Goal: Answer question/provide support: Share knowledge or assist other users

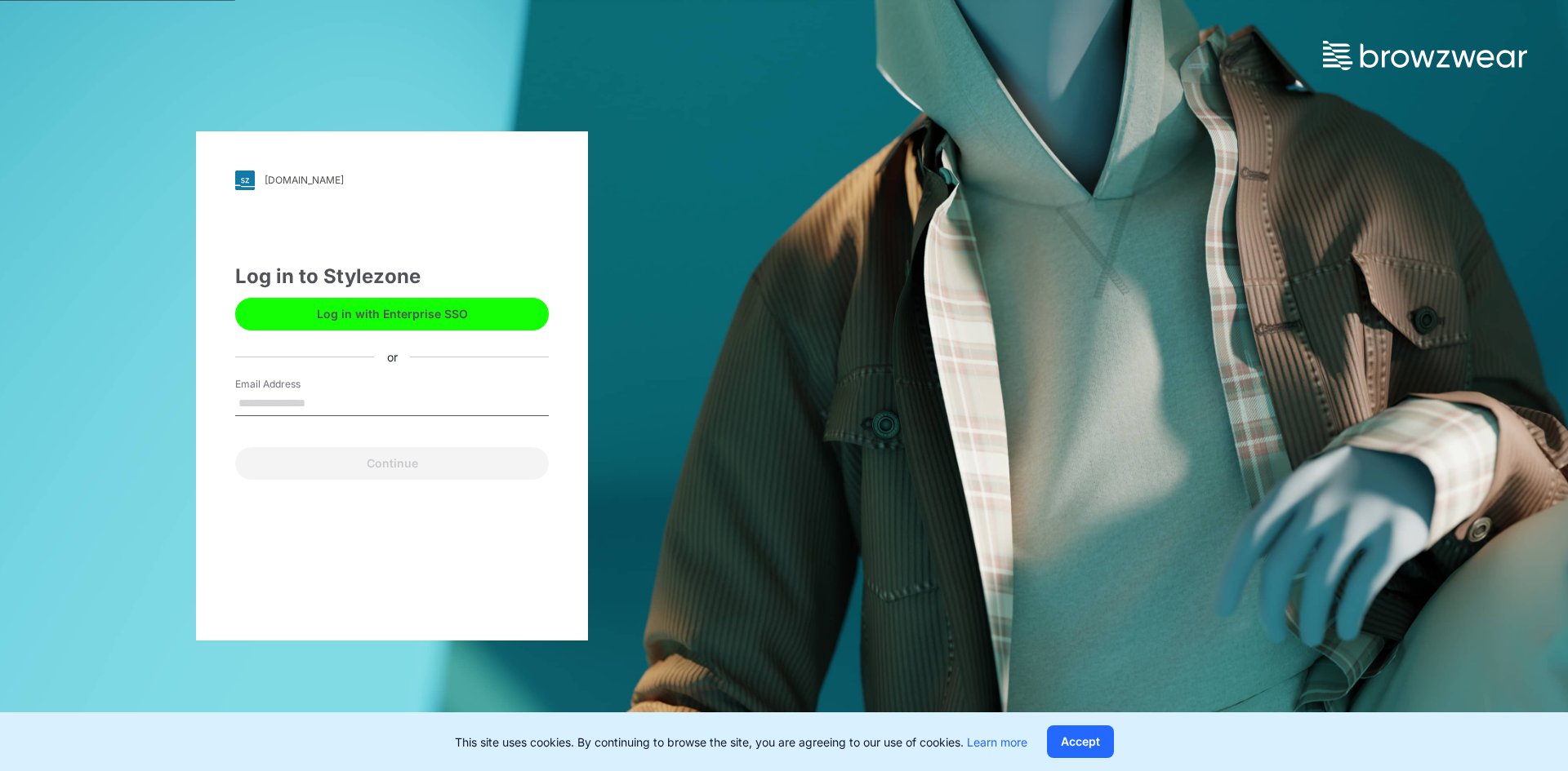
click at [254, 405] on input "Email Address" at bounding box center [392, 404] width 314 height 24
type input "**********"
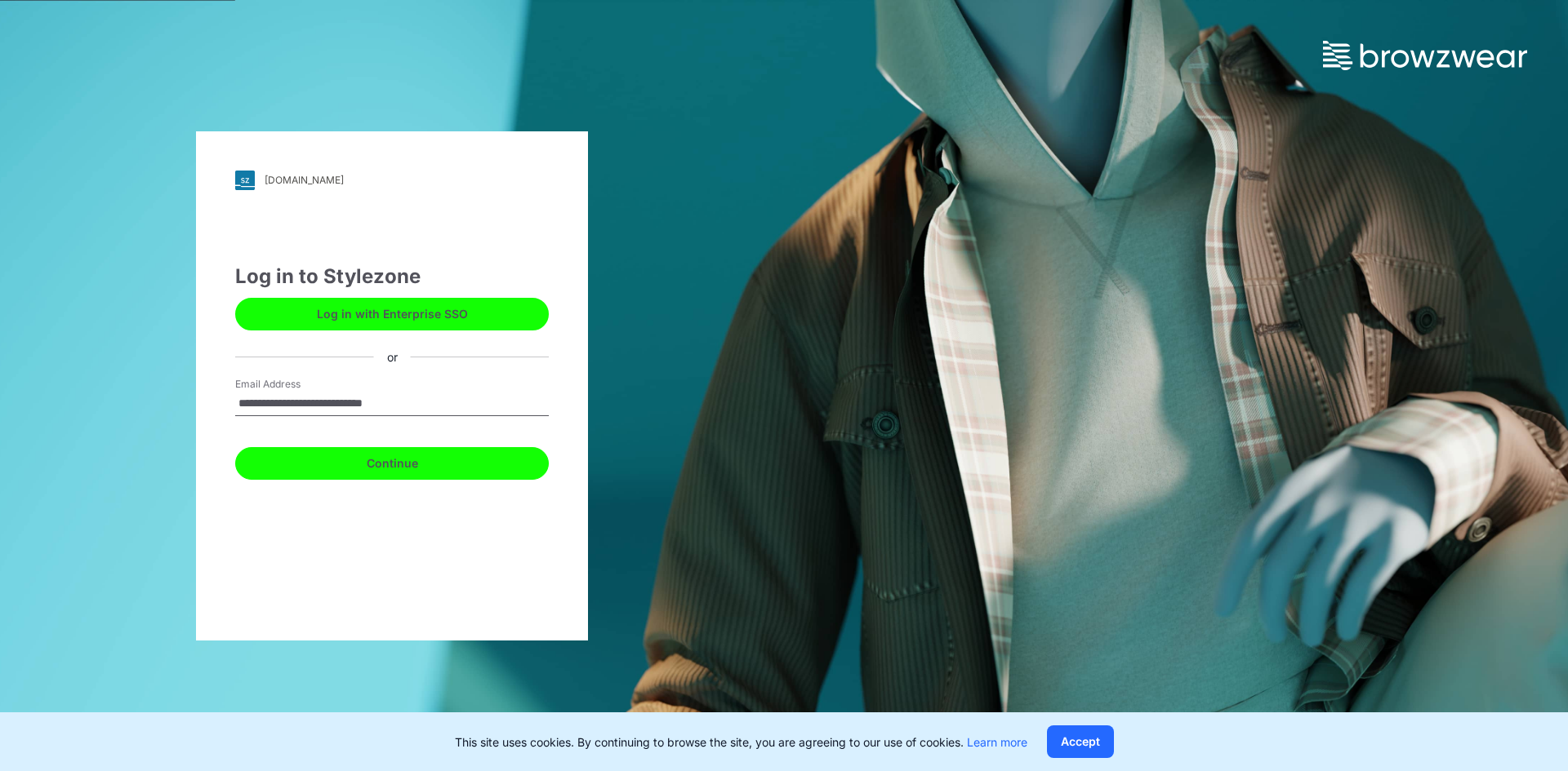
click at [345, 463] on button "Continue" at bounding box center [392, 464] width 314 height 33
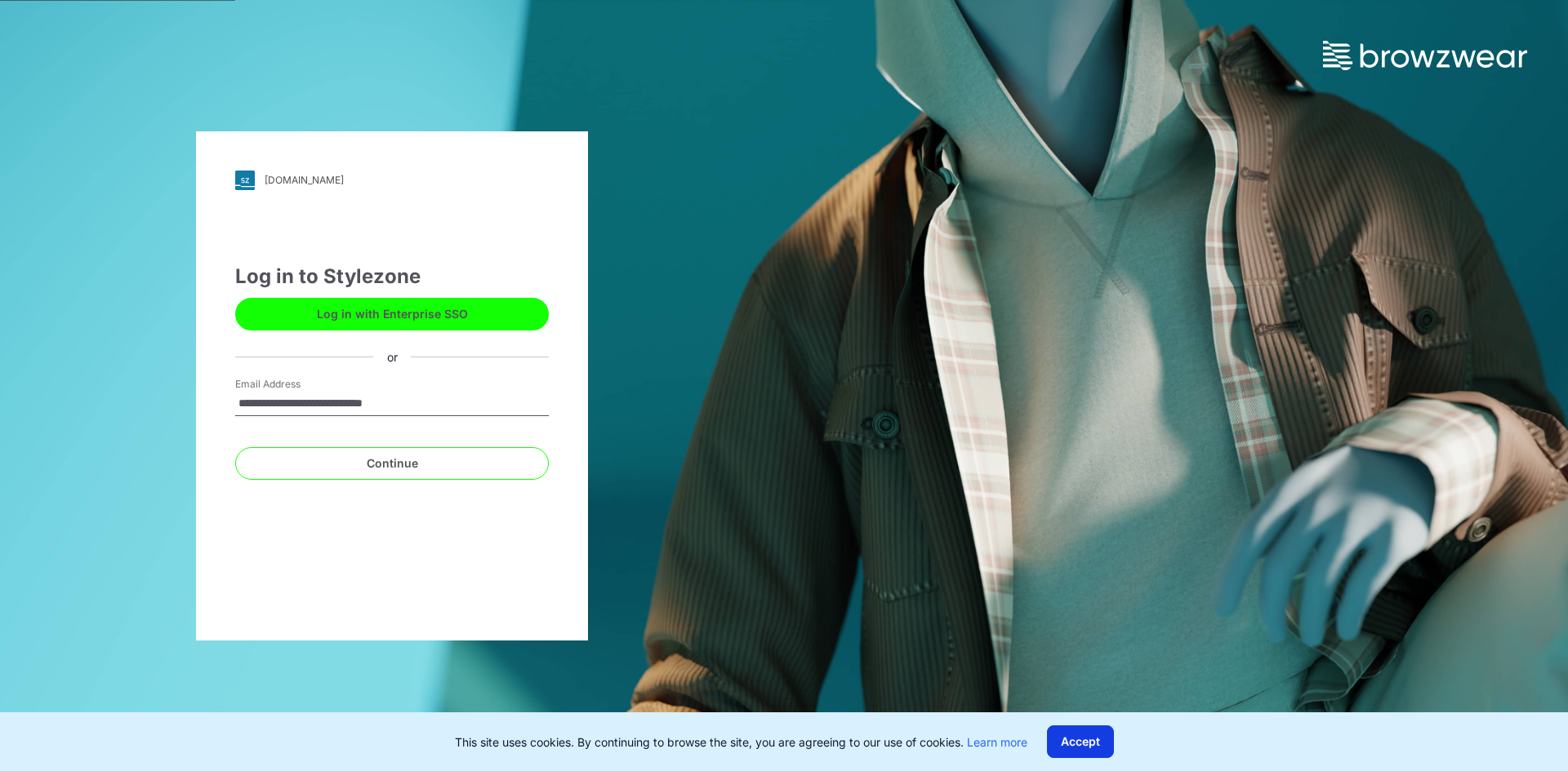
click at [1060, 749] on button "Accept" at bounding box center [1080, 742] width 67 height 33
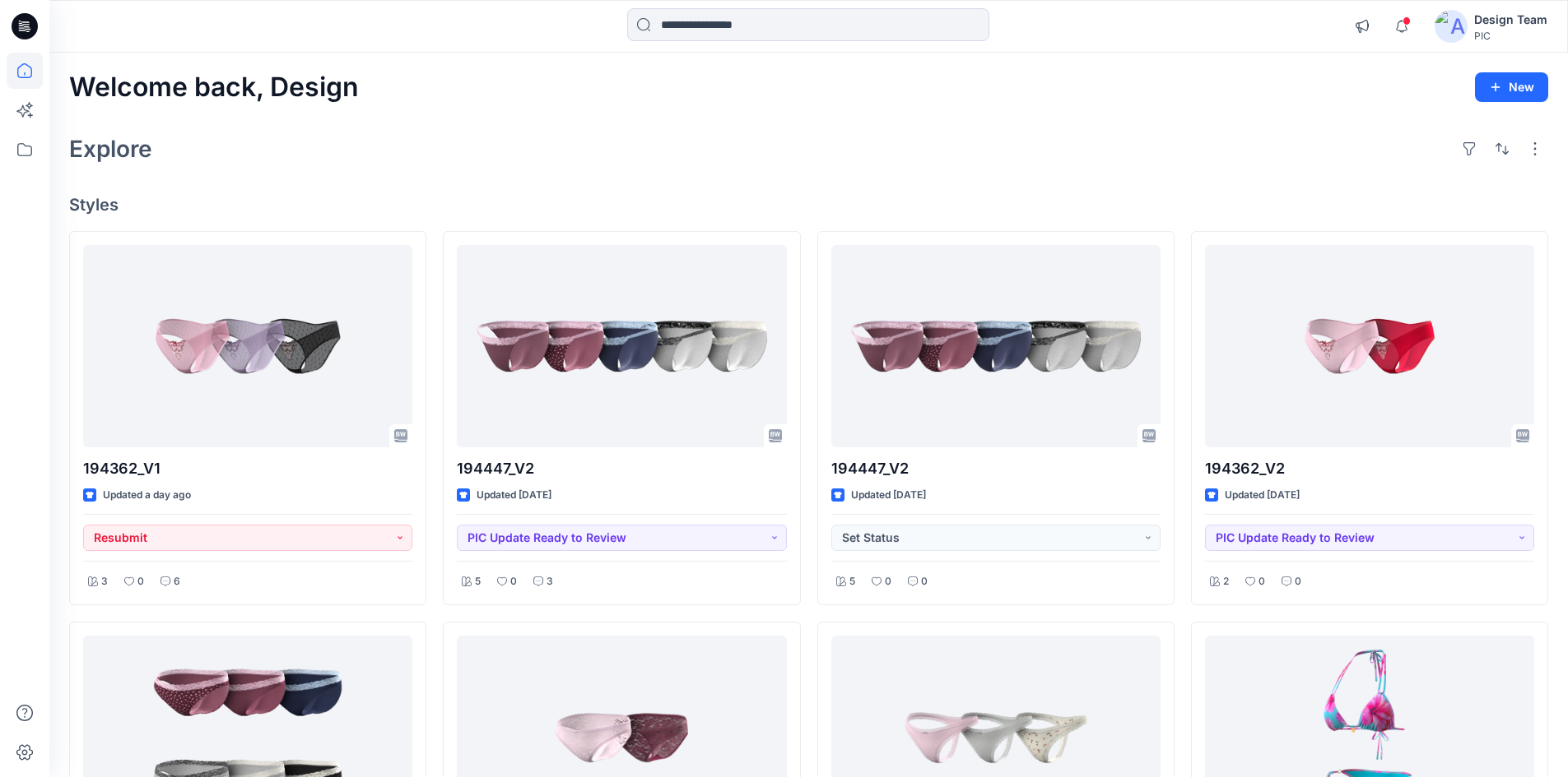
click at [870, 162] on div "Explore" at bounding box center [808, 148] width 1479 height 39
click at [1401, 28] on icon "button" at bounding box center [1401, 26] width 31 height 33
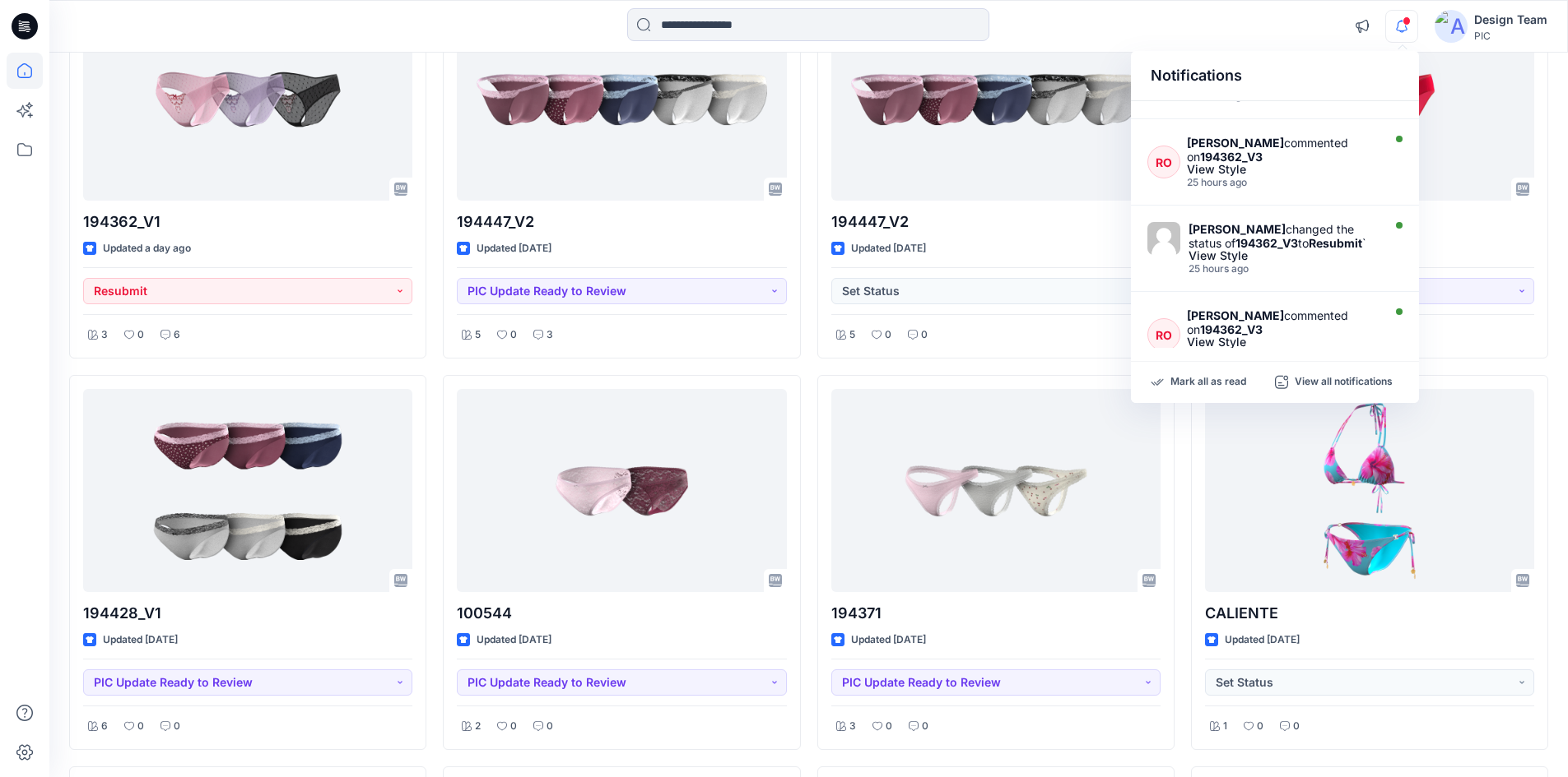
scroll to position [617, 0]
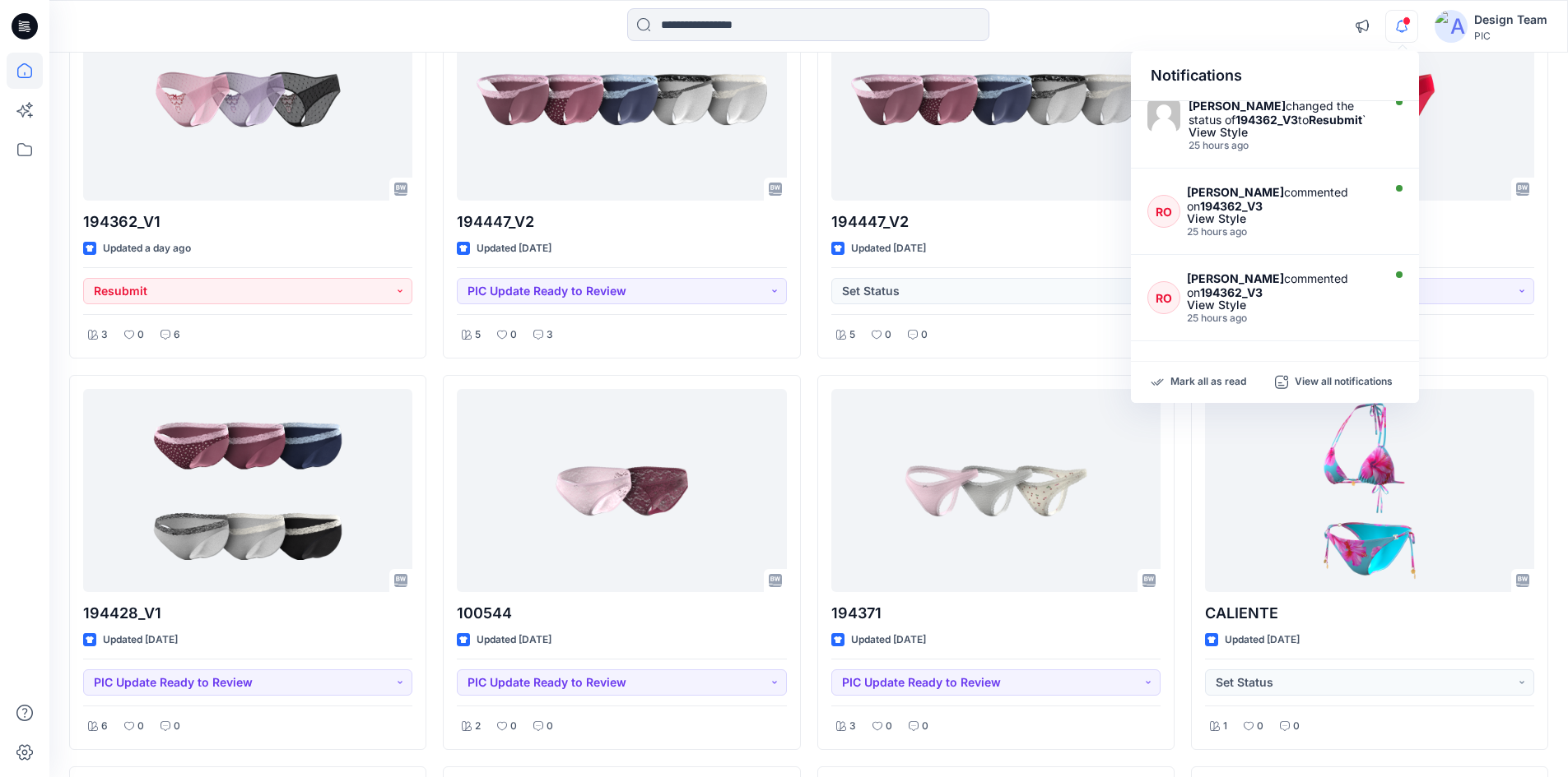
click at [1559, 75] on div "Welcome back, Design New Explore Styles 194362_V1 Updated a day ago Resubmit 3 …" at bounding box center [808, 513] width 1518 height 1415
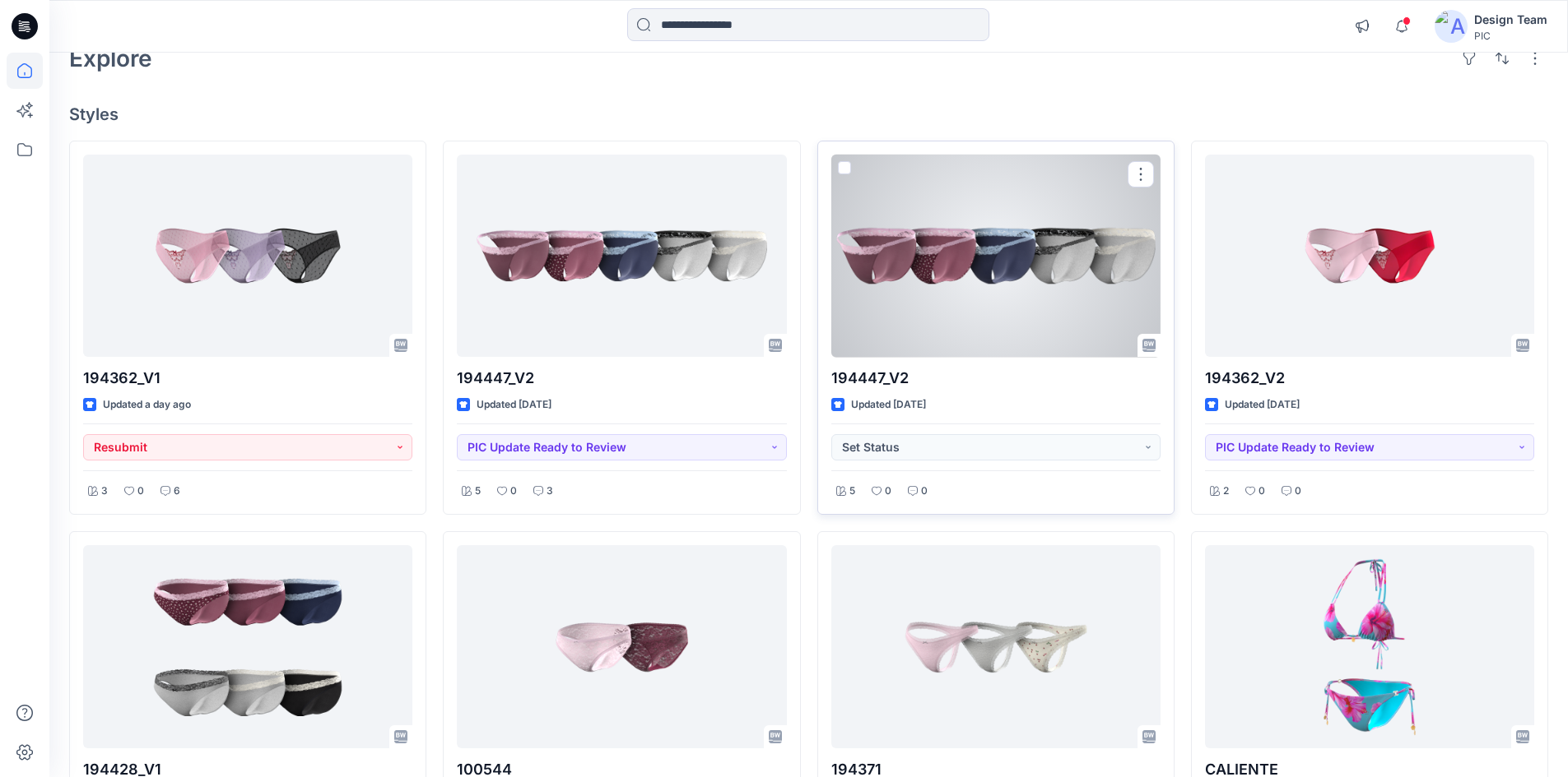
scroll to position [0, 0]
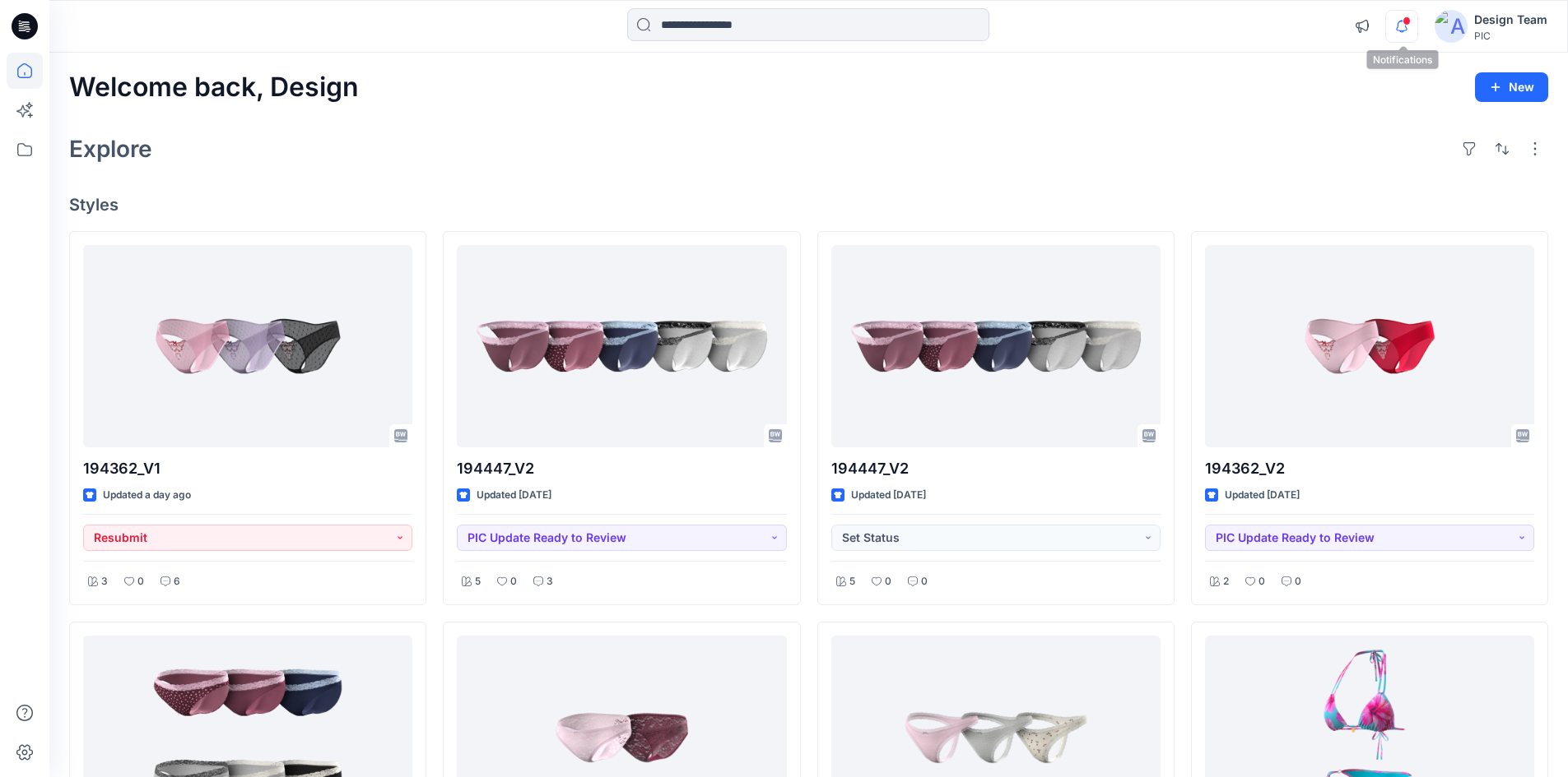
click at [1400, 33] on icon "button" at bounding box center [1401, 26] width 31 height 33
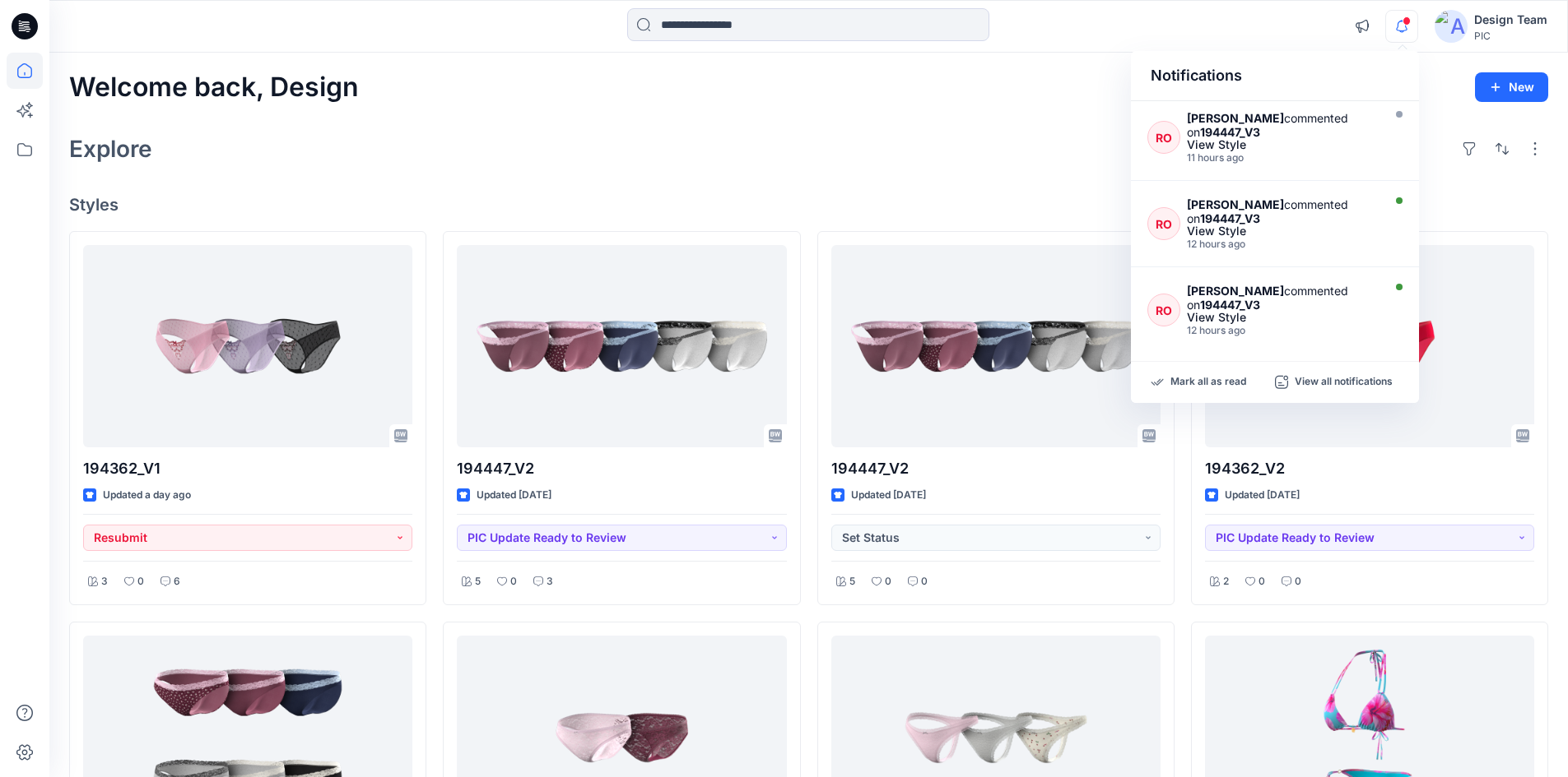
click at [1068, 112] on div "Welcome back, Design New Explore Styles 194362_V1 Updated a day ago Resubmit 3 …" at bounding box center [808, 761] width 1518 height 1415
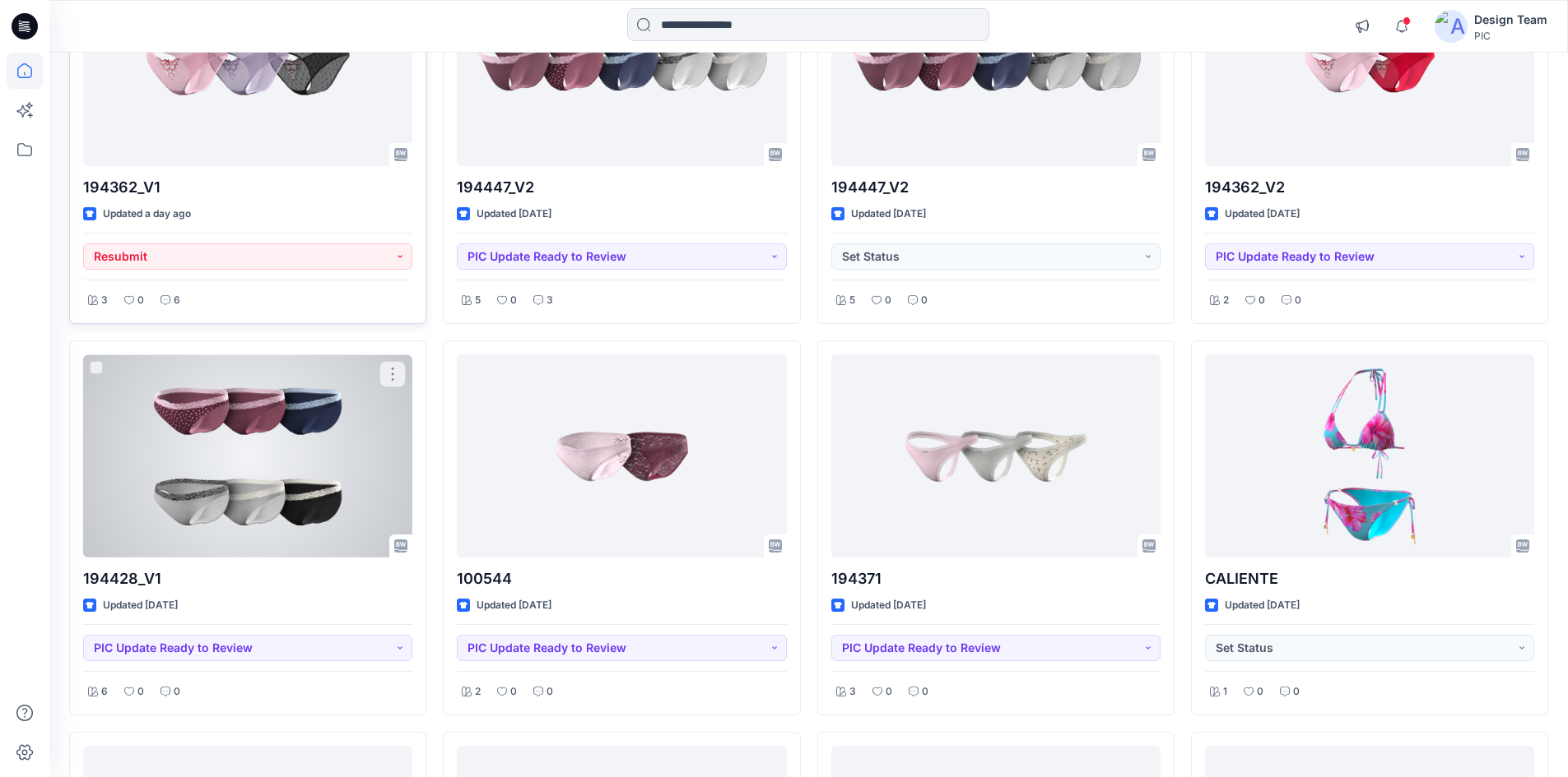
scroll to position [82, 0]
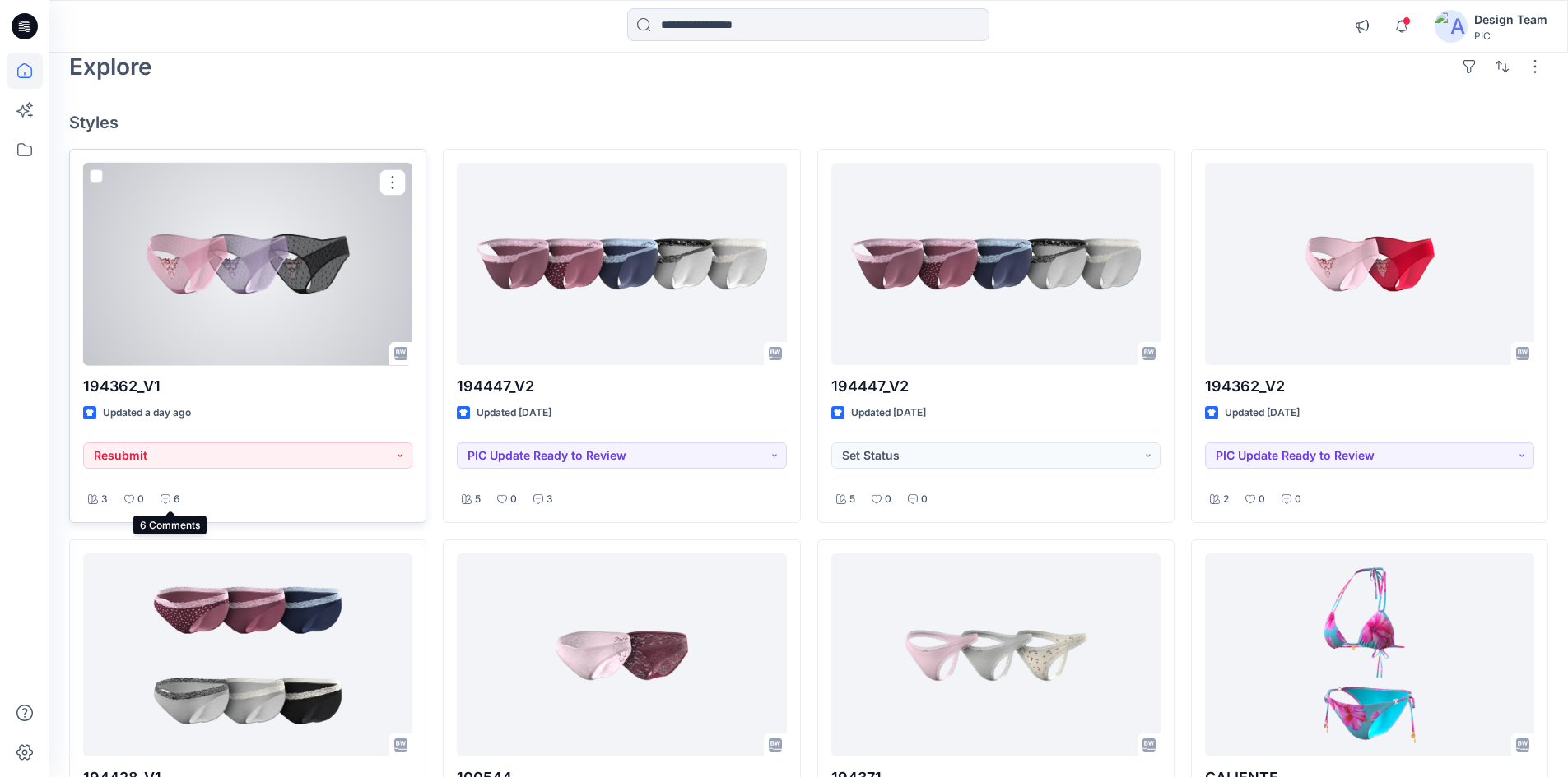
click at [176, 492] on p "6" at bounding box center [176, 499] width 6 height 17
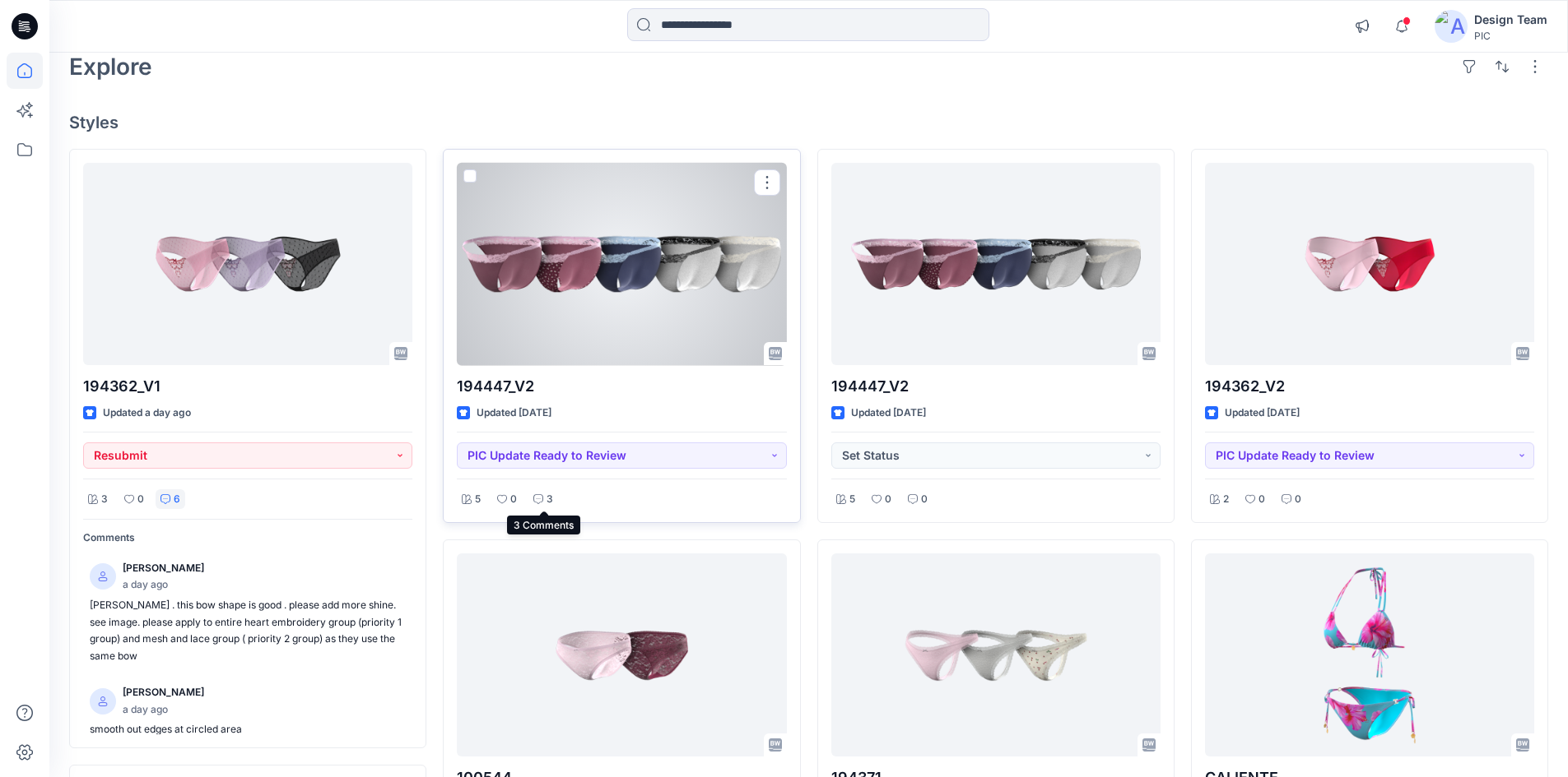
click at [539, 494] on div "3" at bounding box center [542, 499] width 29 height 21
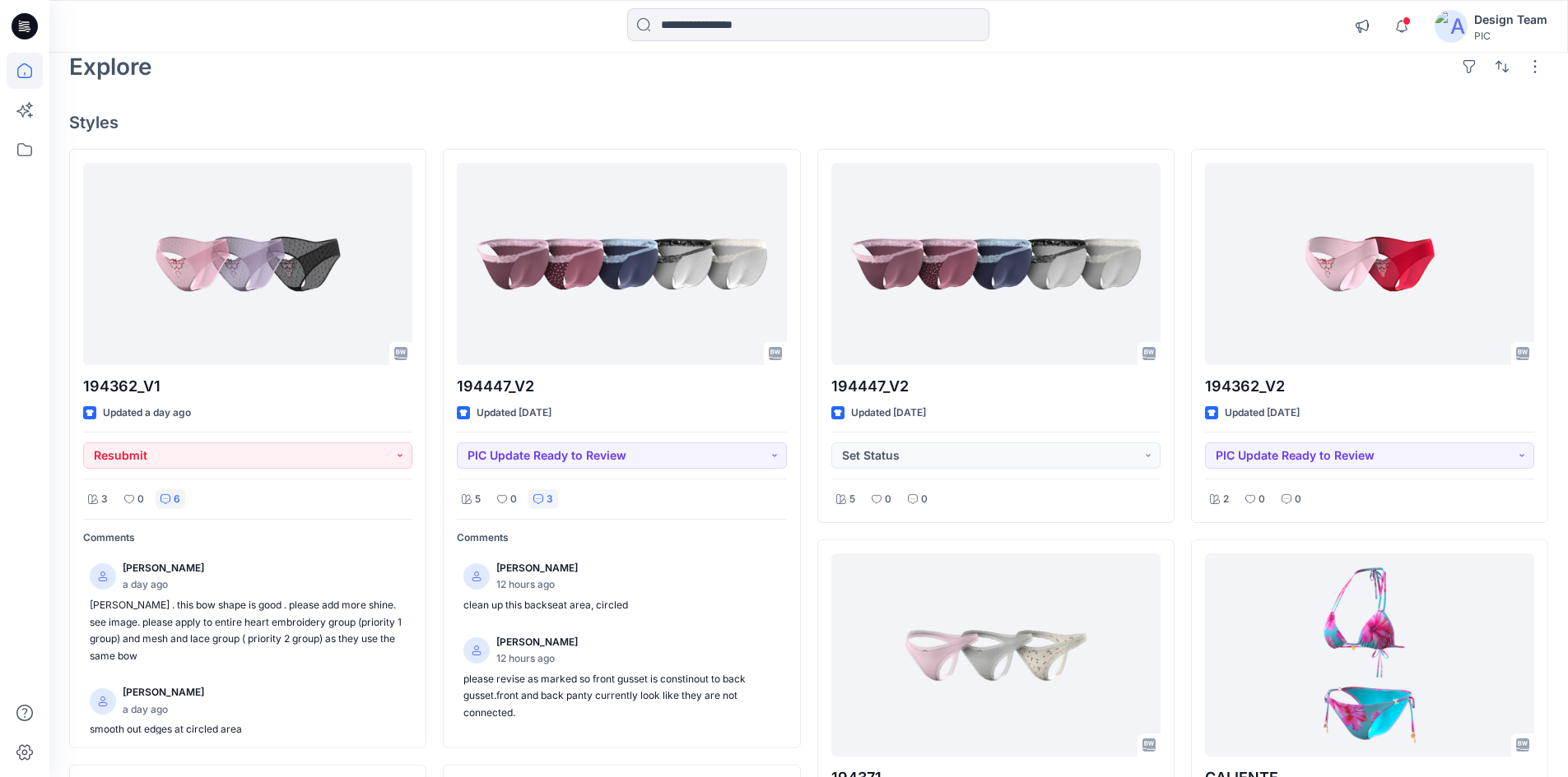
click at [669, 100] on div "Welcome back, Design New Explore Styles 194362_V1 Updated a day ago Resubmit 3 …" at bounding box center [808, 791] width 1518 height 1640
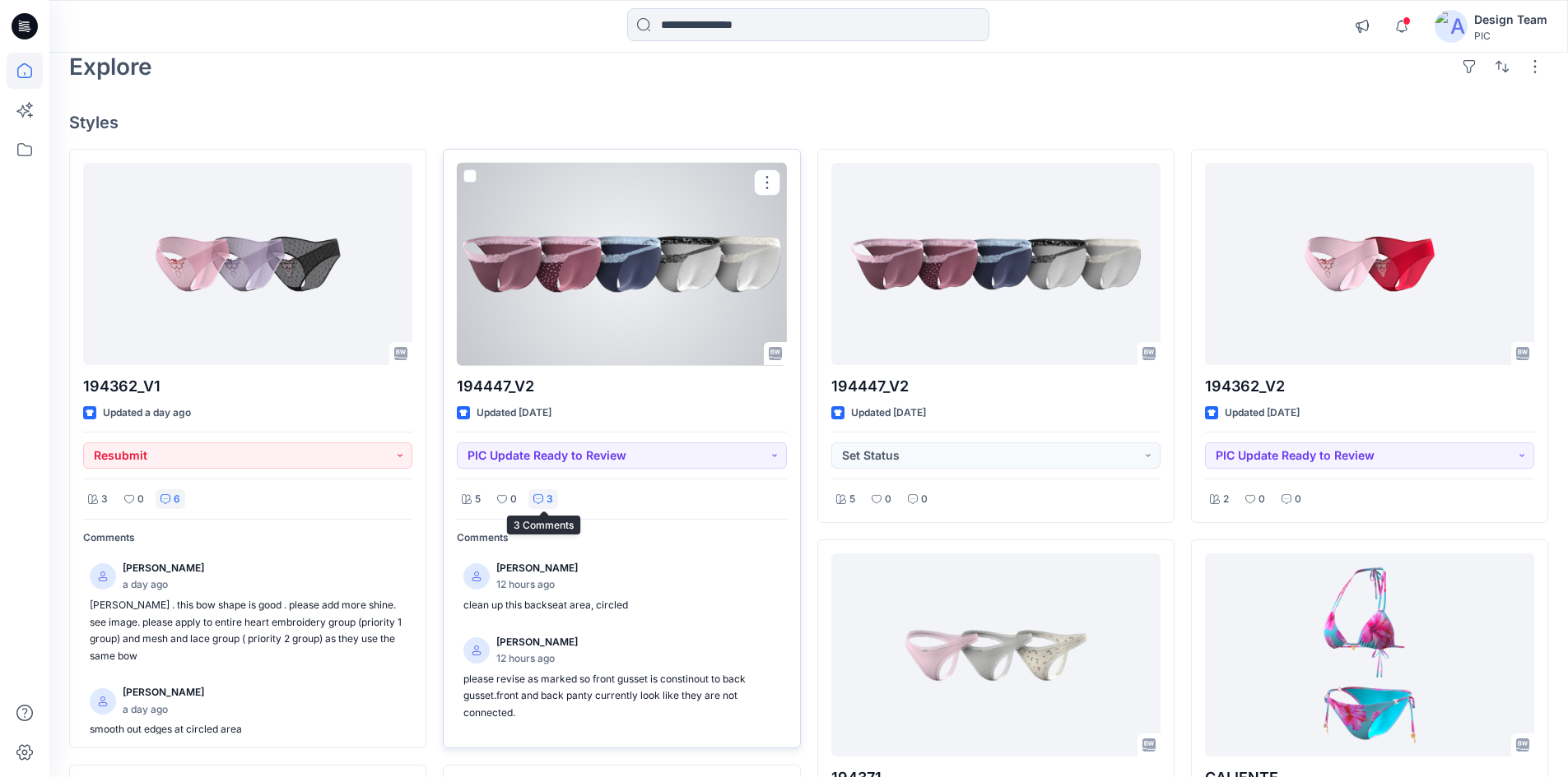
click at [539, 498] on icon at bounding box center [538, 499] width 10 height 10
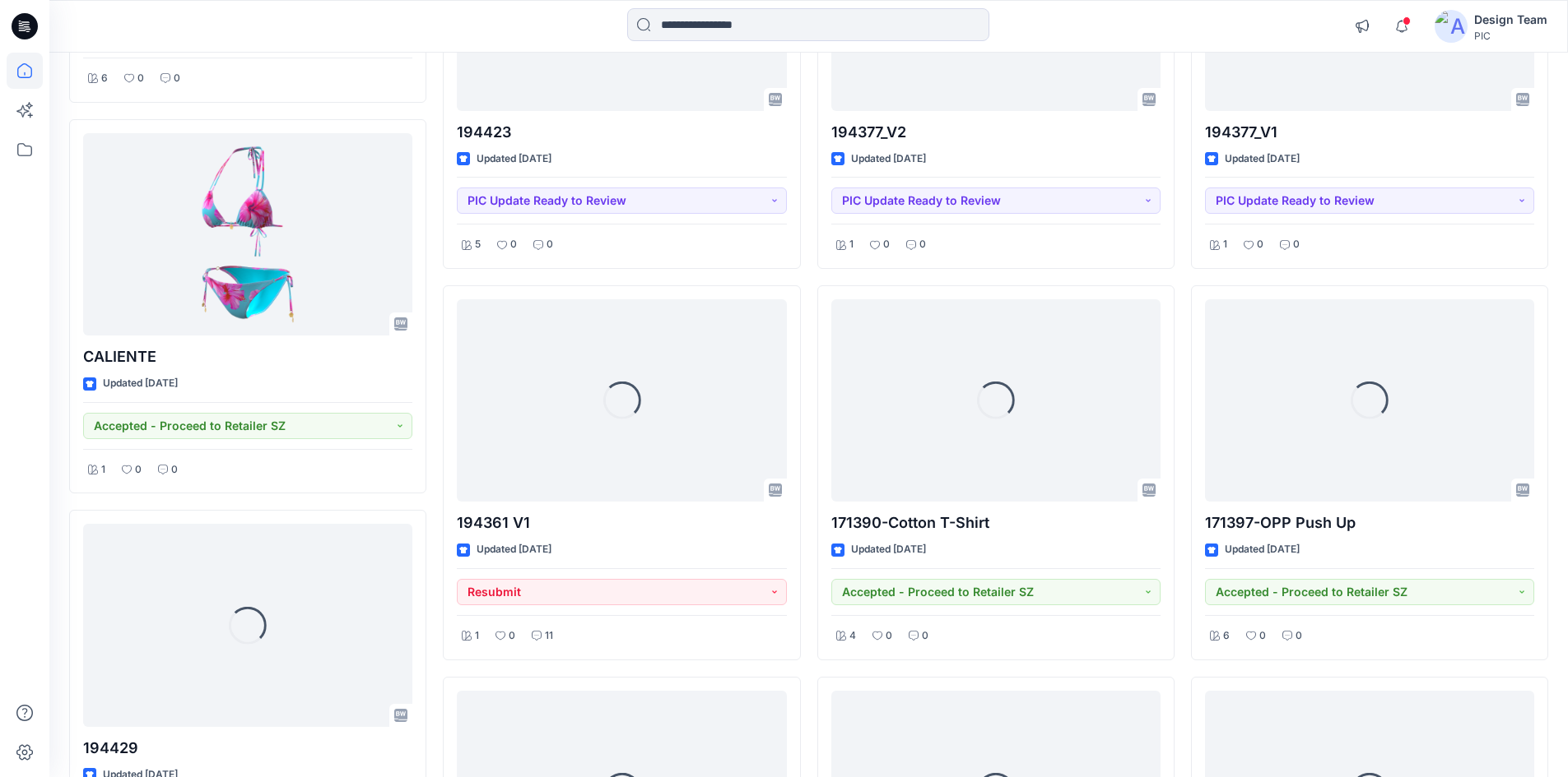
scroll to position [1161, 0]
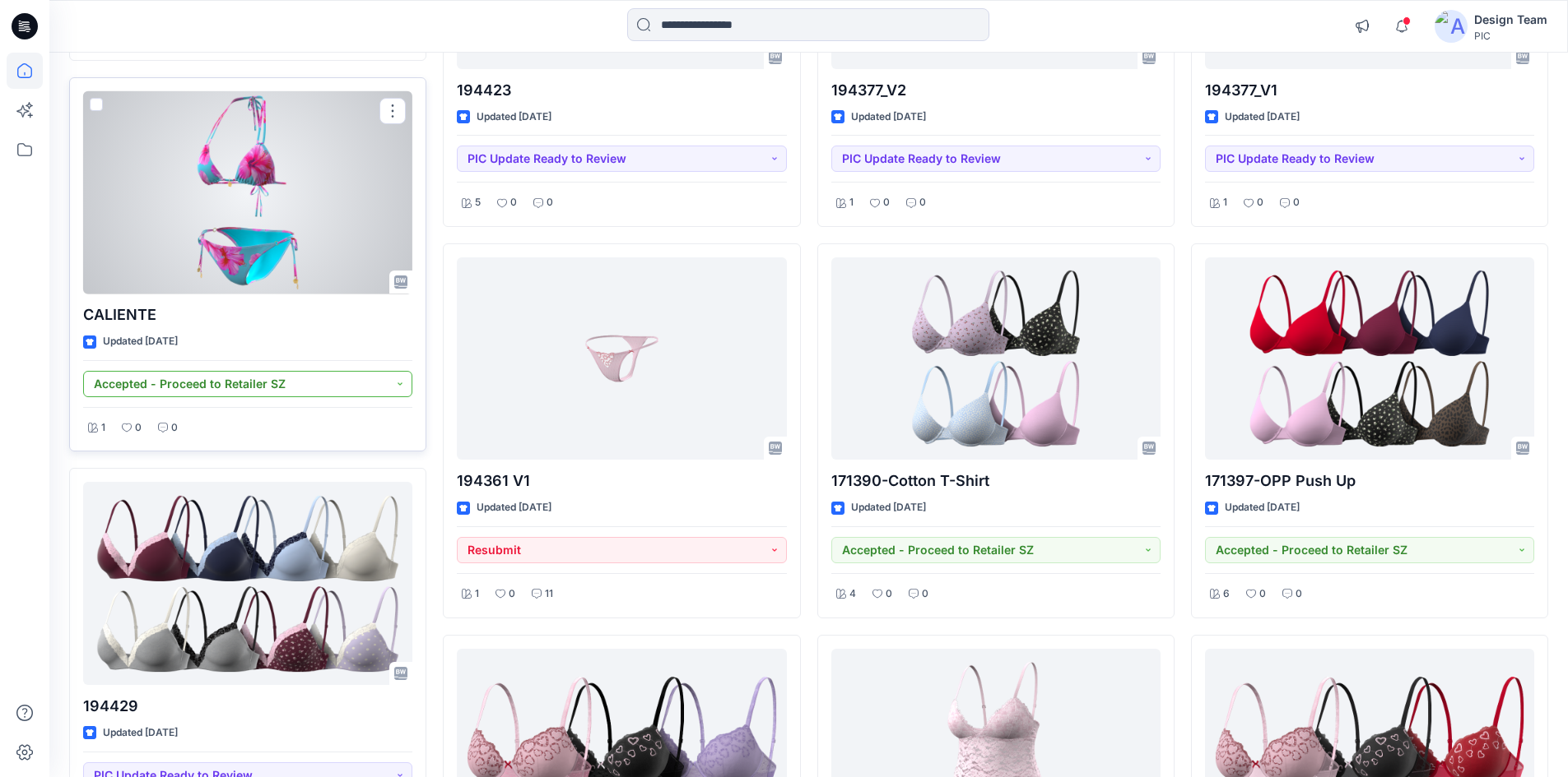
click at [398, 392] on button "Accepted - Proceed to Retailer SZ" at bounding box center [247, 383] width 329 height 26
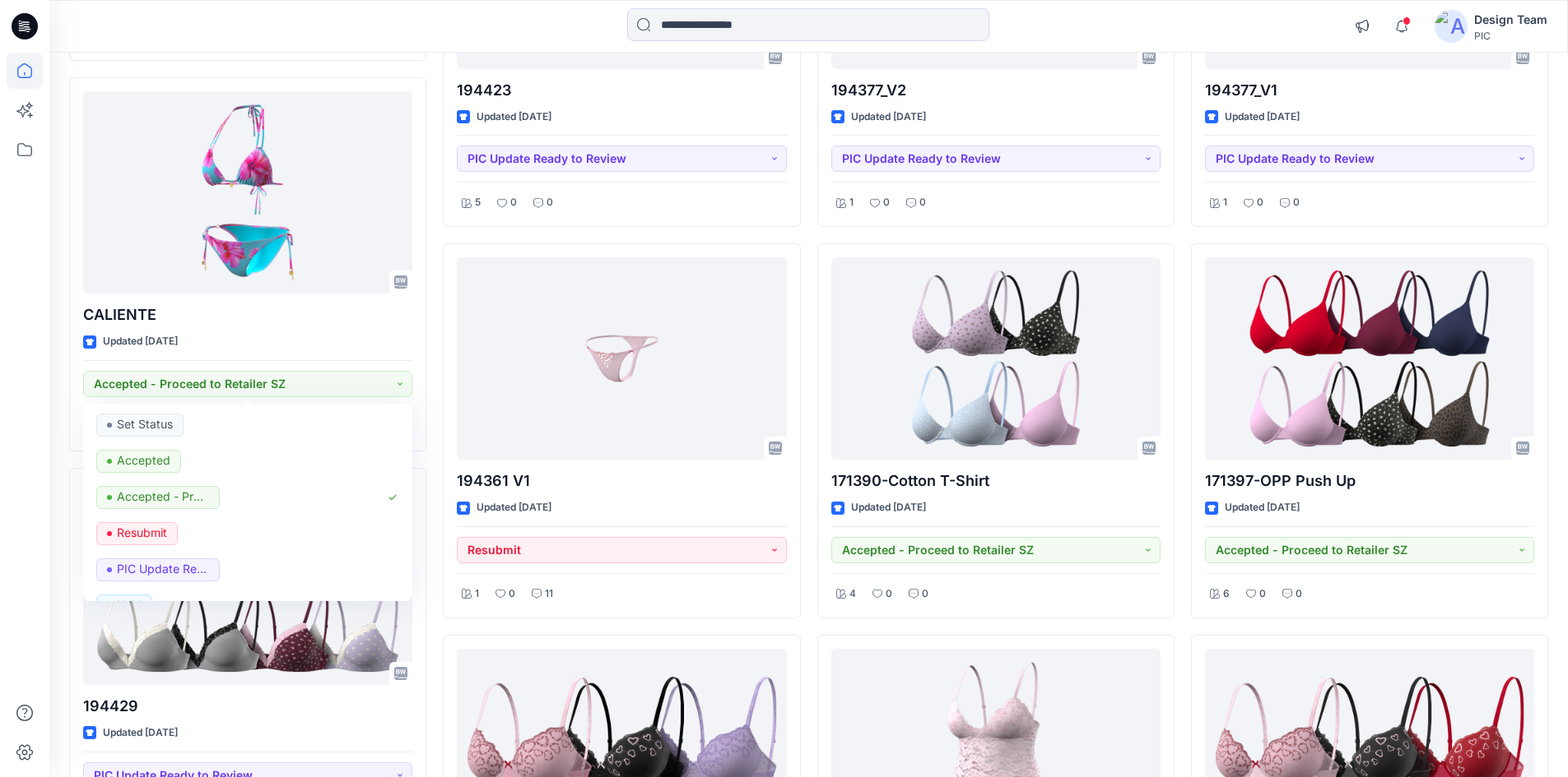
click at [803, 406] on div "194362_V1 Updated a day ago Resubmit 3 0 6 Comments Raquel Ortiz a day ago Kapi…" at bounding box center [808, 348] width 1479 height 2557
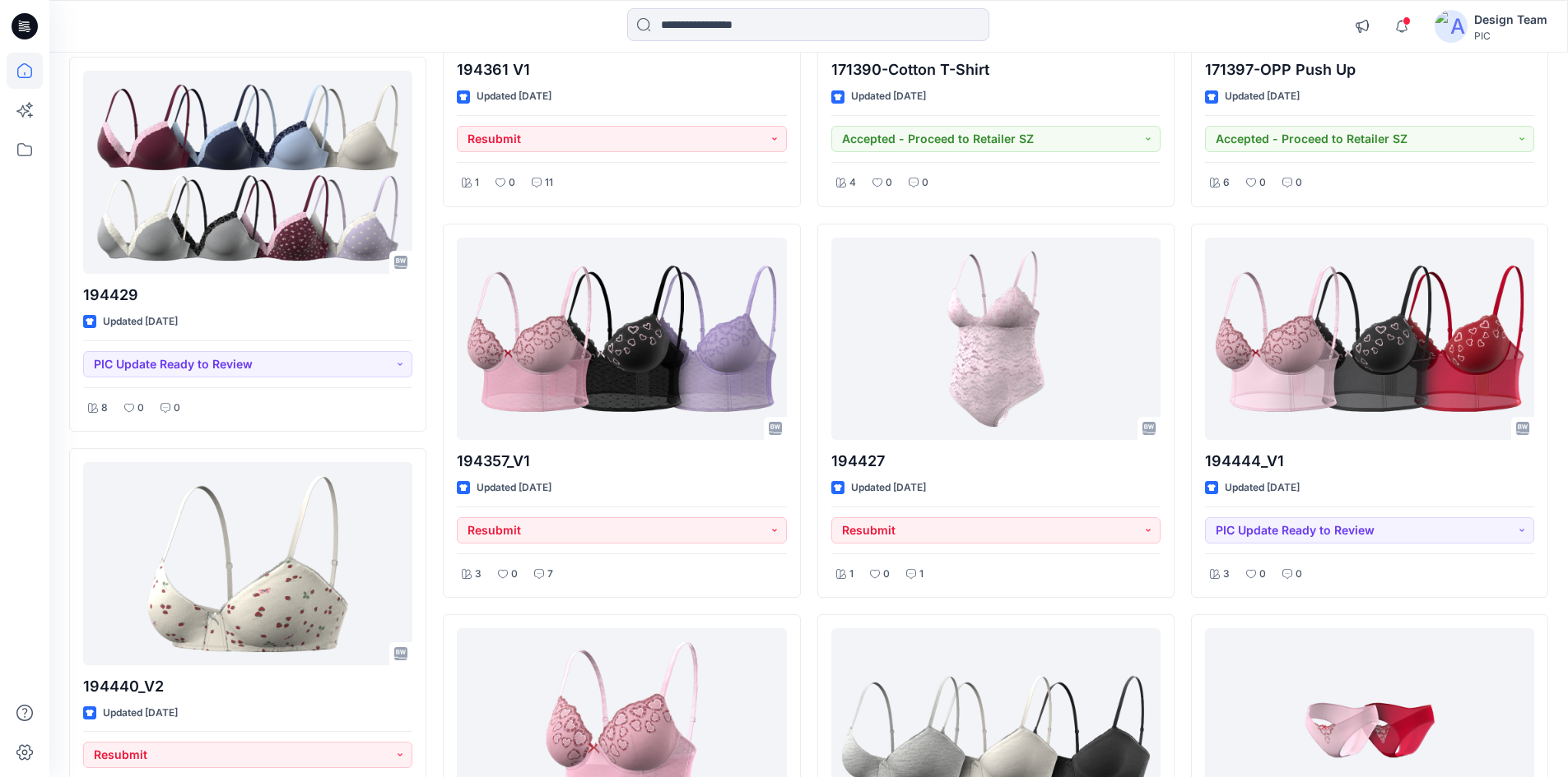
scroll to position [1655, 0]
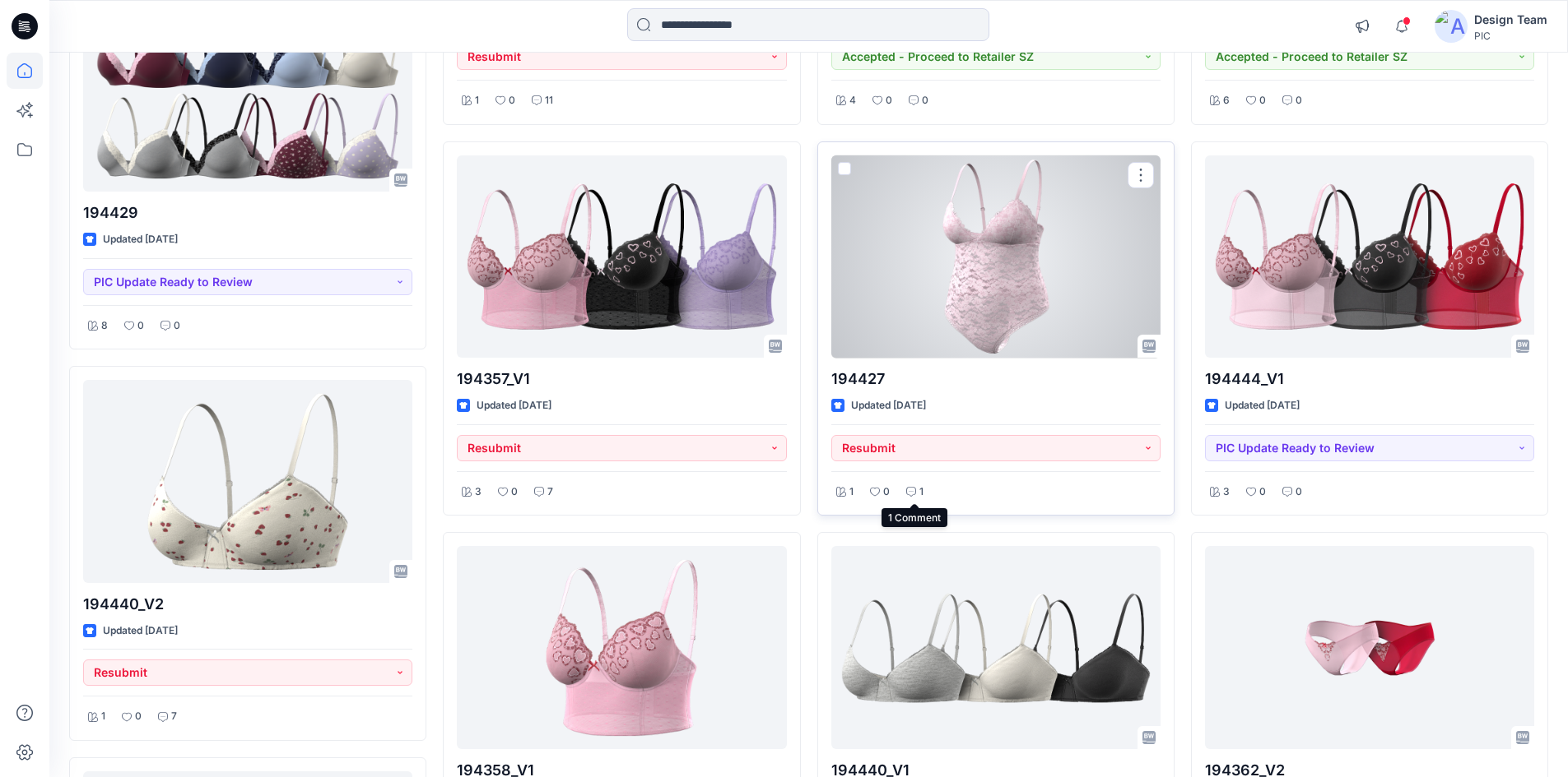
click at [922, 491] on p "1" at bounding box center [921, 492] width 5 height 17
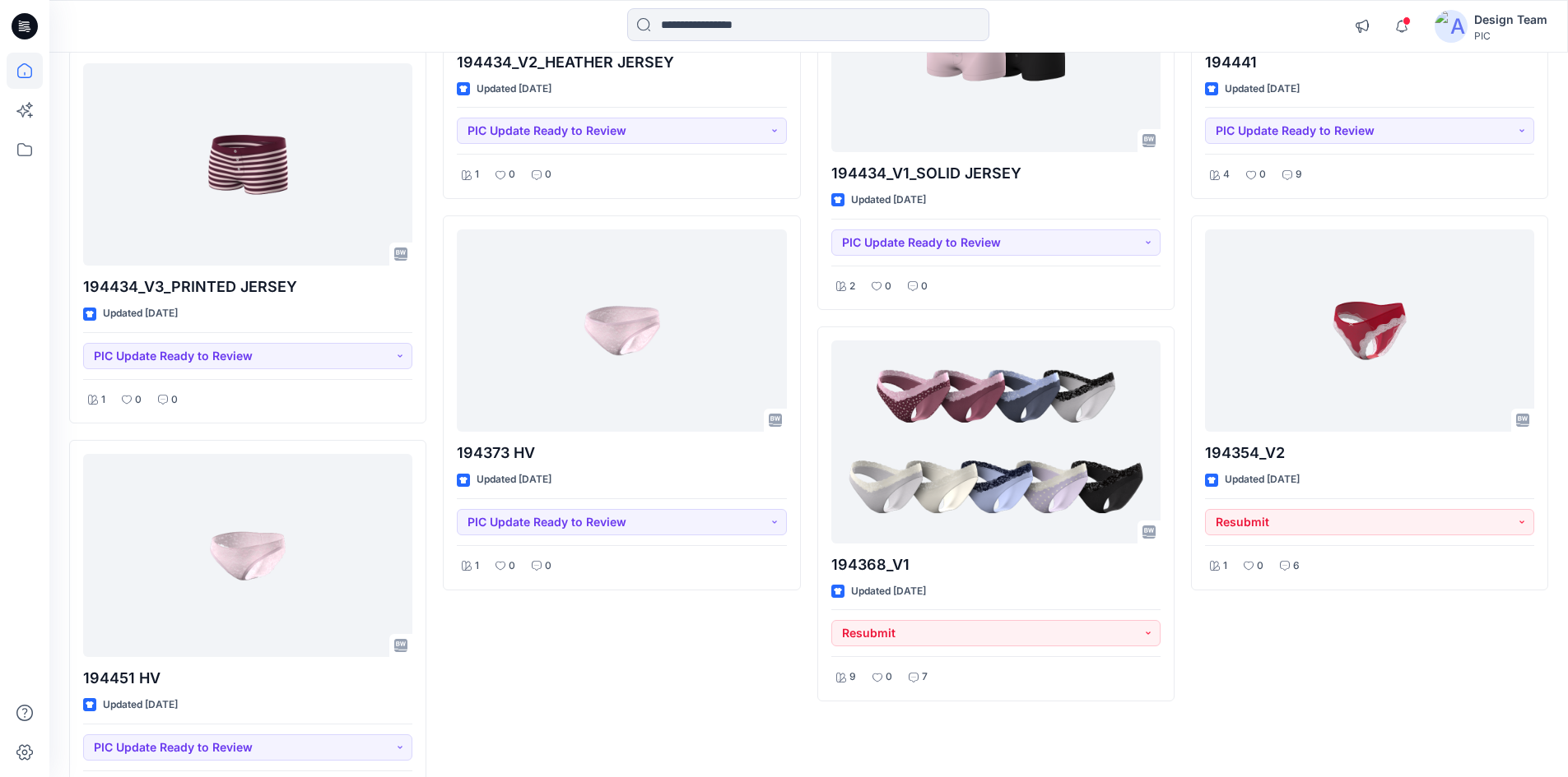
scroll to position [4437, 0]
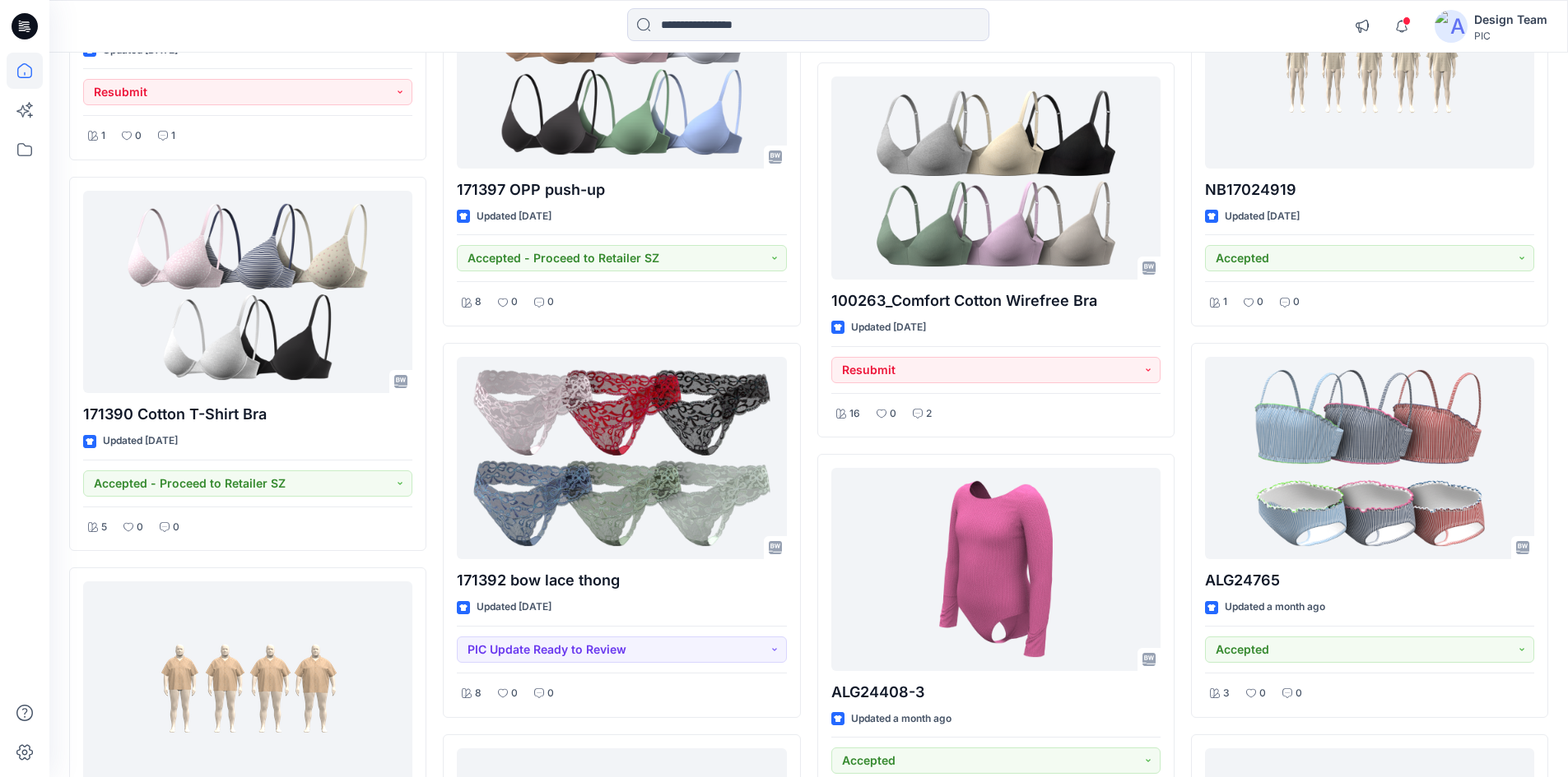
scroll to position [8888, 0]
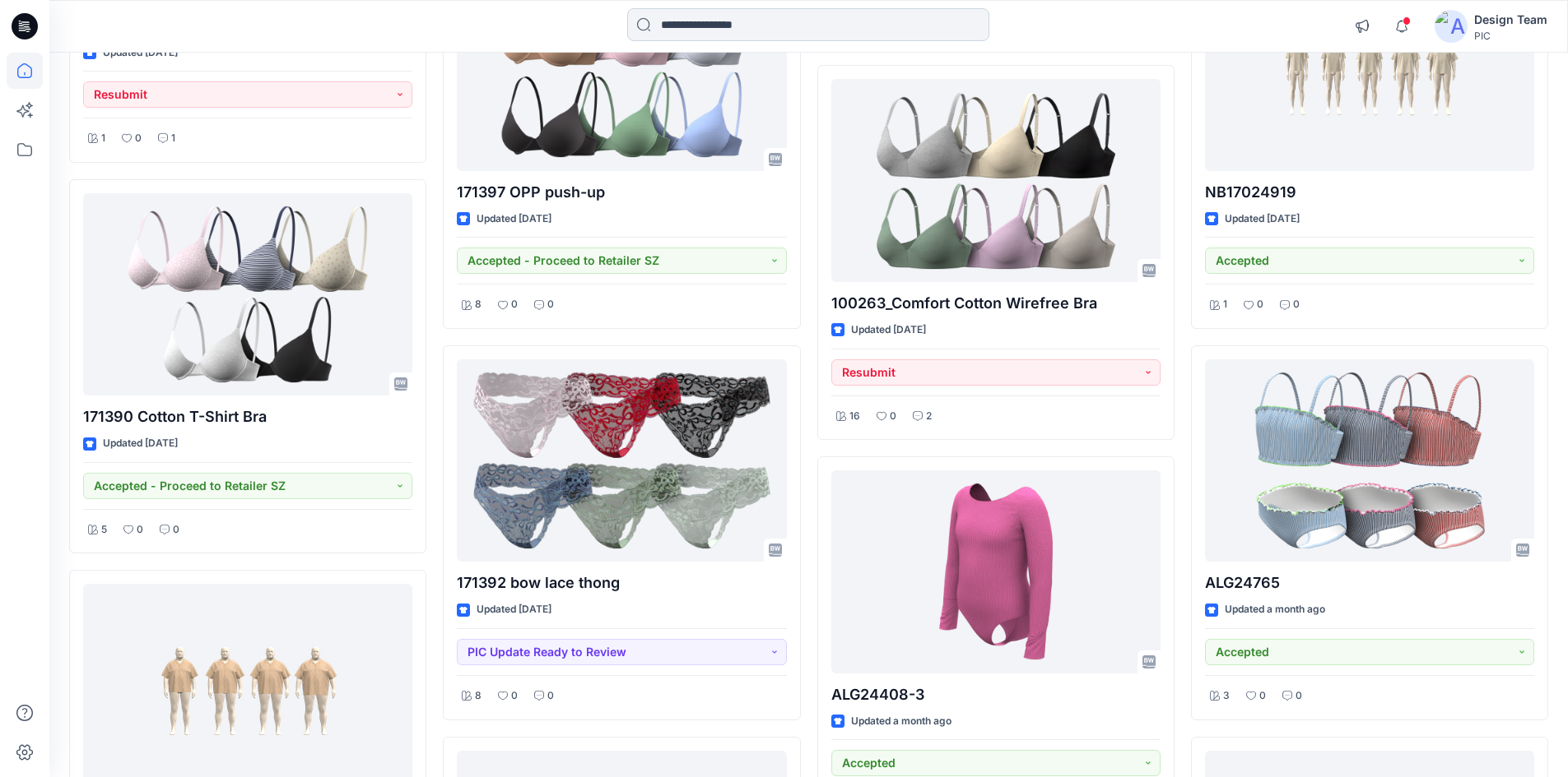
click at [667, 29] on input at bounding box center [808, 25] width 362 height 33
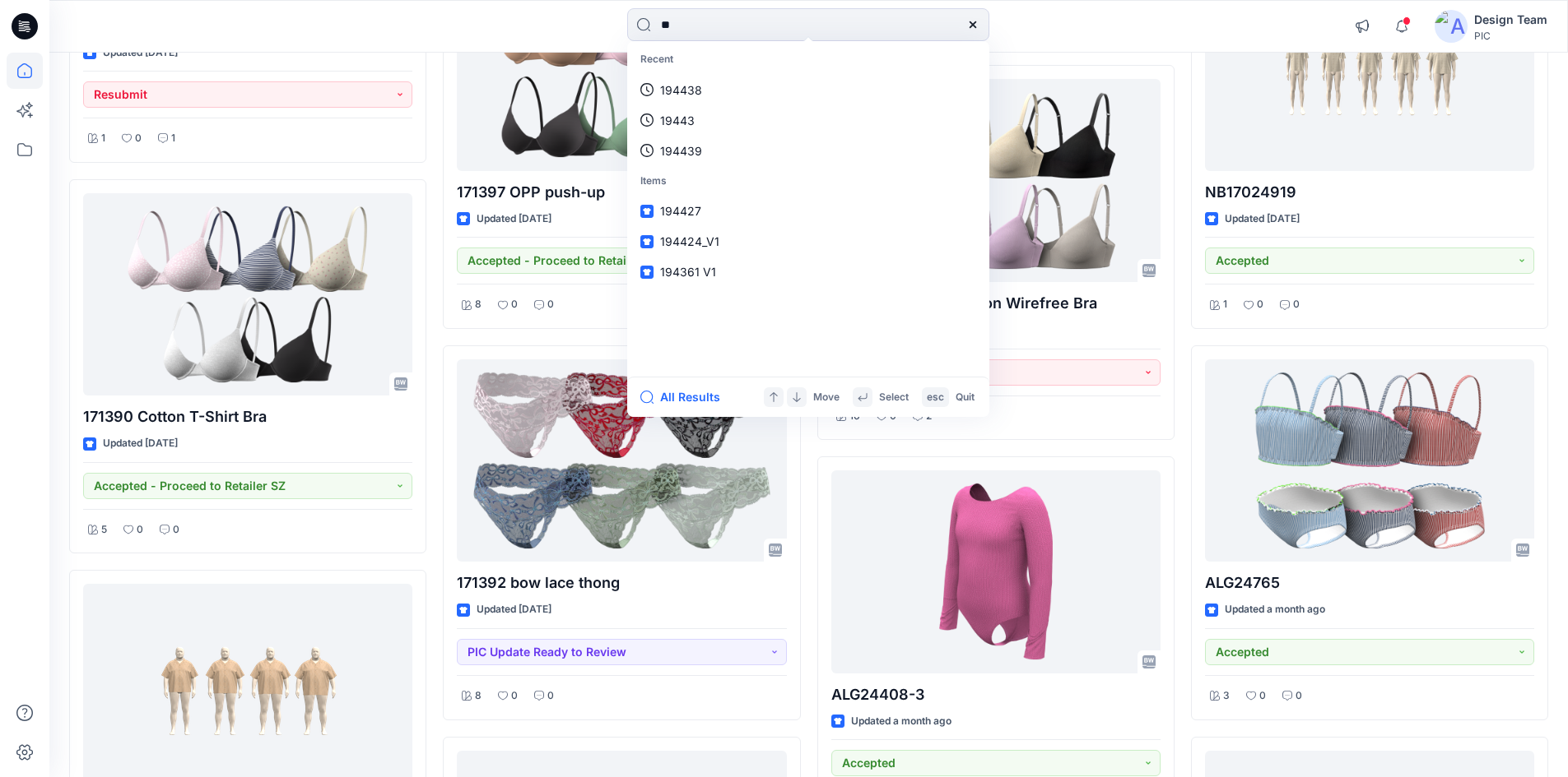
type input "***"
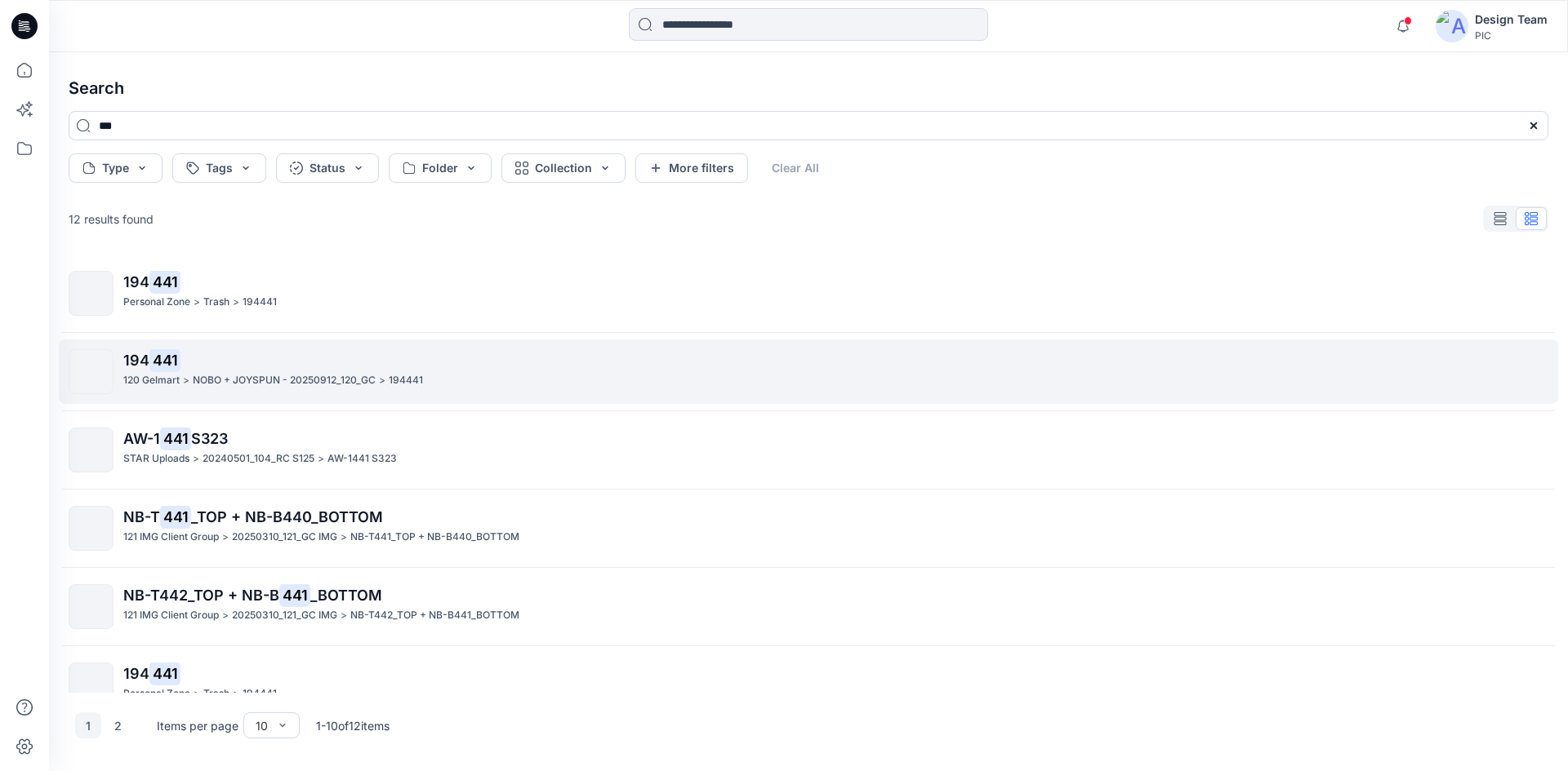
click at [580, 361] on p "194 441" at bounding box center [835, 361] width 1424 height 23
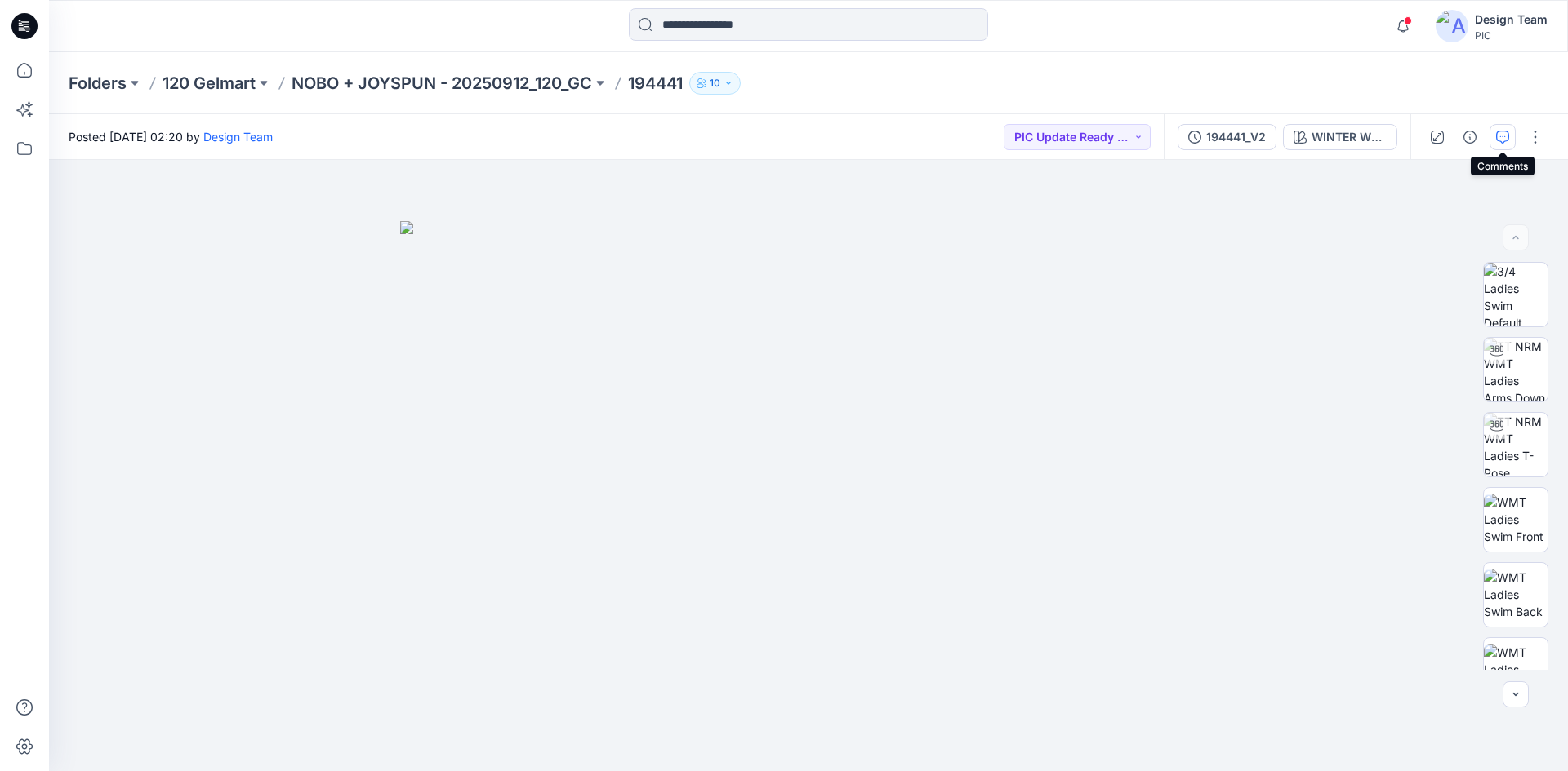
click at [1498, 136] on icon "button" at bounding box center [1503, 137] width 13 height 13
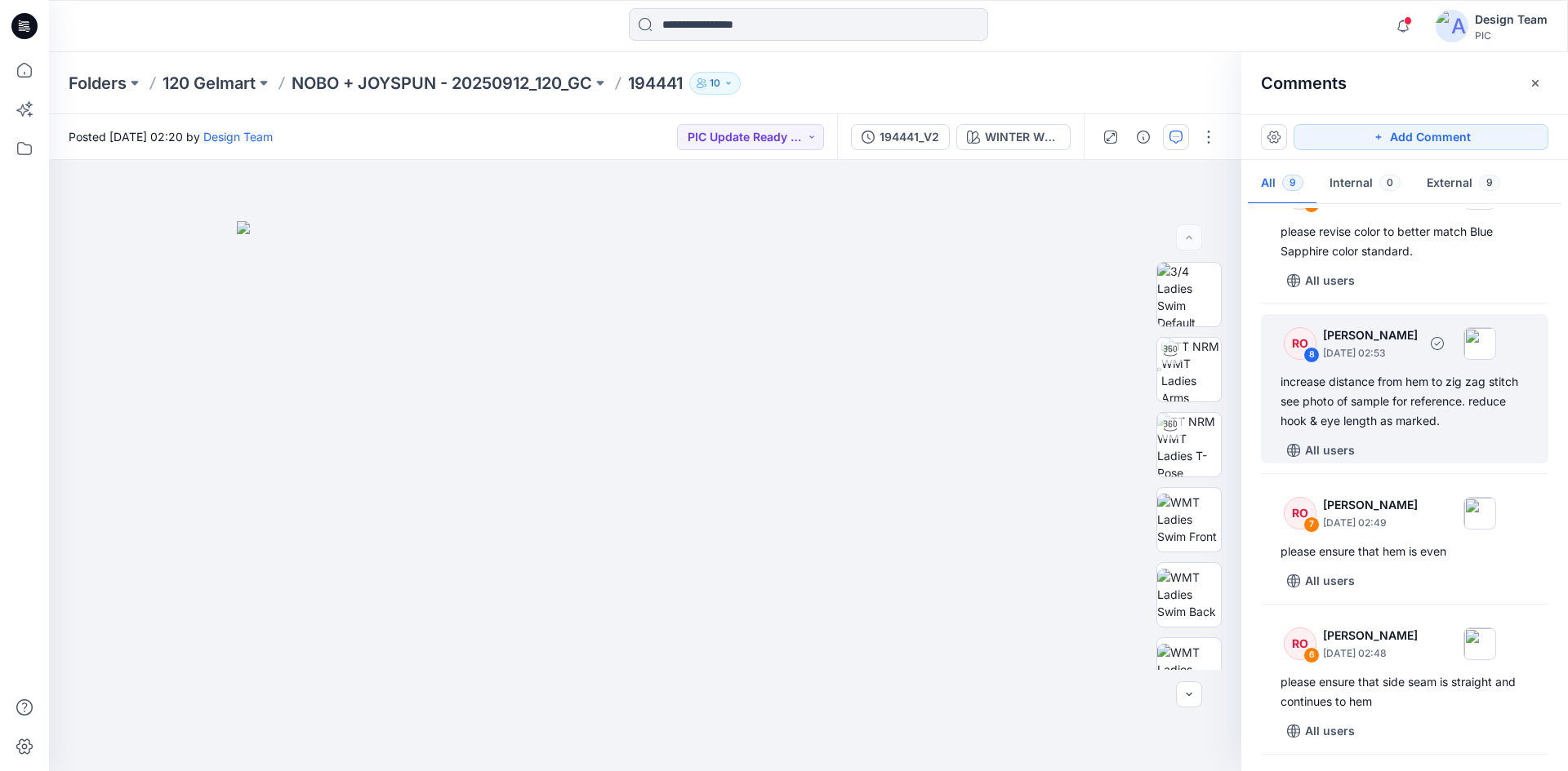
scroll to position [82, 0]
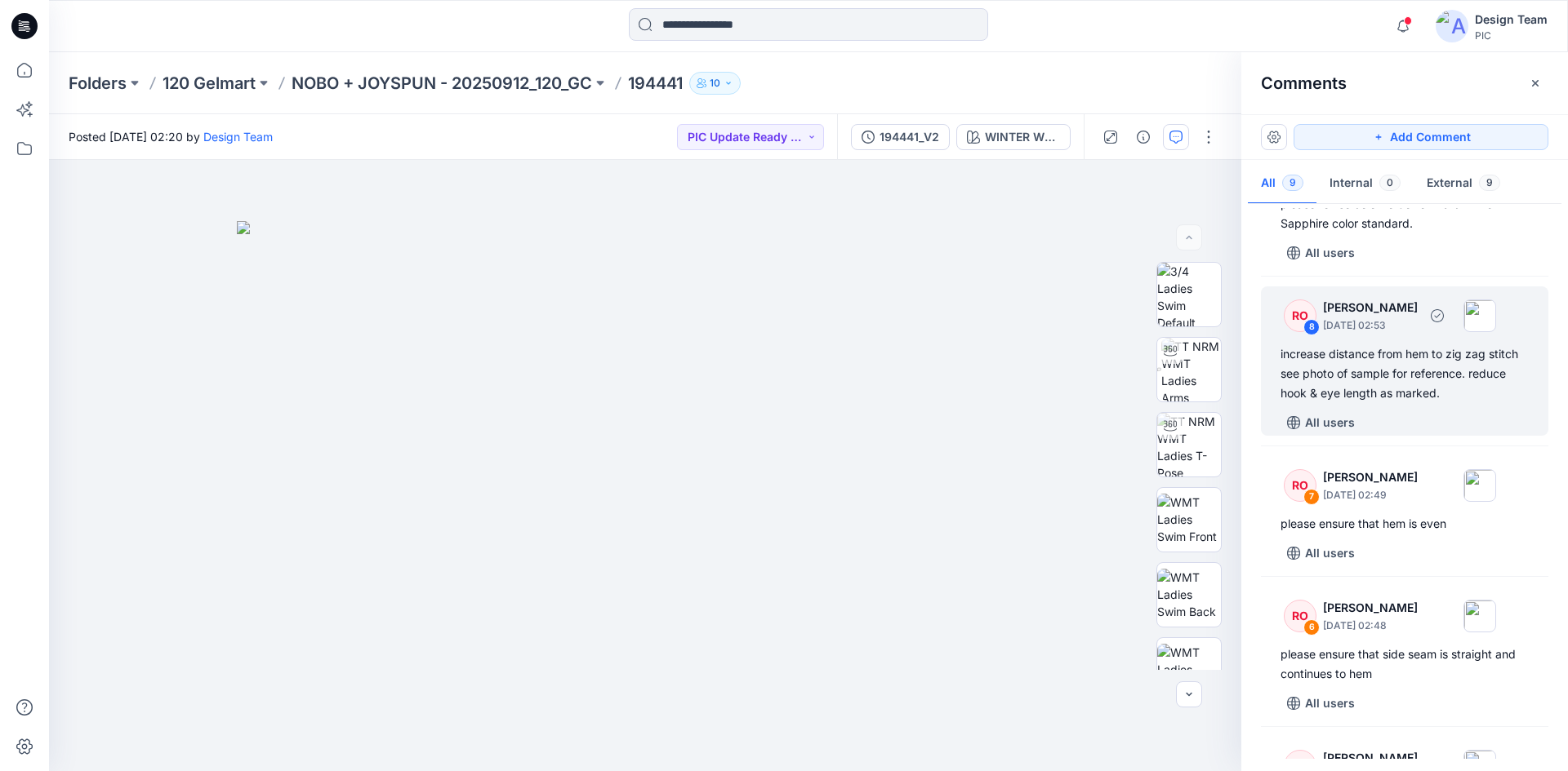
click at [1437, 409] on div "RO 8 Raquel Ortiz October 04, 2025 02:53 increase distance from hem to zig zag …" at bounding box center [1404, 361] width 287 height 149
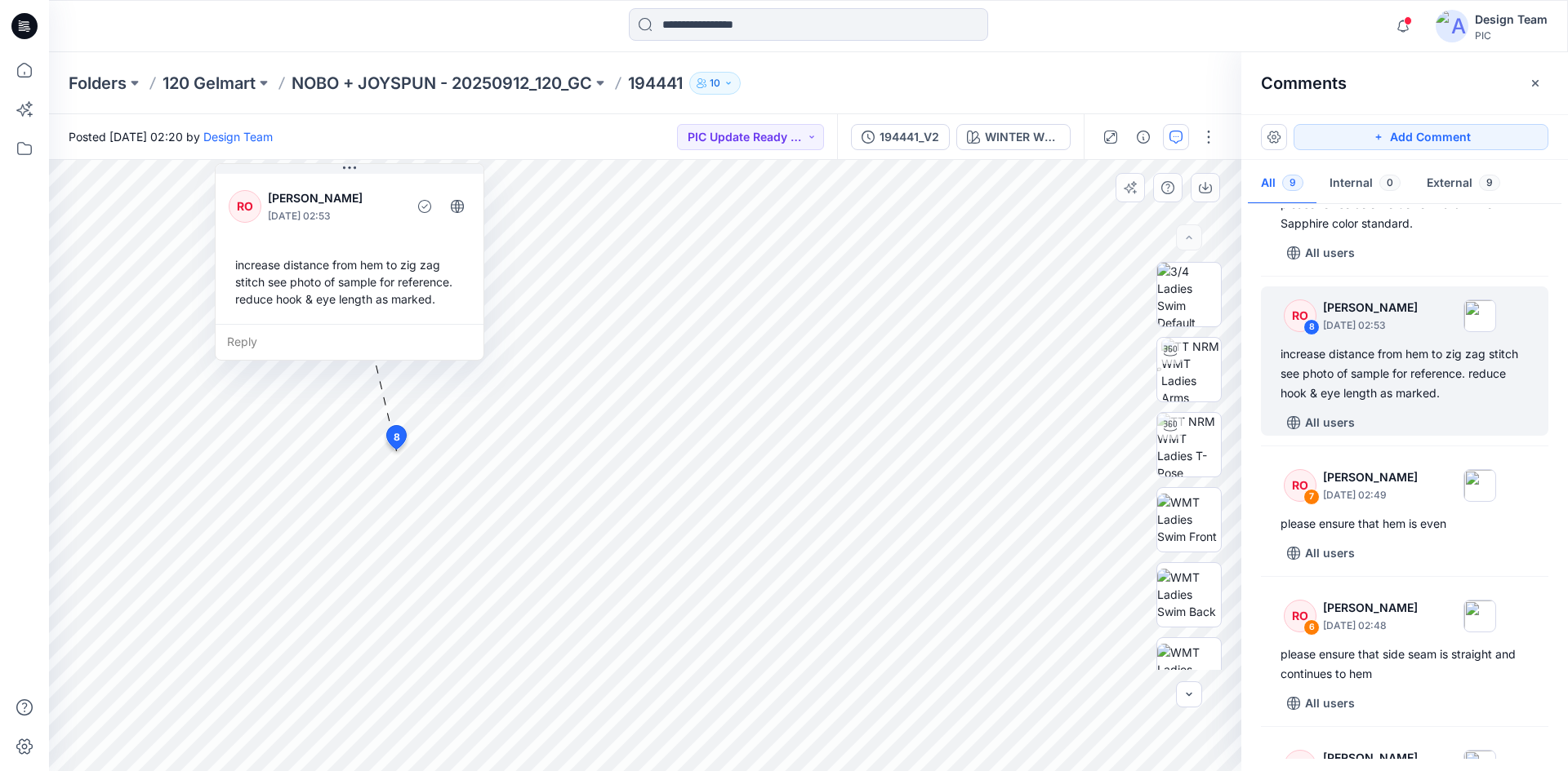
drag, startPoint x: 318, startPoint y: 430, endPoint x: 319, endPoint y: 294, distance: 136.0
click at [319, 294] on div "increase distance from hem to zig zag stitch see photo of sample for reference.…" at bounding box center [349, 282] width 242 height 64
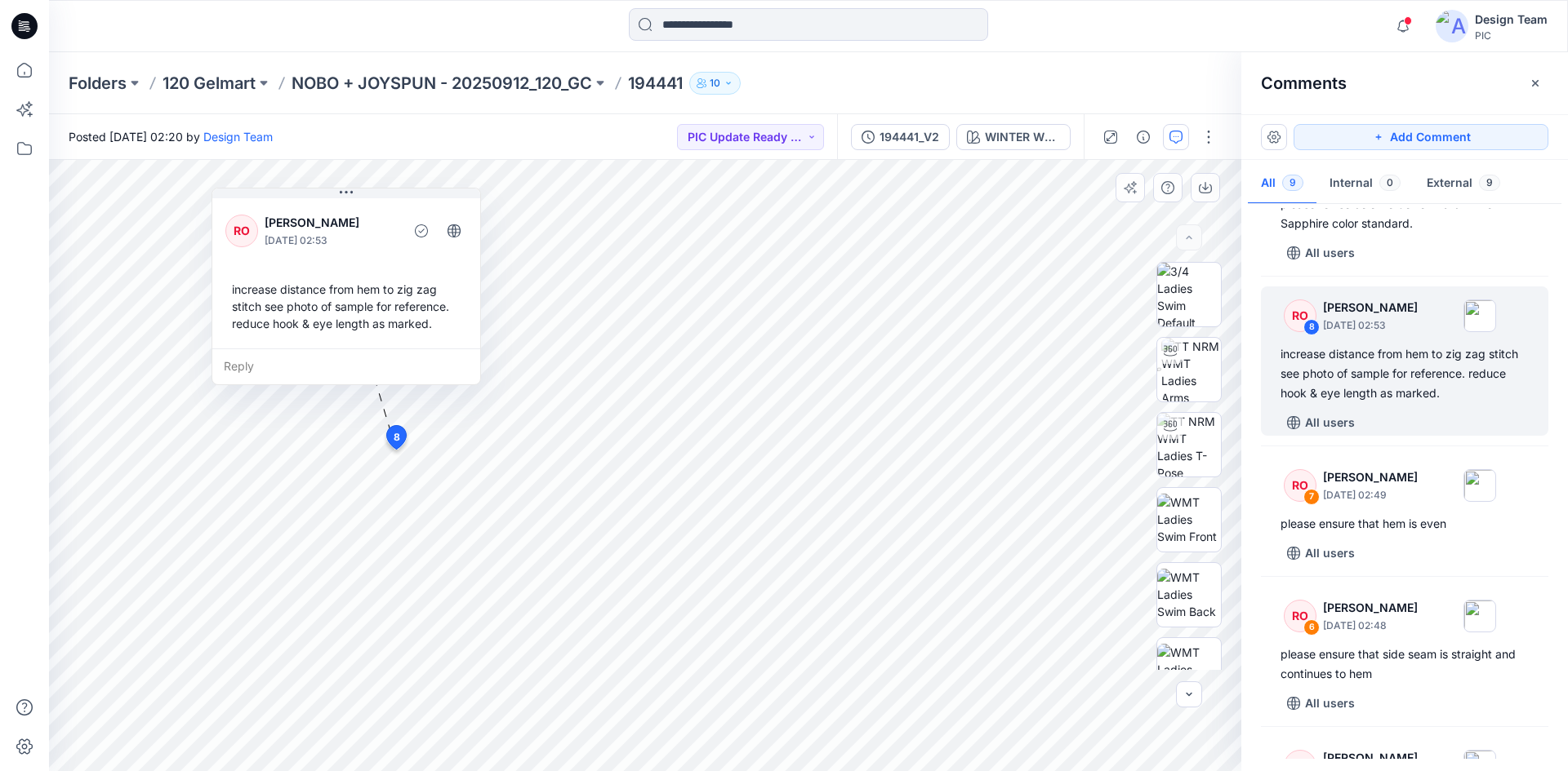
drag, startPoint x: 354, startPoint y: 332, endPoint x: 355, endPoint y: 357, distance: 25.0
click at [355, 357] on div "Reply" at bounding box center [346, 367] width 268 height 36
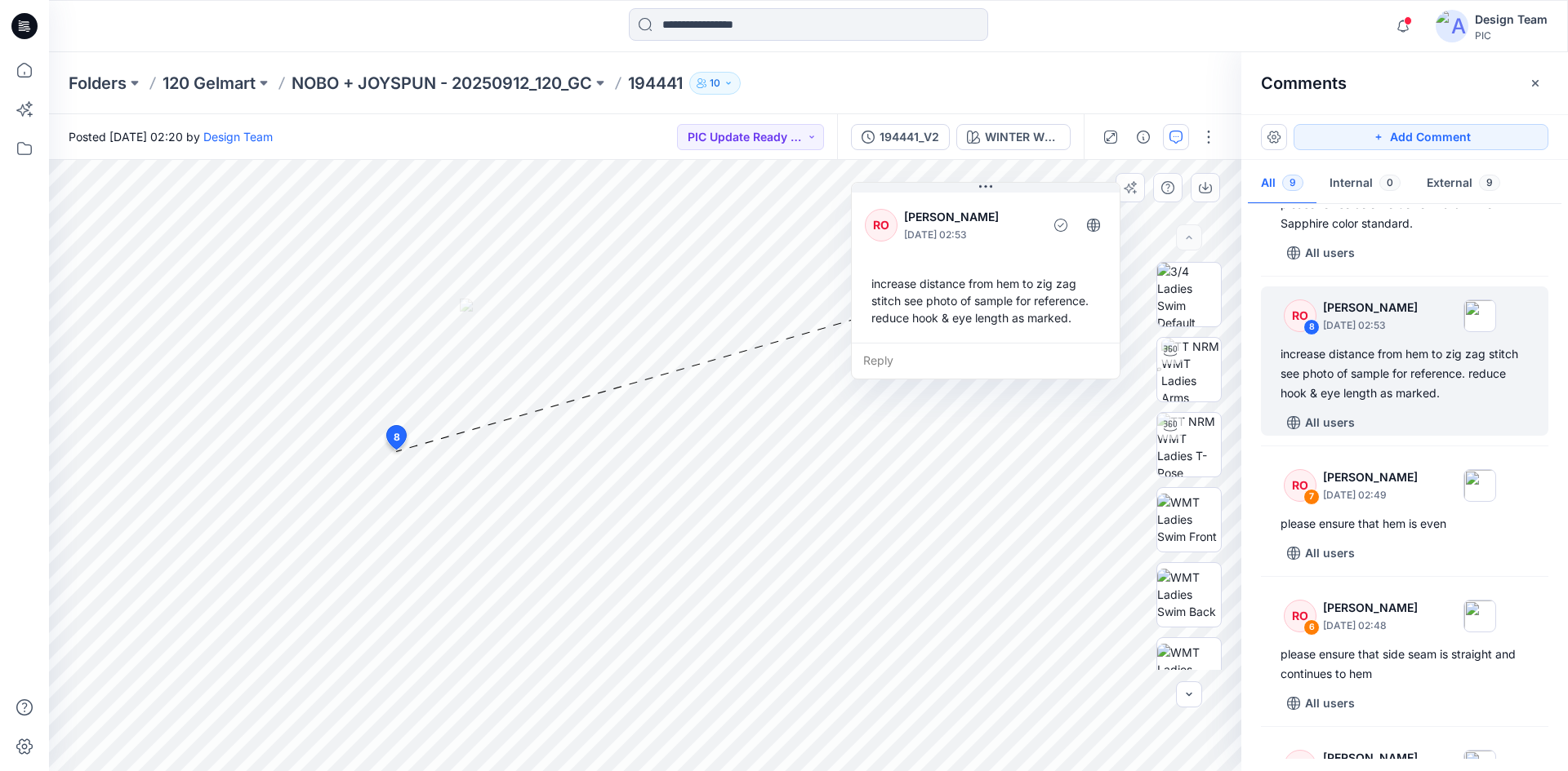
drag, startPoint x: 420, startPoint y: 358, endPoint x: 1060, endPoint y: 352, distance: 640.0
click at [1060, 352] on div "Reply" at bounding box center [986, 361] width 268 height 36
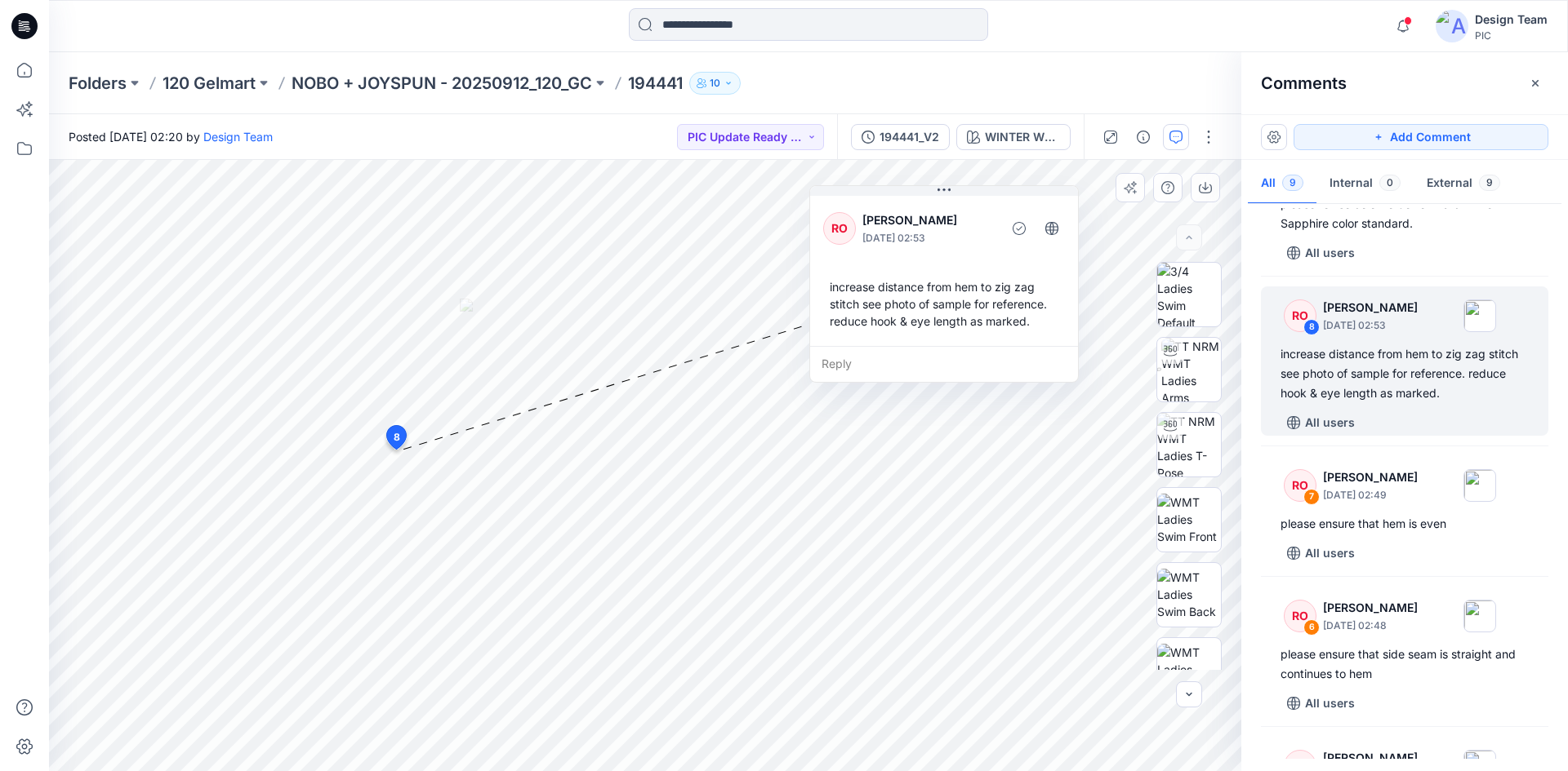
drag, startPoint x: 939, startPoint y: 288, endPoint x: 920, endPoint y: 291, distance: 19.2
click at [920, 291] on div "increase distance from hem to zig zag stitch see photo of sample for reference.…" at bounding box center [944, 304] width 242 height 64
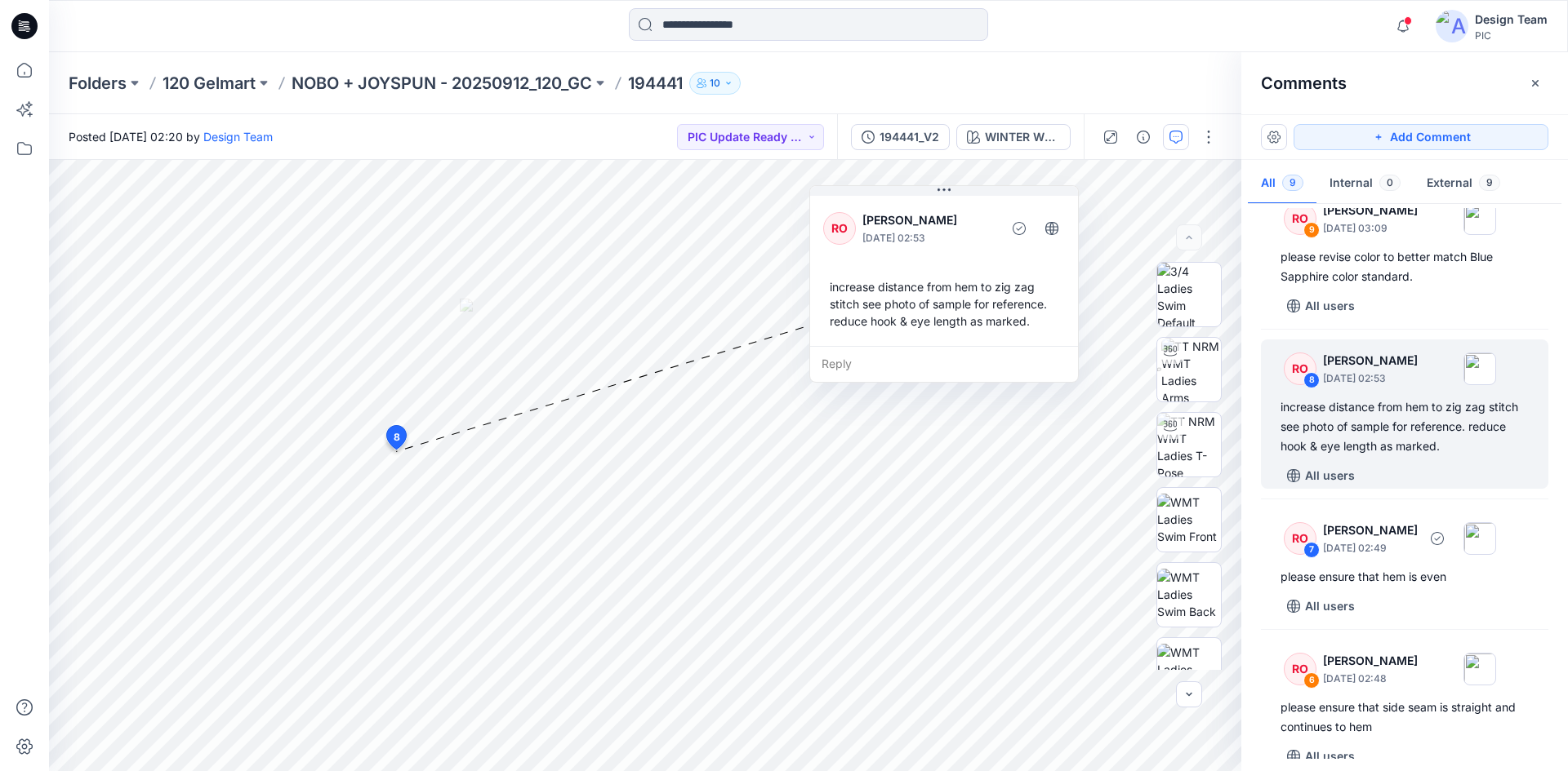
scroll to position [0, 0]
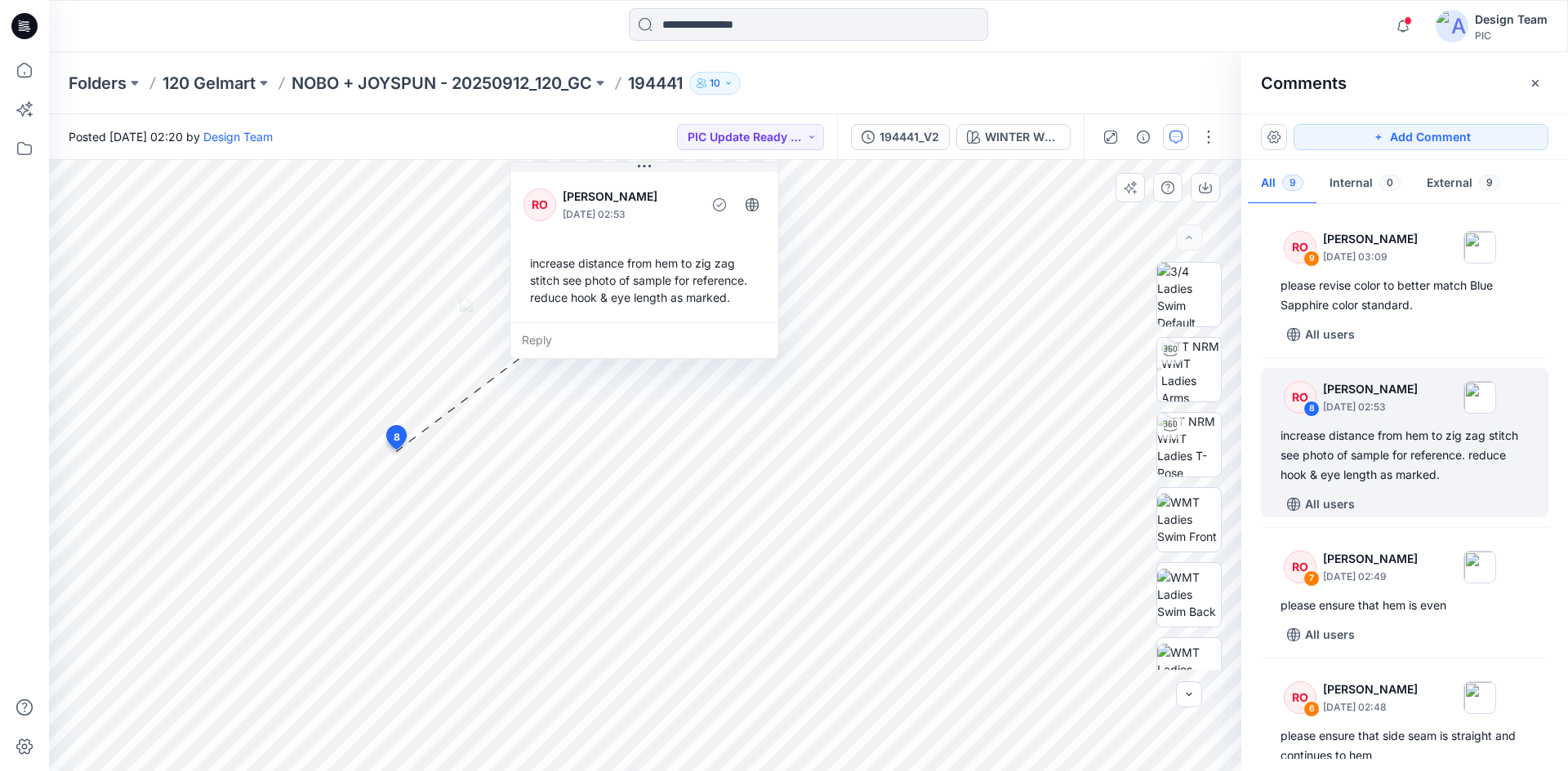
drag, startPoint x: 875, startPoint y: 252, endPoint x: 575, endPoint y: 227, distance: 301.0
click at [575, 227] on div "RO Raquel Ortiz October 04, 2025 02:53 increase distance from hem to zig zag st…" at bounding box center [644, 246] width 268 height 153
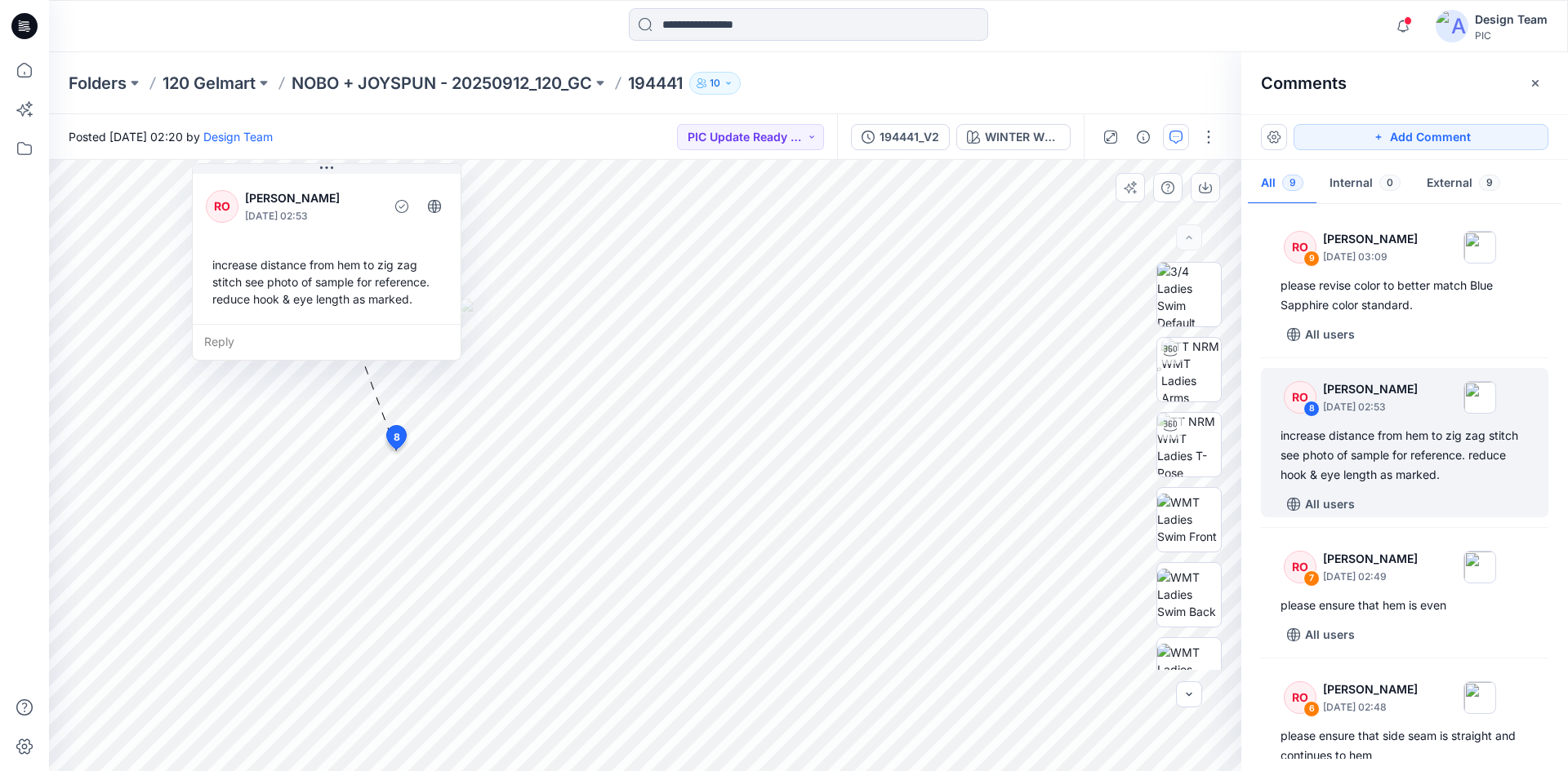
drag, startPoint x: 619, startPoint y: 240, endPoint x: 301, endPoint y: 192, distance: 321.6
click at [301, 192] on div "RO Raquel Ortiz October 04, 2025 02:53 increase distance from hem to zig zag st…" at bounding box center [327, 246] width 268 height 153
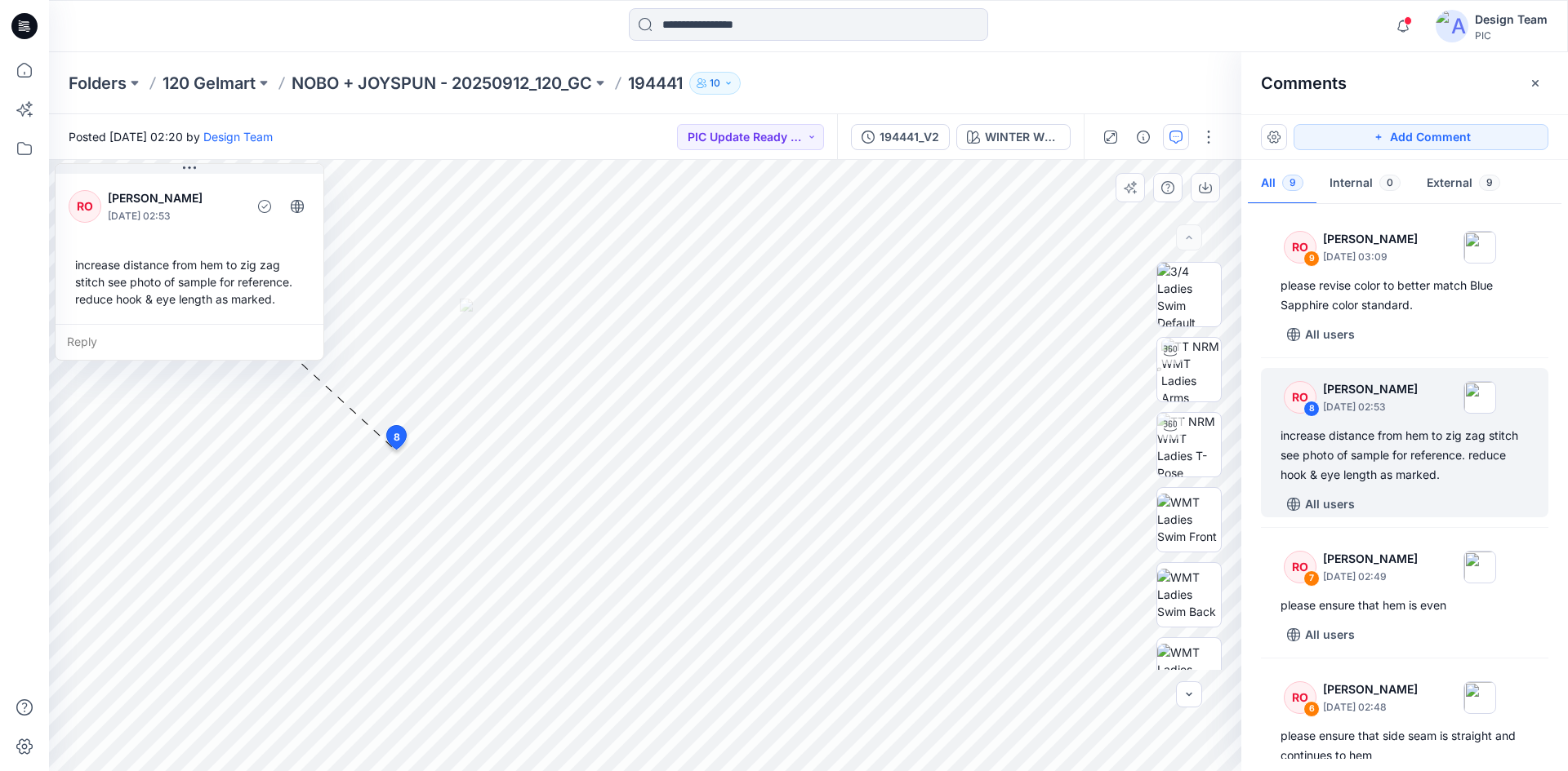
drag, startPoint x: 364, startPoint y: 236, endPoint x: 227, endPoint y: 228, distance: 137.2
click at [227, 228] on div "RO Raquel Ortiz October 04, 2025 02:53 increase distance from hem to zig zag st…" at bounding box center [189, 246] width 268 height 153
drag, startPoint x: 227, startPoint y: 228, endPoint x: 238, endPoint y: 252, distance: 26.4
click at [238, 252] on div "RO Raquel Ortiz October 04, 2025 02:53 increase distance from hem to zig zag st…" at bounding box center [189, 246] width 268 height 153
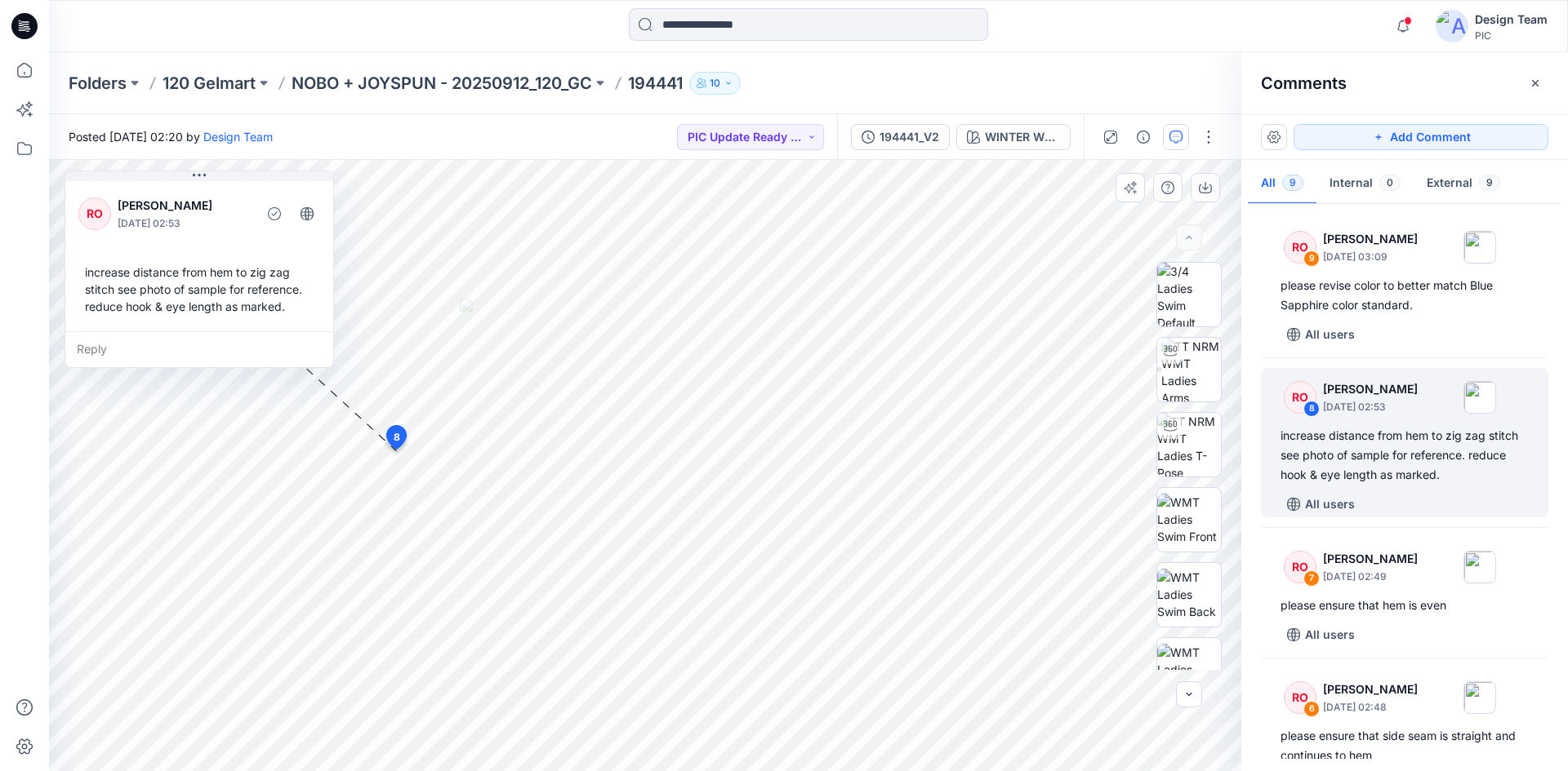
drag, startPoint x: 238, startPoint y: 236, endPoint x: 248, endPoint y: 244, distance: 12.8
click at [248, 244] on div "RO Raquel Ortiz October 04, 2025 02:53 increase distance from hem to zig zag st…" at bounding box center [199, 254] width 268 height 153
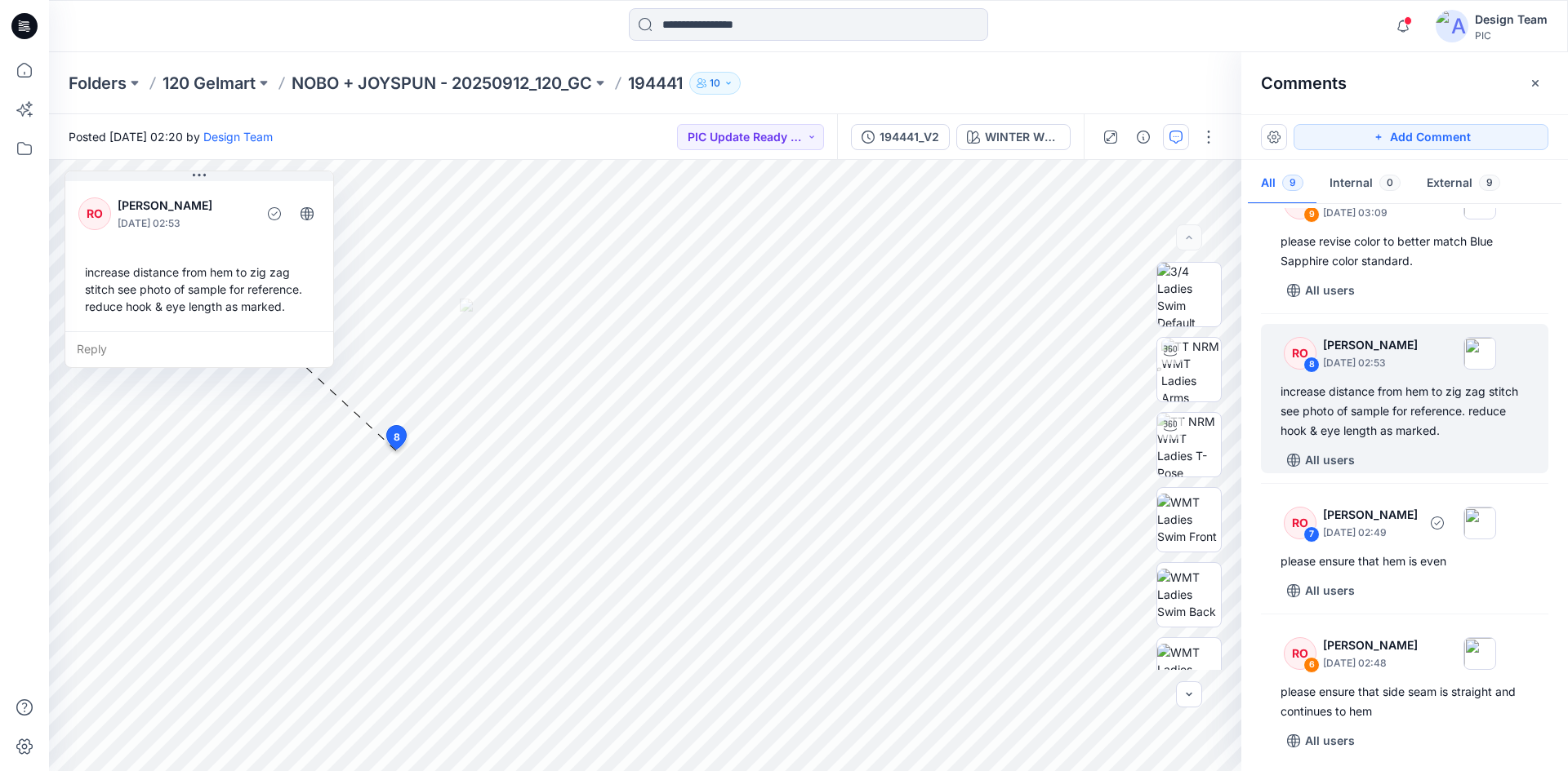
scroll to position [82, 0]
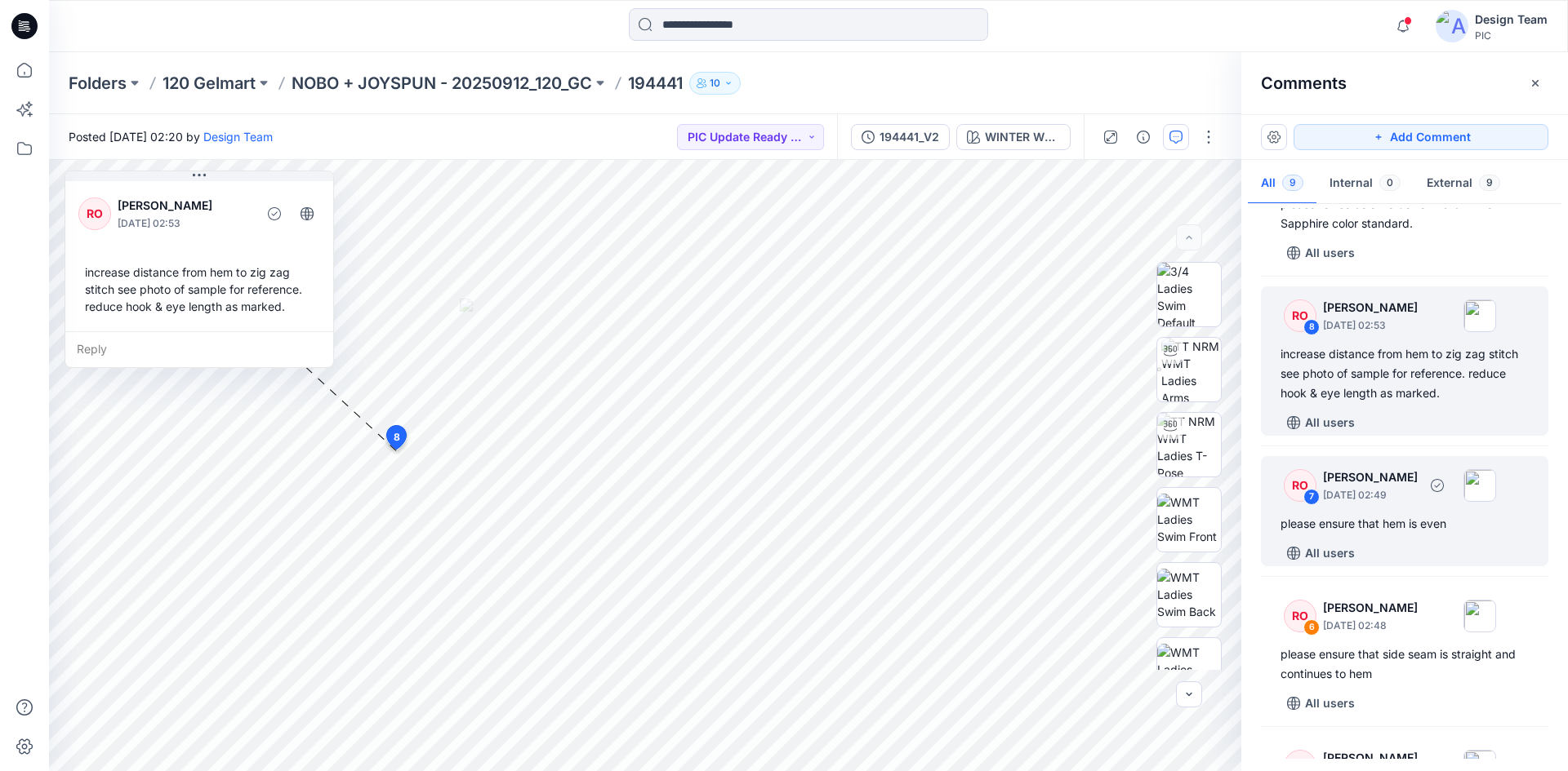
click at [1399, 508] on div "RO 7 Raquel Ortiz October 04, 2025 02:49 please ensure that hem is even All use…" at bounding box center [1404, 512] width 287 height 111
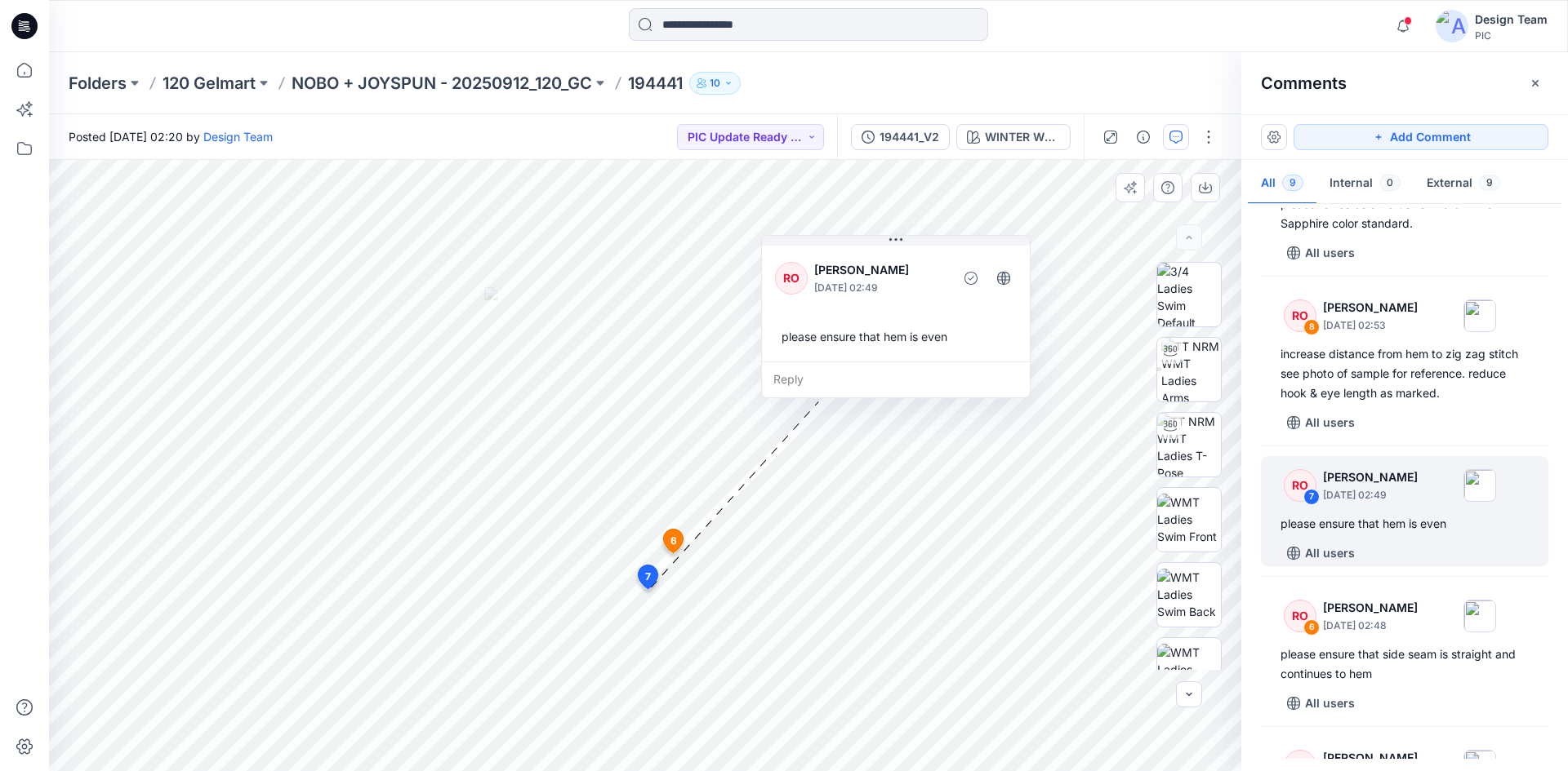
drag, startPoint x: 836, startPoint y: 410, endPoint x: 905, endPoint y: 342, distance: 96.9
click at [905, 342] on div "please ensure that hem is even" at bounding box center [895, 336] width 242 height 30
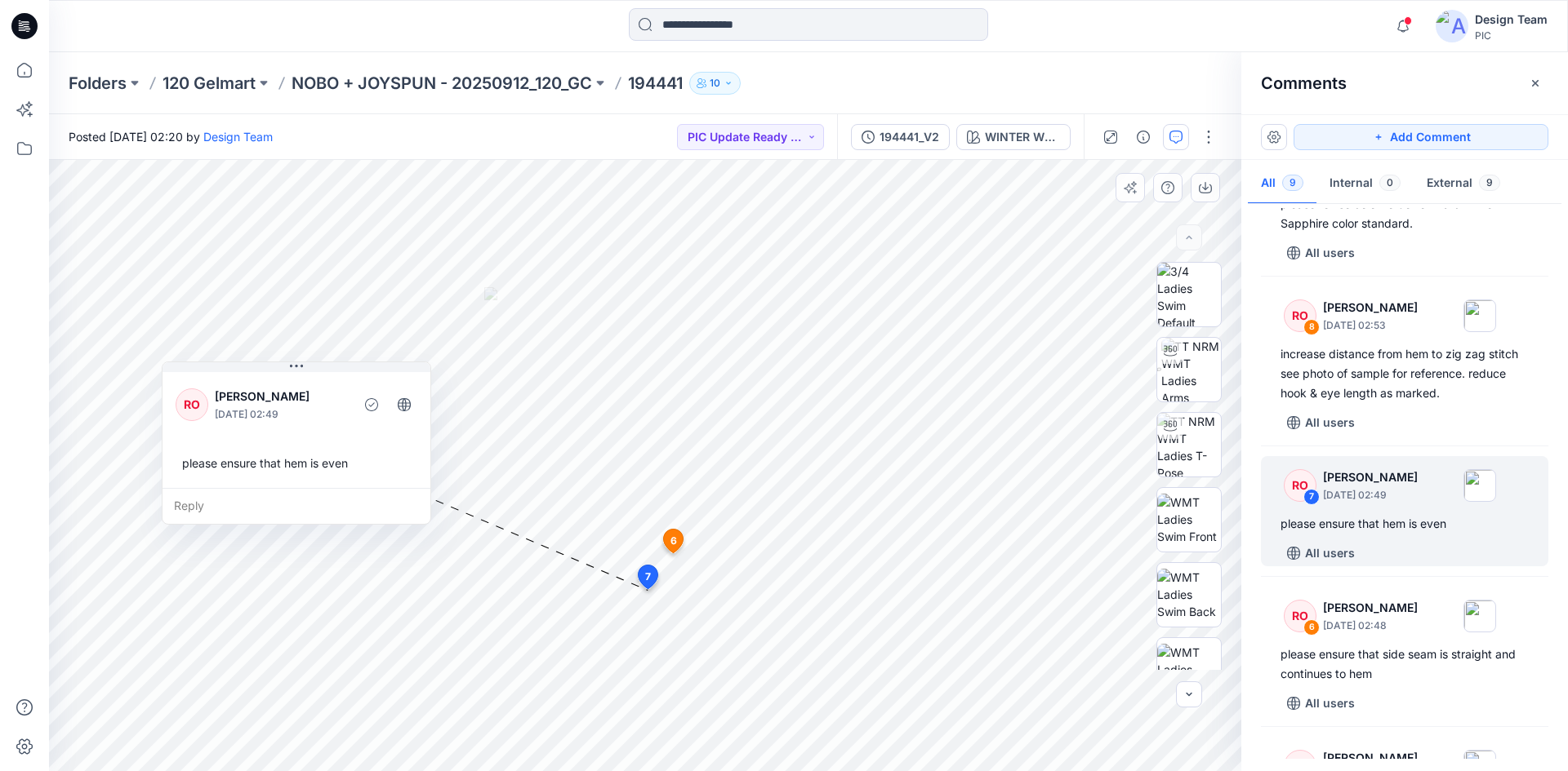
drag, startPoint x: 831, startPoint y: 316, endPoint x: 270, endPoint y: 451, distance: 577.0
click at [270, 451] on div "please ensure that hem is even" at bounding box center [296, 463] width 242 height 30
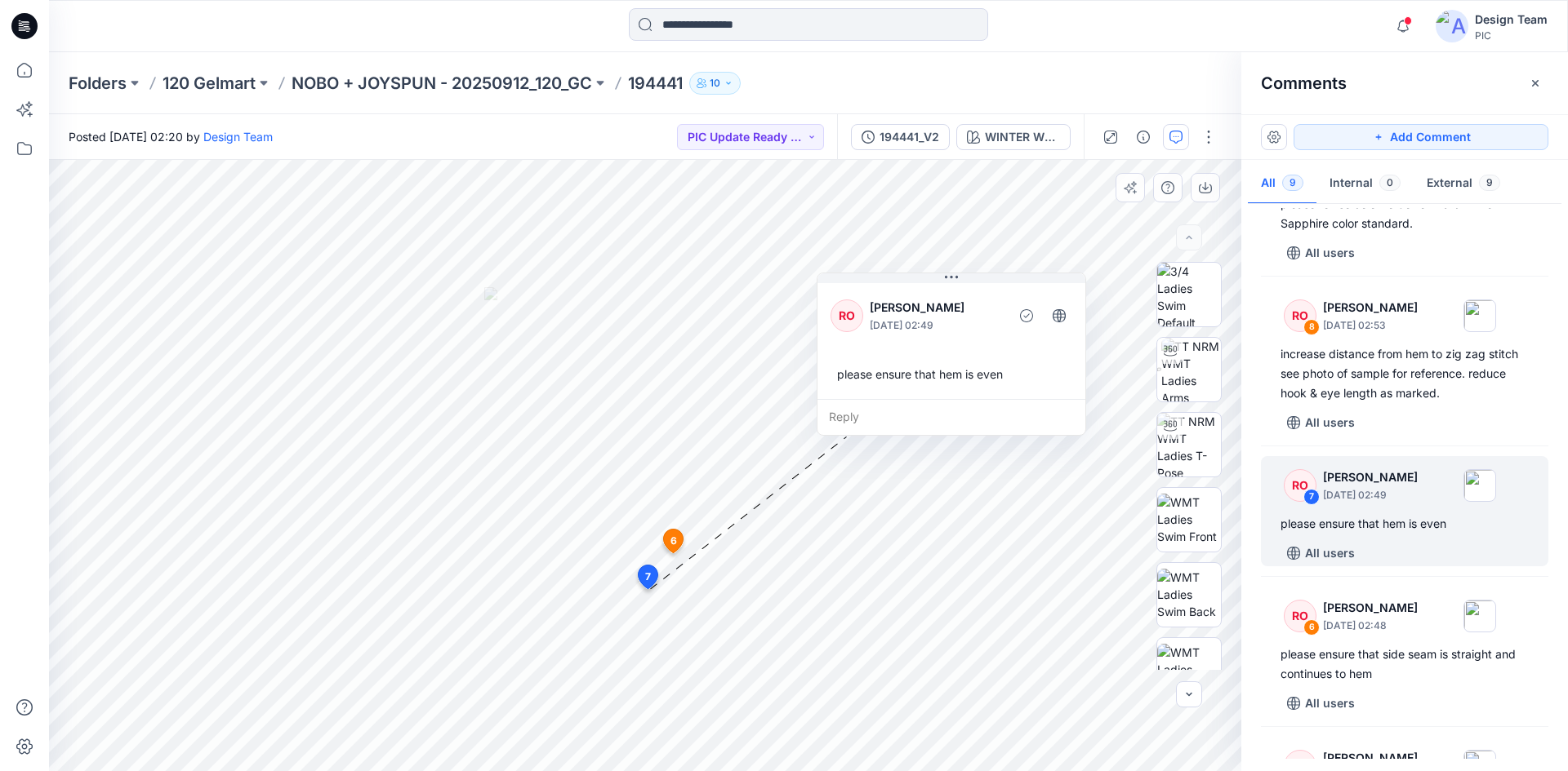
drag, startPoint x: 356, startPoint y: 466, endPoint x: 1011, endPoint y: 378, distance: 660.9
click at [1011, 378] on div "please ensure that hem is even" at bounding box center [951, 373] width 242 height 30
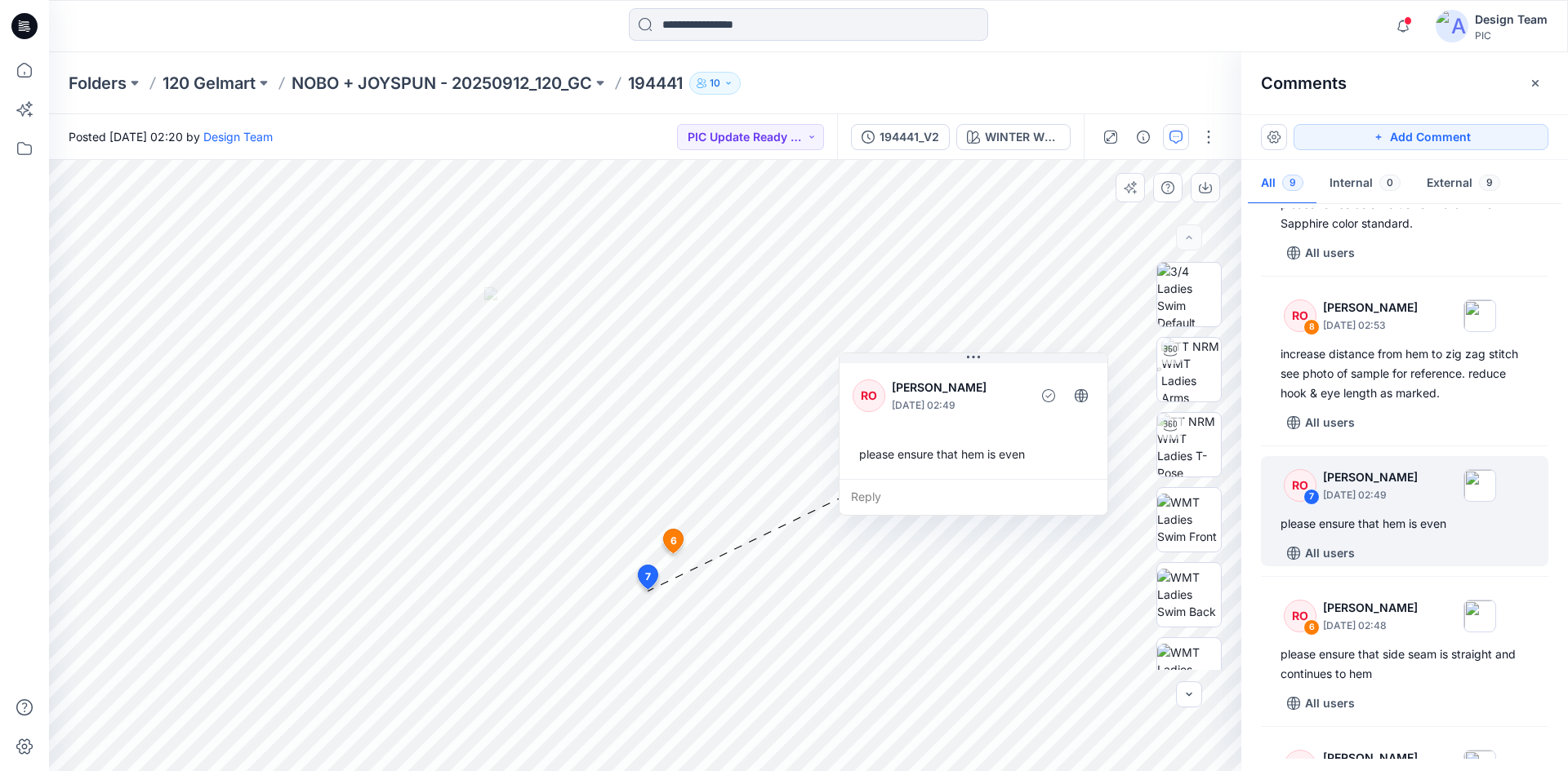
drag, startPoint x: 961, startPoint y: 358, endPoint x: 982, endPoint y: 438, distance: 82.7
click at [982, 438] on div "RO Raquel Ortiz October 04, 2025 02:49 please ensure that hem is even" at bounding box center [973, 419] width 268 height 120
drag, startPoint x: 979, startPoint y: 448, endPoint x: 981, endPoint y: 462, distance: 14.1
click at [981, 462] on div "please ensure that hem is even" at bounding box center [975, 468] width 242 height 30
drag, startPoint x: 970, startPoint y: 491, endPoint x: 948, endPoint y: 478, distance: 25.6
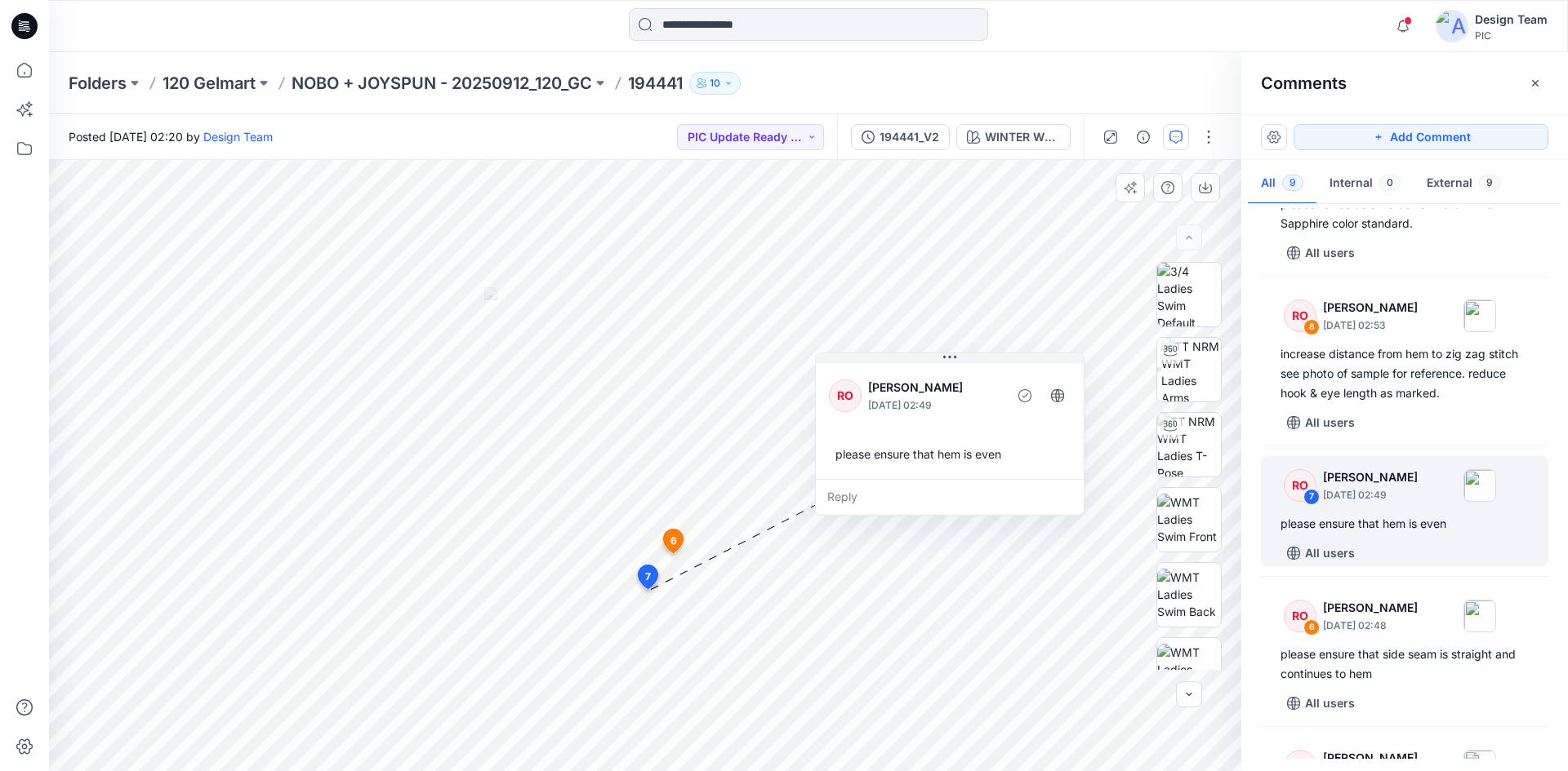
click at [948, 478] on div "RO Raquel Ortiz October 04, 2025 02:49 please ensure that hem is even" at bounding box center [950, 419] width 268 height 120
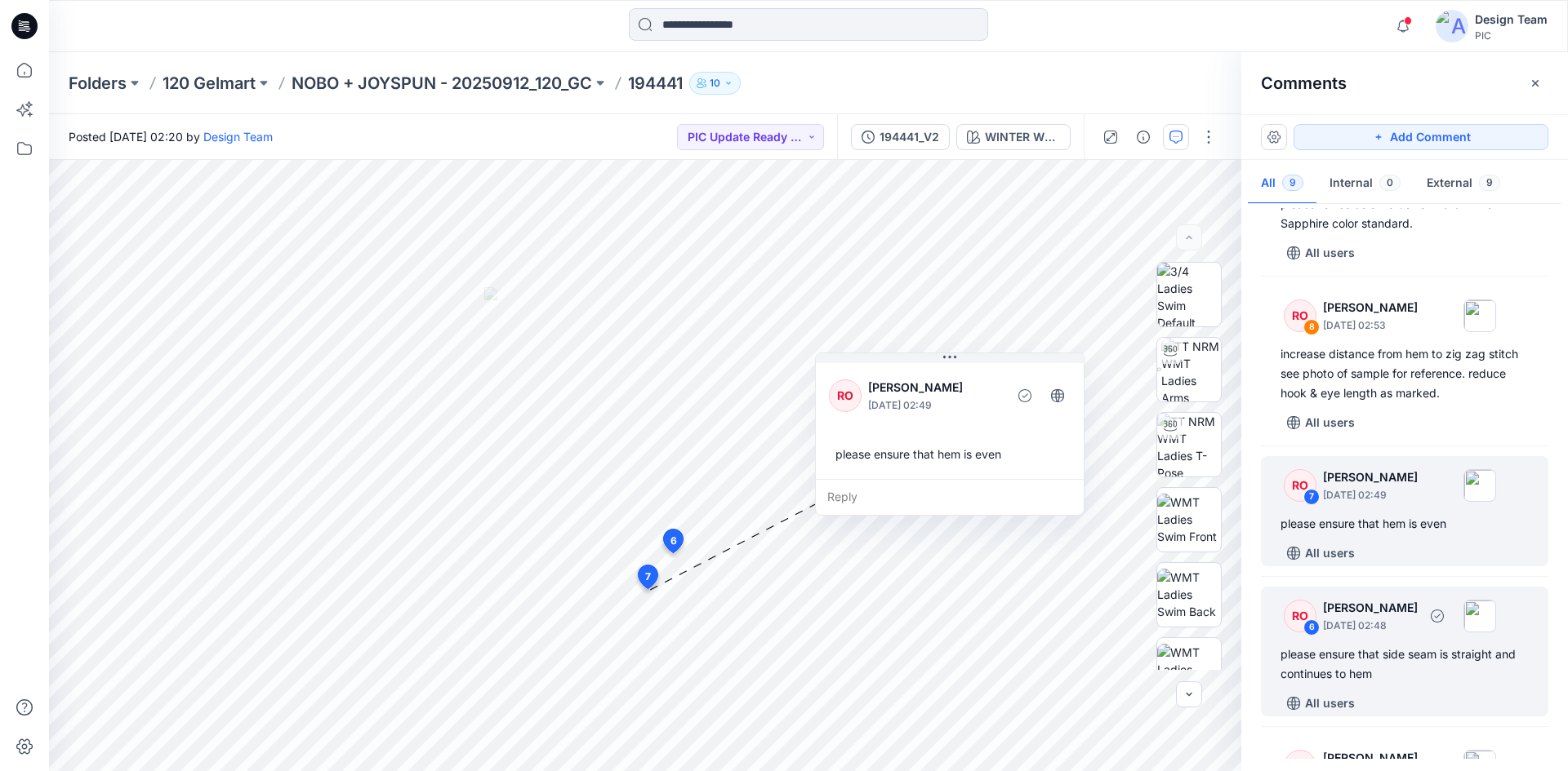
click at [1408, 669] on div "please ensure that side seam is straight and continues to hem" at bounding box center [1405, 664] width 248 height 39
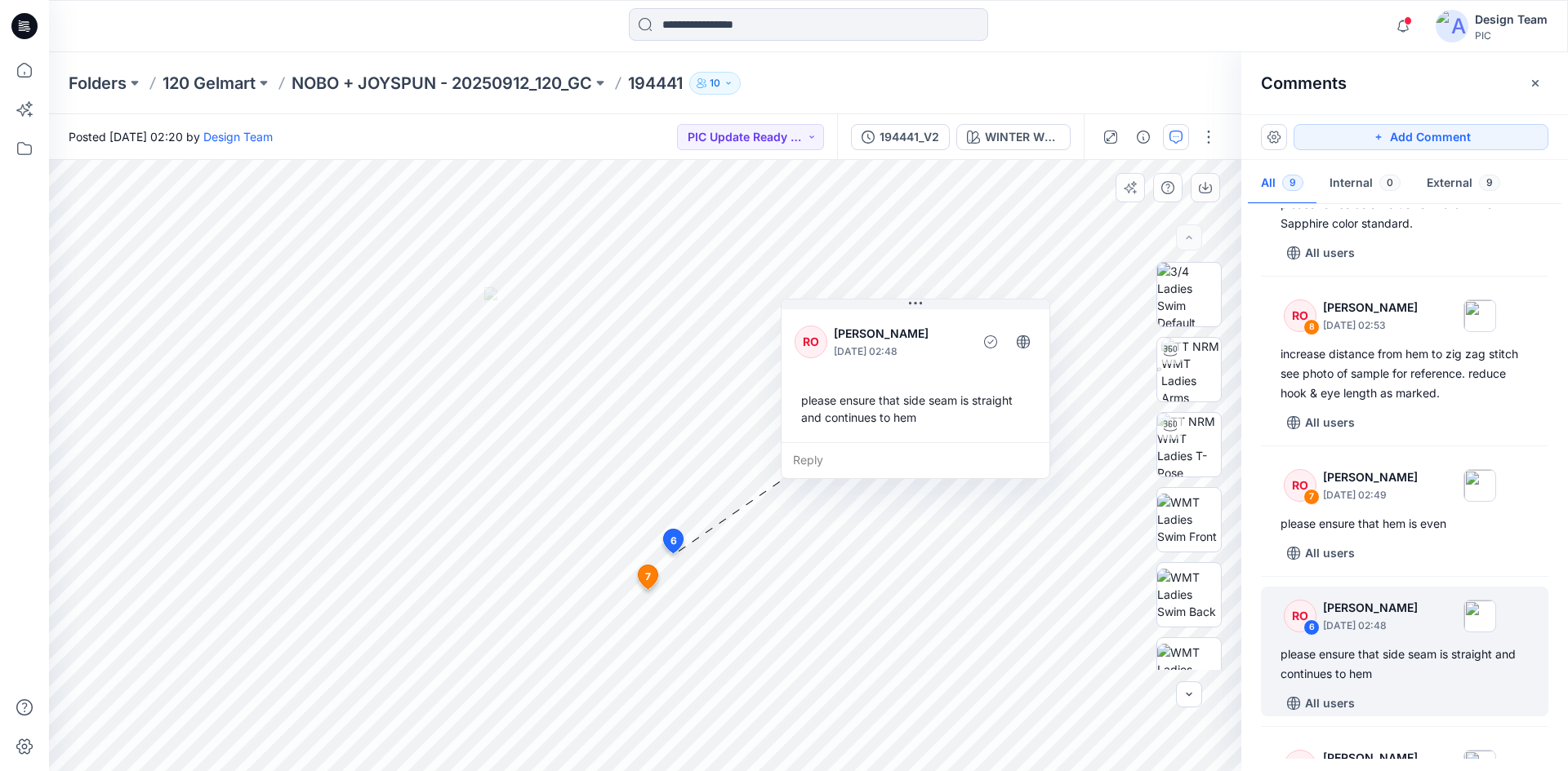
drag, startPoint x: 828, startPoint y: 429, endPoint x: 896, endPoint y: 412, distance: 70.1
click at [896, 412] on div "please ensure that side seam is straight and continues to hem" at bounding box center [915, 409] width 242 height 47
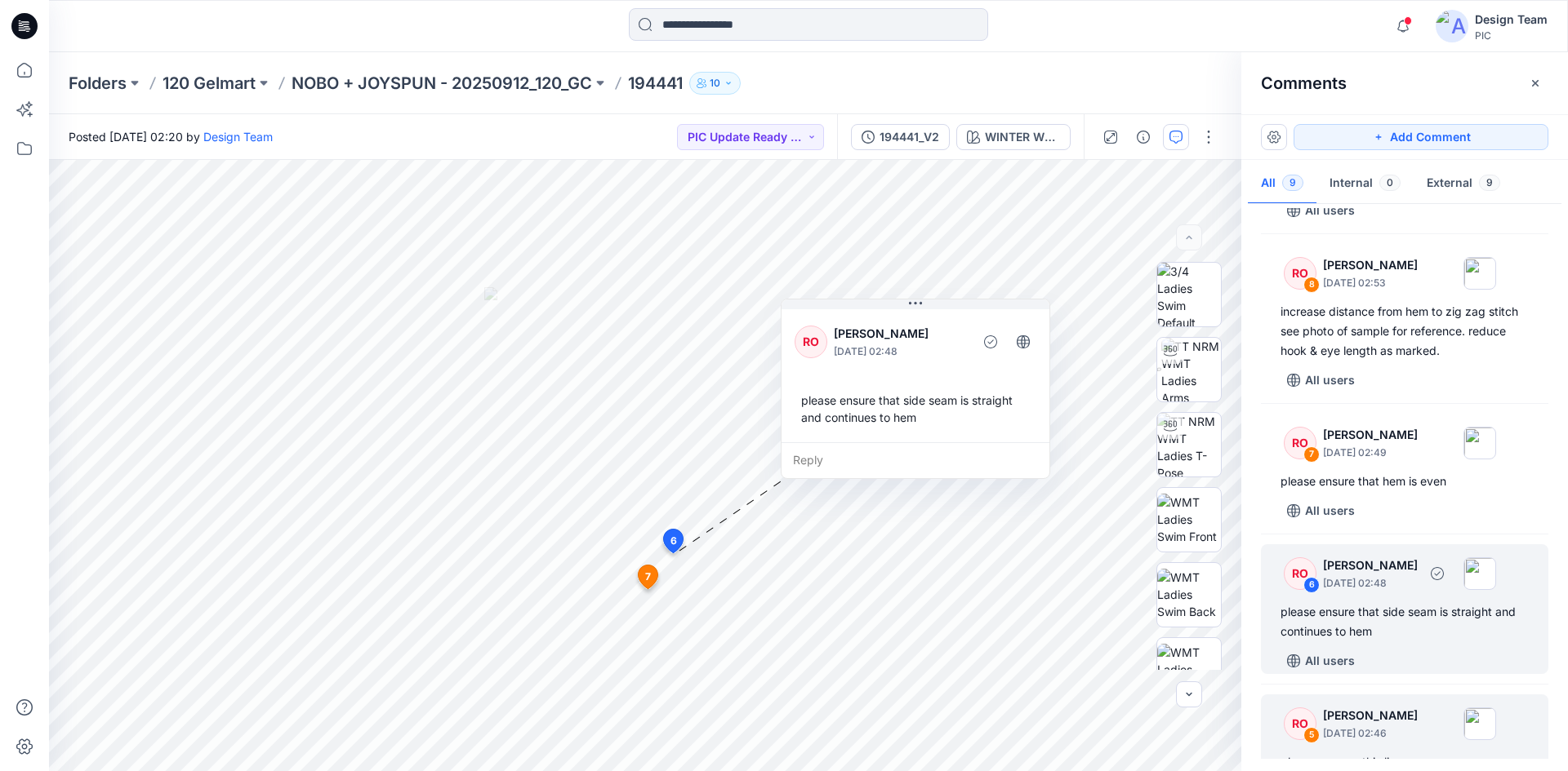
scroll to position [326, 0]
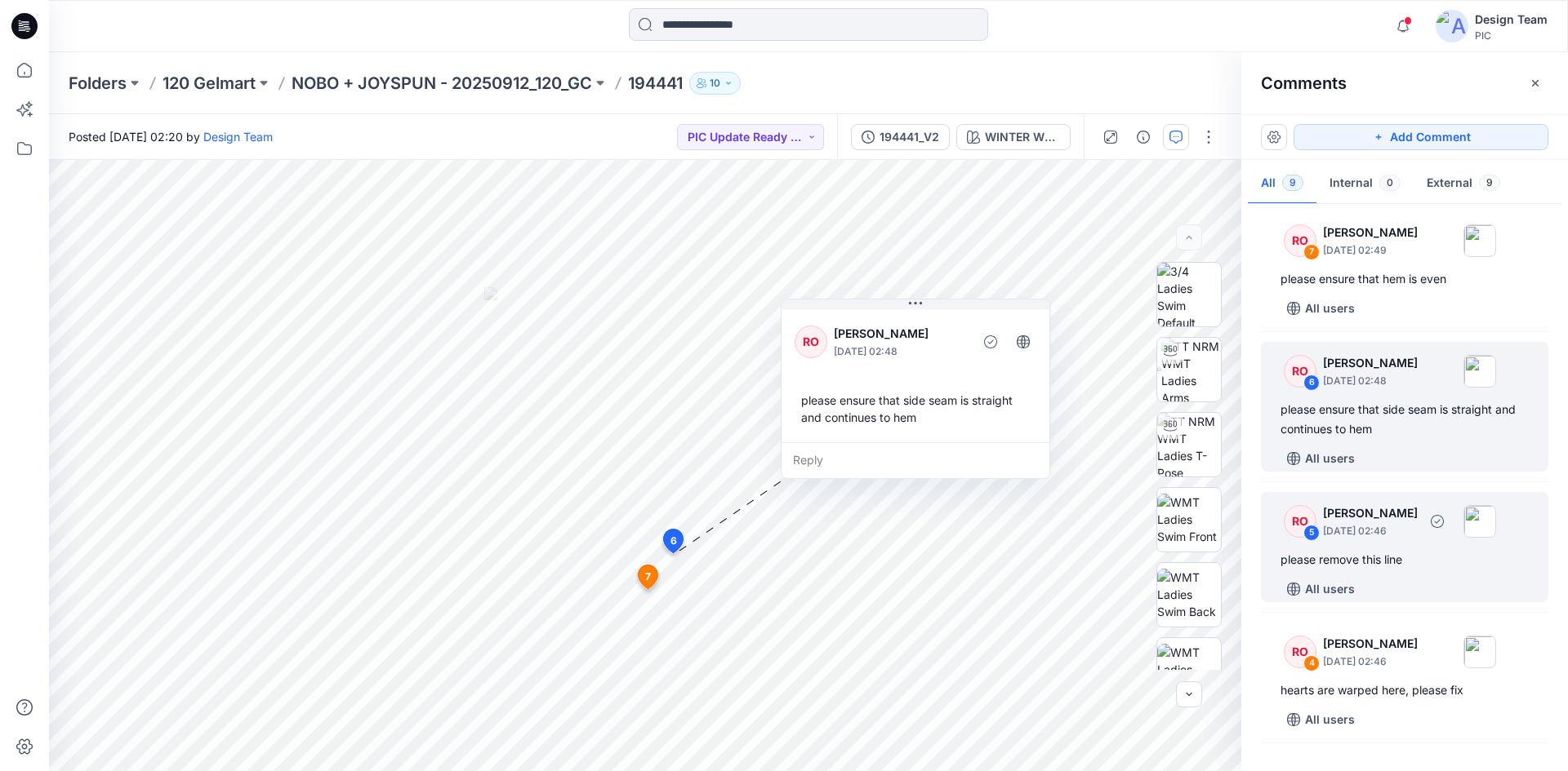
click at [1420, 578] on div "All users" at bounding box center [1415, 589] width 268 height 26
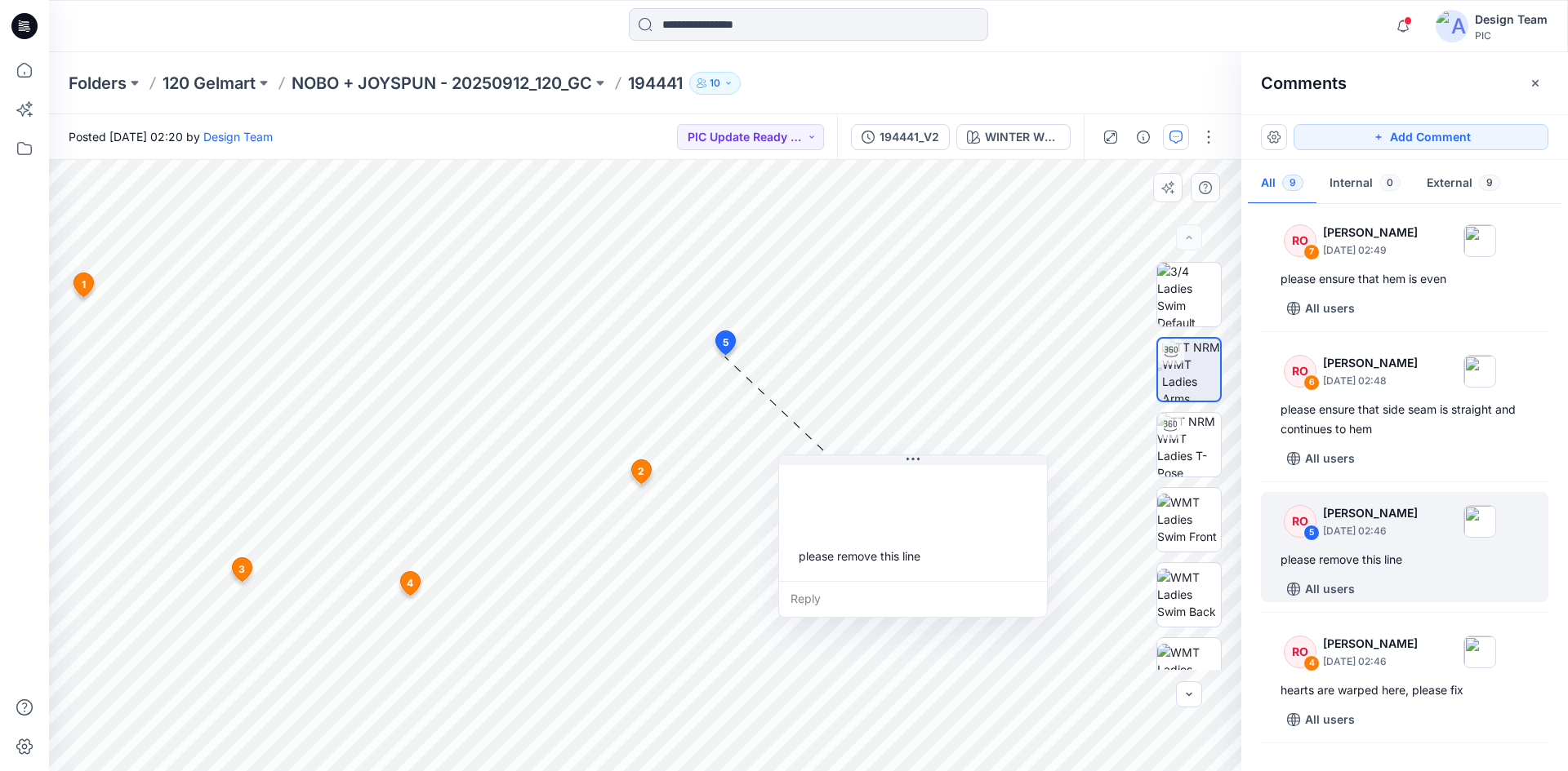
drag, startPoint x: 763, startPoint y: 547, endPoint x: 837, endPoint y: 549, distance: 74.0
click at [855, 557] on div "please remove this line" at bounding box center [913, 555] width 242 height 30
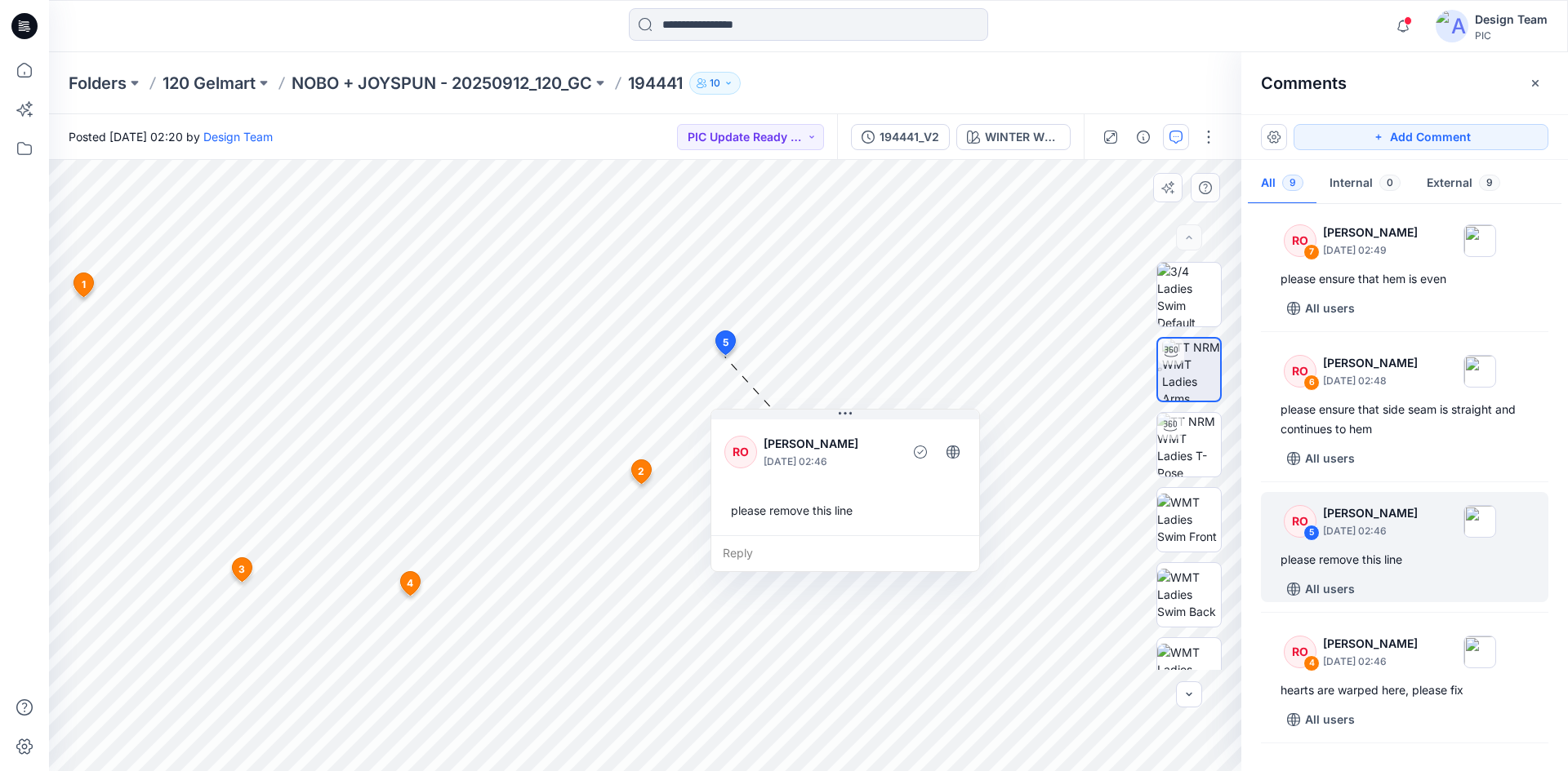
drag, startPoint x: 901, startPoint y: 507, endPoint x: 822, endPoint y: 454, distance: 95.1
click at [822, 454] on p "October 04, 2025 02:46" at bounding box center [829, 462] width 133 height 16
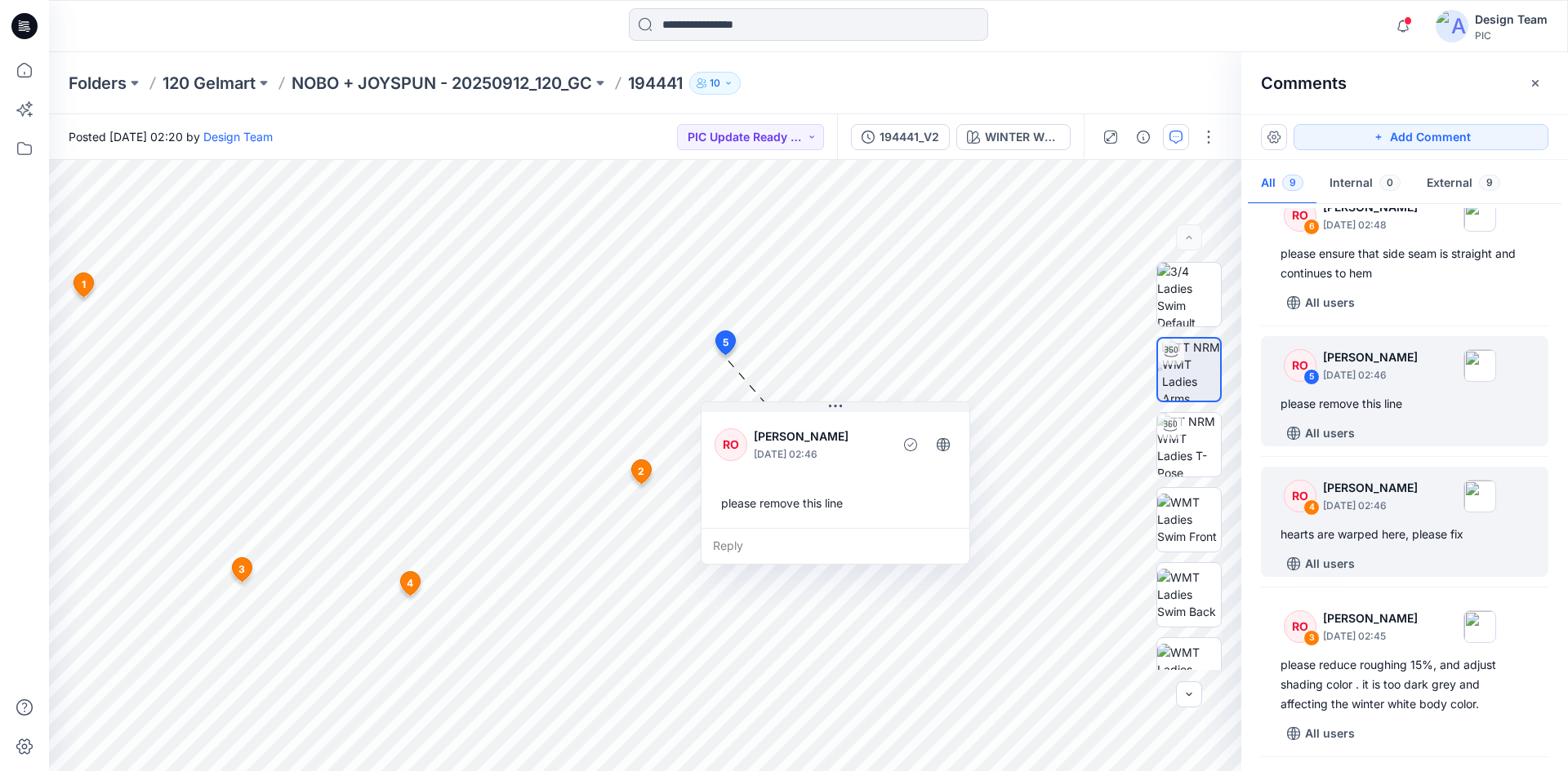
scroll to position [490, 0]
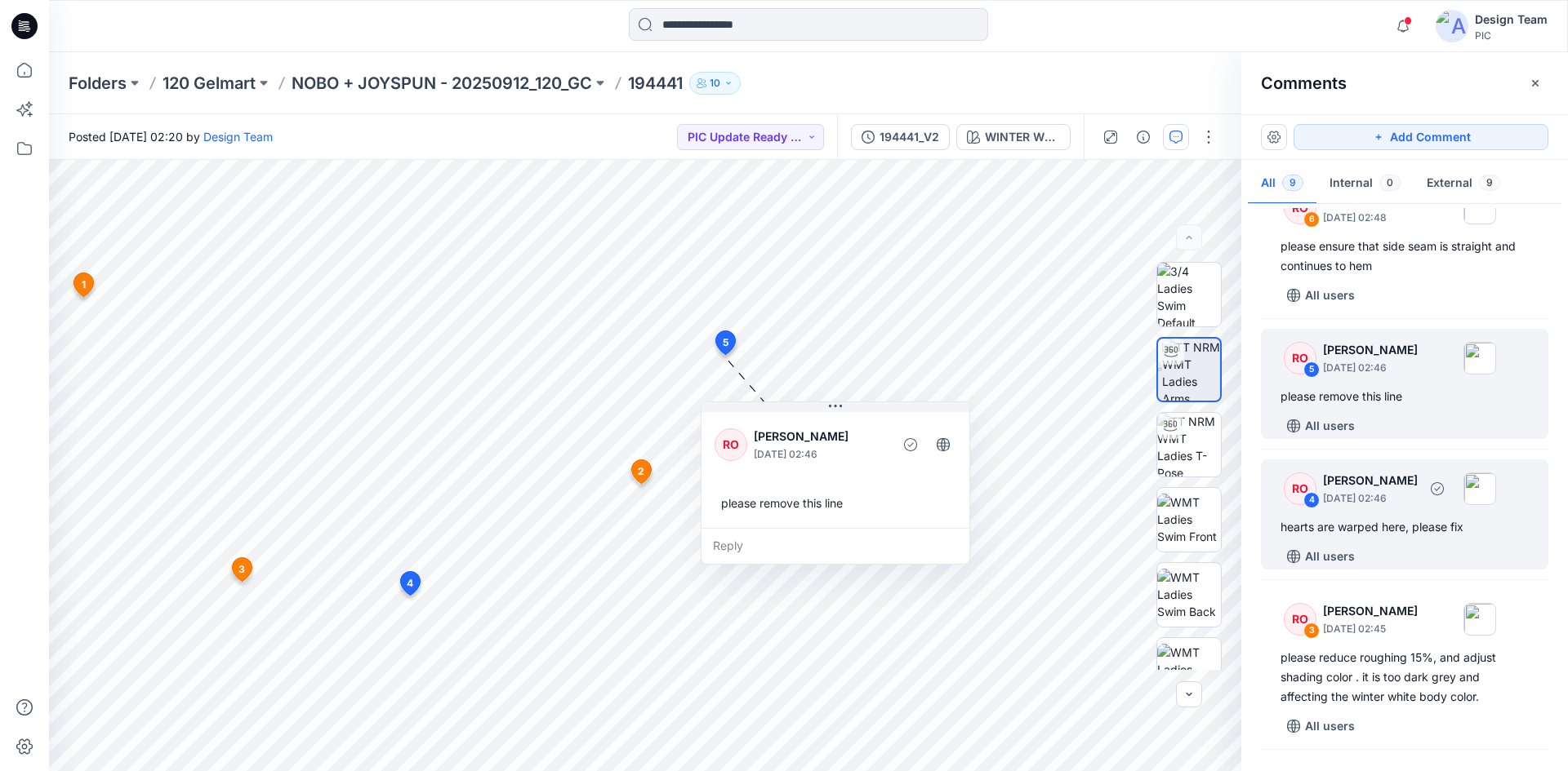
click at [1432, 553] on div "All users" at bounding box center [1415, 556] width 268 height 26
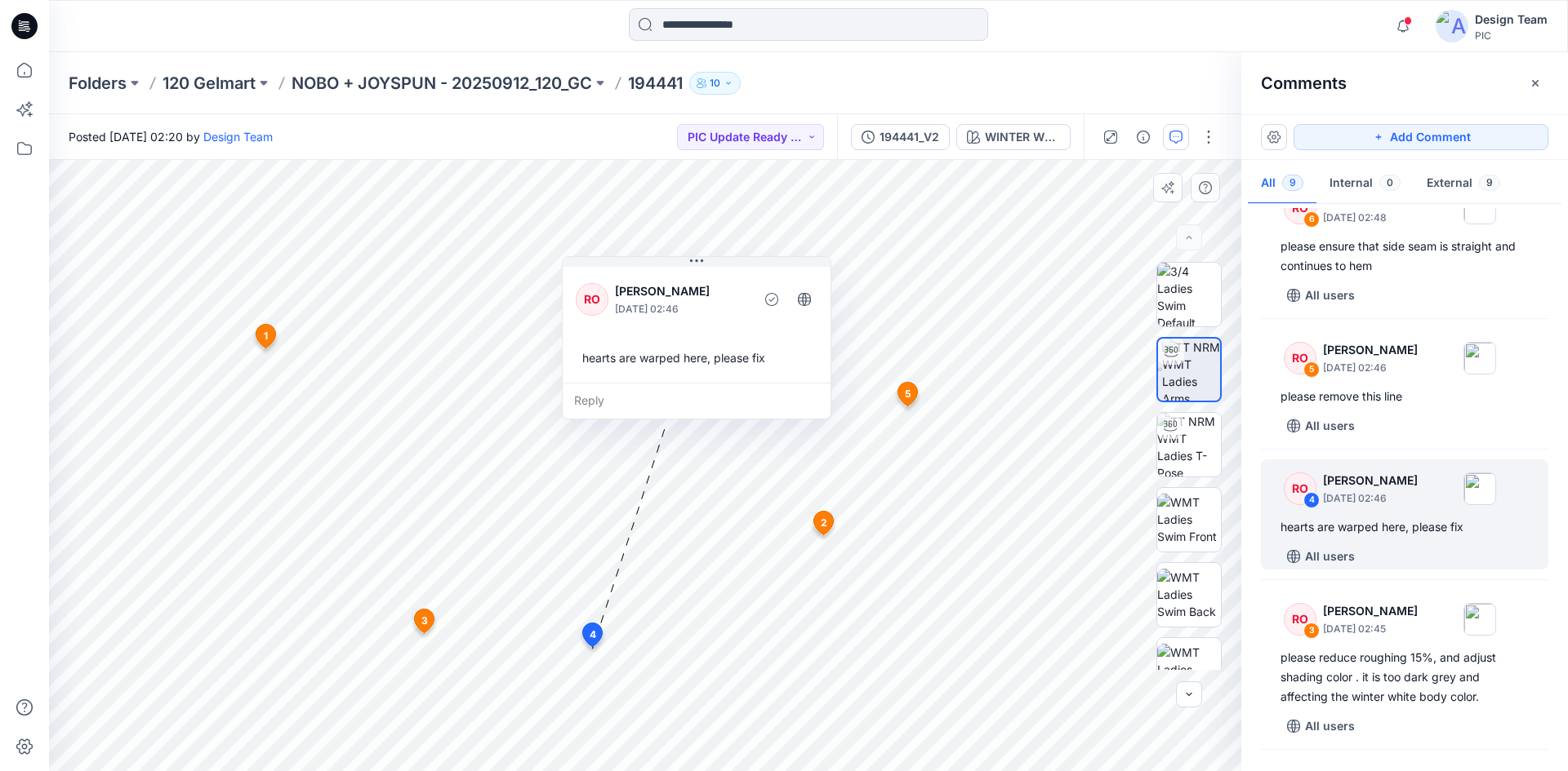
drag, startPoint x: 628, startPoint y: 418, endPoint x: 686, endPoint y: 363, distance: 79.9
click at [684, 360] on div "hearts are warped here, please fix" at bounding box center [696, 357] width 242 height 30
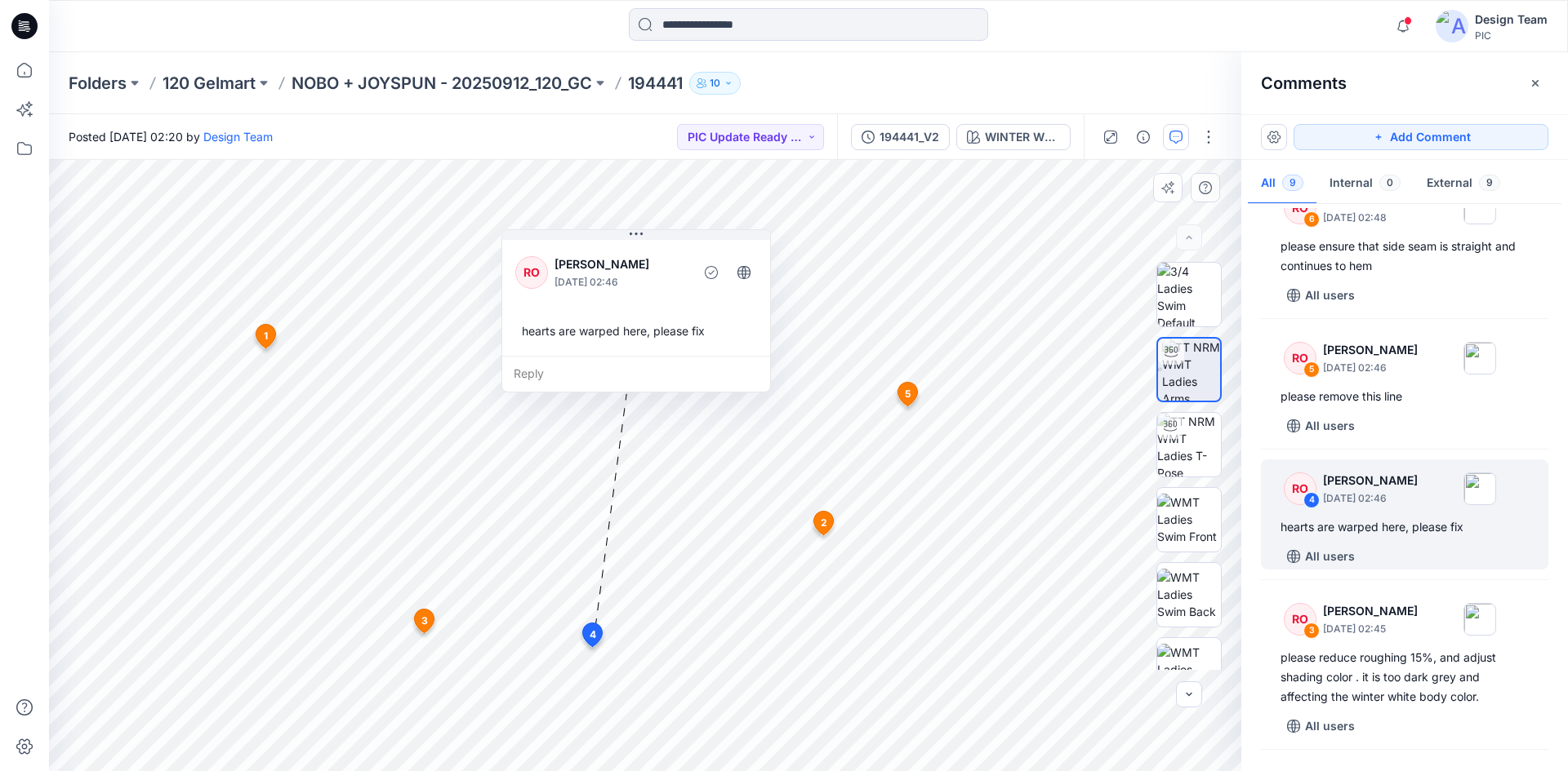
drag, startPoint x: 700, startPoint y: 338, endPoint x: 634, endPoint y: 319, distance: 68.7
click at [634, 319] on div "hearts are warped here, please fix" at bounding box center [636, 331] width 242 height 30
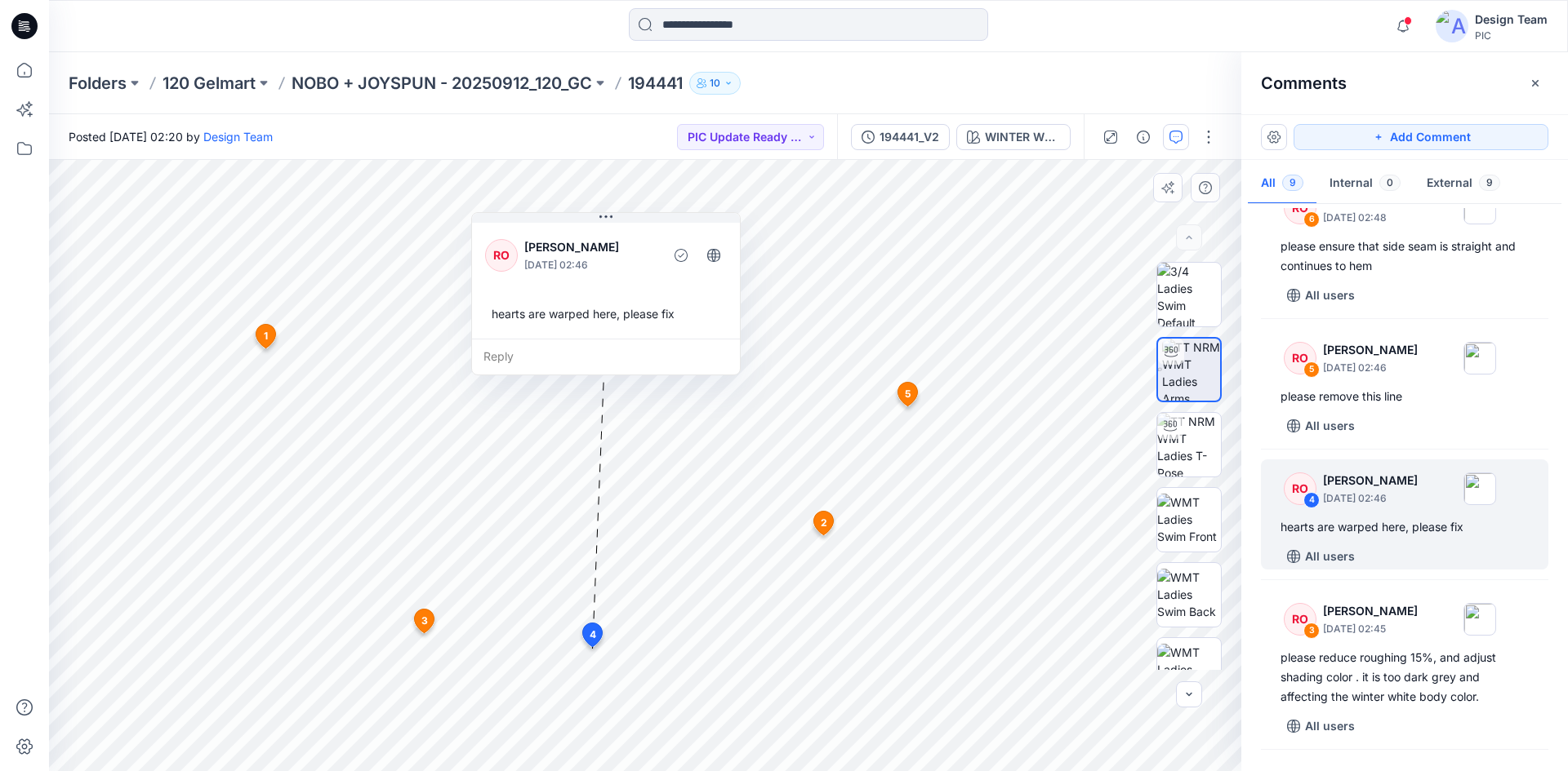
drag, startPoint x: 624, startPoint y: 318, endPoint x: 593, endPoint y: 301, distance: 35.4
click at [593, 301] on div "hearts are warped here, please fix" at bounding box center [605, 313] width 242 height 30
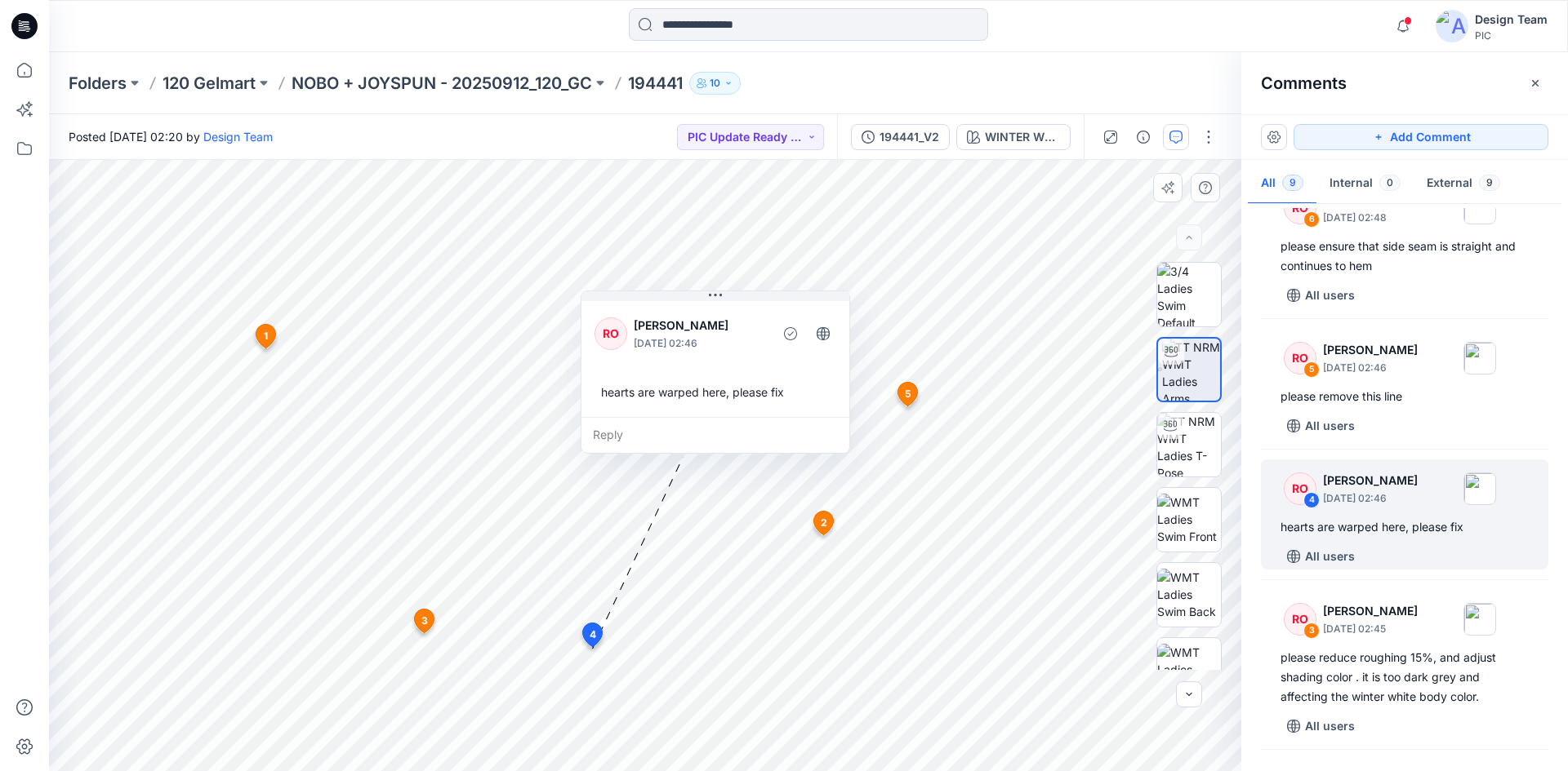
drag, startPoint x: 595, startPoint y: 309, endPoint x: 674, endPoint y: 371, distance: 100.4
click at [674, 377] on div "hearts are warped here, please fix" at bounding box center [715, 391] width 242 height 30
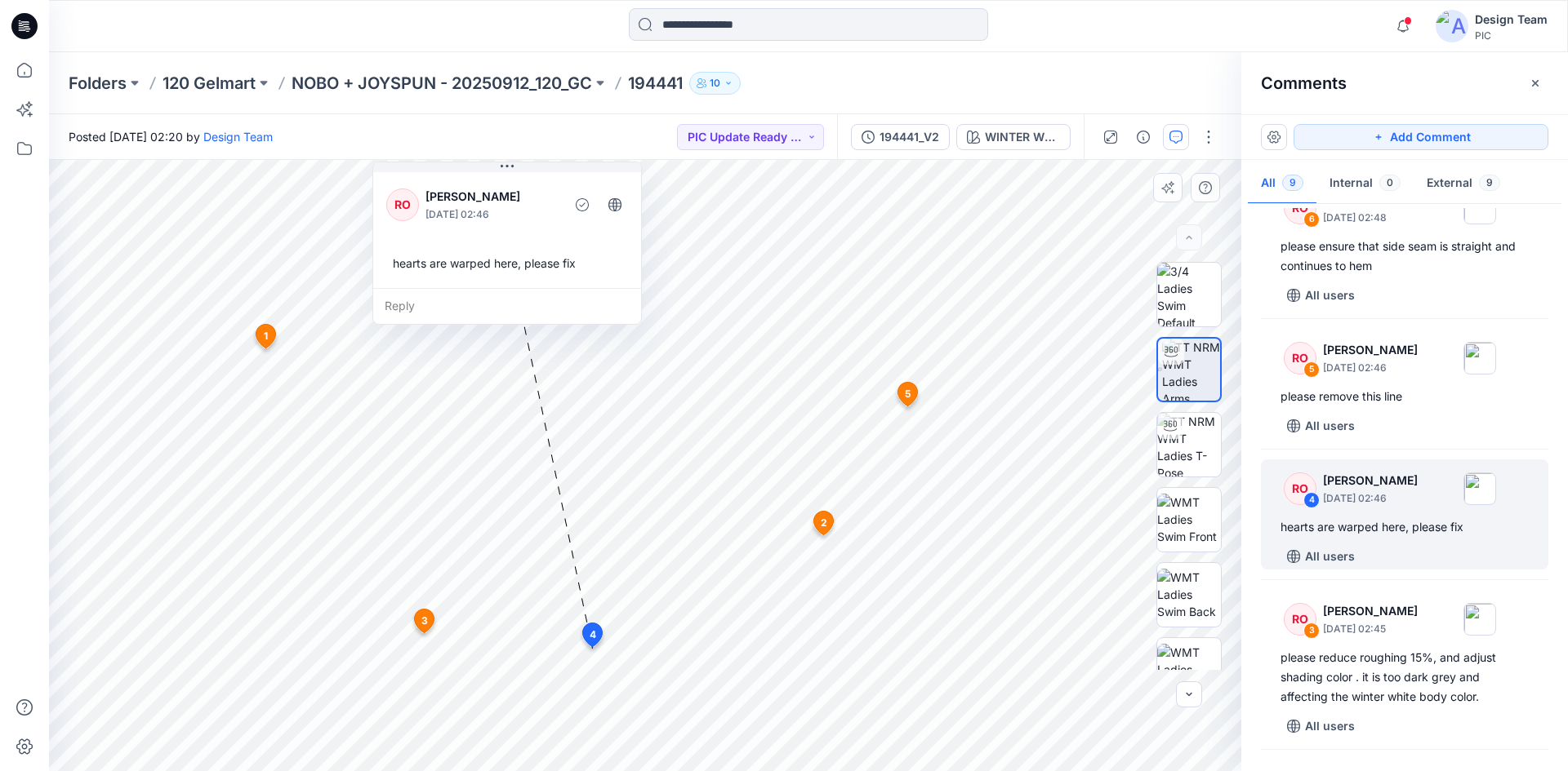
drag, startPoint x: 698, startPoint y: 379, endPoint x: 531, endPoint y: 268, distance: 200.5
click at [531, 268] on div "hearts are warped here, please fix" at bounding box center [507, 263] width 242 height 30
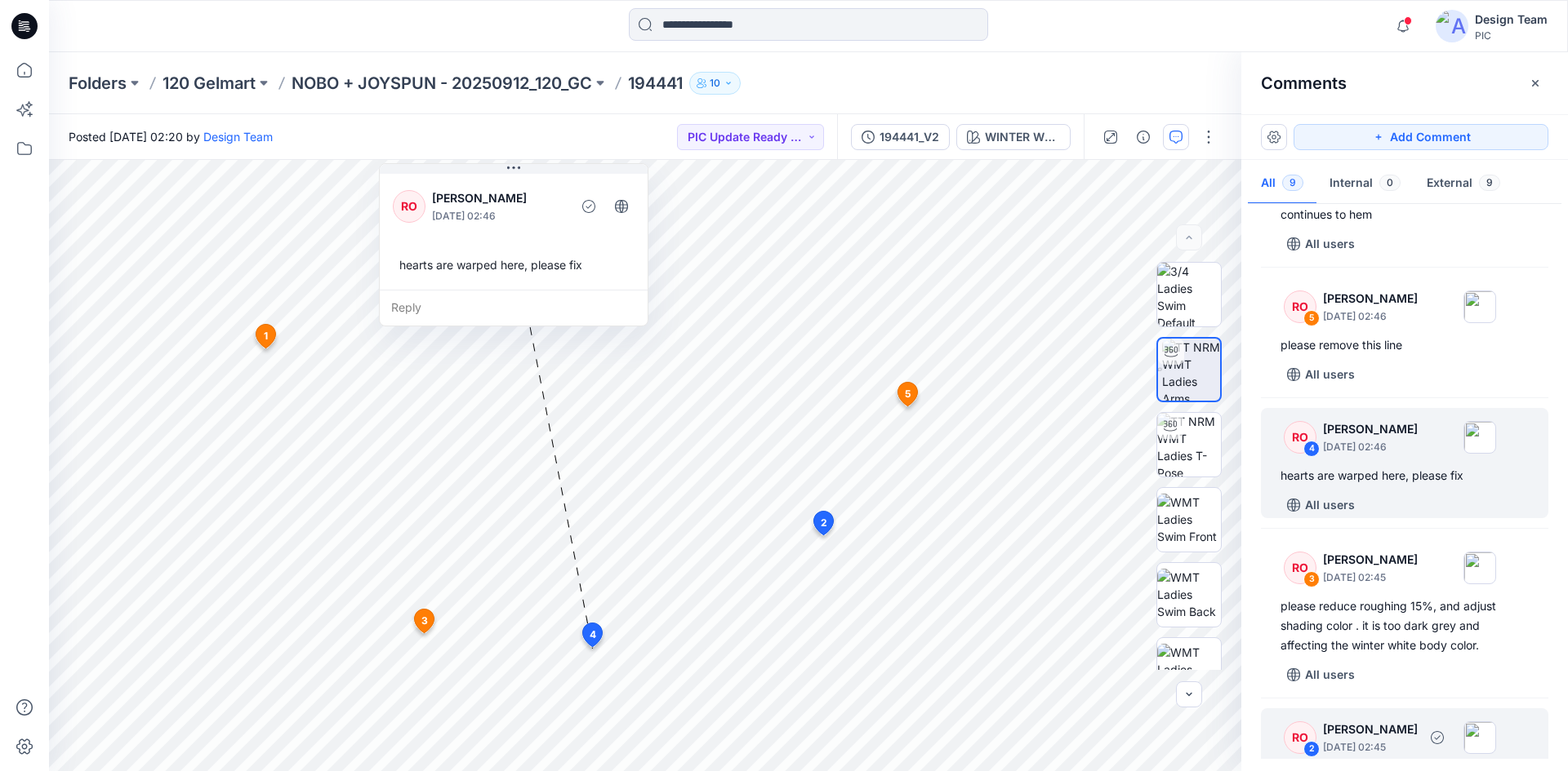
scroll to position [653, 0]
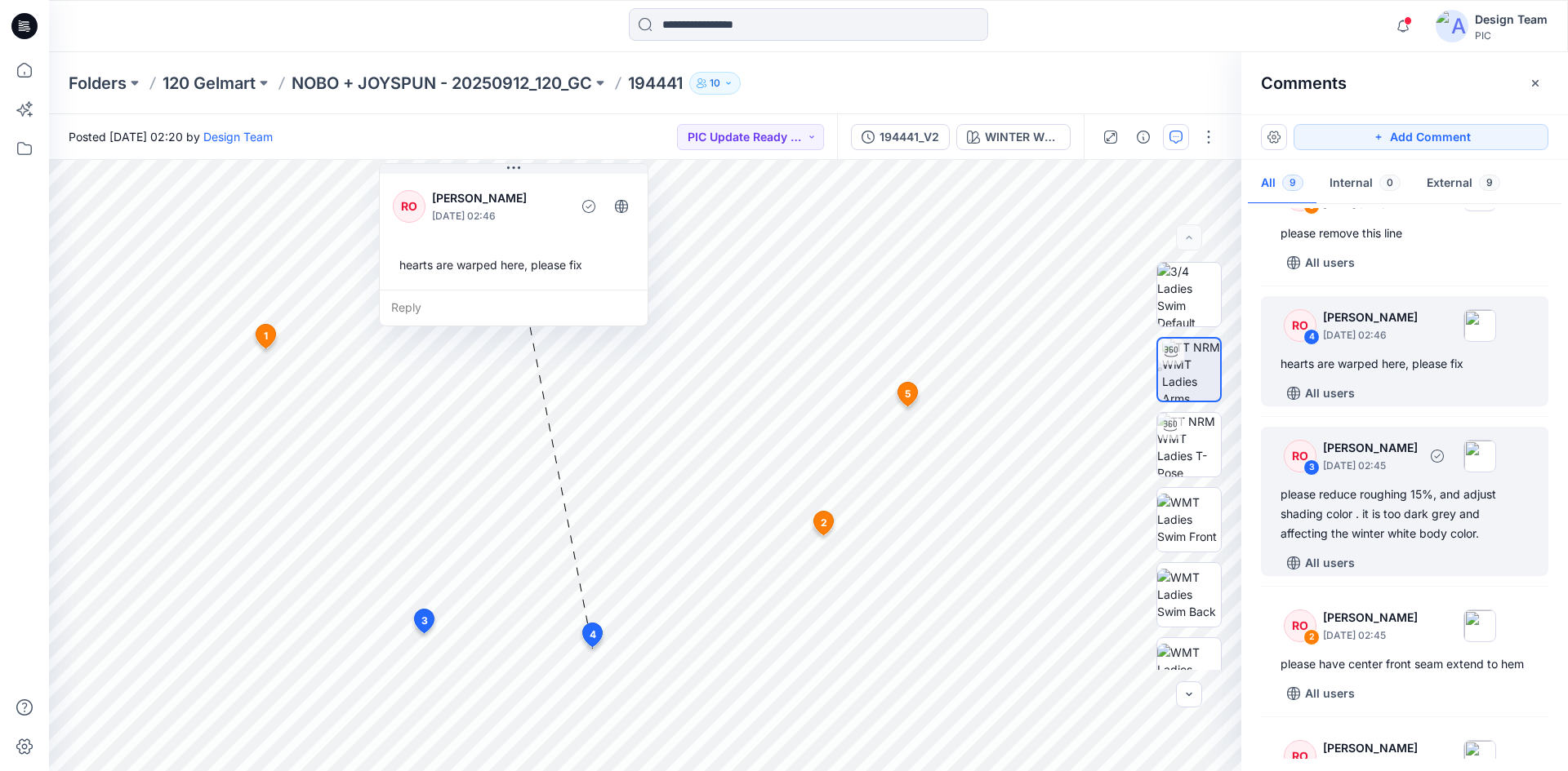
click at [1416, 544] on div "RO 3 Raquel Ortiz October 04, 2025 02:45 please reduce roughing 15%, and adjust…" at bounding box center [1404, 501] width 287 height 149
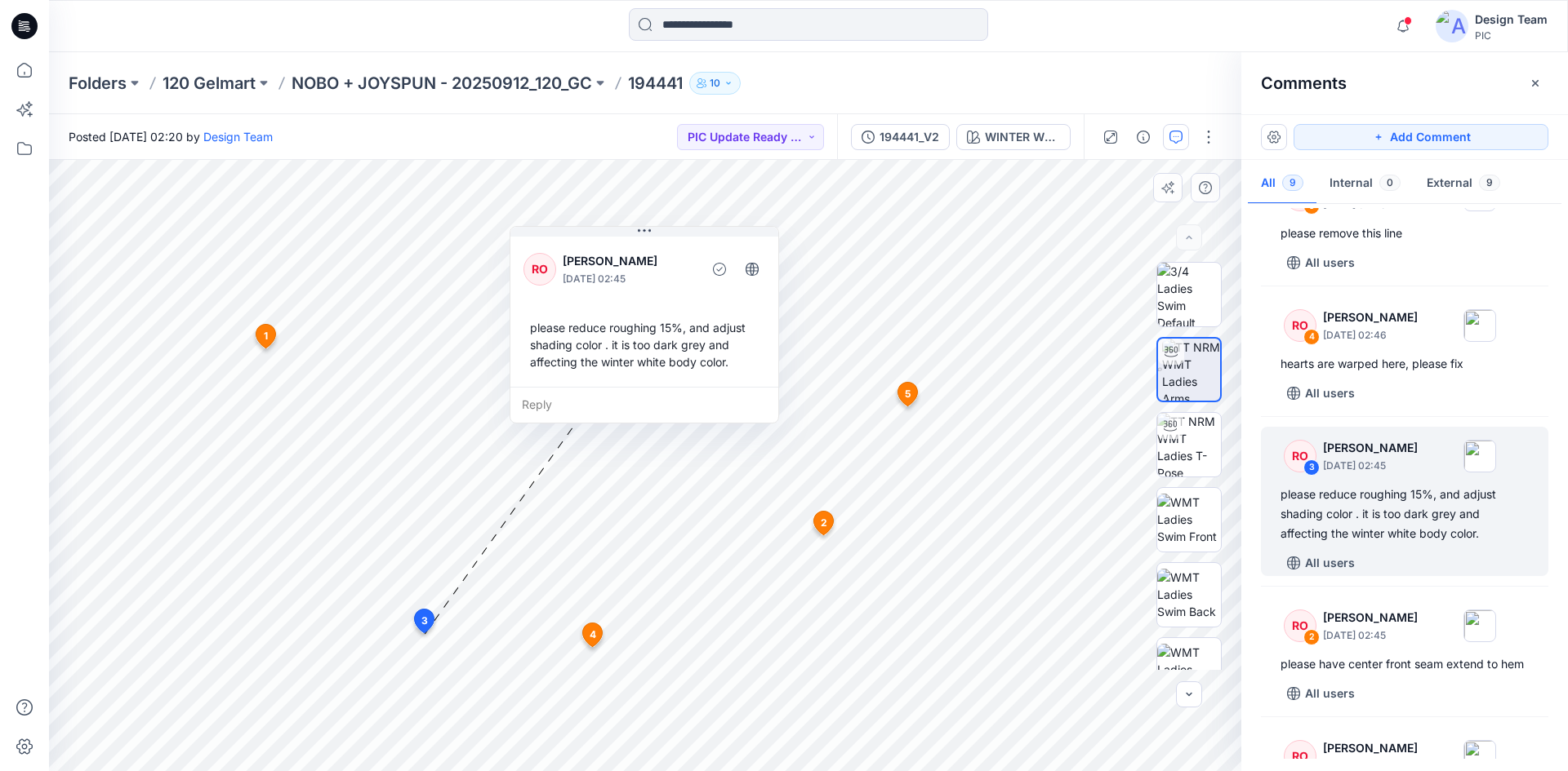
drag, startPoint x: 575, startPoint y: 675, endPoint x: 686, endPoint y: 260, distance: 429.6
click at [686, 260] on p "Raquel Ortiz" at bounding box center [629, 262] width 133 height 20
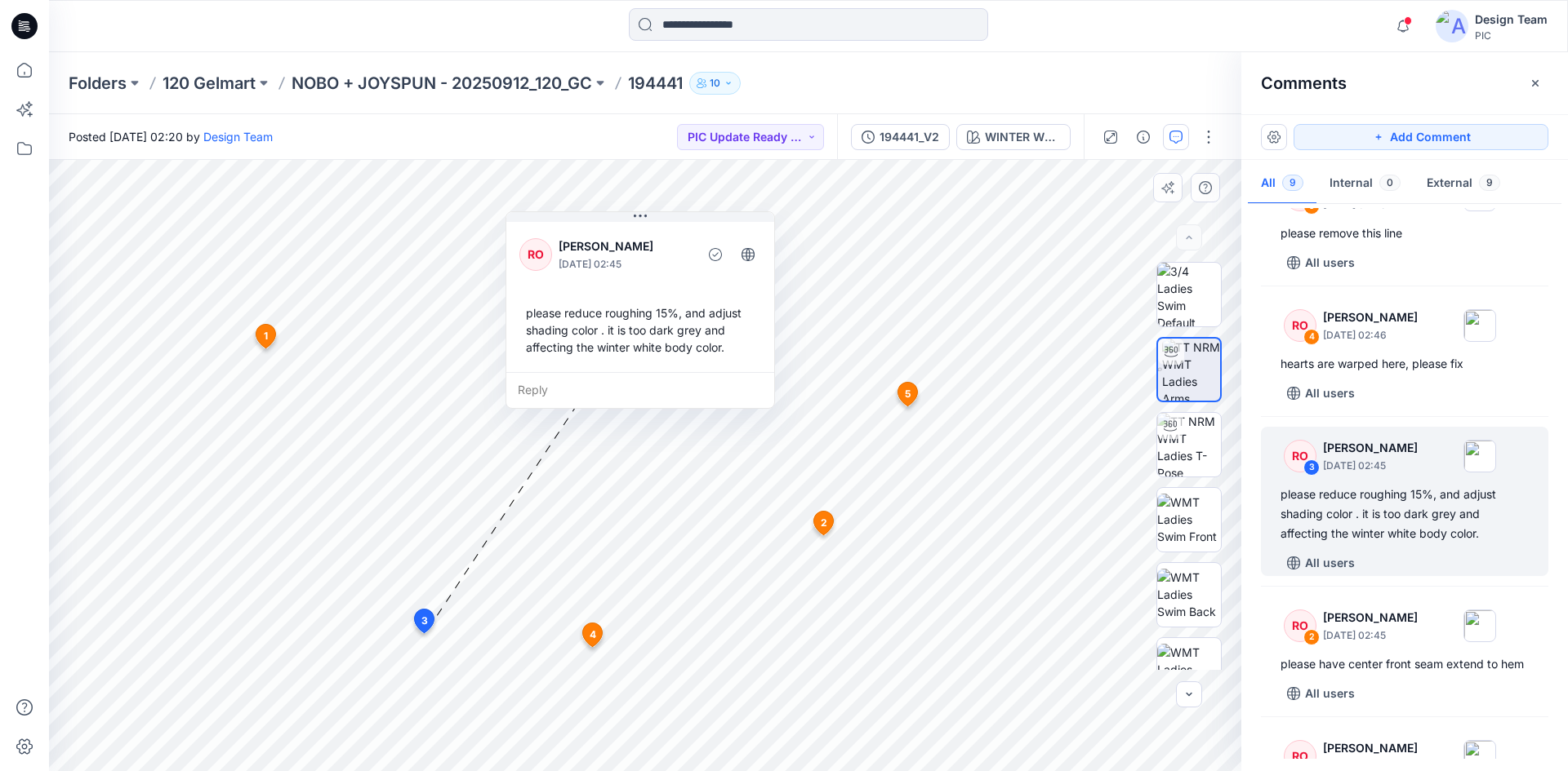
drag, startPoint x: 649, startPoint y: 326, endPoint x: 645, endPoint y: 312, distance: 14.6
click at [645, 312] on div "please reduce roughing 15%, and adjust shading color . it is too dark grey and …" at bounding box center [640, 330] width 242 height 64
click at [648, 316] on div "please reduce roughing 15%, and adjust shading color . it is too dark grey and …" at bounding box center [644, 335] width 242 height 64
click at [659, 337] on div "please reduce roughing 15%, and adjust shading color . it is too dark grey and …" at bounding box center [649, 340] width 242 height 64
click at [660, 332] on div "please reduce roughing 15%, and adjust shading color . it is too dark grey and …" at bounding box center [644, 336] width 242 height 64
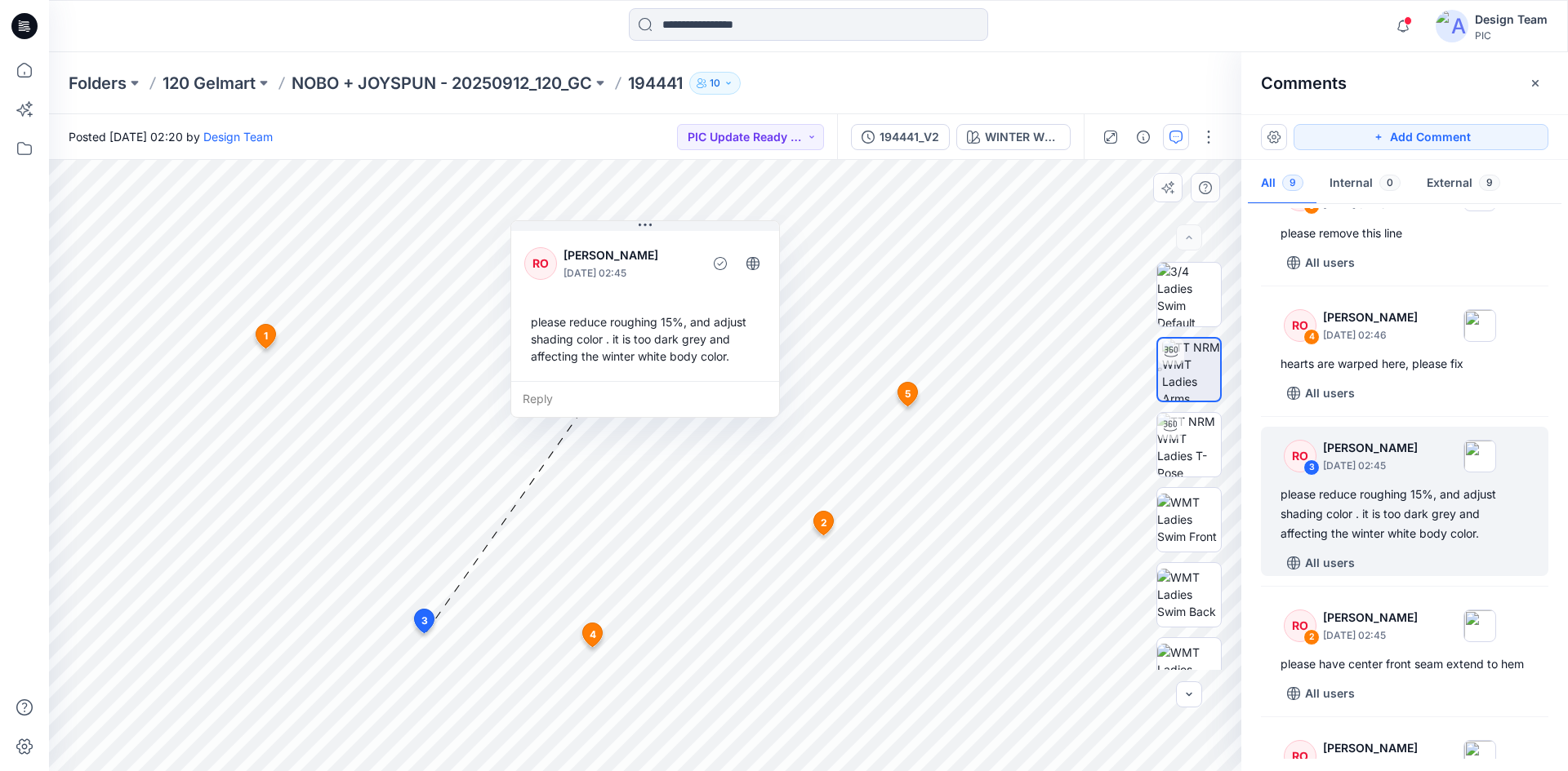
drag, startPoint x: 675, startPoint y: 378, endPoint x: 674, endPoint y: 368, distance: 10.0
click at [674, 368] on div "please reduce roughing 15%, and adjust shading color . it is too dark grey and …" at bounding box center [644, 339] width 242 height 64
click at [673, 361] on div "please reduce roughing 15%, and adjust shading color . it is too dark grey and …" at bounding box center [644, 332] width 242 height 64
click at [657, 351] on div "please reduce roughing 15%, and adjust shading color . it is too dark grey and …" at bounding box center [646, 332] width 242 height 64
drag, startPoint x: 639, startPoint y: 313, endPoint x: 637, endPoint y: 325, distance: 12.2
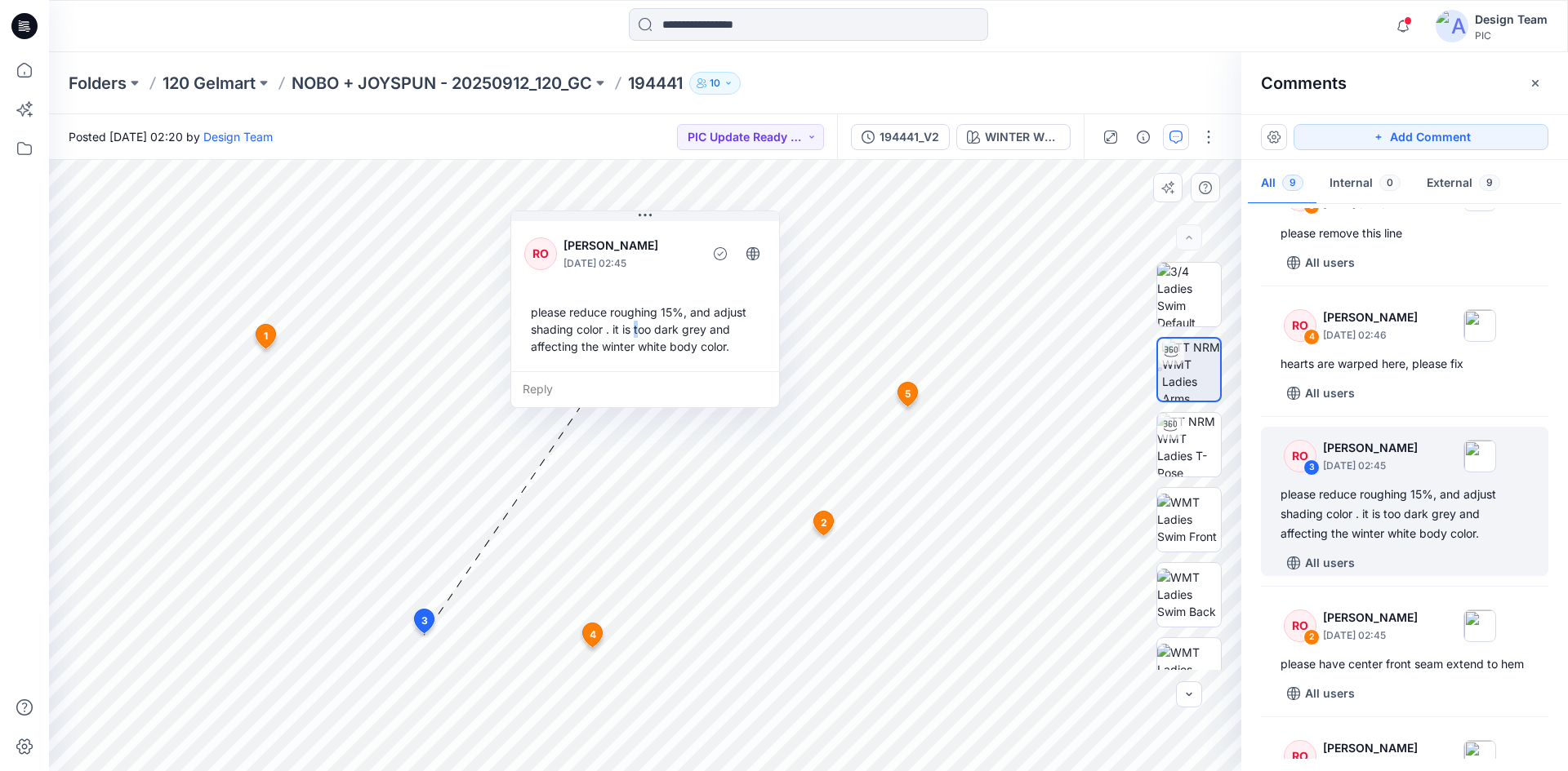
click at [637, 325] on div "please reduce roughing 15%, and adjust shading color . it is too dark grey and …" at bounding box center [644, 329] width 242 height 64
click at [663, 332] on div "please reduce roughing 15%, and adjust shading color . it is too dark grey and …" at bounding box center [644, 329] width 242 height 64
drag, startPoint x: 681, startPoint y: 324, endPoint x: 689, endPoint y: 329, distance: 9.4
click at [689, 329] on div "please reduce roughing 15%, and adjust shading color . it is too dark grey and …" at bounding box center [655, 335] width 242 height 64
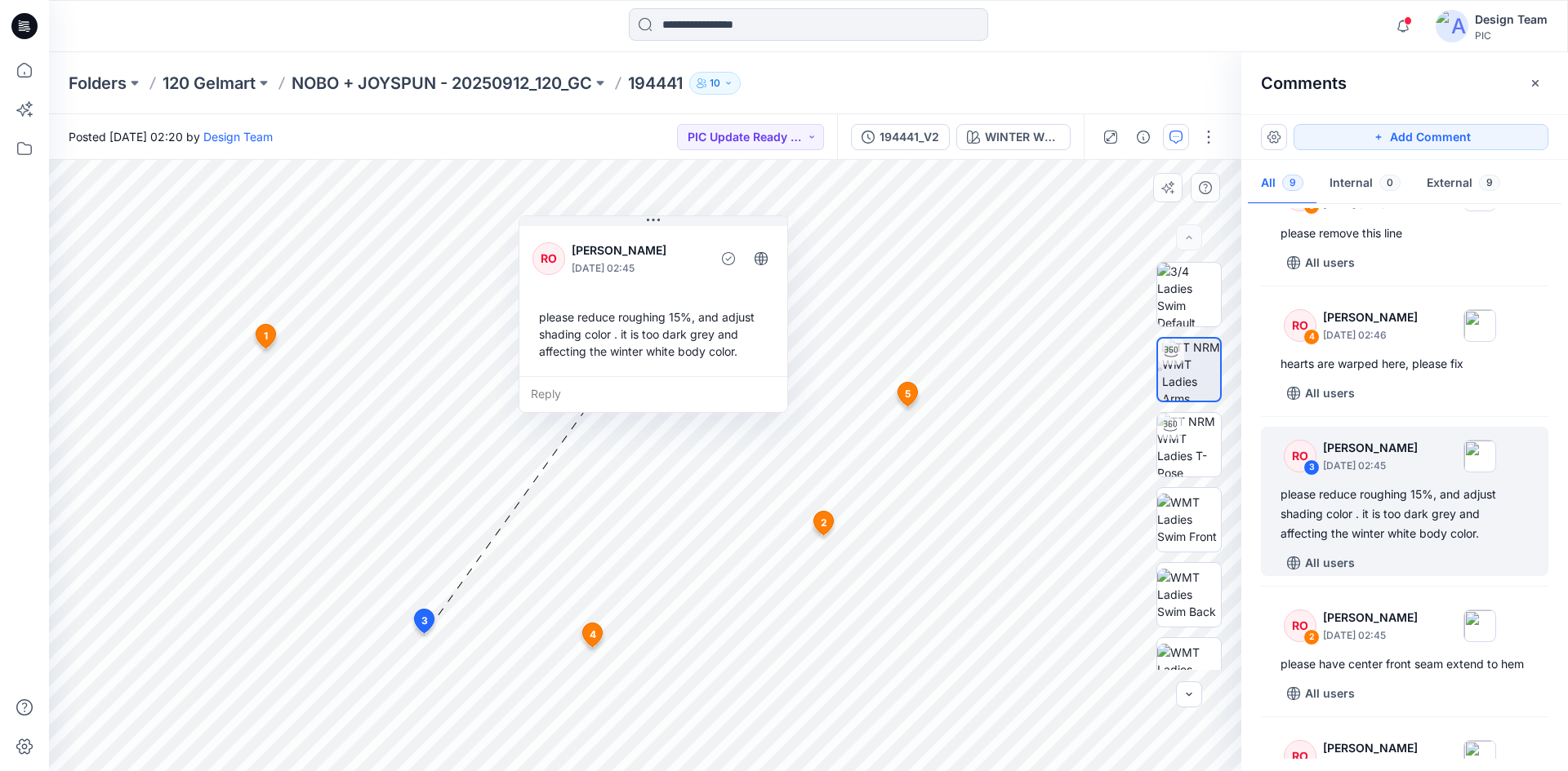
click at [696, 334] on div "please reduce roughing 15%, and adjust shading color . it is too dark grey and …" at bounding box center [653, 333] width 242 height 64
click at [723, 350] on div "please reduce roughing 15%, and adjust shading color . it is too dark grey and …" at bounding box center [653, 333] width 242 height 64
click at [723, 351] on div "please reduce roughing 15%, and adjust shading color . it is too dark grey and …" at bounding box center [653, 333] width 242 height 64
click at [723, 352] on div "please reduce roughing 15%, and adjust shading color . it is too dark grey and …" at bounding box center [653, 333] width 242 height 64
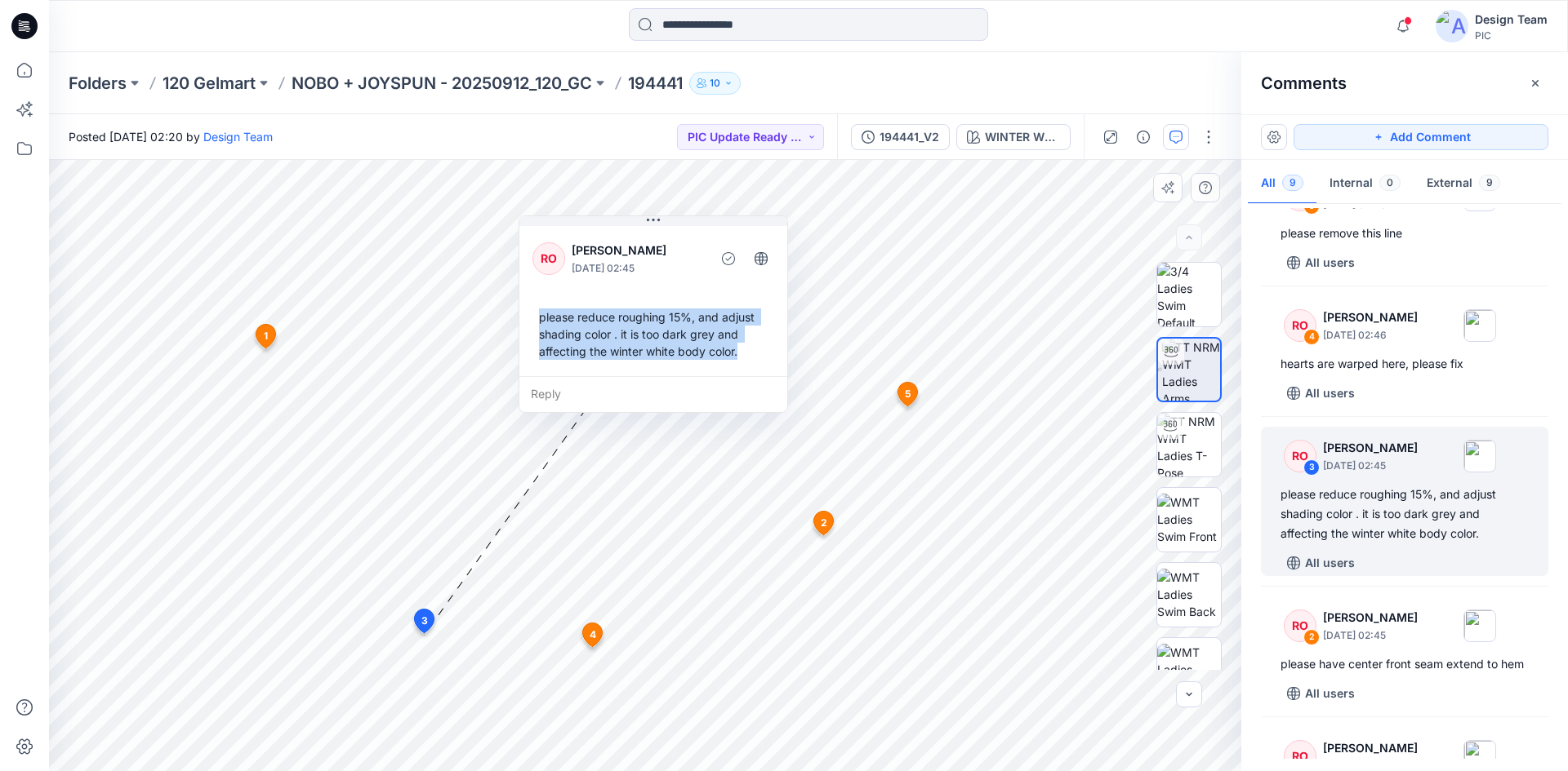
click at [723, 352] on div "please reduce roughing 15%, and adjust shading color . it is too dark grey and …" at bounding box center [653, 333] width 242 height 64
click at [721, 351] on div "please reduce roughing 15%, and adjust shading color . it is too dark grey and …" at bounding box center [653, 333] width 242 height 64
click at [742, 353] on div "please reduce roughing 15%, and adjust shading color . it is too dark grey and …" at bounding box center [653, 333] width 242 height 64
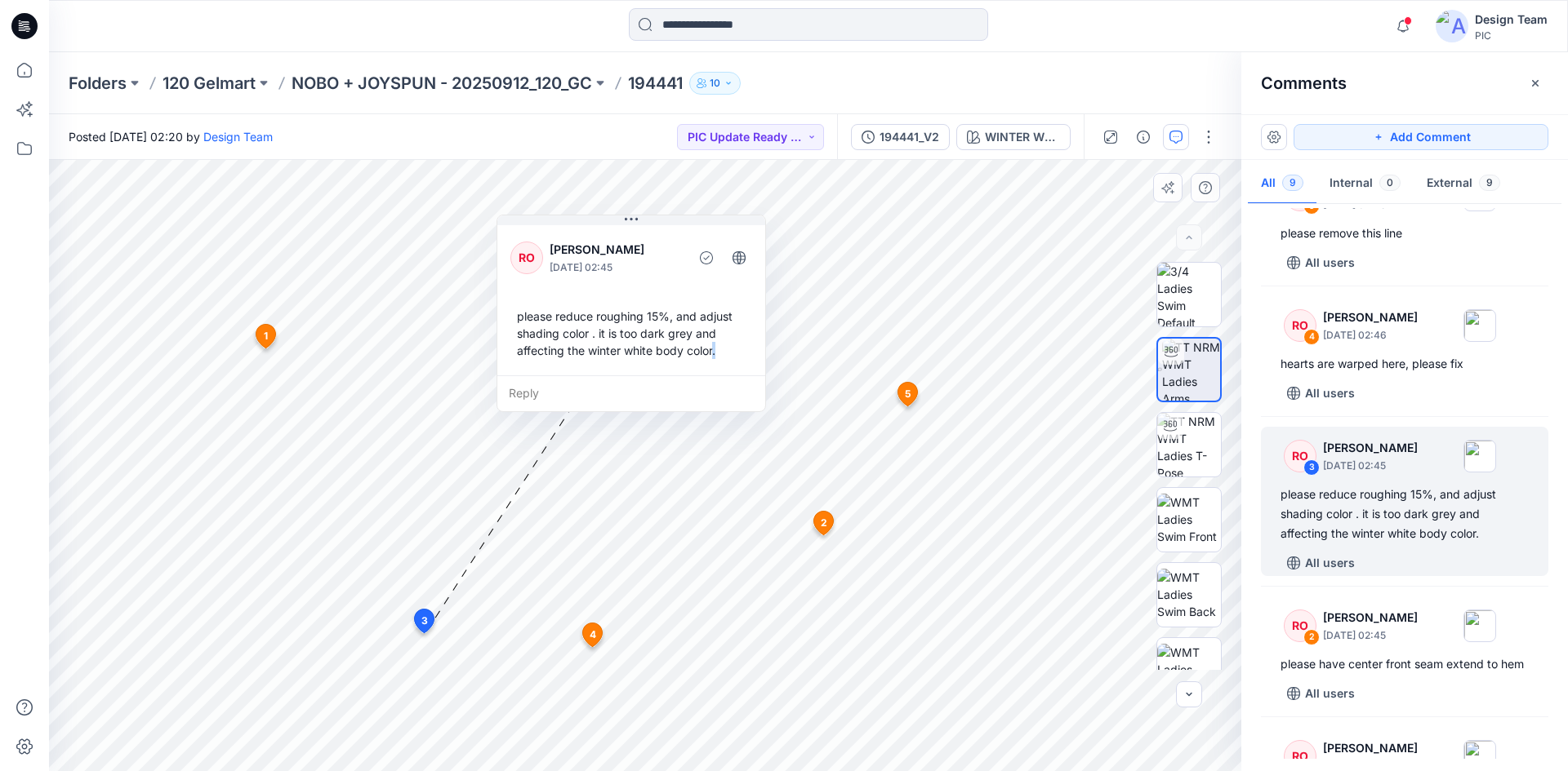
drag, startPoint x: 739, startPoint y: 350, endPoint x: 714, endPoint y: 349, distance: 25.0
click at [714, 349] on div "please reduce roughing 15%, and adjust shading color . it is too dark grey and …" at bounding box center [631, 332] width 242 height 64
click at [707, 347] on div "please reduce roughing 15%, and adjust shading color . it is too dark grey and …" at bounding box center [629, 332] width 242 height 64
click at [648, 344] on div "please reduce roughing 15%, and adjust shading color . it is too dark grey and …" at bounding box center [629, 332] width 242 height 64
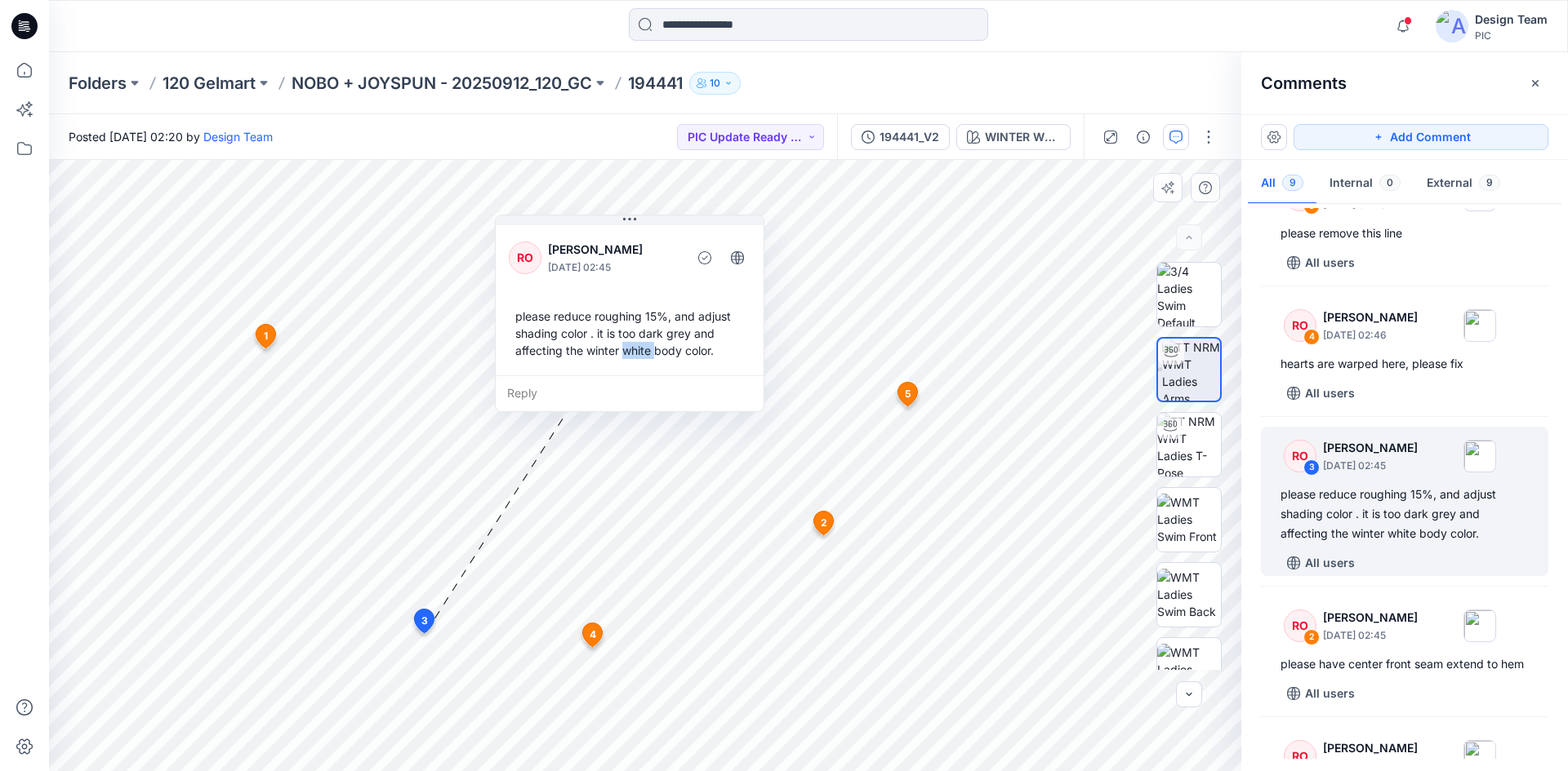
click at [648, 344] on div "please reduce roughing 15%, and adjust shading color . it is too dark grey and …" at bounding box center [629, 332] width 242 height 64
click at [661, 348] on div "please reduce roughing 15%, and adjust shading color . it is too dark grey and …" at bounding box center [629, 332] width 242 height 64
click at [657, 331] on div "please reduce roughing 15%, and adjust shading color . it is too dark grey and …" at bounding box center [629, 332] width 242 height 64
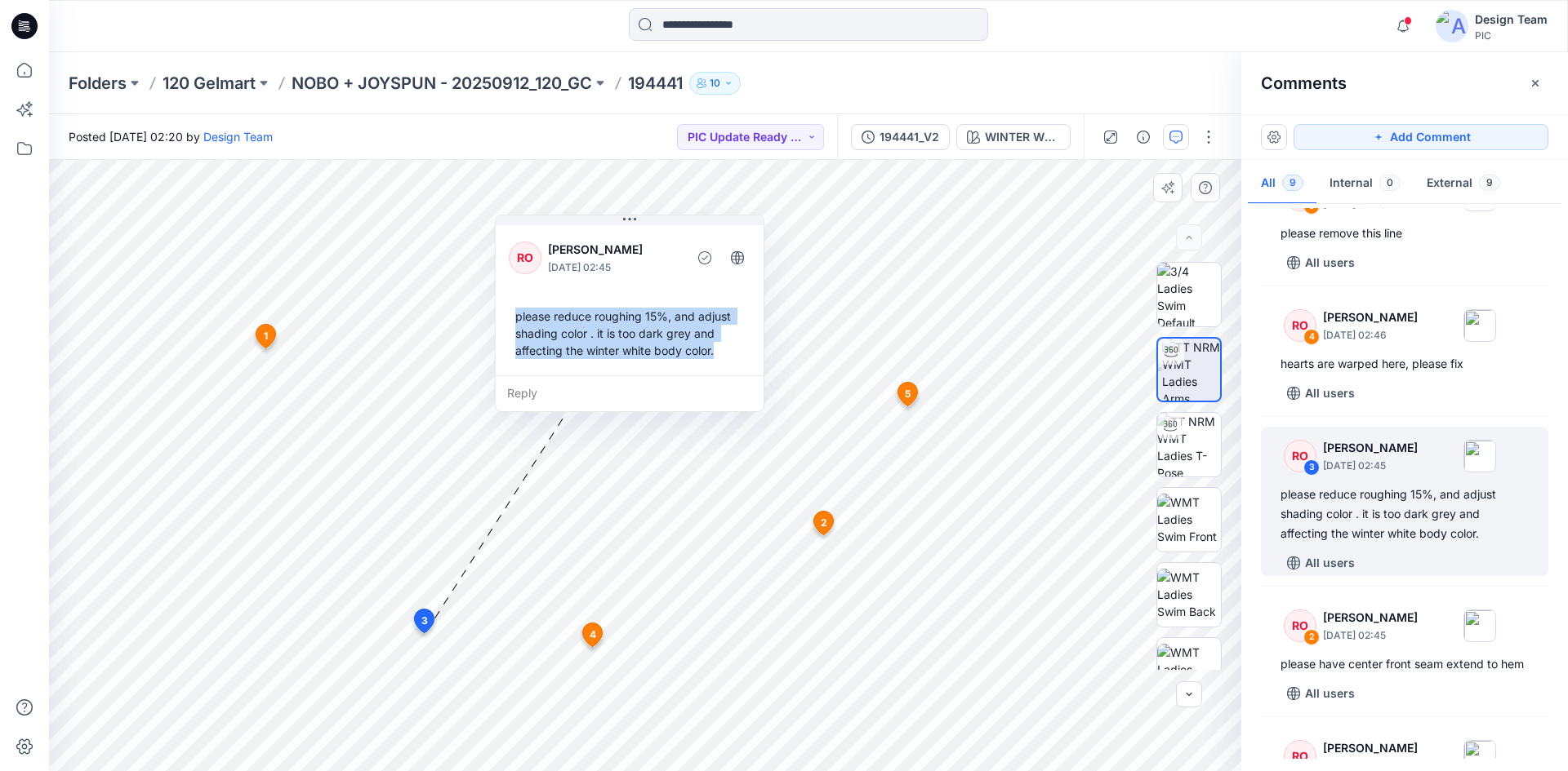
click at [657, 331] on div "please reduce roughing 15%, and adjust shading color . it is too dark grey and …" at bounding box center [629, 332] width 242 height 64
click at [706, 358] on div "please reduce roughing 15%, and adjust shading color . it is too dark grey and …" at bounding box center [629, 332] width 242 height 64
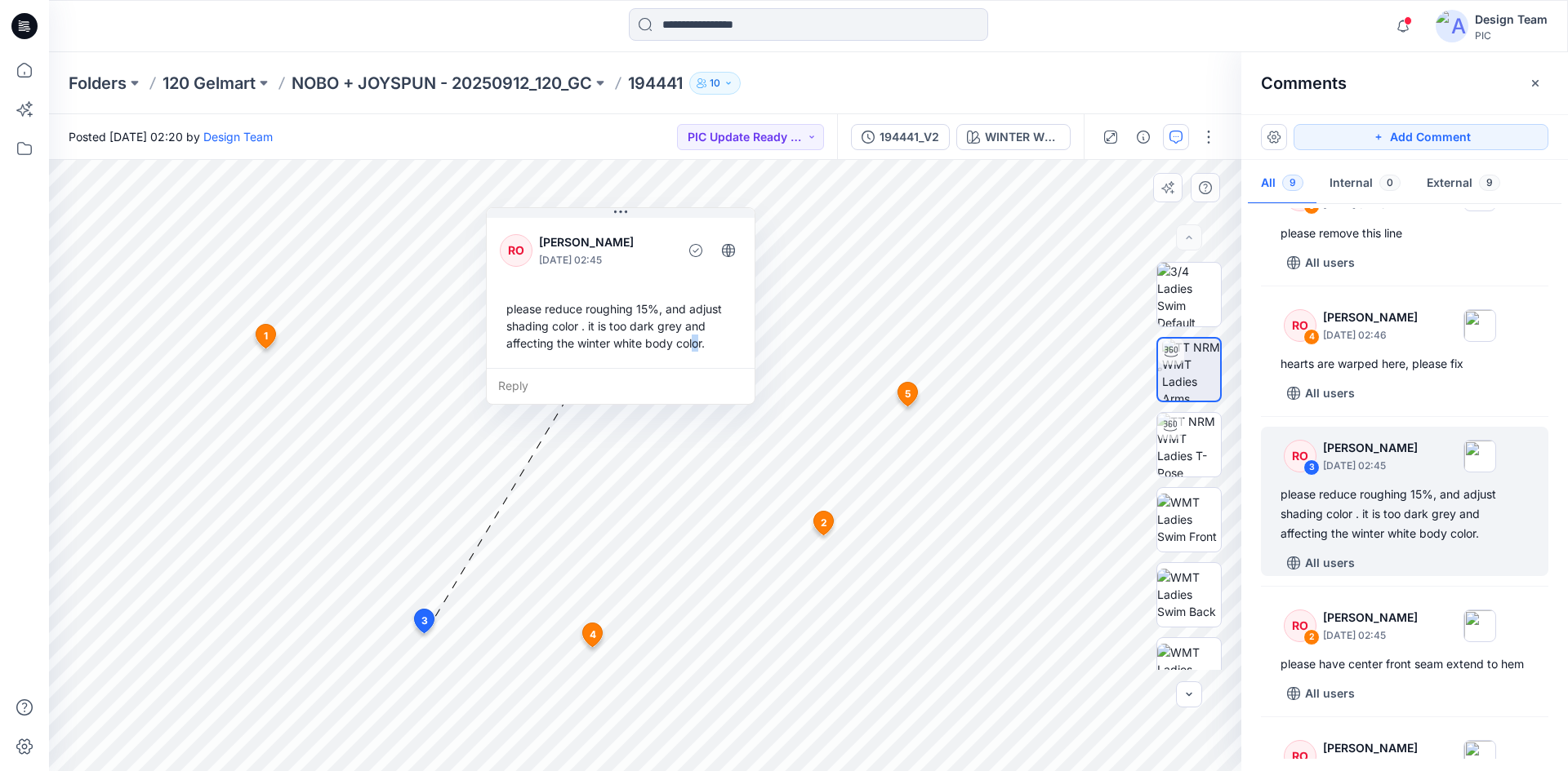
click at [702, 344] on div "please reduce roughing 15%, and adjust shading color . it is too dark grey and …" at bounding box center [620, 325] width 242 height 64
drag, startPoint x: 667, startPoint y: 359, endPoint x: 674, endPoint y: 363, distance: 8.1
click at [674, 363] on div "please reduce roughing 15%, and adjust shading color . it is too dark grey and …" at bounding box center [638, 332] width 242 height 64
click at [646, 348] on div "please reduce roughing 15%, and adjust shading color . it is too dark grey and …" at bounding box center [638, 332] width 242 height 64
click at [630, 320] on div "please reduce roughing 15%, and adjust shading color . it is too dark grey and …" at bounding box center [638, 332] width 242 height 64
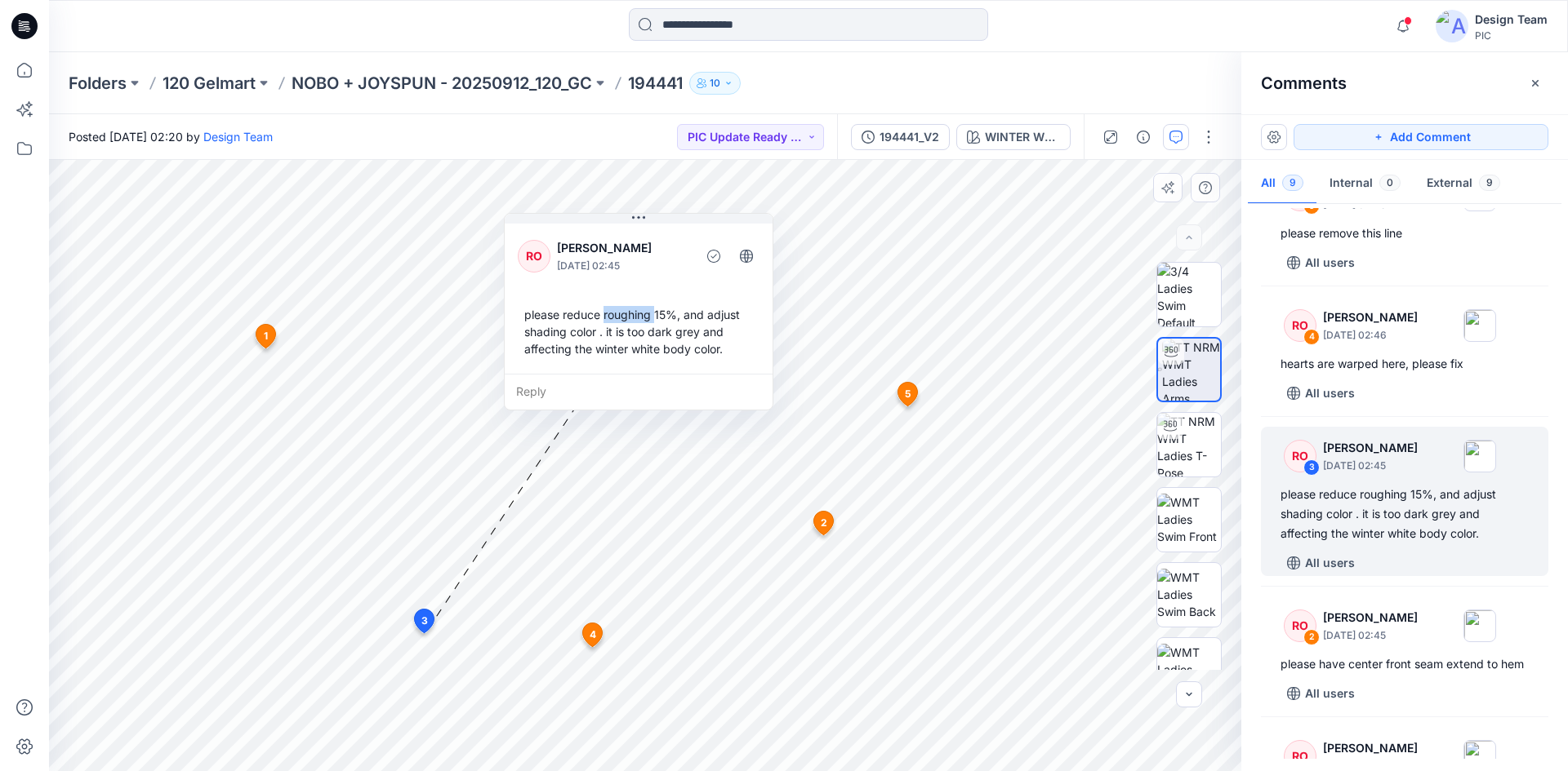
click at [630, 320] on div "please reduce roughing 15%, and adjust shading color . it is too dark grey and …" at bounding box center [638, 332] width 242 height 64
click at [648, 326] on div "please reduce roughing 15%, and adjust shading color . it is too dark grey and …" at bounding box center [638, 332] width 242 height 64
click at [663, 331] on div "please reduce roughing 15%, and adjust shading color . it is too dark grey and …" at bounding box center [638, 332] width 242 height 64
click at [664, 331] on div "please reduce roughing 15%, and adjust shading color . it is too dark grey and …" at bounding box center [638, 332] width 242 height 64
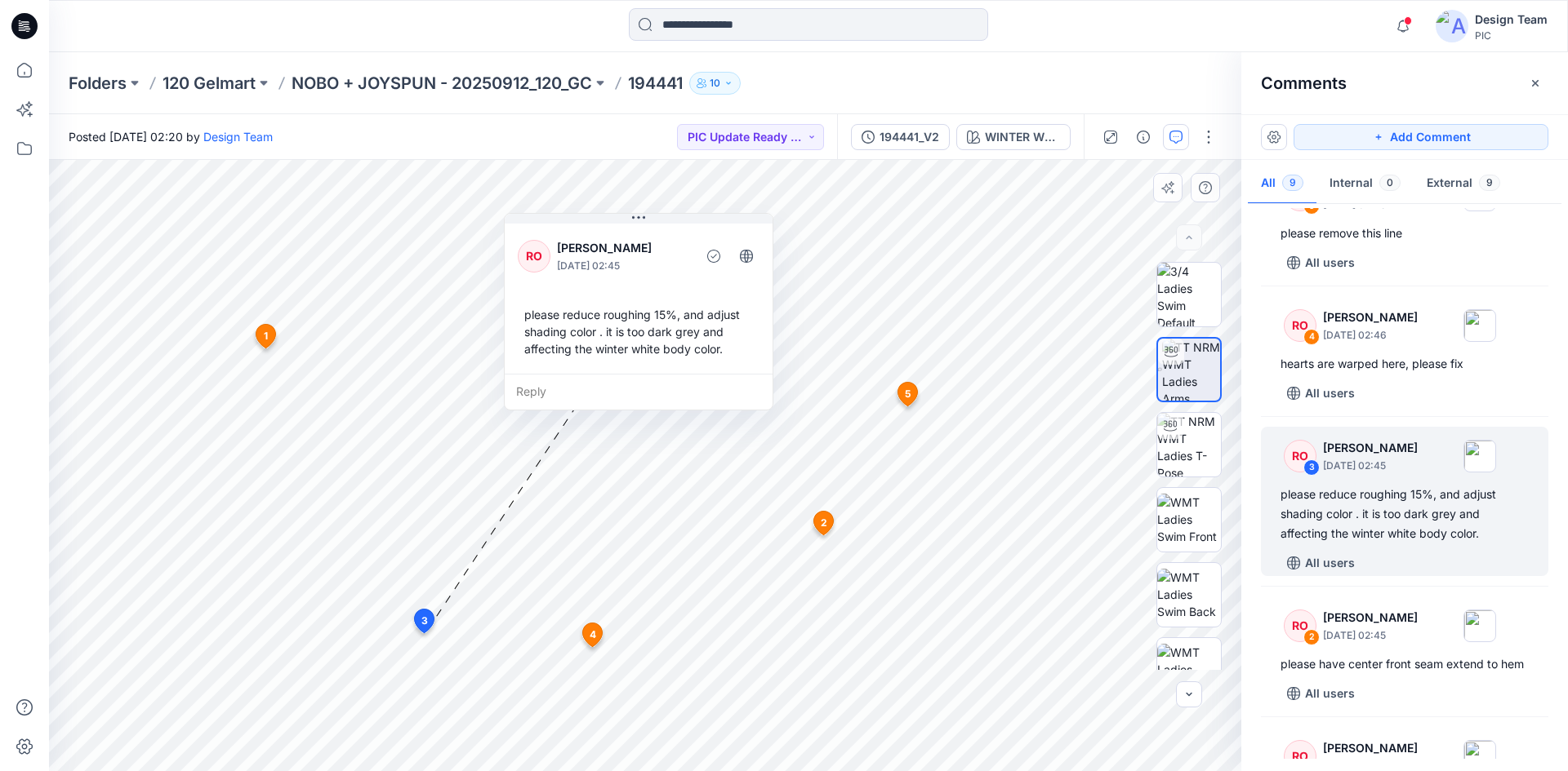
click at [685, 334] on div "please reduce roughing 15%, and adjust shading color . it is too dark grey and …" at bounding box center [638, 332] width 242 height 64
drag, startPoint x: 685, startPoint y: 334, endPoint x: 698, endPoint y: 342, distance: 15.3
click at [687, 334] on div "please reduce roughing 15%, and adjust shading color . it is too dark grey and …" at bounding box center [638, 332] width 242 height 64
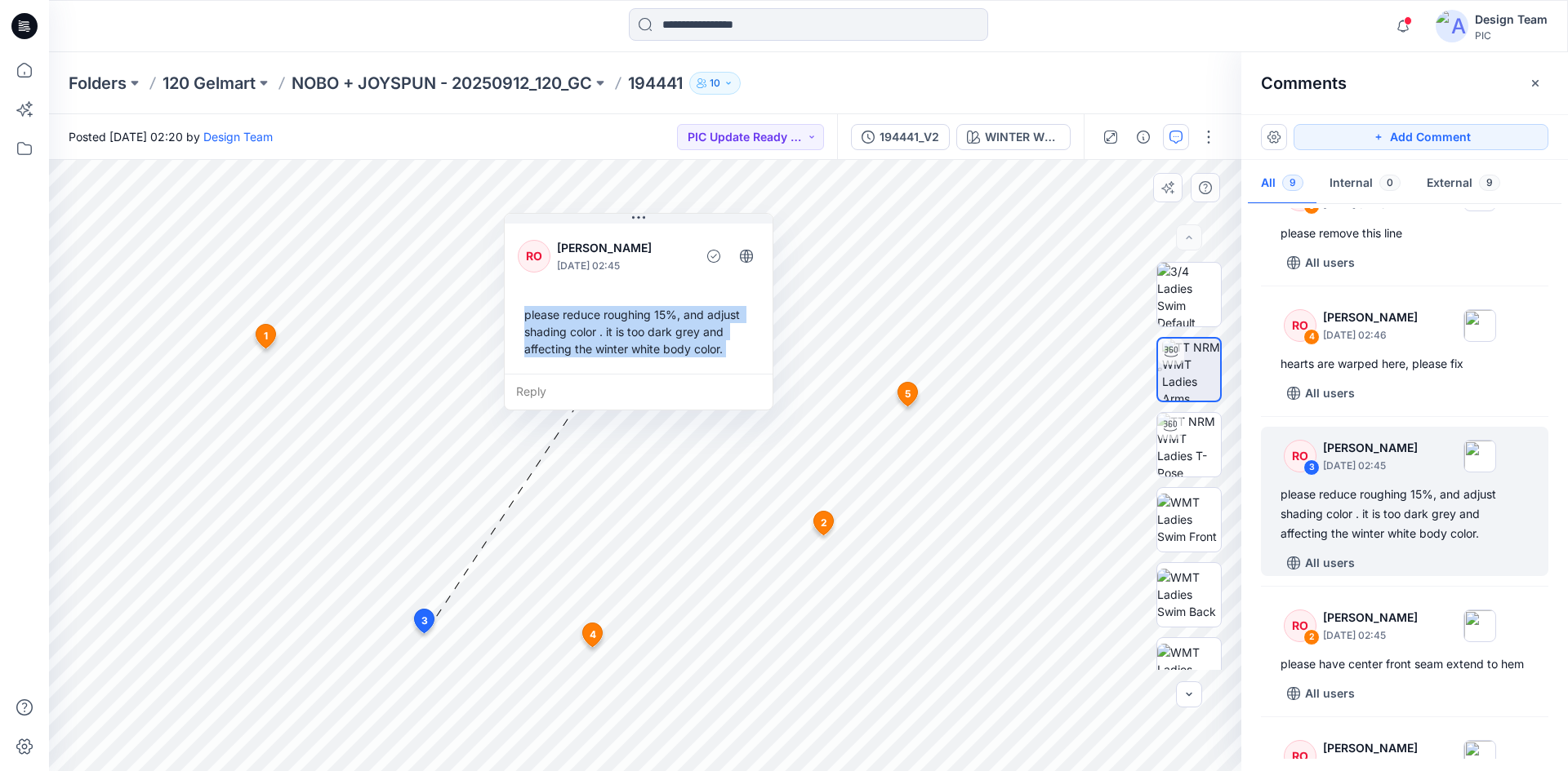
click at [709, 348] on div "please reduce roughing 15%, and adjust shading color . it is too dark grey and …" at bounding box center [638, 332] width 242 height 64
click at [723, 353] on div "please reduce roughing 15%, and adjust shading color . it is too dark grey and …" at bounding box center [638, 332] width 242 height 64
click at [723, 346] on div "please reduce roughing 15%, and adjust shading color . it is too dark grey and …" at bounding box center [638, 332] width 242 height 64
click at [719, 346] on div "please reduce roughing 15%, and adjust shading color . it is too dark grey and …" at bounding box center [638, 332] width 242 height 64
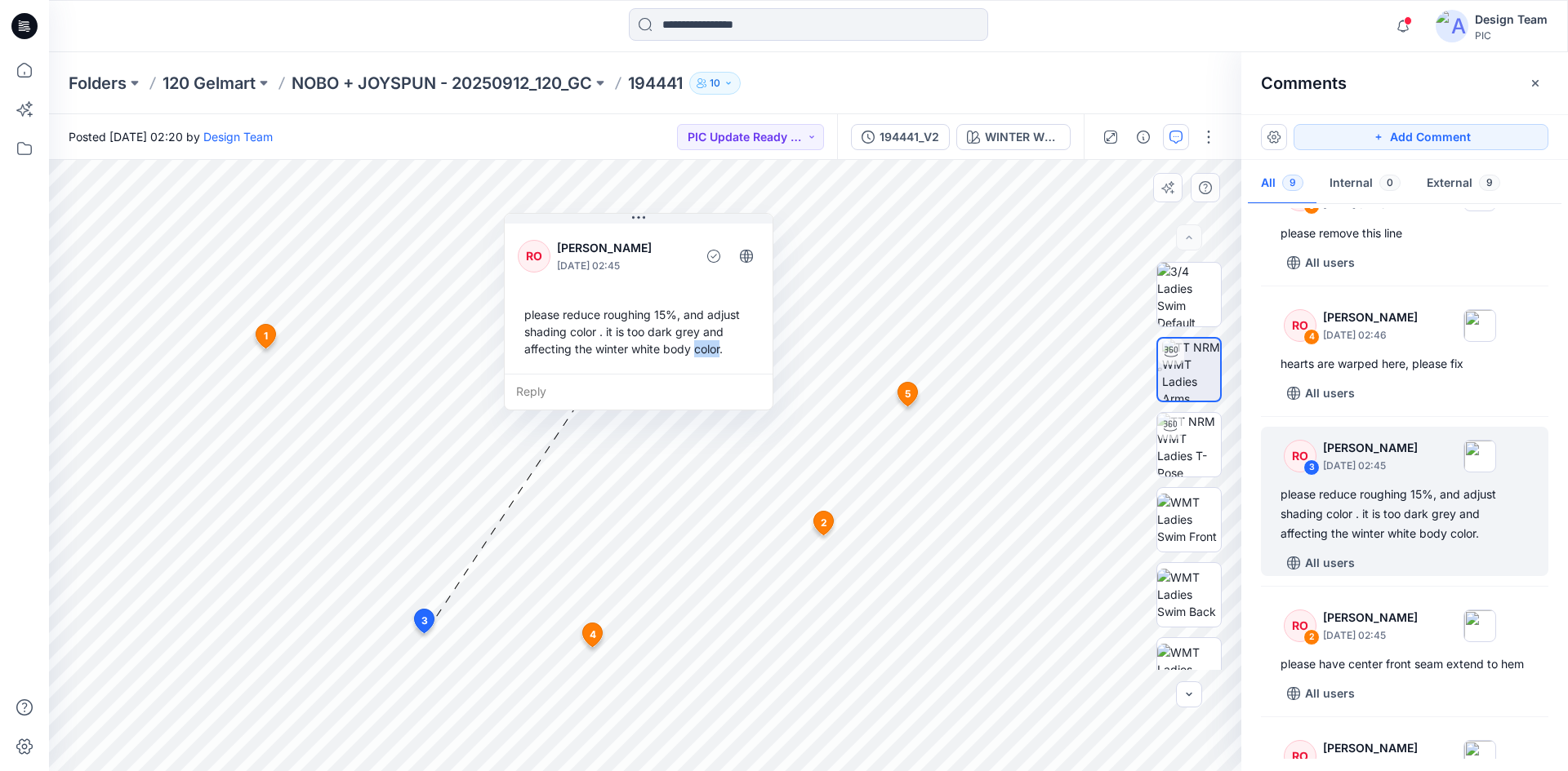
click at [719, 346] on div "please reduce roughing 15%, and adjust shading color . it is too dark grey and …" at bounding box center [638, 332] width 242 height 64
drag, startPoint x: 719, startPoint y: 346, endPoint x: 714, endPoint y: 355, distance: 10.3
click at [721, 352] on div "please reduce roughing 15%, and adjust shading color . it is too dark grey and …" at bounding box center [638, 332] width 242 height 64
click at [599, 361] on div "please reduce roughing 15%, and adjust shading color . it is too dark grey and …" at bounding box center [638, 332] width 242 height 64
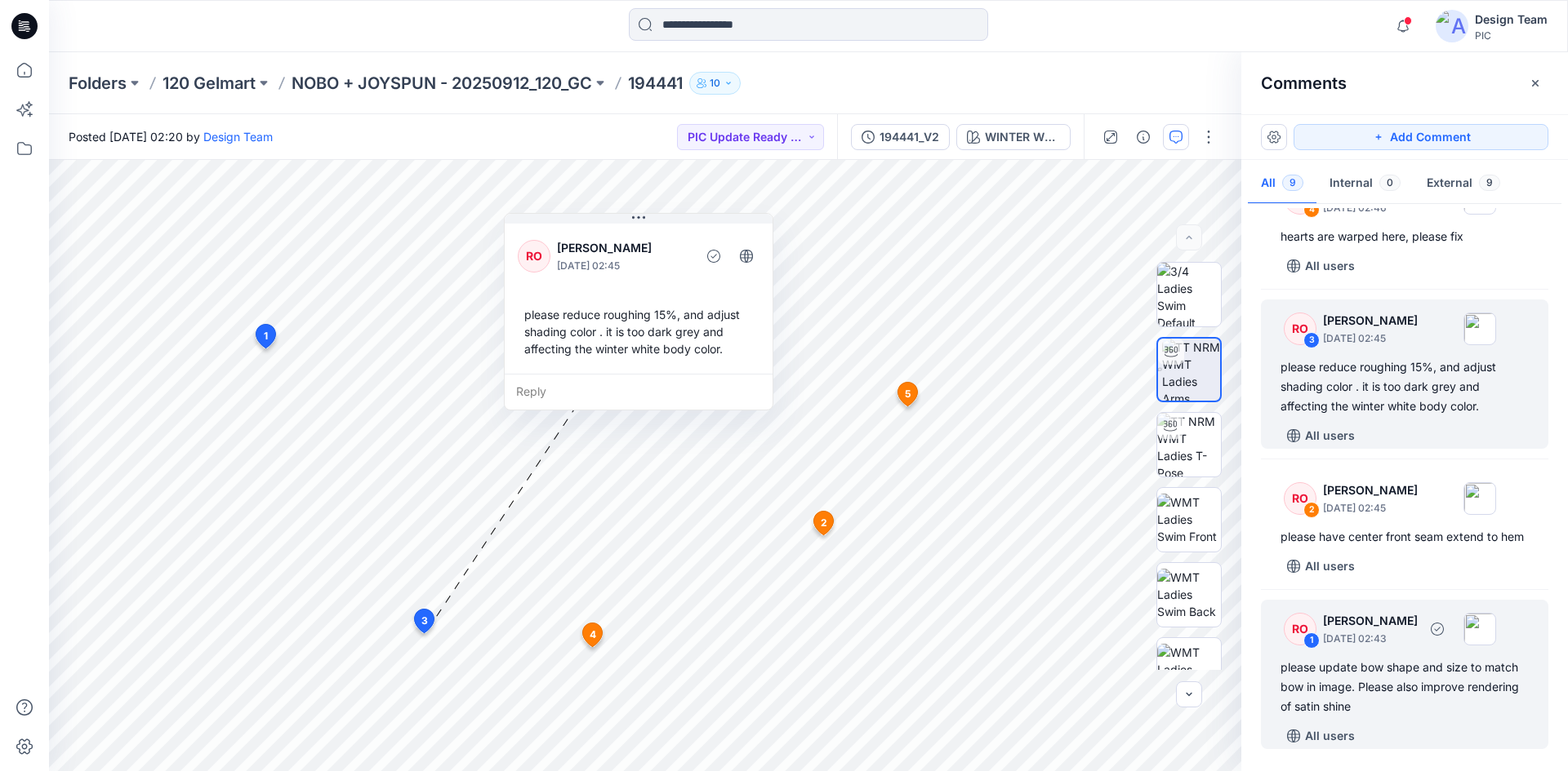
scroll to position [800, 0]
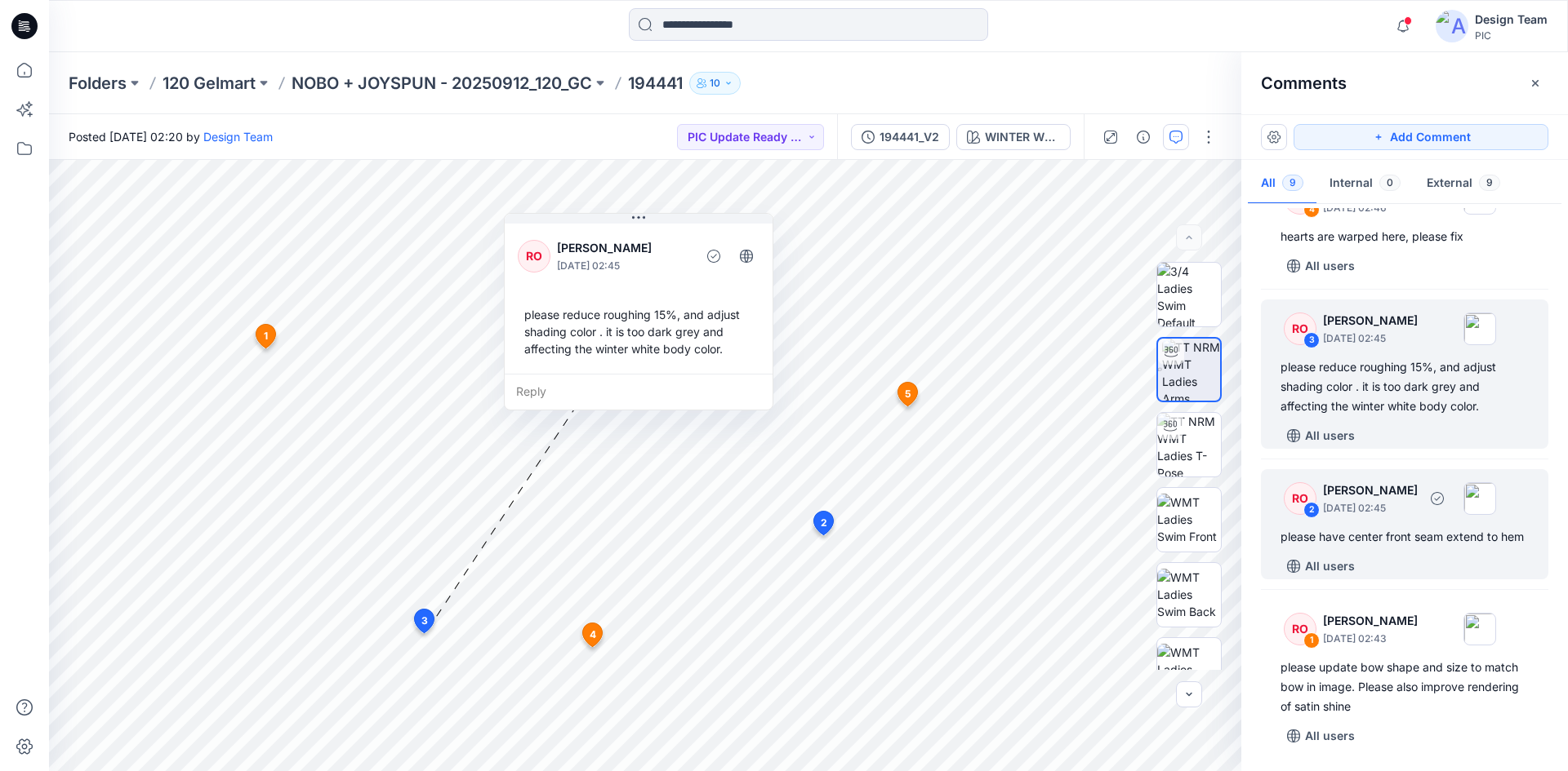
click at [1405, 551] on div "RO 2 Raquel Ortiz October 04, 2025 02:45 please have center front seam extend t…" at bounding box center [1404, 525] width 287 height 111
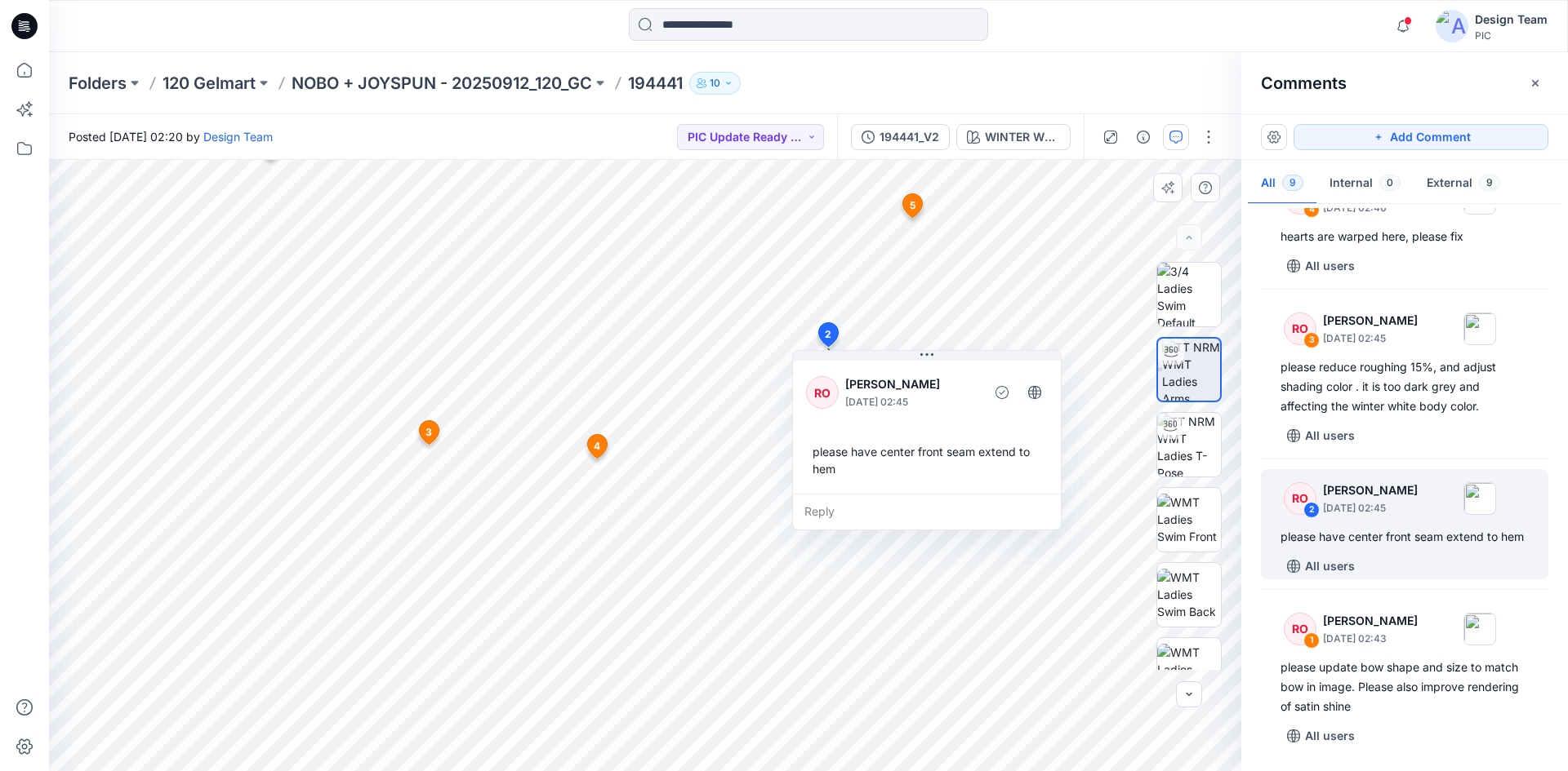
drag, startPoint x: 895, startPoint y: 342, endPoint x: 888, endPoint y: 403, distance: 61.4
click at [928, 420] on div "RO Raquel Ortiz October 04, 2025 02:45 please have center front seam extend to …" at bounding box center [927, 426] width 268 height 136
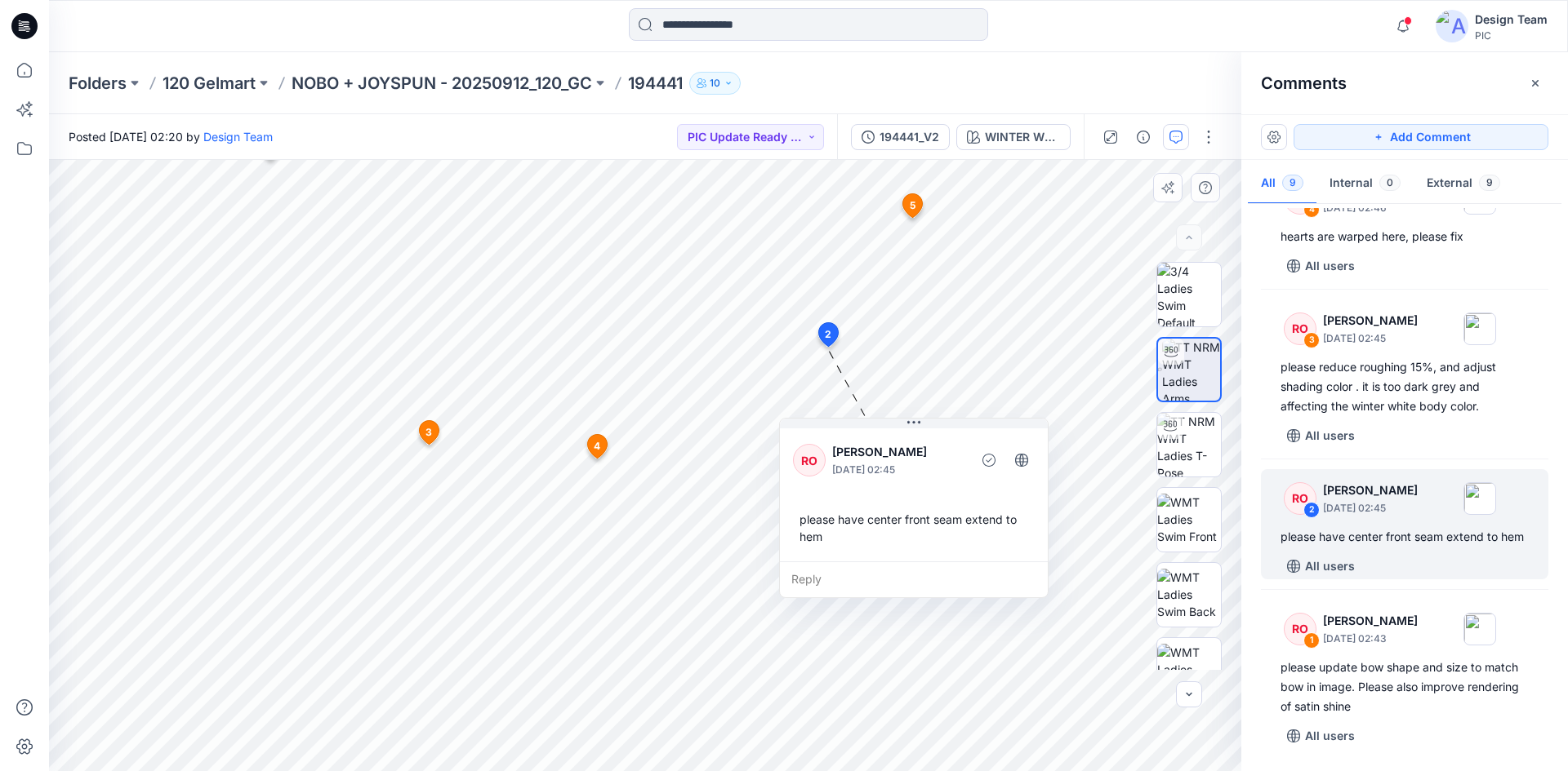
drag, startPoint x: 886, startPoint y: 416, endPoint x: 867, endPoint y: 462, distance: 49.8
click at [867, 462] on p "October 04, 2025 02:45" at bounding box center [898, 470] width 133 height 16
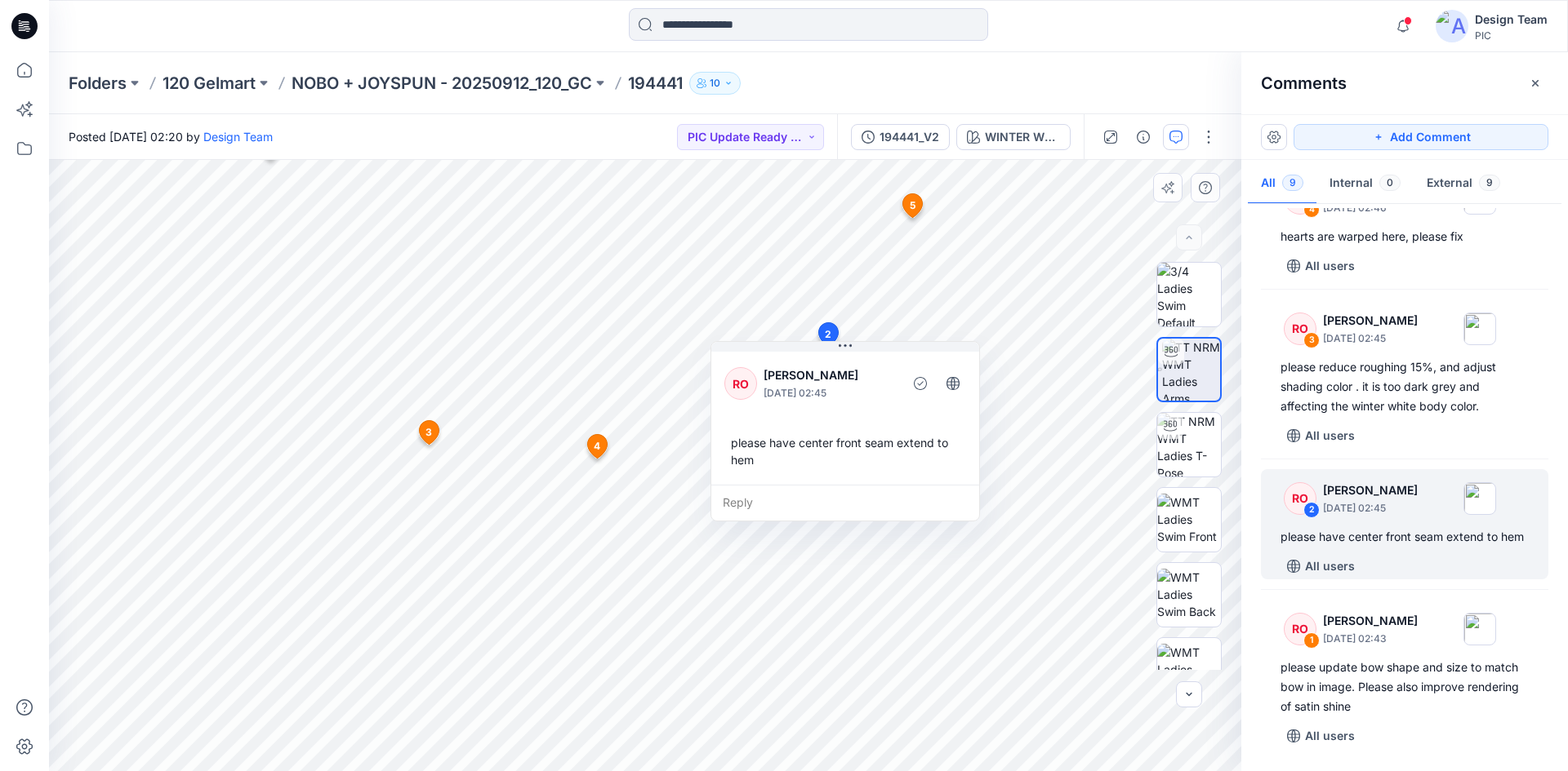
drag, startPoint x: 893, startPoint y: 524, endPoint x: 828, endPoint y: 436, distance: 109.4
click at [815, 428] on div "please have center front seam extend to hem" at bounding box center [845, 451] width 242 height 47
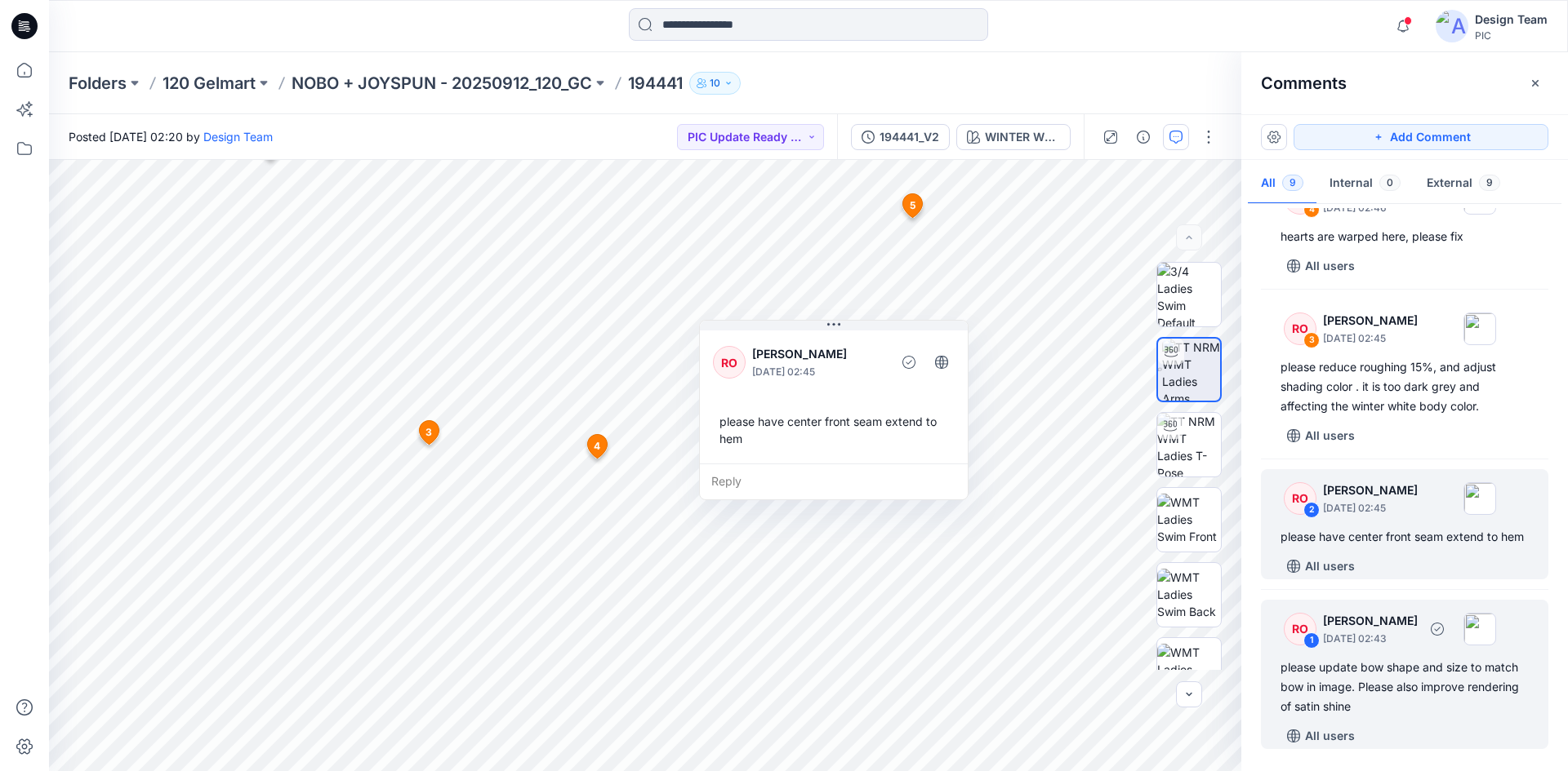
click at [1401, 654] on div "RO 1 Raquel Ortiz October 04, 2025 02:43 please update bow shape and size to ma…" at bounding box center [1404, 674] width 287 height 149
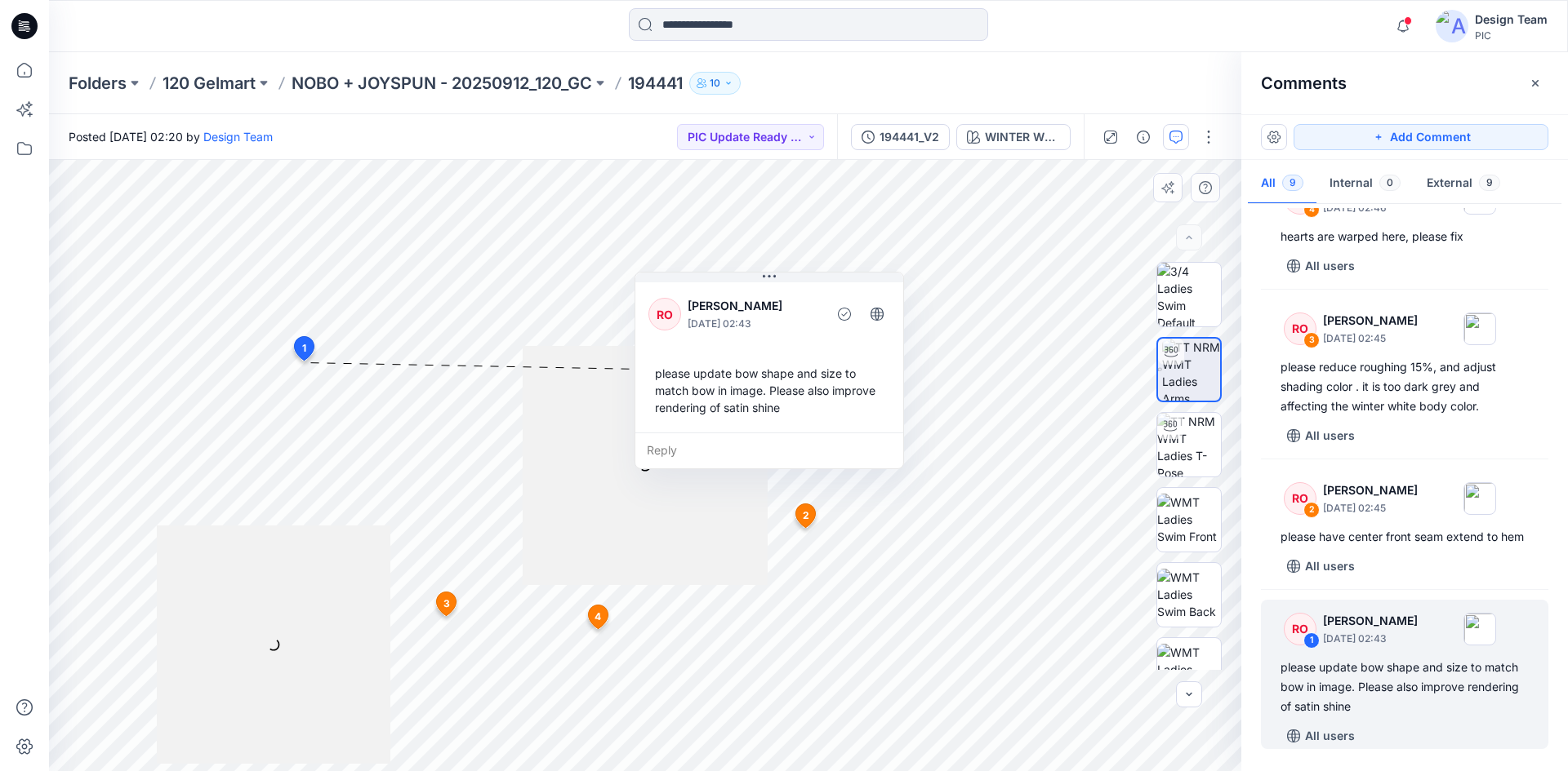
drag, startPoint x: 288, startPoint y: 562, endPoint x: 728, endPoint y: 352, distance: 487.5
click at [728, 352] on div "RO Raquel Ortiz October 04, 2025 02:43 please update bow shape and size to matc…" at bounding box center [769, 355] width 268 height 153
drag, startPoint x: 682, startPoint y: 393, endPoint x: 684, endPoint y: 379, distance: 14.1
click at [684, 380] on div "please update bow shape and size to match bow in image. Please also improve ren…" at bounding box center [769, 390] width 242 height 64
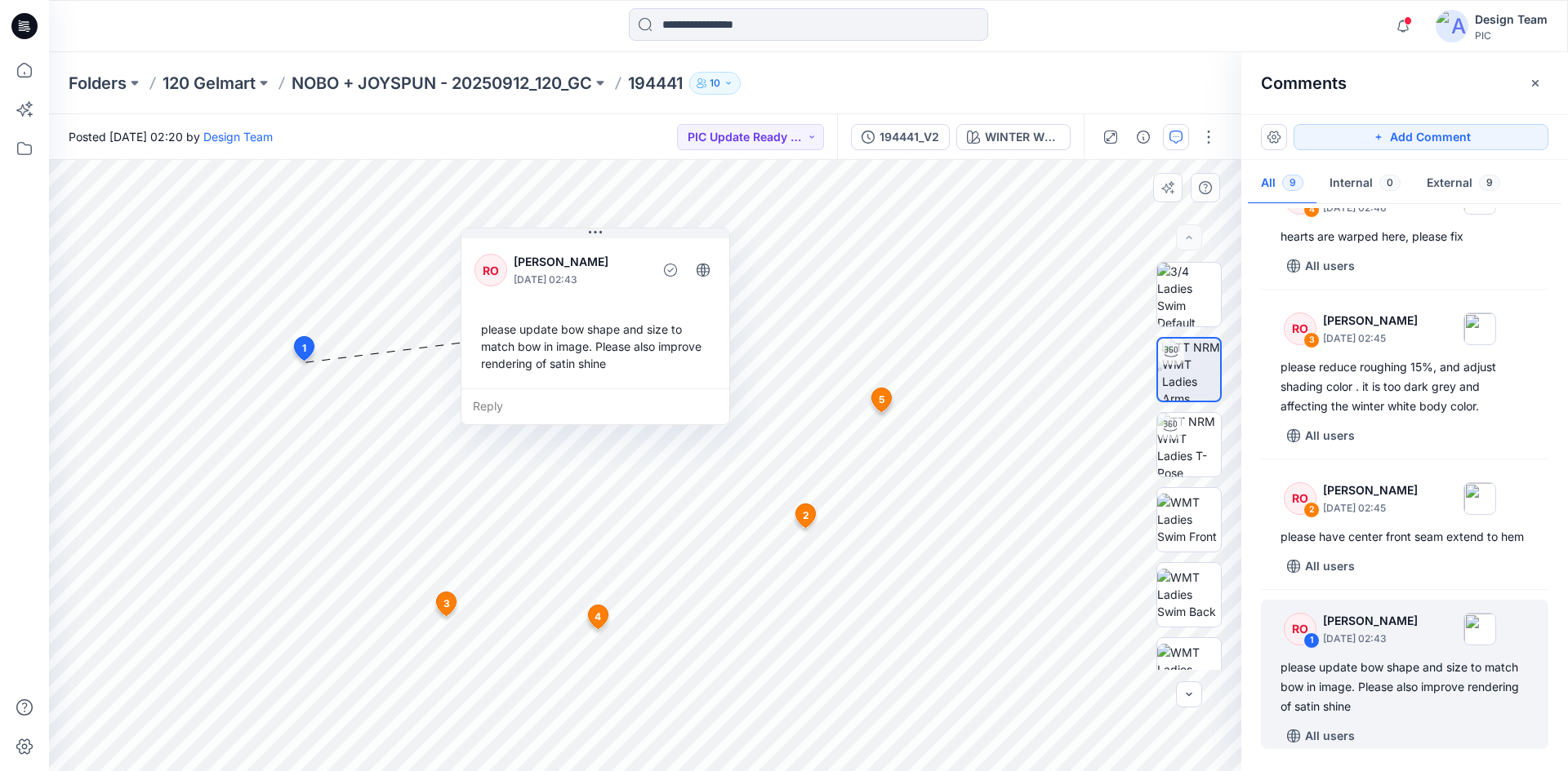
drag, startPoint x: 789, startPoint y: 409, endPoint x: 614, endPoint y: 380, distance: 177.4
click at [614, 380] on div "RO Raquel Ortiz October 04, 2025 02:43 please update bow shape and size to matc…" at bounding box center [595, 312] width 268 height 153
click at [1200, 241] on div at bounding box center [1189, 237] width 26 height 26
drag, startPoint x: 1185, startPoint y: 239, endPoint x: 1195, endPoint y: 240, distance: 10.0
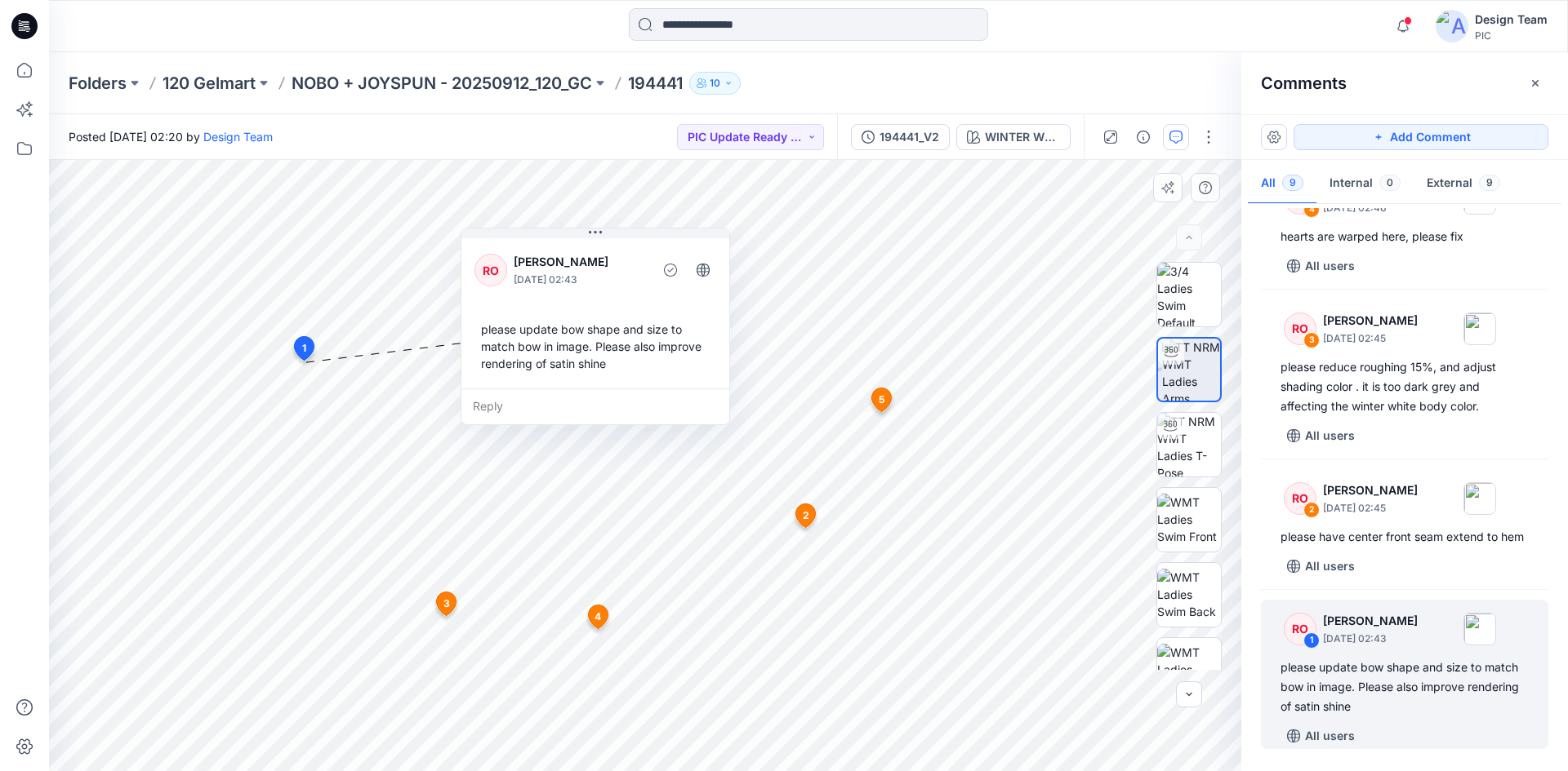
click at [1187, 240] on div at bounding box center [1189, 237] width 26 height 26
click at [1080, 70] on div "Folders 120 Gelmart NOBO + JOYSPUN - 20250912_120_GC 194441 10" at bounding box center [808, 83] width 1519 height 62
click at [1177, 139] on icon "button" at bounding box center [1176, 137] width 13 height 13
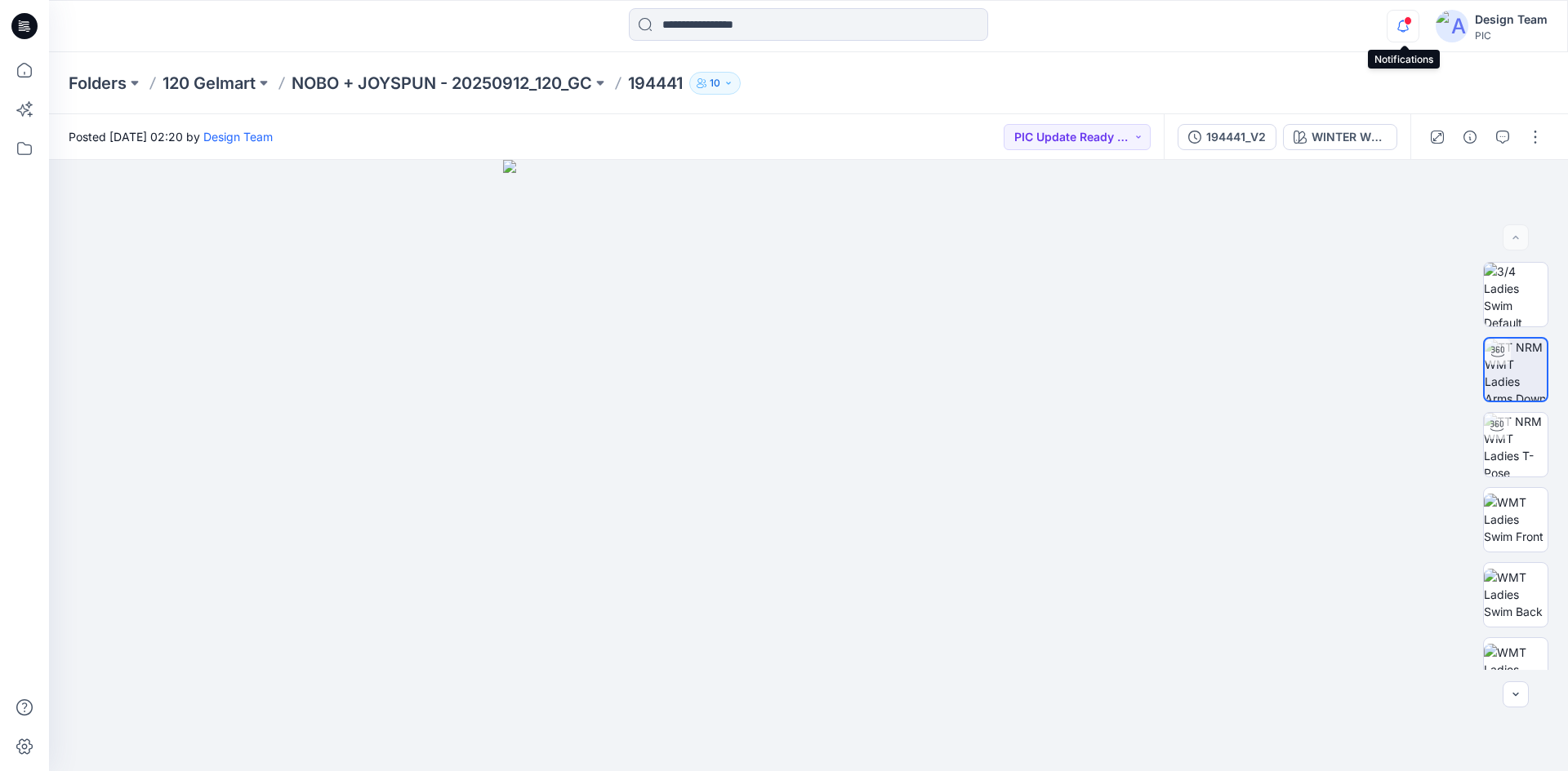
click at [1395, 32] on icon "button" at bounding box center [1403, 26] width 31 height 33
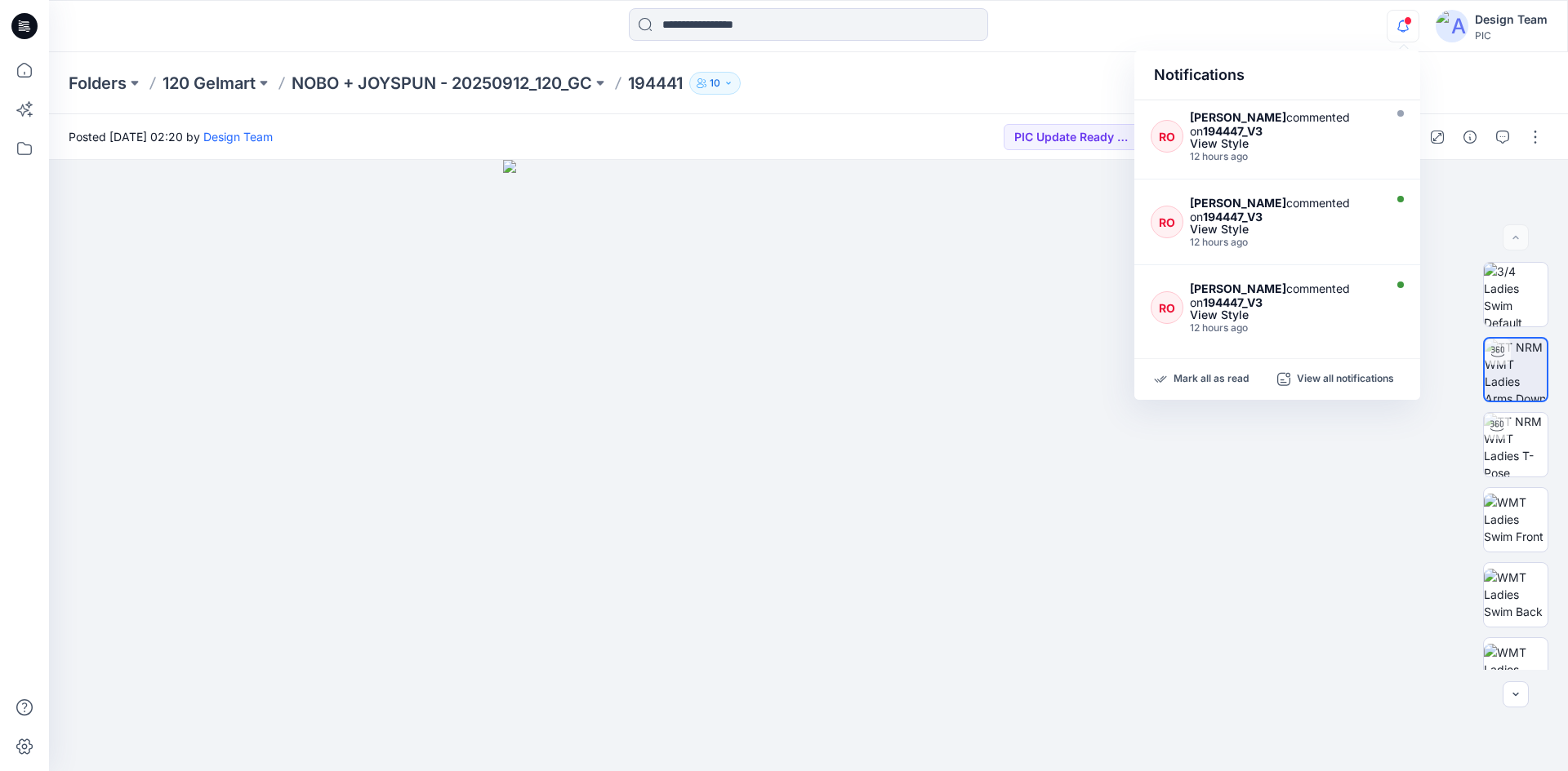
click at [1309, 32] on div "Notifications RO Raquel Ortiz commented on 194447_V3 View Style 12 hours ago RO…" at bounding box center [808, 26] width 1518 height 36
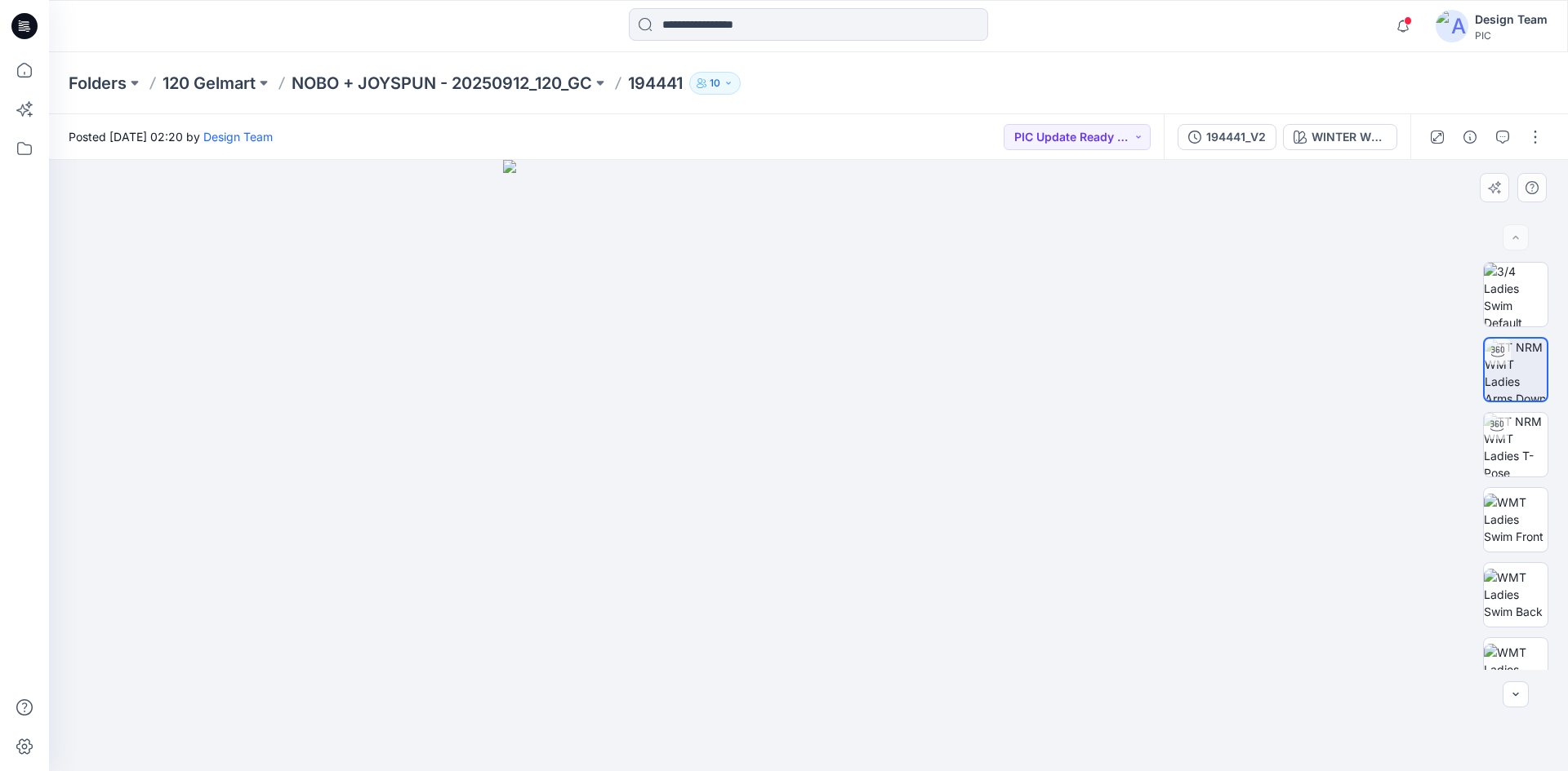
drag, startPoint x: 781, startPoint y: 364, endPoint x: 789, endPoint y: 267, distance: 97.3
click at [774, 257] on img at bounding box center [808, 466] width 612 height 612
click at [1500, 462] on img at bounding box center [1515, 445] width 63 height 63
drag, startPoint x: 792, startPoint y: 749, endPoint x: 562, endPoint y: 655, distance: 248.5
click at [562, 655] on div at bounding box center [808, 466] width 1519 height 612
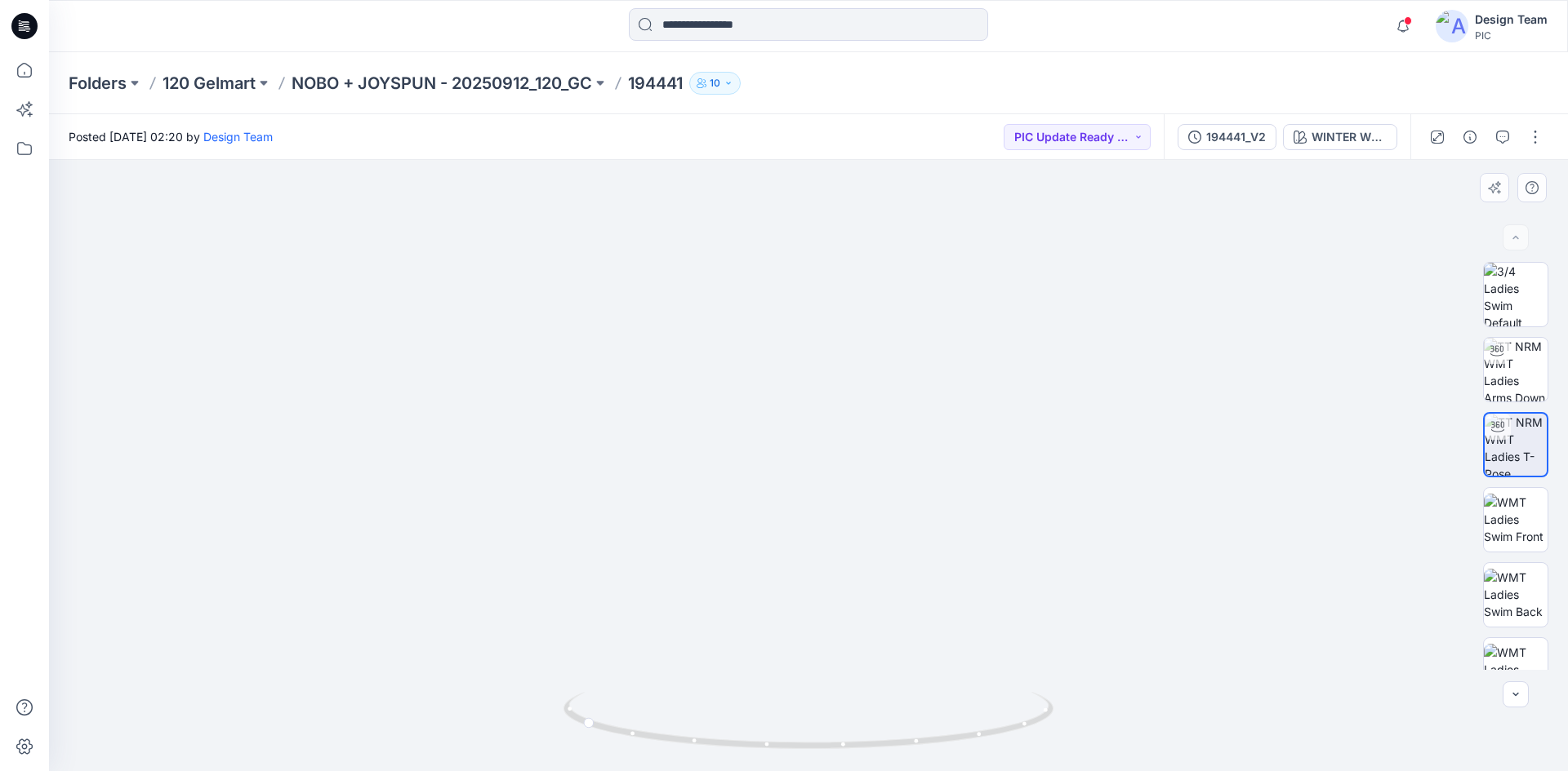
drag, startPoint x: 813, startPoint y: 546, endPoint x: 792, endPoint y: 302, distance: 244.9
click at [792, 302] on img at bounding box center [800, 69] width 1592 height 1407
drag, startPoint x: 711, startPoint y: 748, endPoint x: 1019, endPoint y: 377, distance: 482.2
click at [998, 727] on icon at bounding box center [810, 723] width 494 height 62
click at [1212, 149] on button "194441_V2" at bounding box center [1226, 137] width 99 height 26
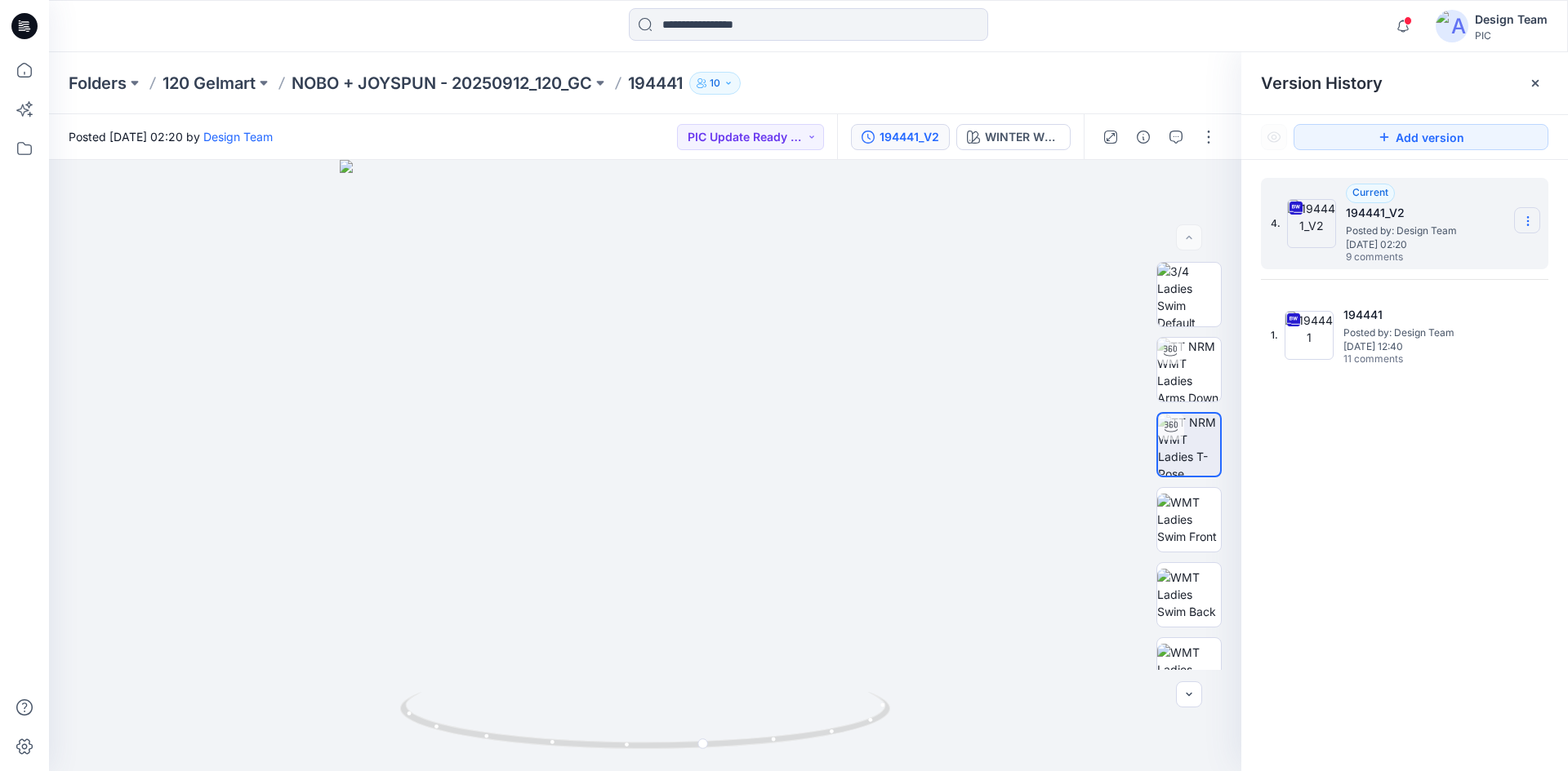
click at [1522, 226] on icon at bounding box center [1528, 221] width 13 height 13
click at [1427, 259] on span "Download Source BW File" at bounding box center [1445, 254] width 137 height 20
click at [1354, 433] on div "4. Current 194441_V2 Posted by: Design Team Friday, October 03, 2025 02:20 9 co…" at bounding box center [1405, 477] width 326 height 635
click at [1188, 32] on div "Notifications RO Raquel Ortiz commented on 194447_V3 View Style 12 hours ago RO…" at bounding box center [808, 26] width 1518 height 36
click at [1192, 138] on div at bounding box center [1159, 137] width 151 height 45
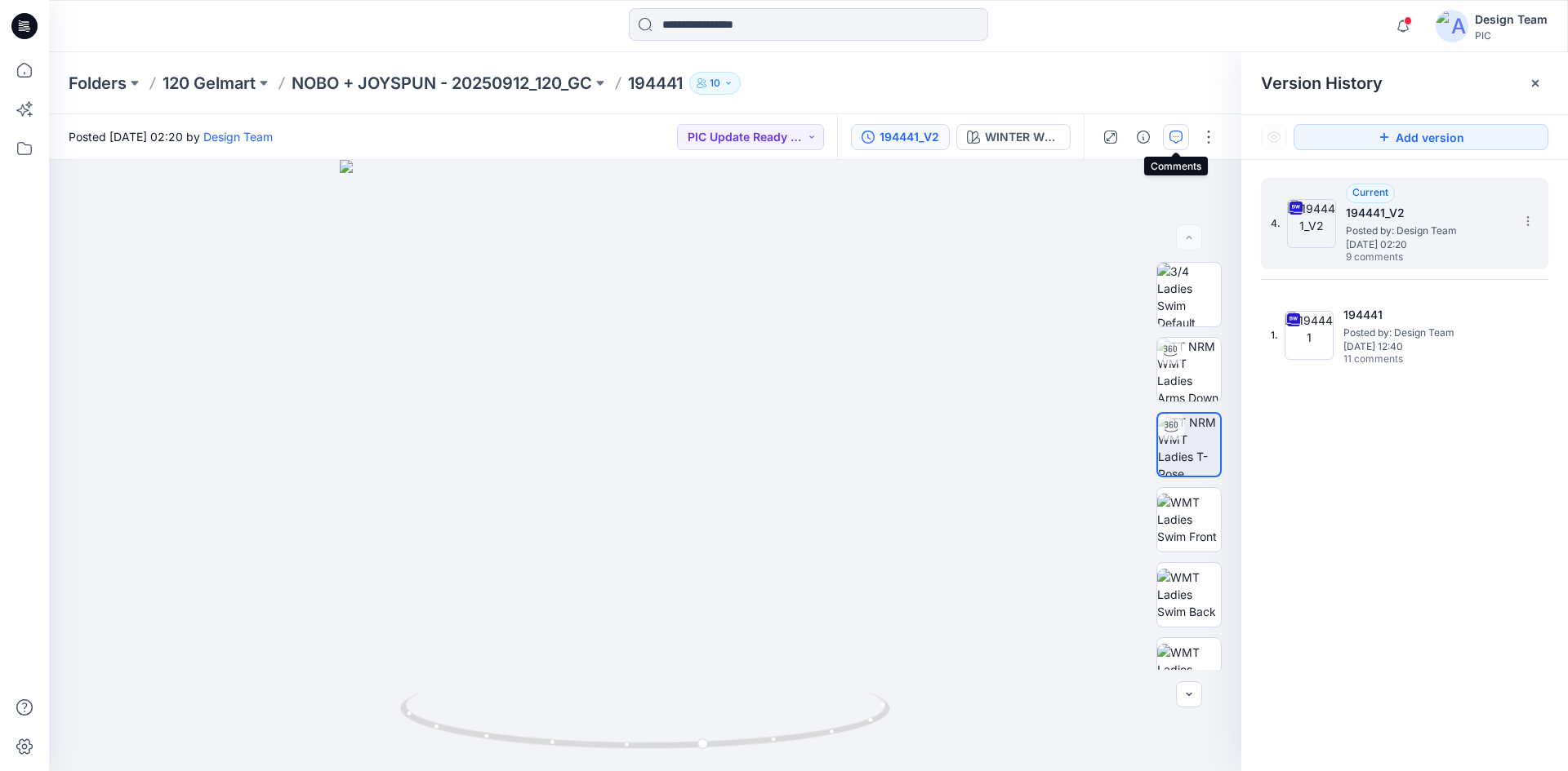
click at [1185, 135] on button "button" at bounding box center [1176, 137] width 26 height 26
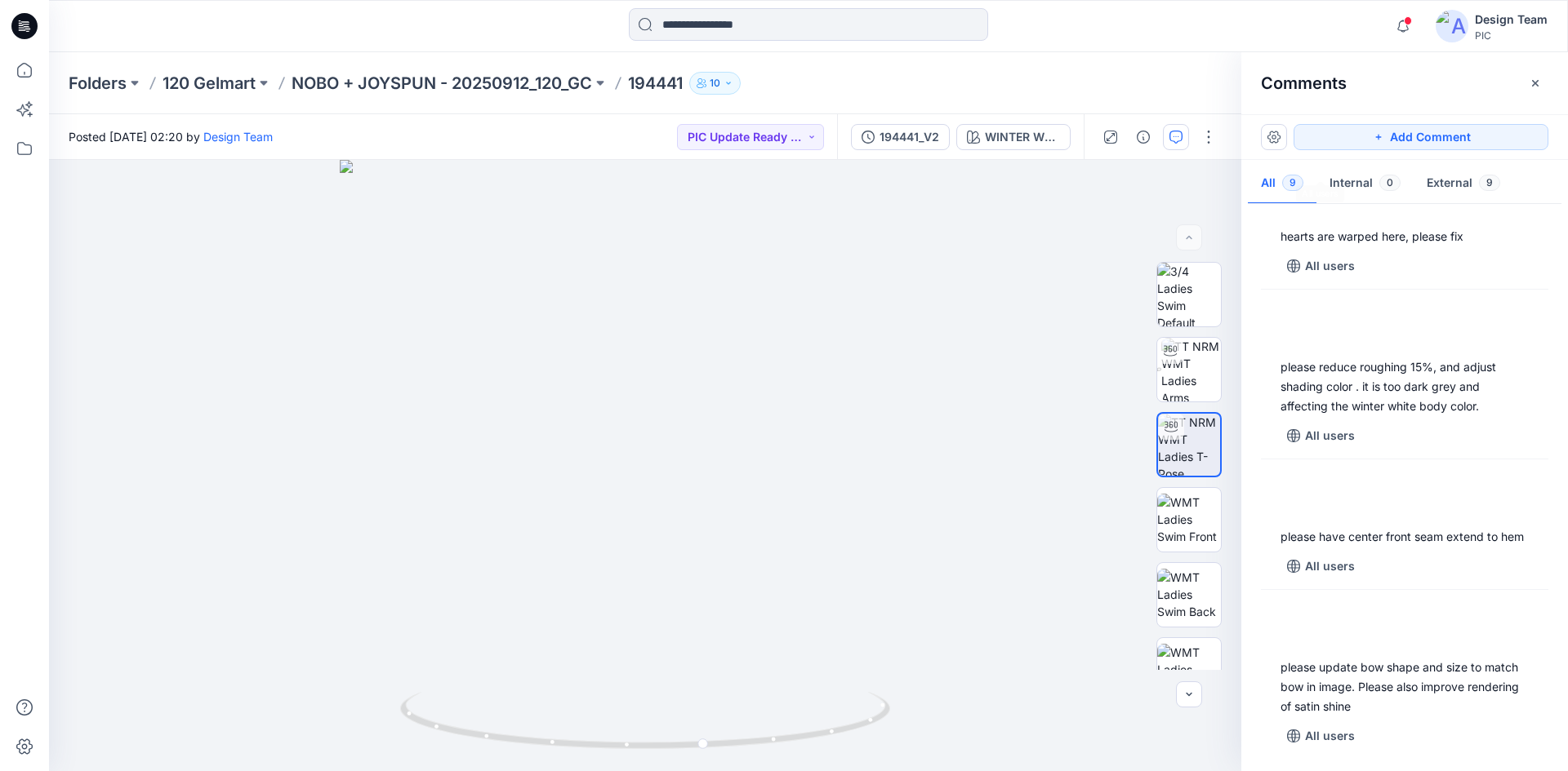
scroll to position [800, 0]
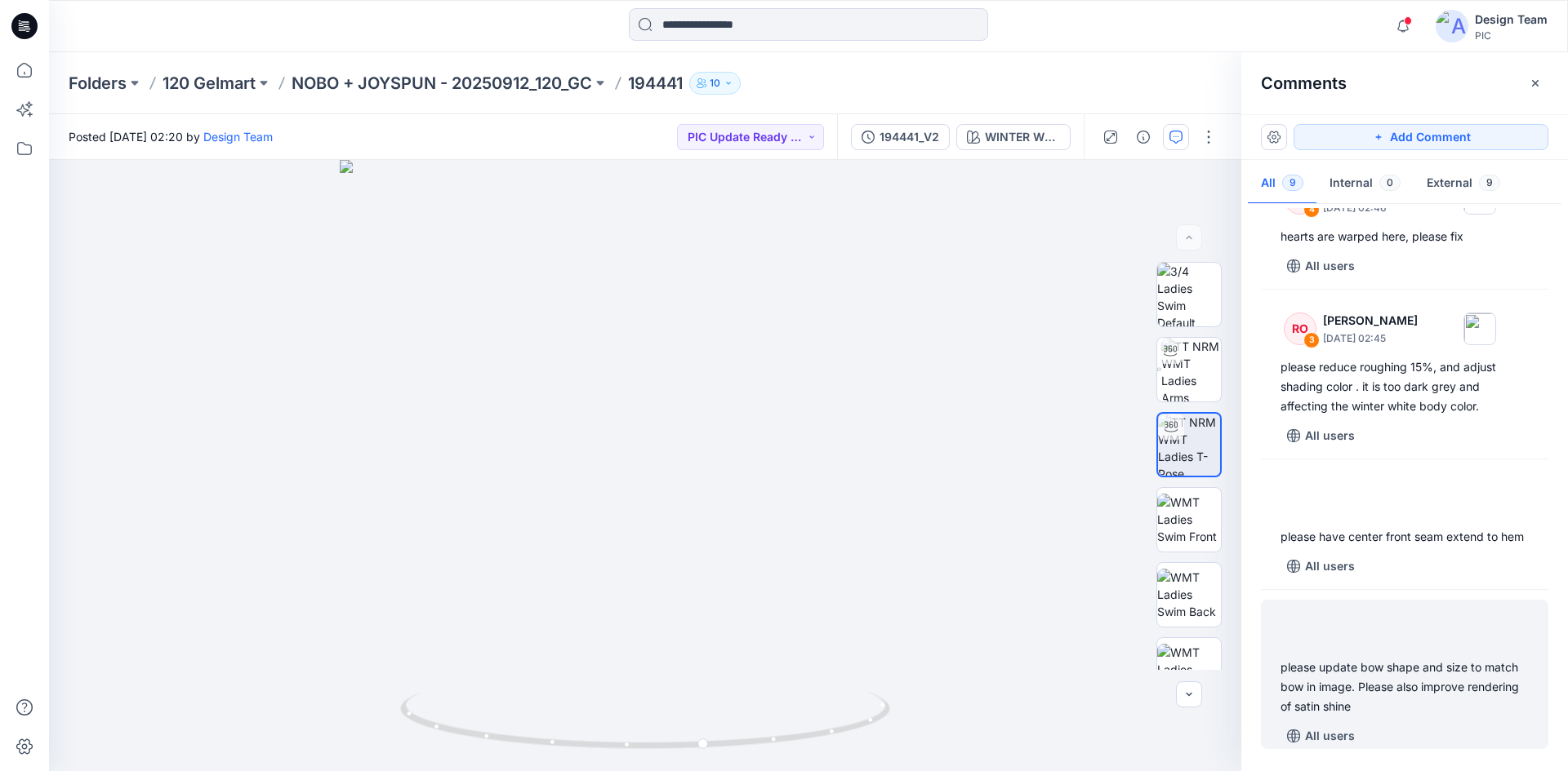
click at [1359, 653] on div "please update bow shape and size to match bow in image. Please also improve ren…" at bounding box center [1404, 674] width 287 height 149
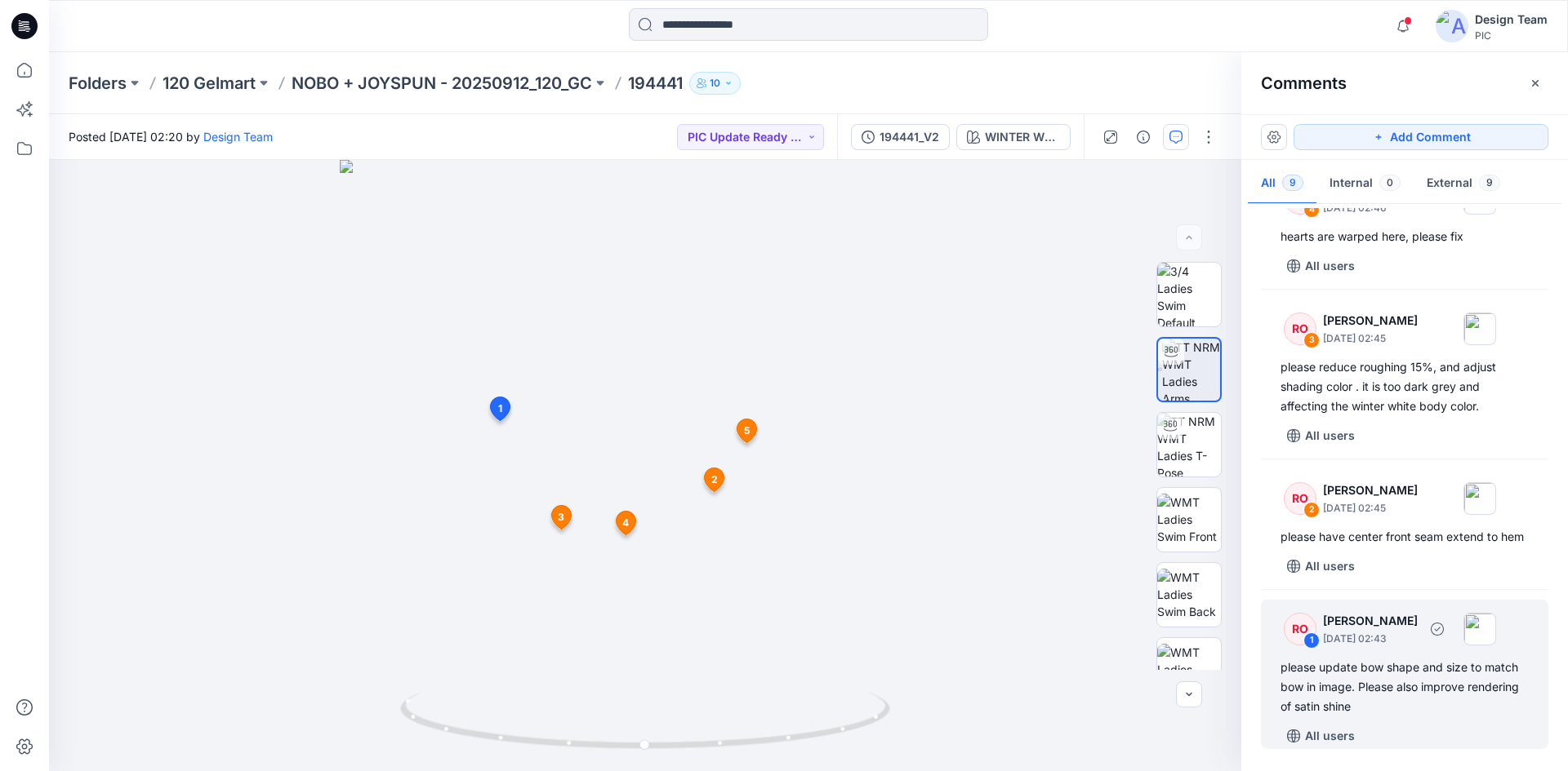
click at [1433, 693] on div "please update bow shape and size to match bow in image. Please also improve ren…" at bounding box center [1405, 687] width 248 height 59
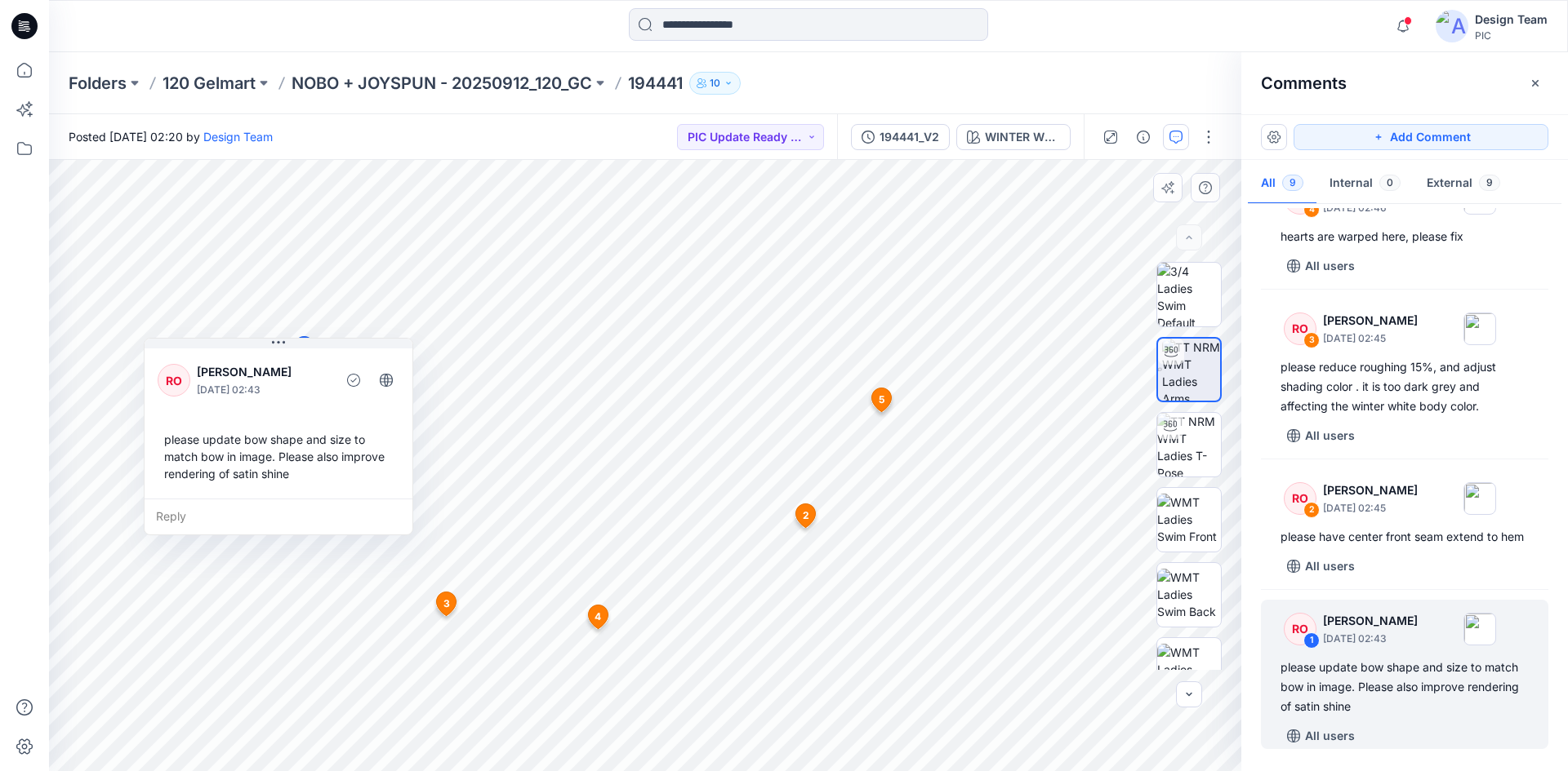
drag, startPoint x: 334, startPoint y: 560, endPoint x: 286, endPoint y: 419, distance: 148.9
click at [286, 419] on div "RO Raquel Ortiz October 04, 2025 02:43 please update bow shape and size to matc…" at bounding box center [278, 421] width 268 height 153
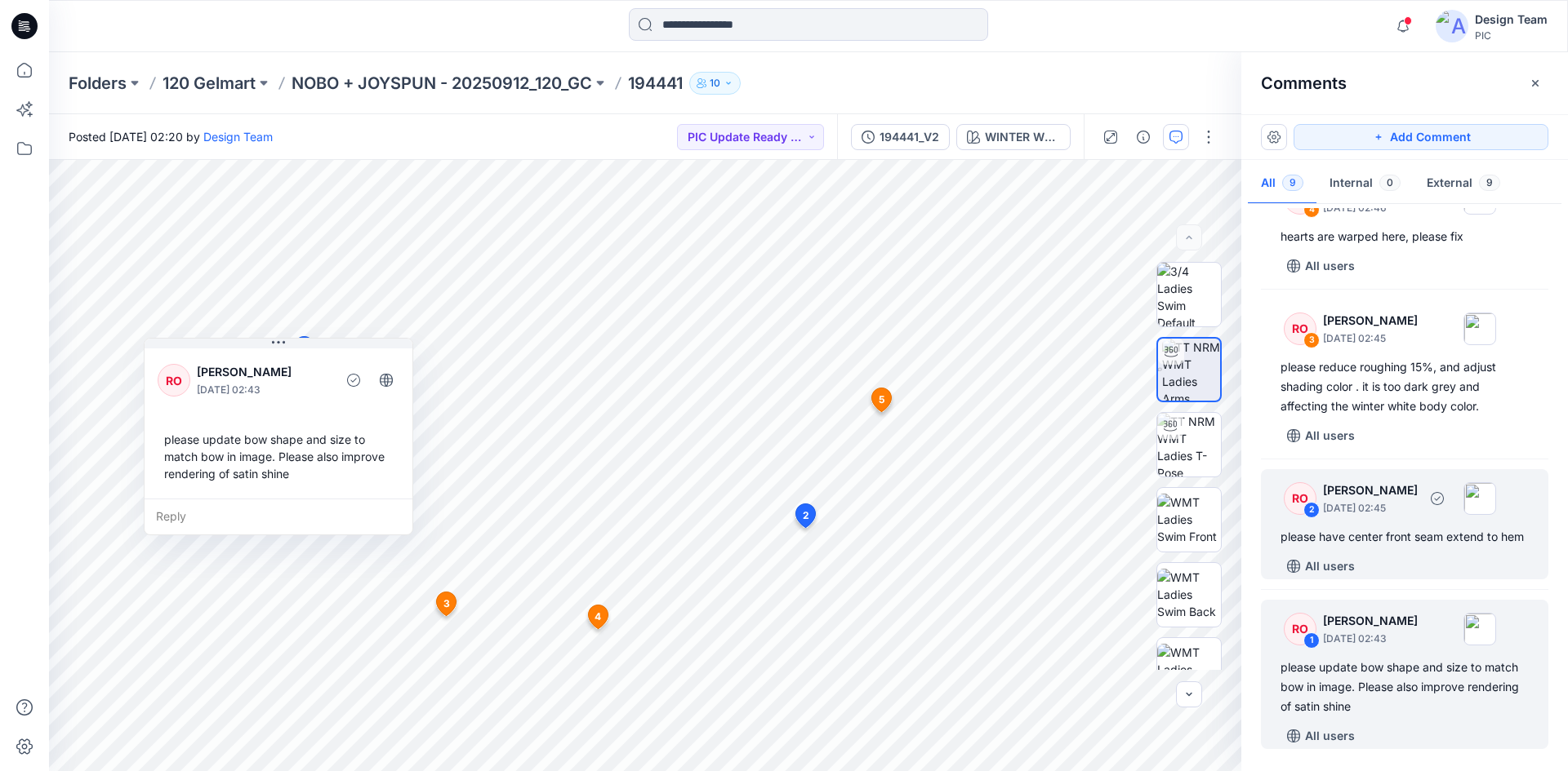
click at [1446, 557] on div "All users" at bounding box center [1415, 566] width 268 height 26
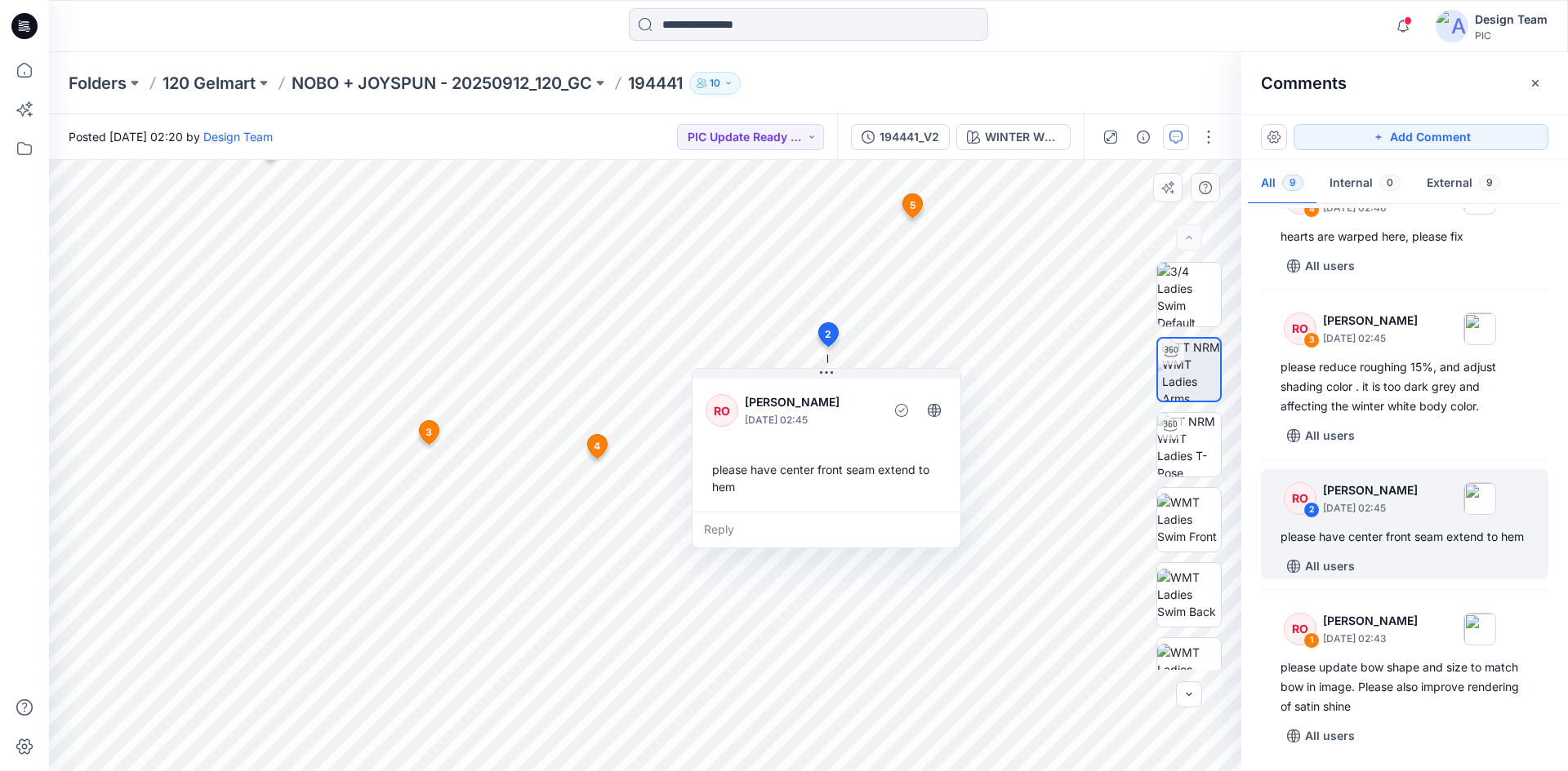
drag, startPoint x: 783, startPoint y: 331, endPoint x: 770, endPoint y: 494, distance: 163.5
click at [770, 494] on div "please have center front seam extend to hem" at bounding box center [827, 478] width 242 height 47
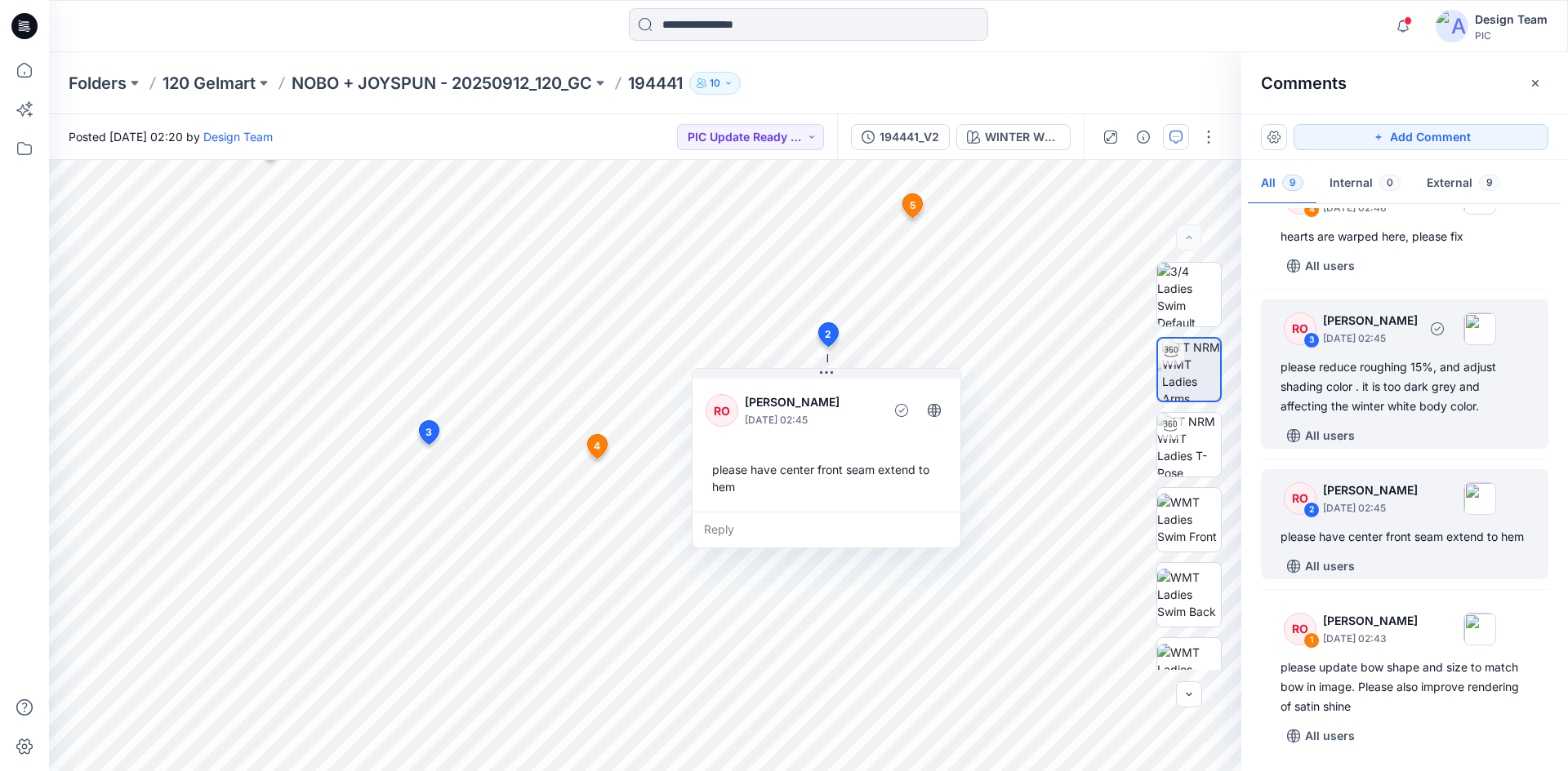
click at [1427, 367] on div "please reduce roughing 15%, and adjust shading color . it is too dark grey and …" at bounding box center [1405, 387] width 248 height 59
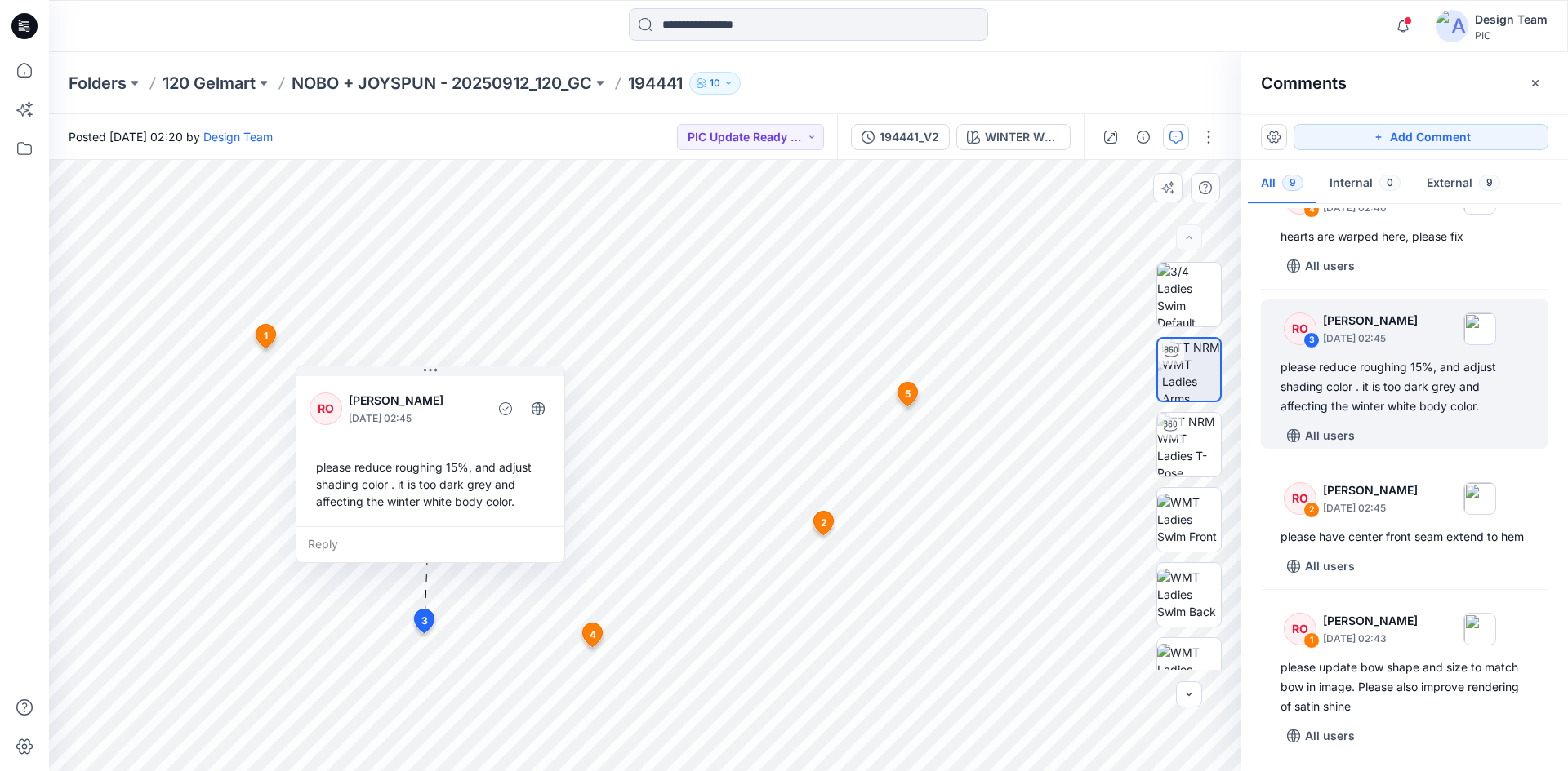
drag, startPoint x: 499, startPoint y: 702, endPoint x: 397, endPoint y: 426, distance: 294.2
click at [397, 426] on p "October 04, 2025 02:45" at bounding box center [415, 419] width 133 height 16
drag, startPoint x: 381, startPoint y: 514, endPoint x: 363, endPoint y: 522, distance: 19.7
click at [363, 522] on div "please reduce roughing 15%, and adjust shading color . it is too dark grey and …" at bounding box center [413, 492] width 242 height 64
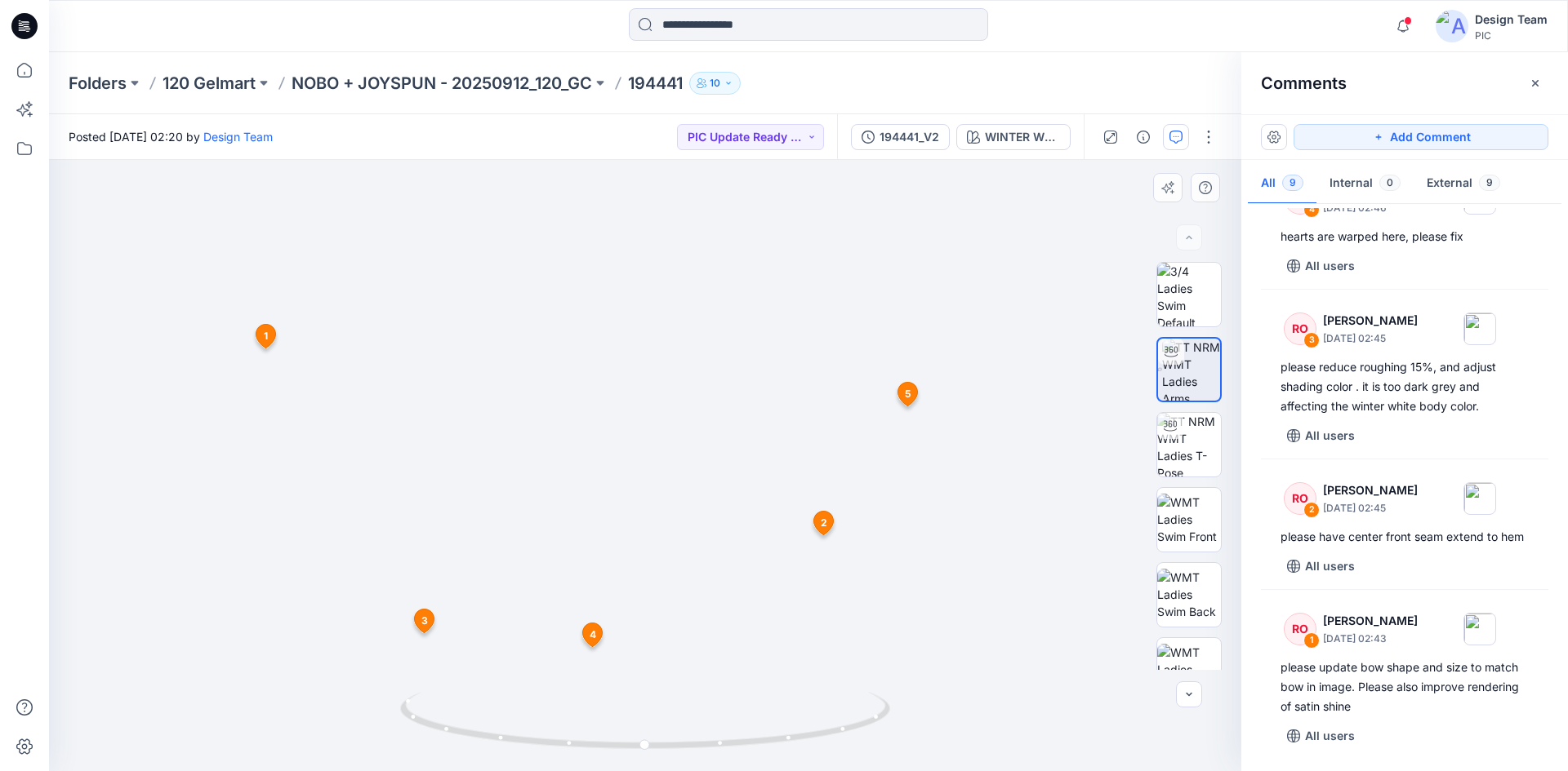
click at [466, 644] on img at bounding box center [644, 221] width 1592 height 1102
drag, startPoint x: 458, startPoint y: 602, endPoint x: 446, endPoint y: 530, distance: 73.0
click at [446, 518] on img at bounding box center [639, 198] width 1592 height 1148
click at [414, 528] on span "3" at bounding box center [413, 528] width 6 height 14
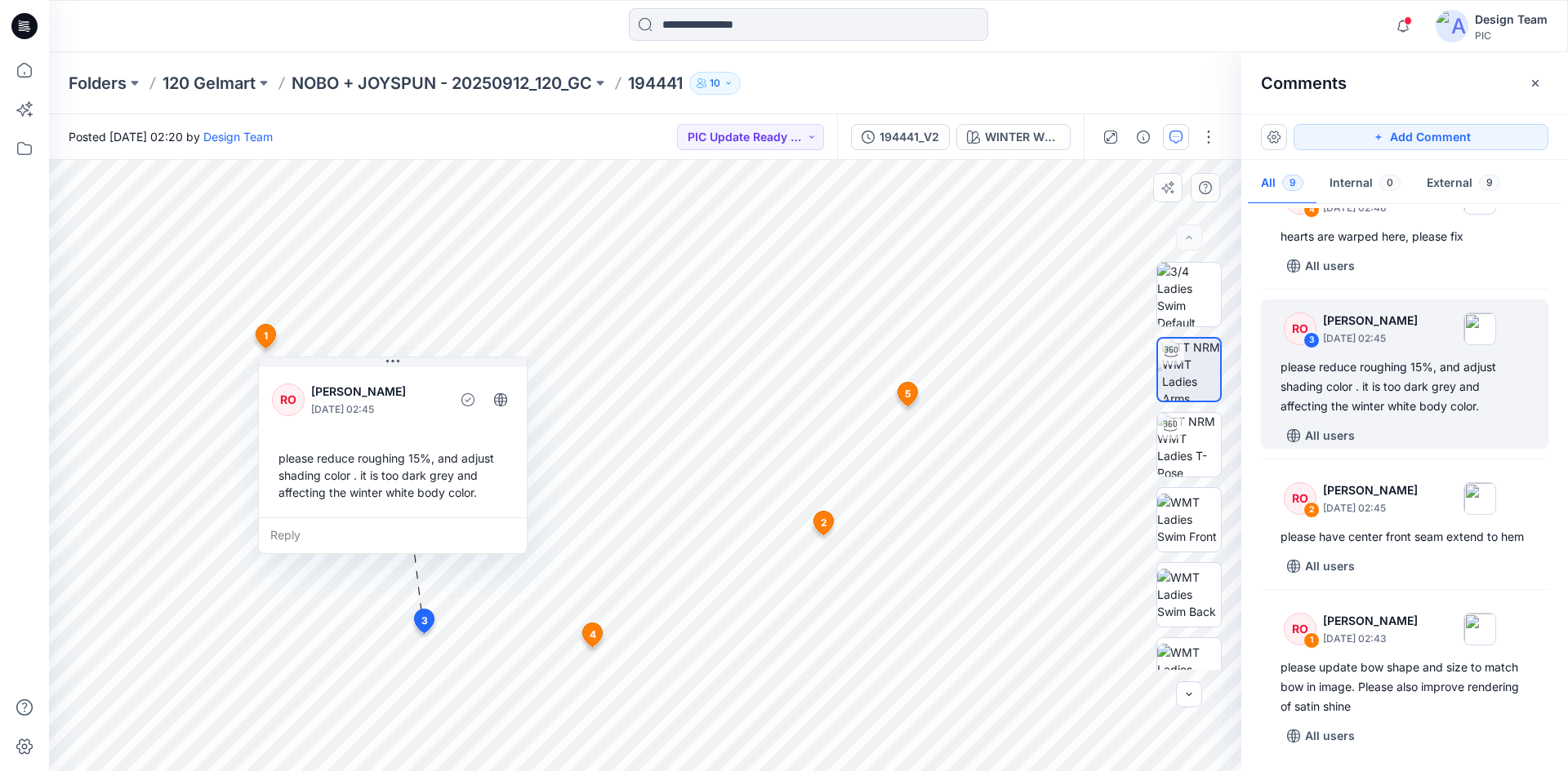
drag, startPoint x: 511, startPoint y: 674, endPoint x: 357, endPoint y: 383, distance: 329.2
click at [357, 383] on p "Raquel Ortiz" at bounding box center [377, 392] width 133 height 20
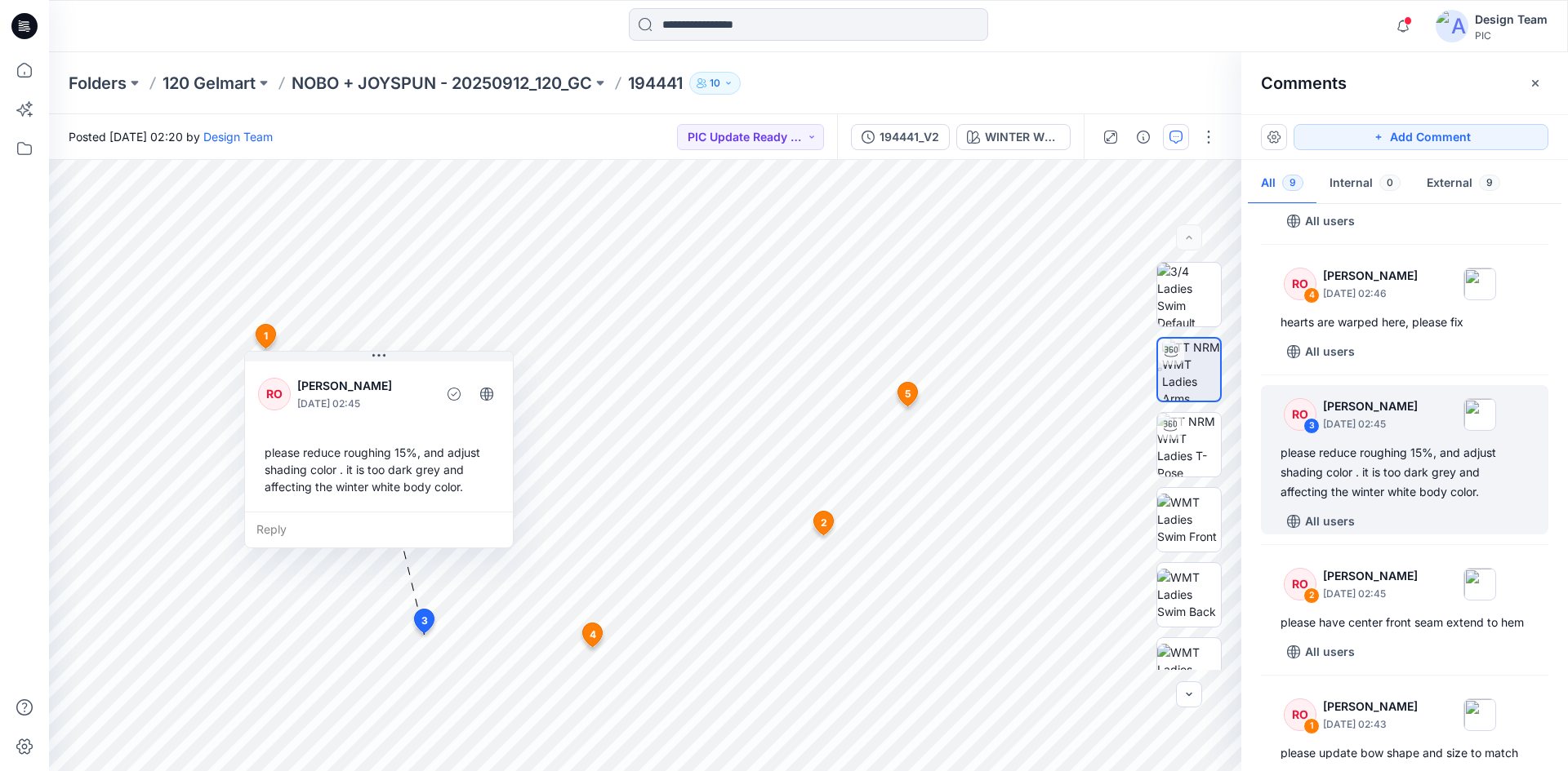
scroll to position [555, 0]
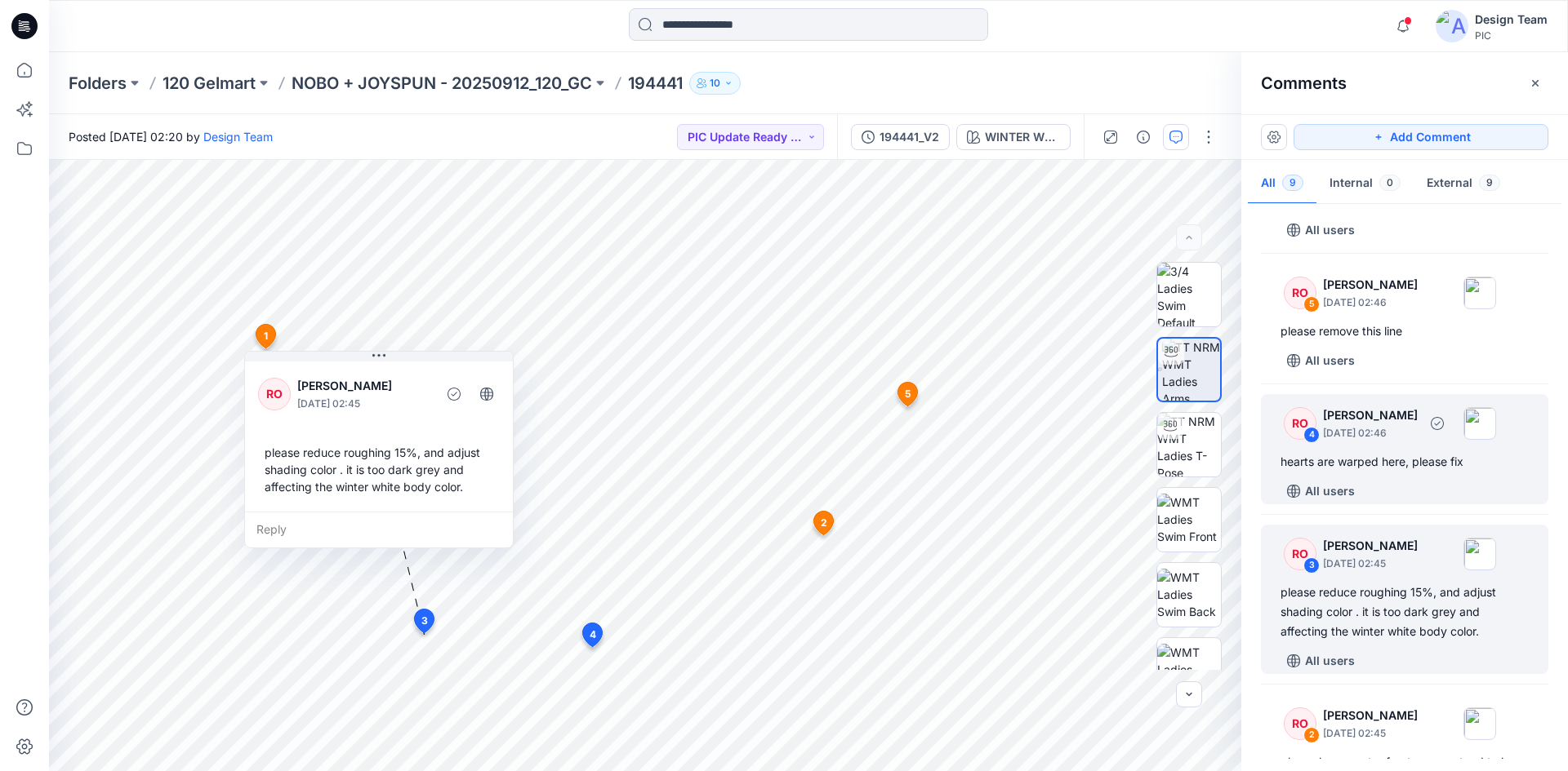
click at [1374, 466] on div "hearts are warped here, please fix" at bounding box center [1405, 462] width 248 height 20
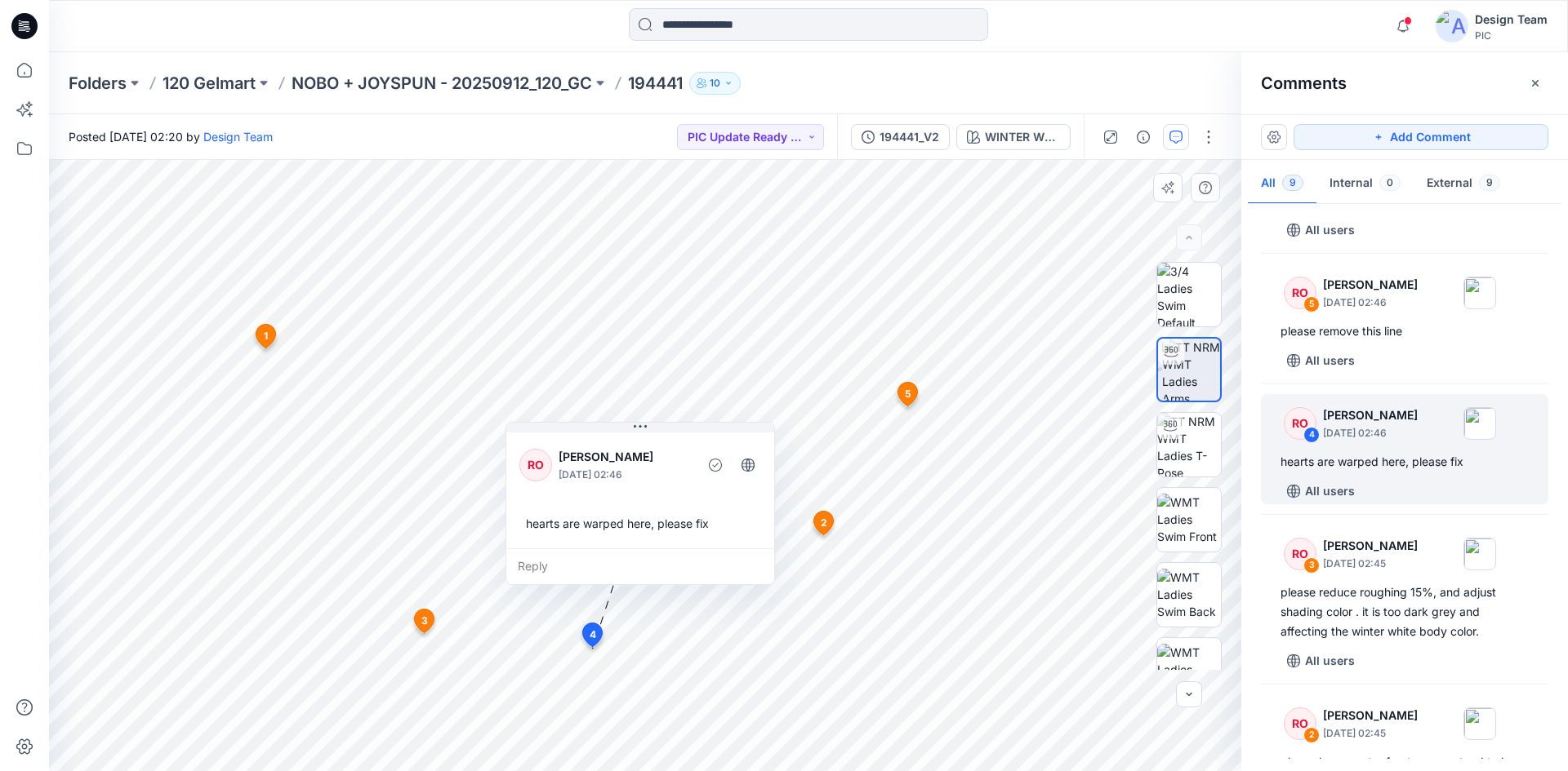
drag, startPoint x: 625, startPoint y: 398, endPoint x: 621, endPoint y: 502, distance: 104.1
click at [629, 499] on div "RO Raquel Ortiz October 04, 2025 02:46 hearts are warped here, please fix" at bounding box center [641, 489] width 268 height 120
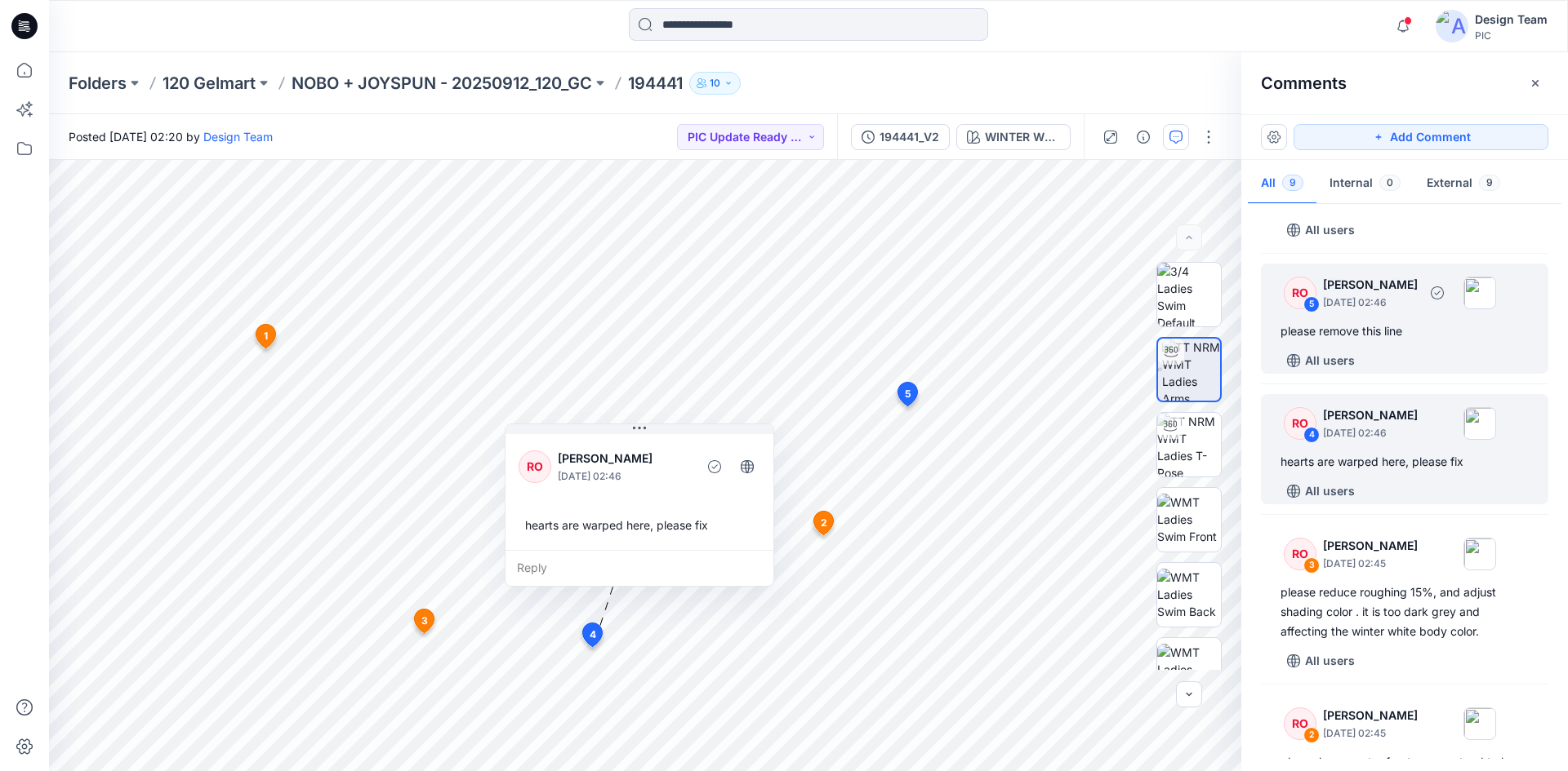
click at [1463, 351] on div "All users" at bounding box center [1415, 361] width 268 height 26
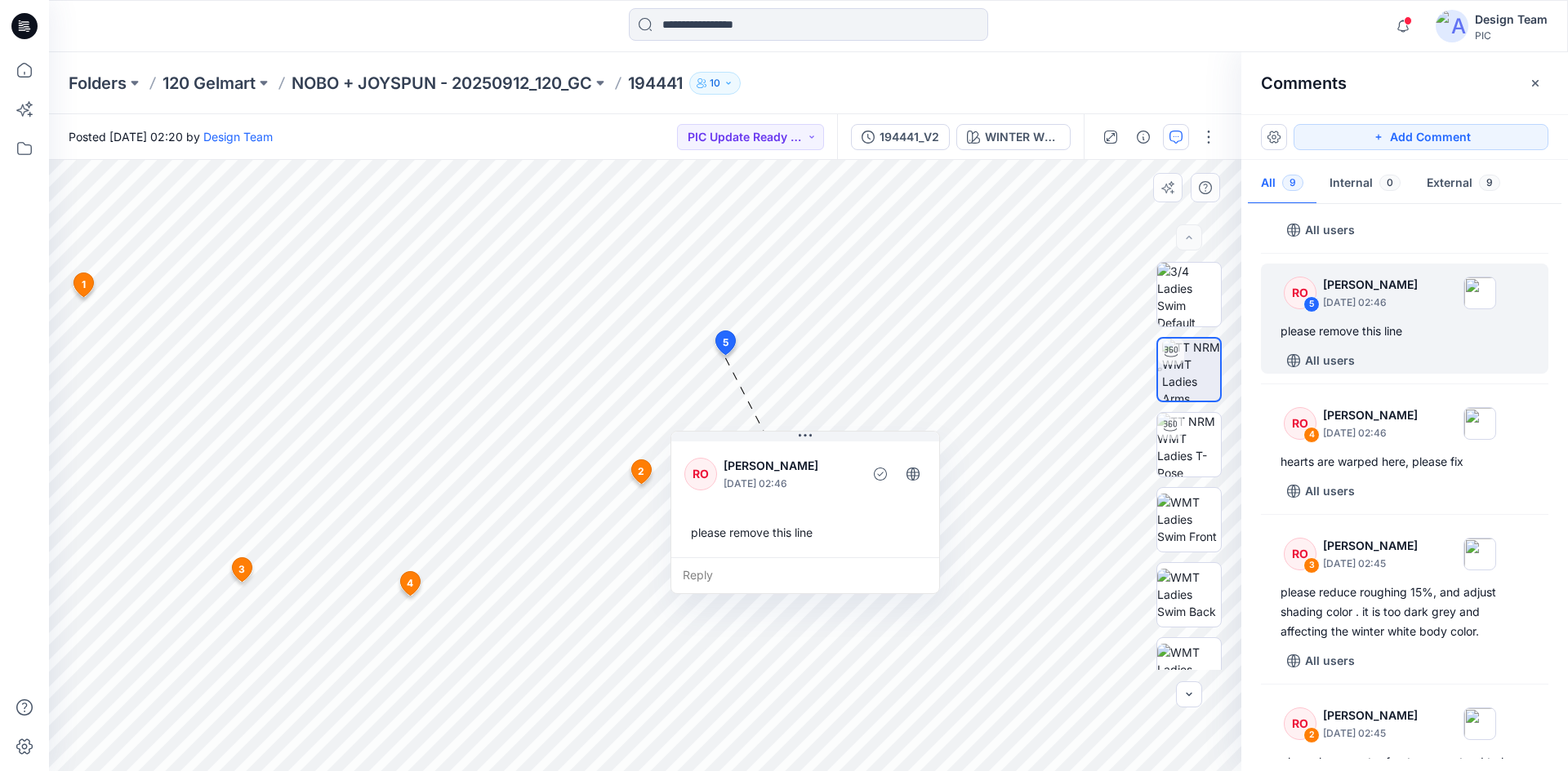
drag, startPoint x: 786, startPoint y: 537, endPoint x: 769, endPoint y: 524, distance: 21.4
click at [769, 524] on div "please remove this line" at bounding box center [805, 532] width 242 height 30
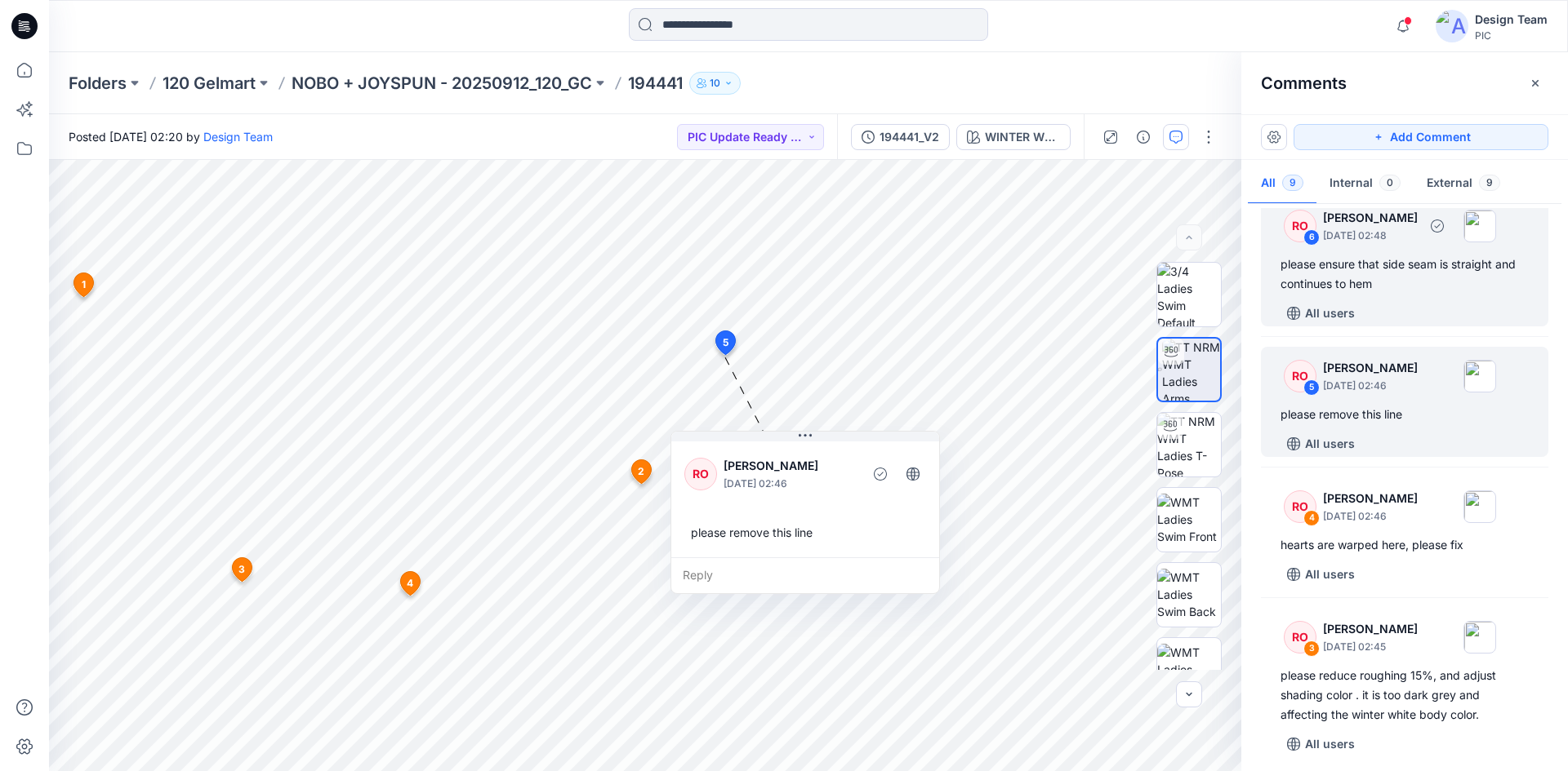
scroll to position [392, 0]
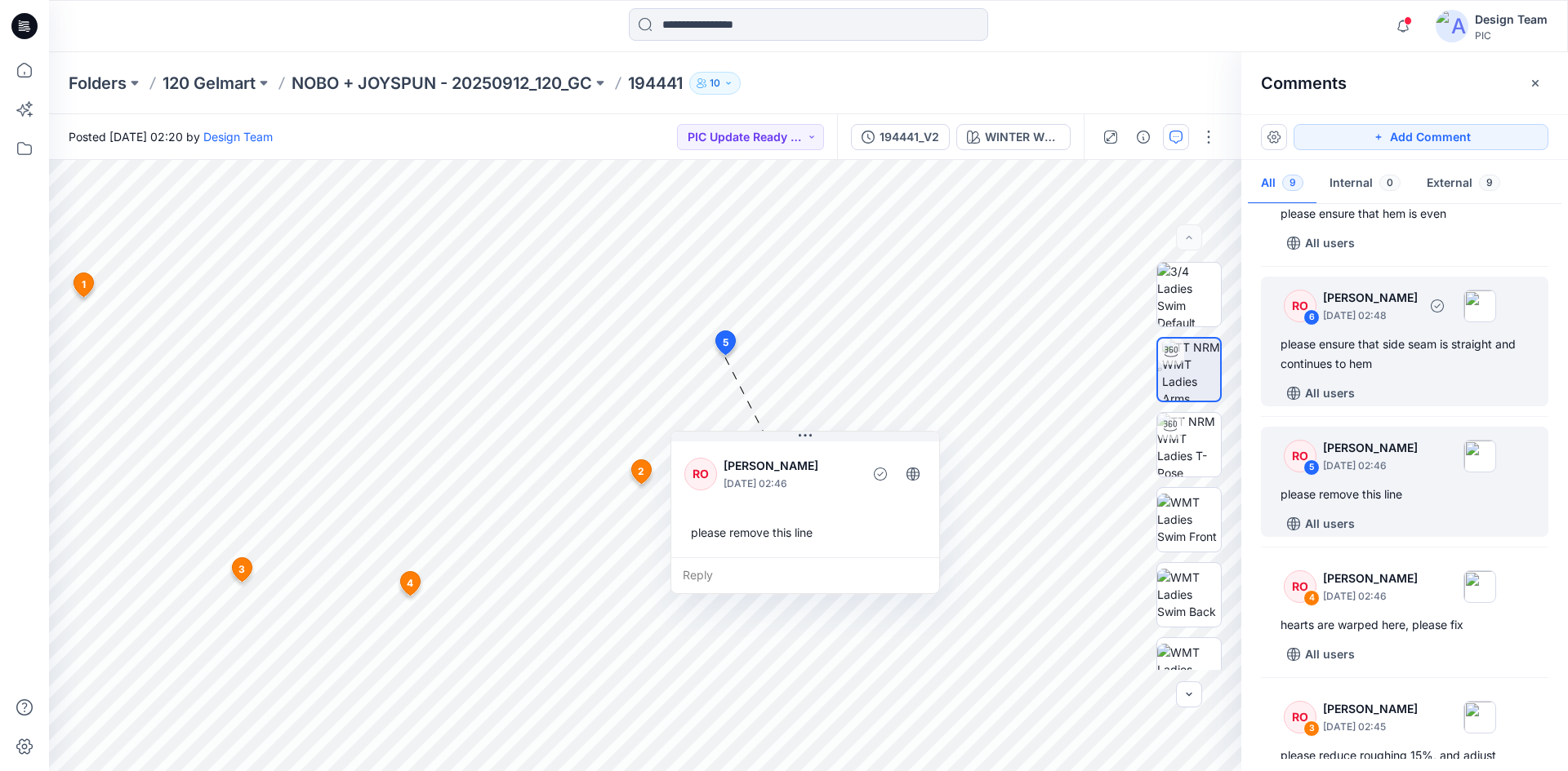
click at [1400, 340] on div "please ensure that side seam is straight and continues to hem" at bounding box center [1405, 353] width 248 height 39
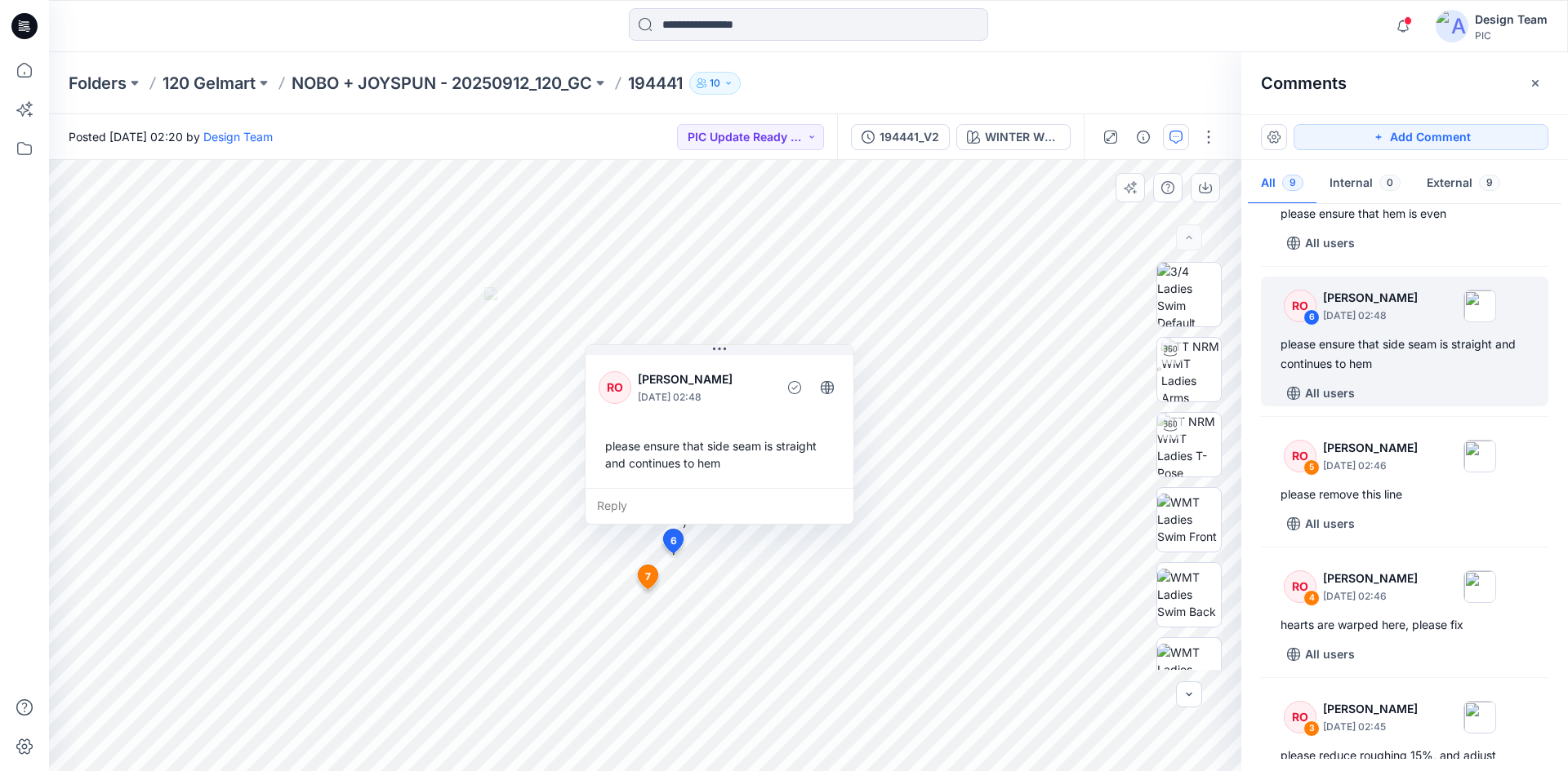
drag, startPoint x: 782, startPoint y: 445, endPoint x: 681, endPoint y: 467, distance: 103.4
click at [681, 467] on div "please ensure that side seam is straight and continues to hem" at bounding box center [719, 455] width 242 height 47
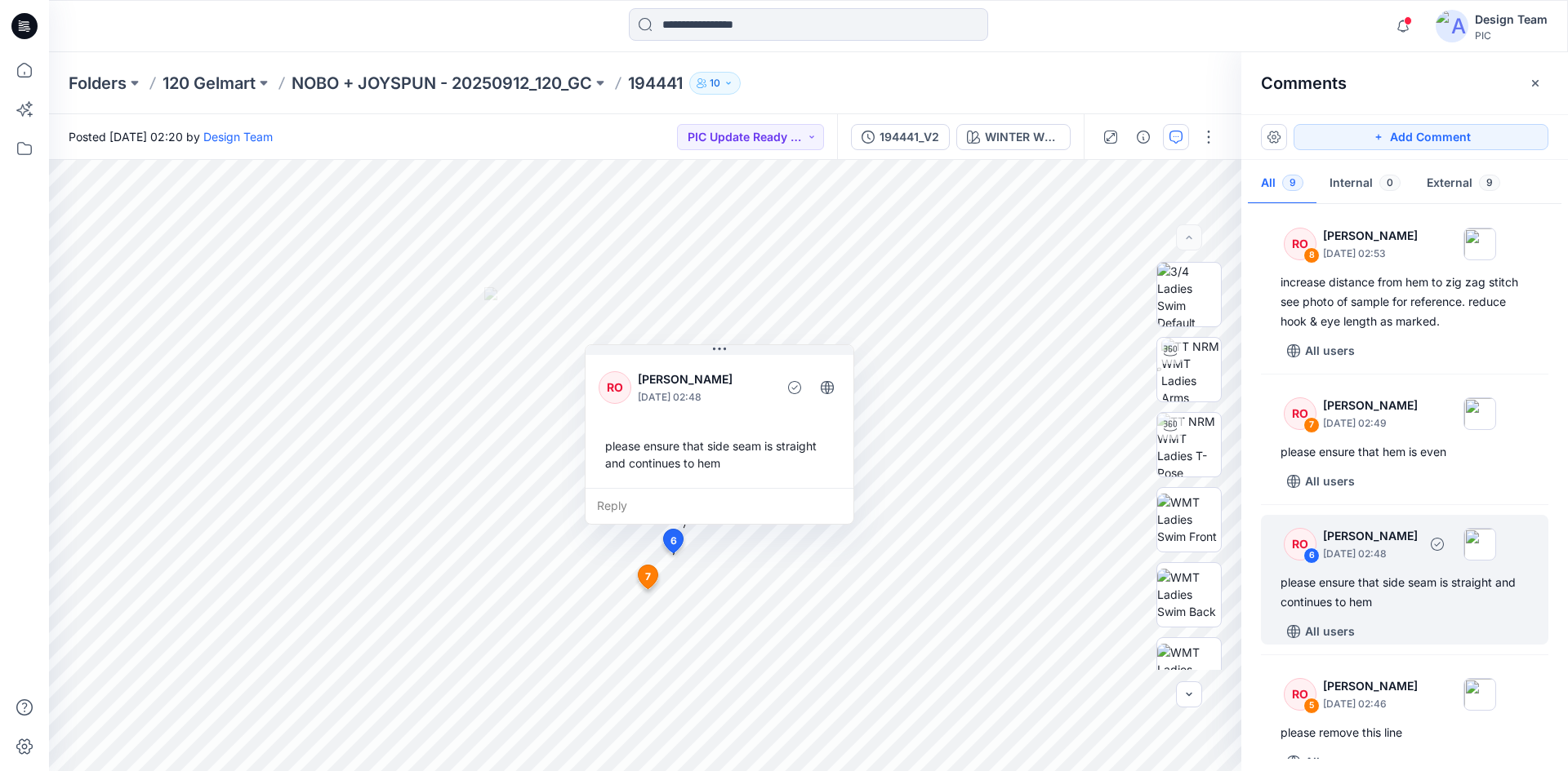
scroll to position [147, 0]
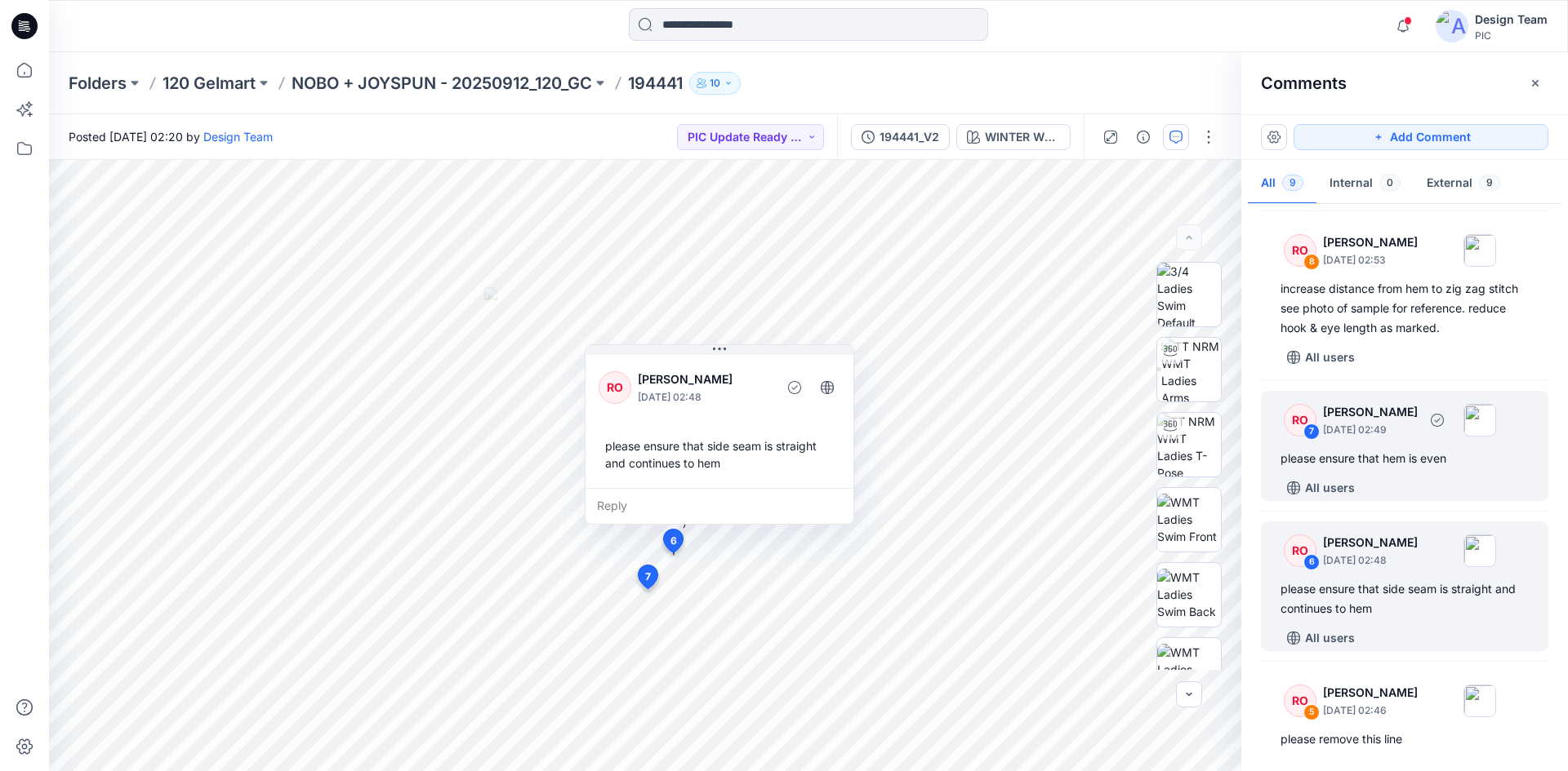
click at [1445, 464] on div "please ensure that hem is even" at bounding box center [1405, 459] width 248 height 20
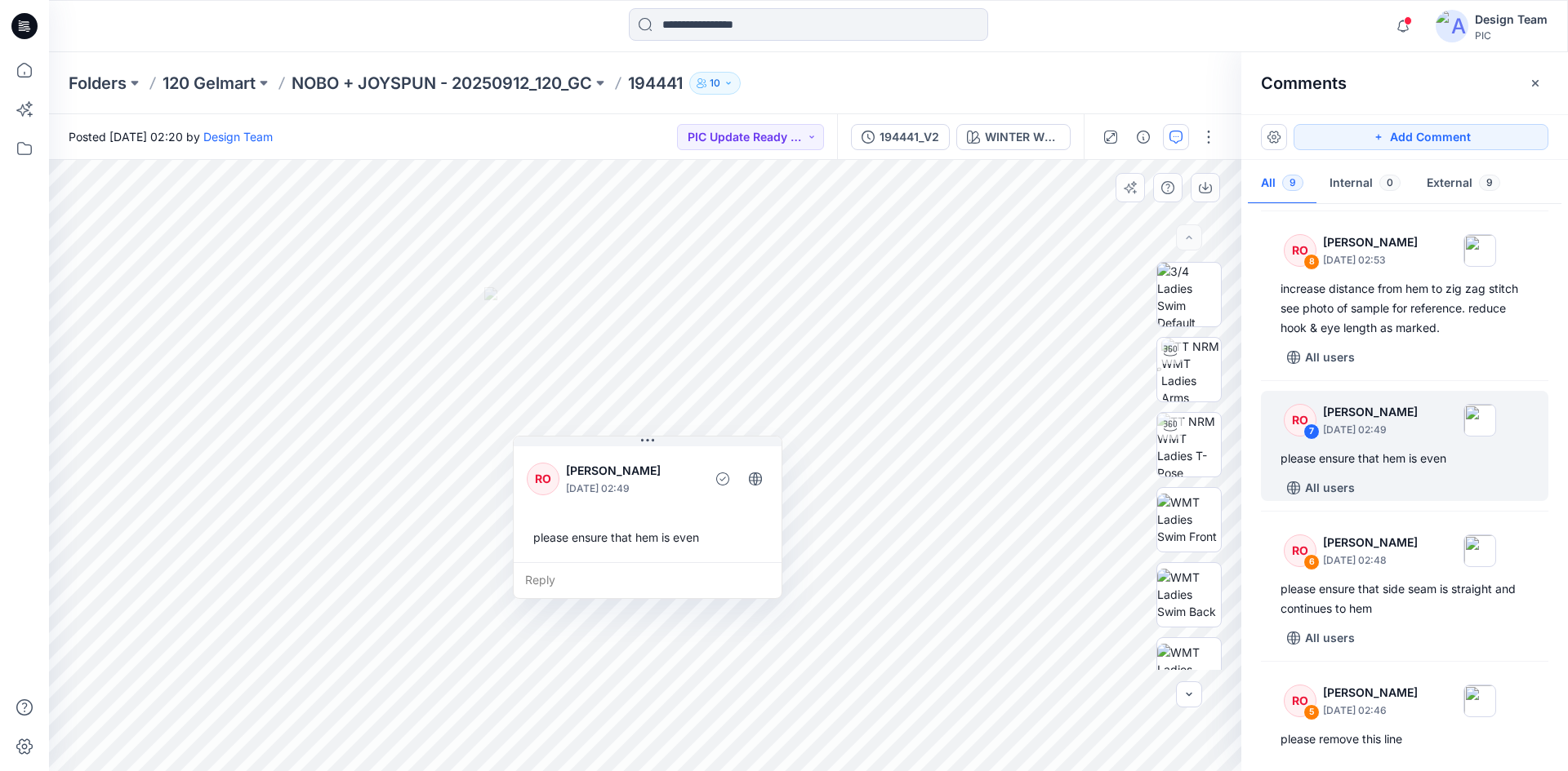
drag, startPoint x: 792, startPoint y: 410, endPoint x: 608, endPoint y: 534, distance: 221.9
click at [608, 534] on div "please ensure that hem is even" at bounding box center [647, 537] width 242 height 30
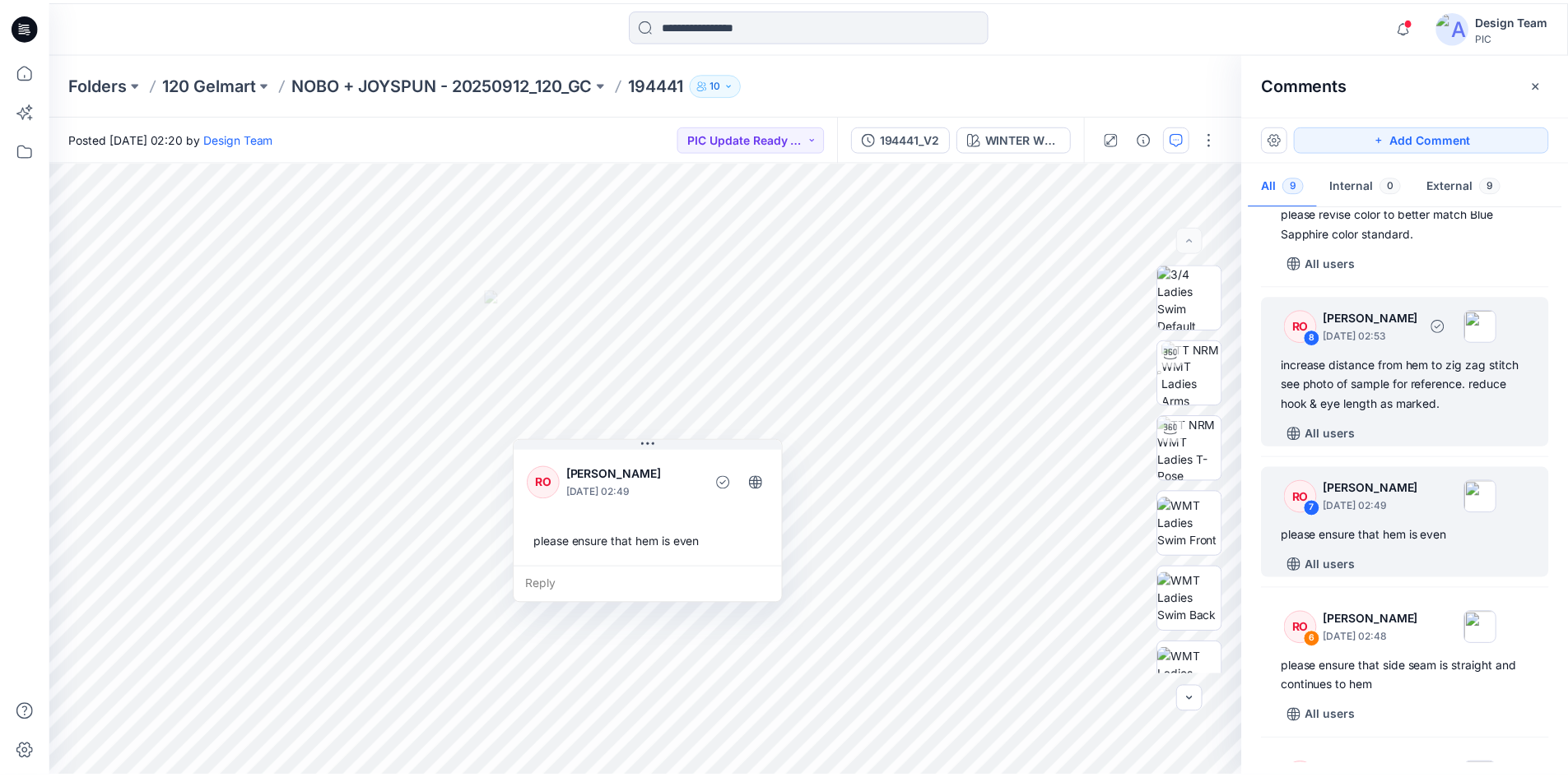
scroll to position [0, 0]
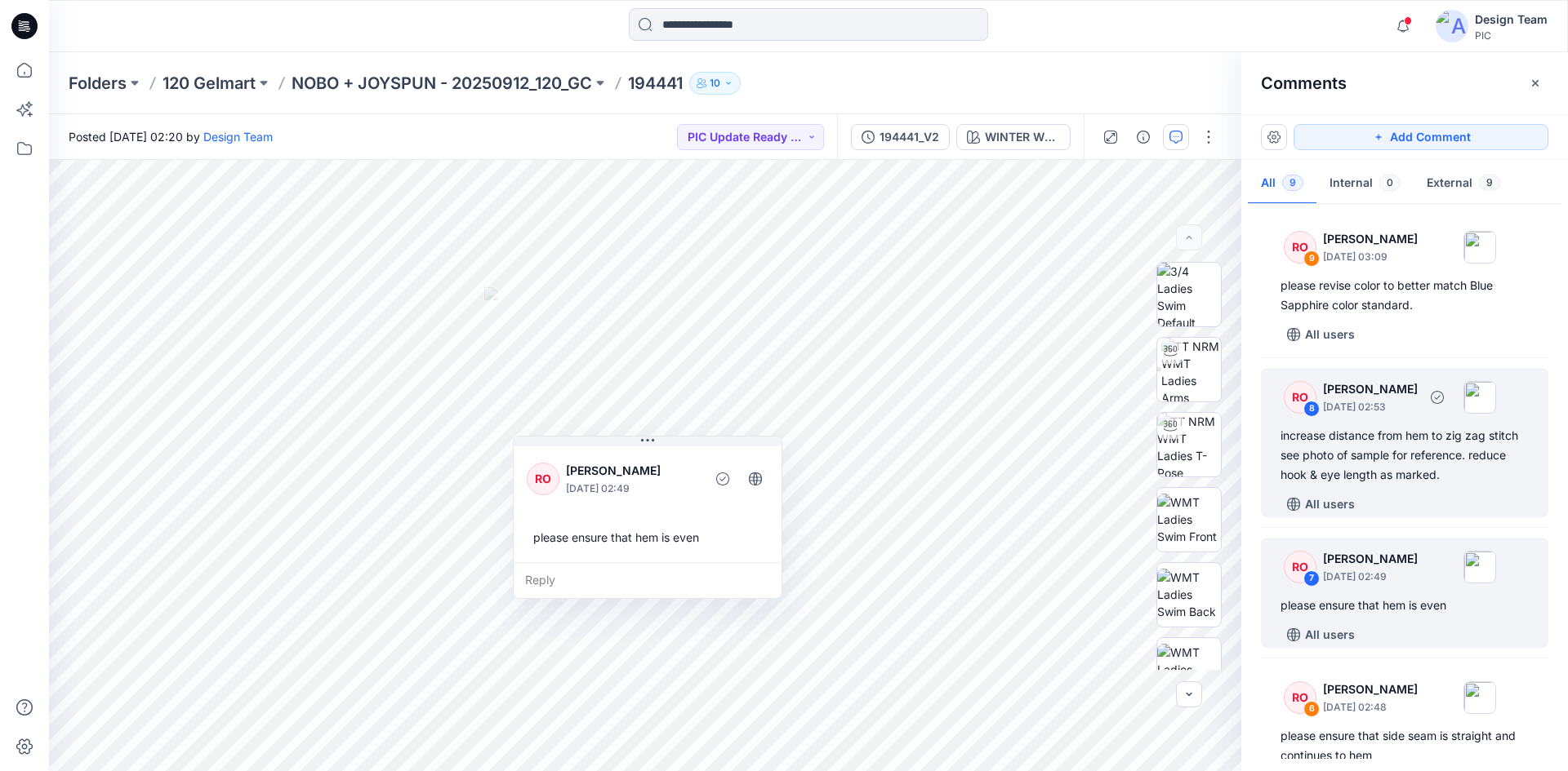
drag, startPoint x: 1446, startPoint y: 486, endPoint x: 1430, endPoint y: 477, distance: 18.4
click at [1447, 487] on div "RO 8 Raquel Ortiz October 04, 2025 02:53 increase distance from hem to zig zag …" at bounding box center [1404, 442] width 287 height 149
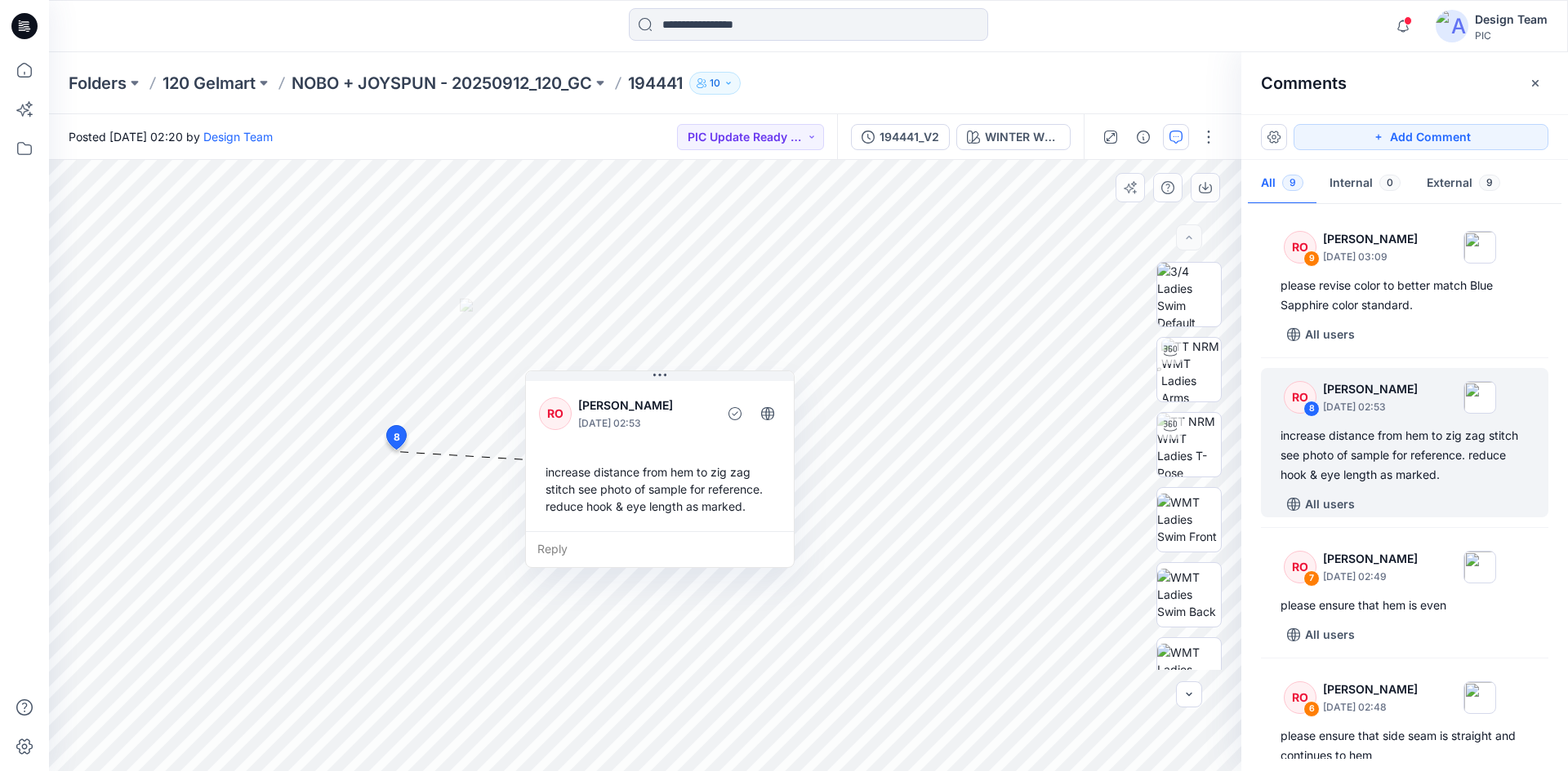
drag, startPoint x: 402, startPoint y: 444, endPoint x: 717, endPoint y: 525, distance: 325.2
click at [717, 525] on div "RO Raquel Ortiz October 04, 2025 02:53 increase distance from hem to zig zag st…" at bounding box center [660, 454] width 268 height 153
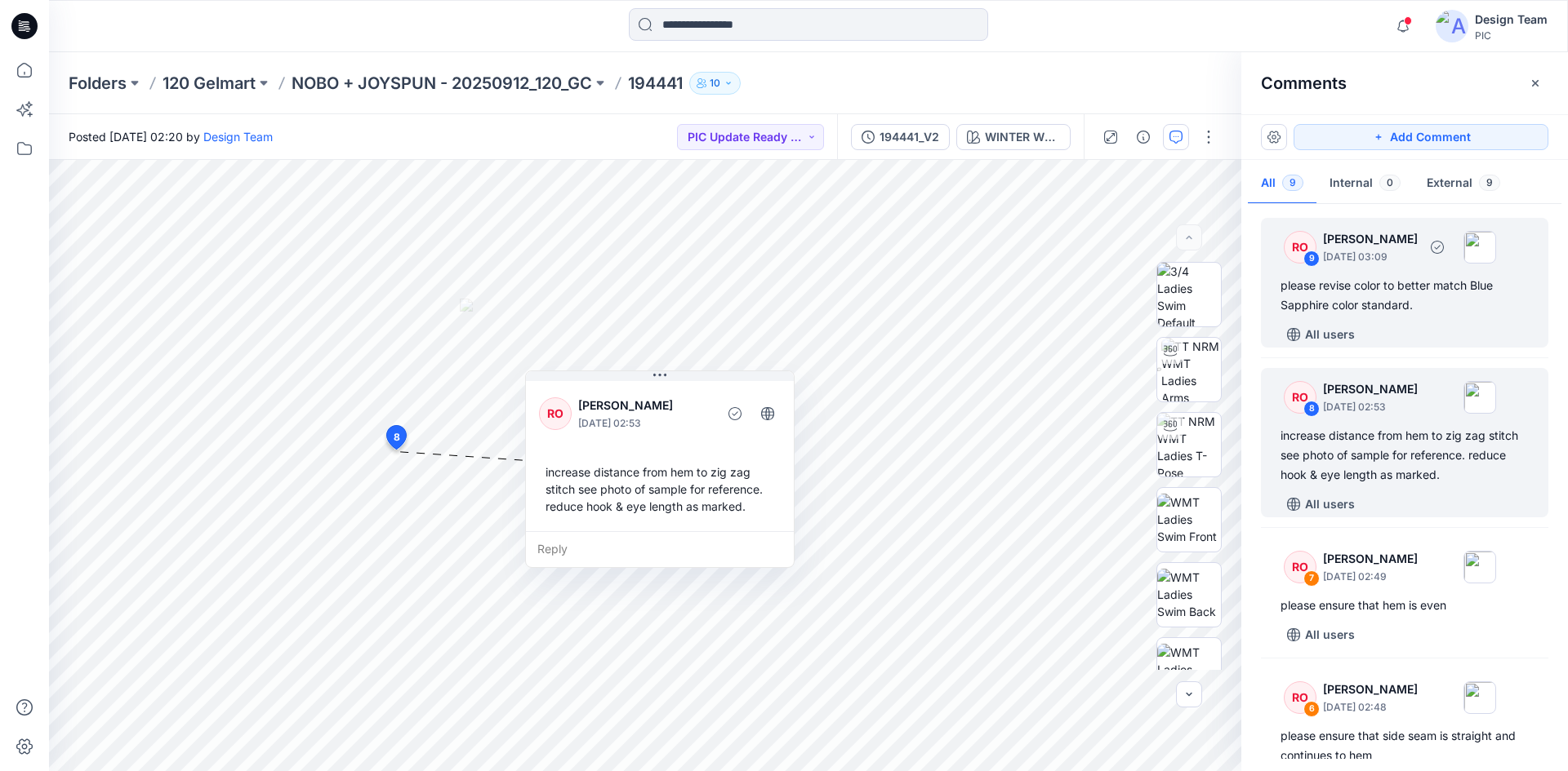
click at [1434, 332] on div "All users" at bounding box center [1415, 334] width 268 height 26
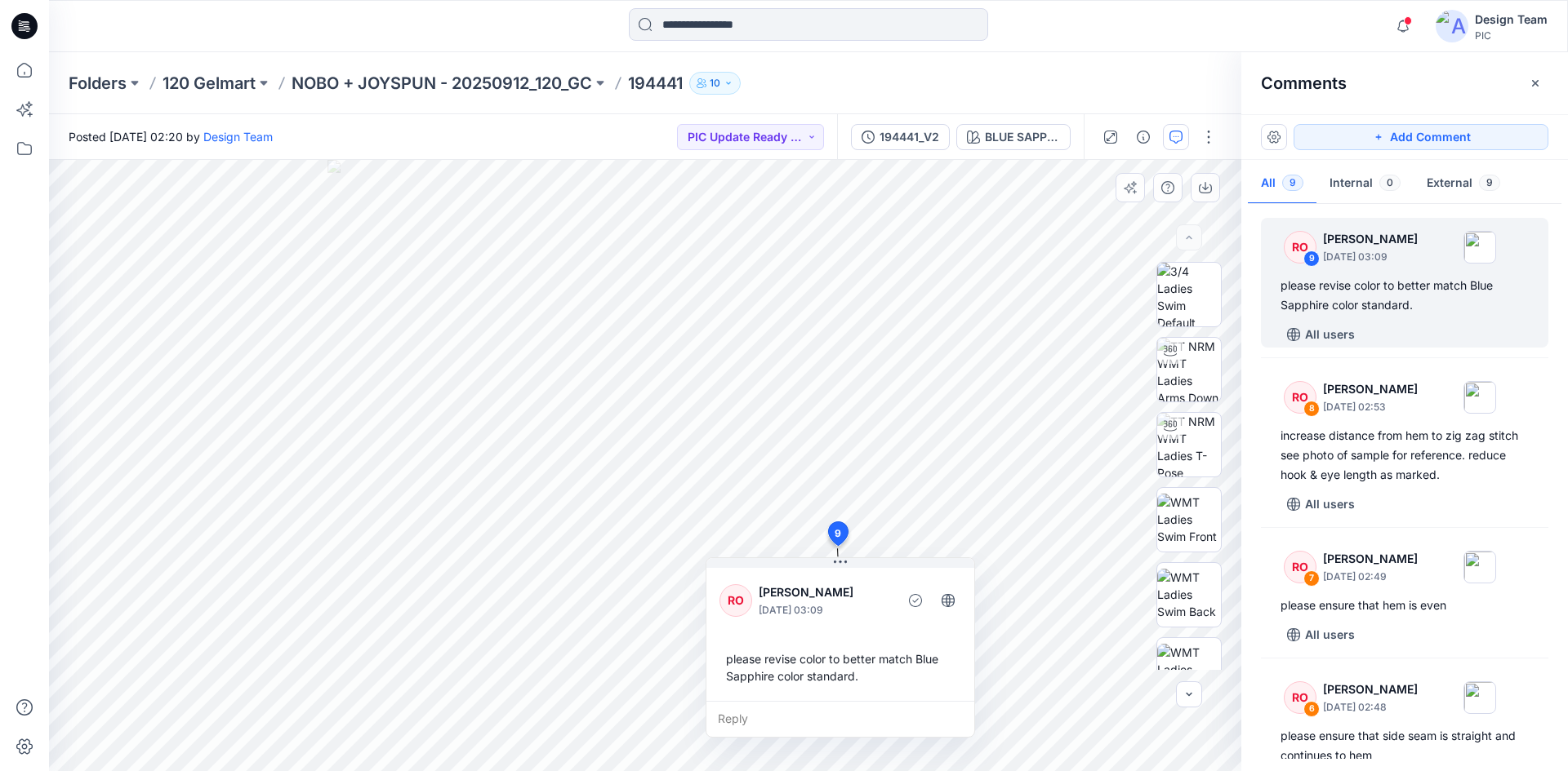
drag, startPoint x: 962, startPoint y: 618, endPoint x: 855, endPoint y: 622, distance: 107.1
click at [855, 622] on div "RO Raquel Ortiz October 04, 2025 03:09" at bounding box center [840, 601] width 242 height 45
click at [28, 32] on icon at bounding box center [28, 31] width 5 height 1
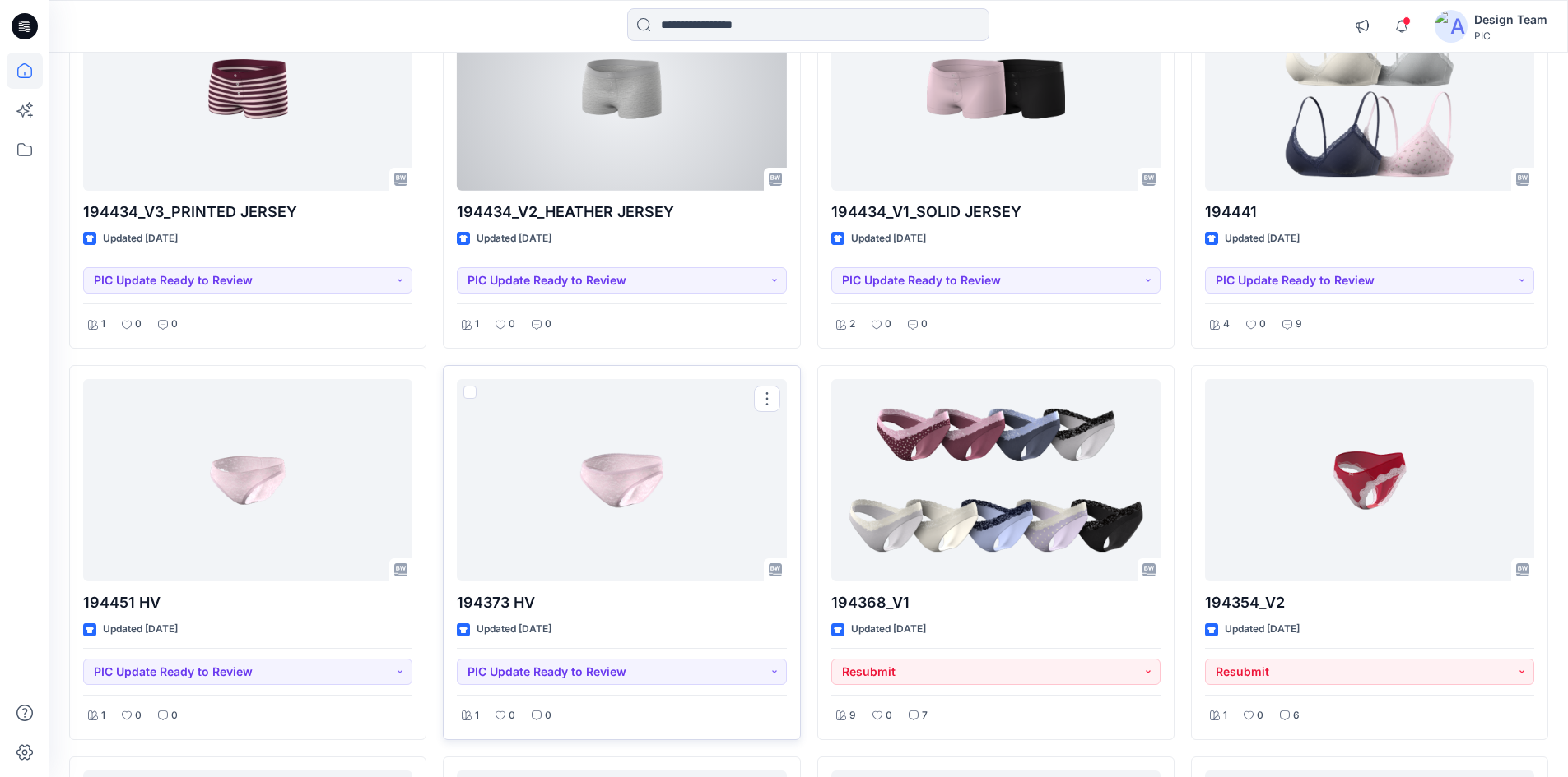
scroll to position [3951, 0]
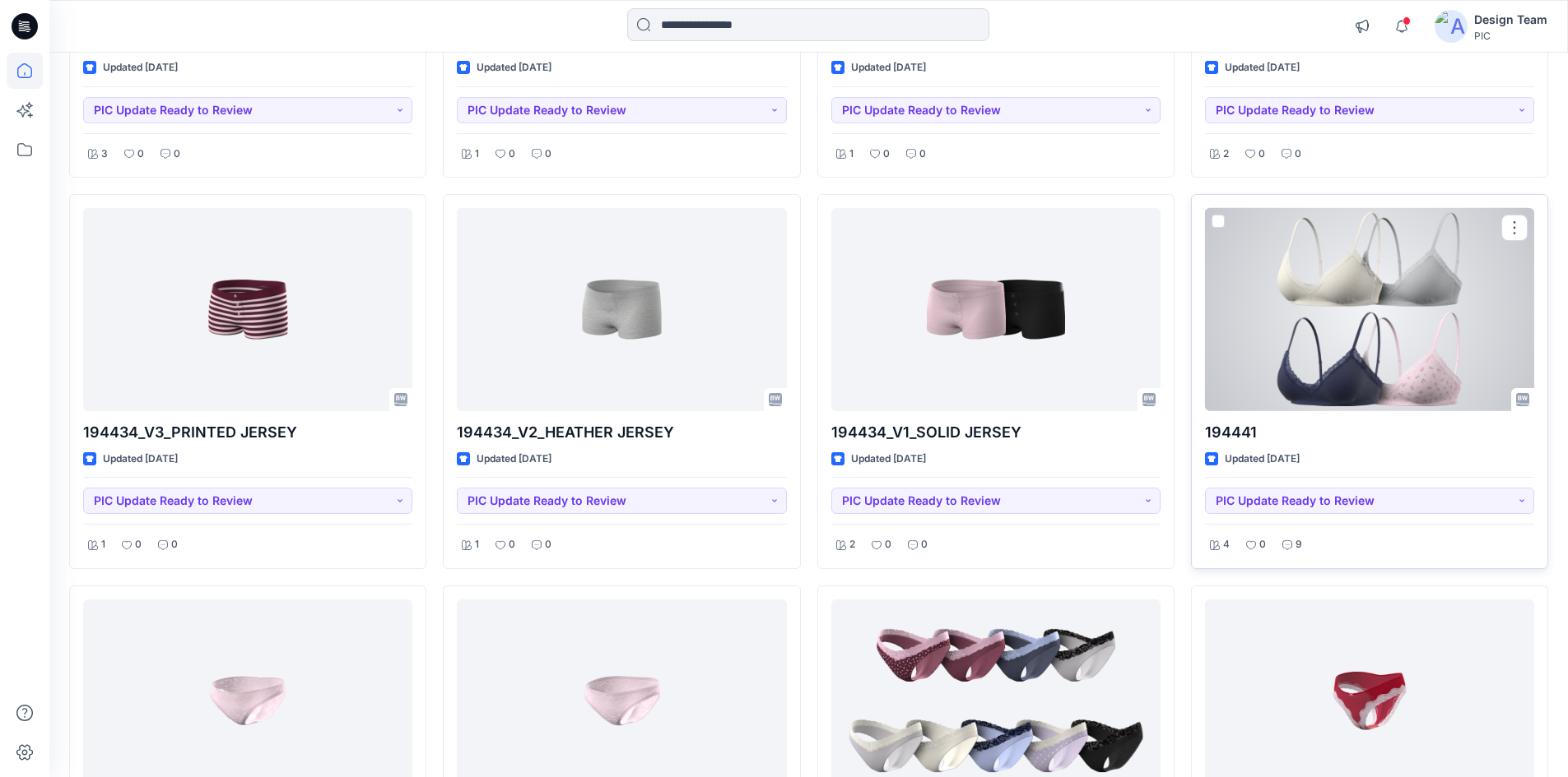
click at [1300, 322] on div at bounding box center [1369, 310] width 329 height 204
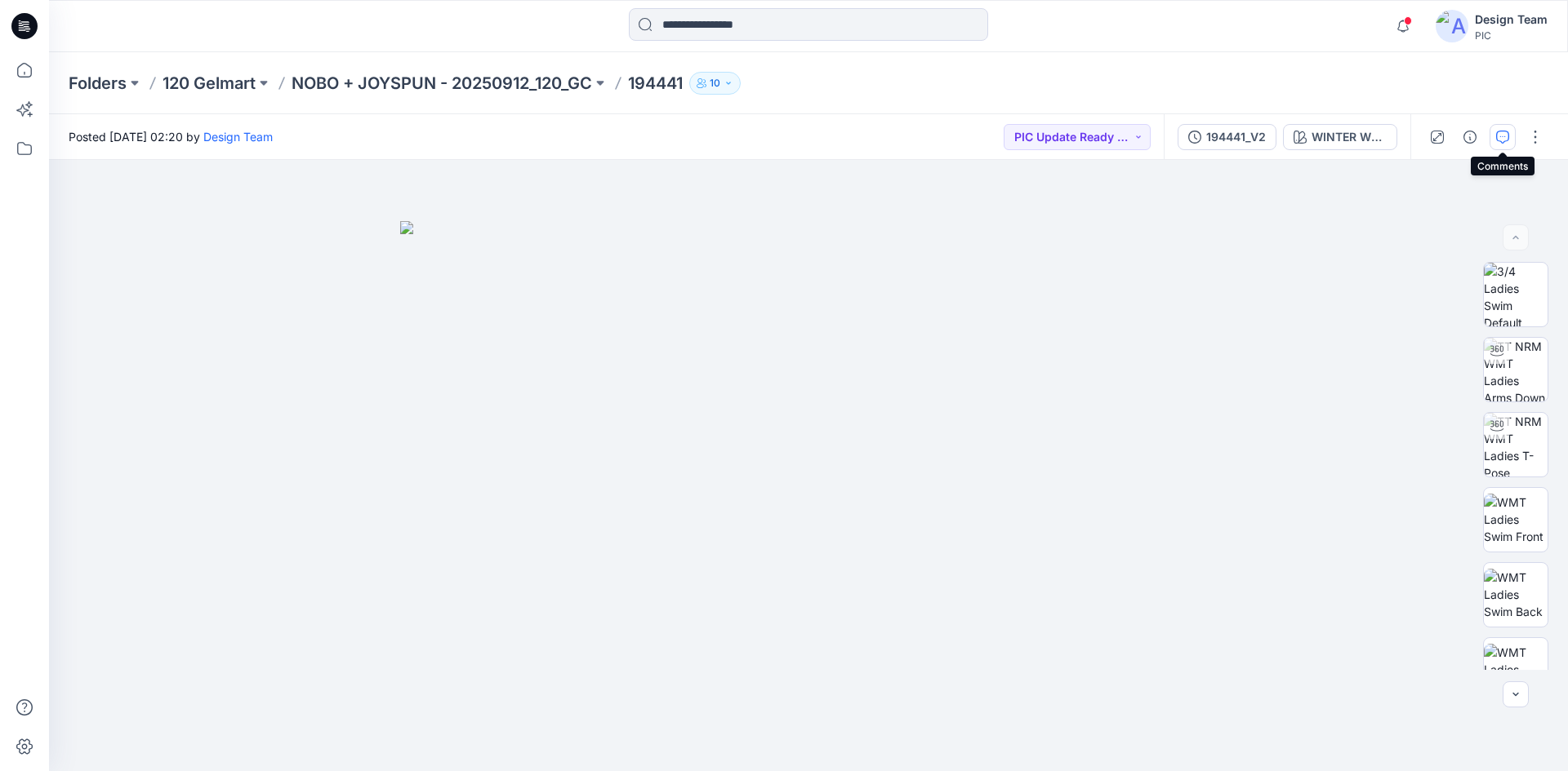
click at [1501, 141] on icon "button" at bounding box center [1503, 137] width 13 height 13
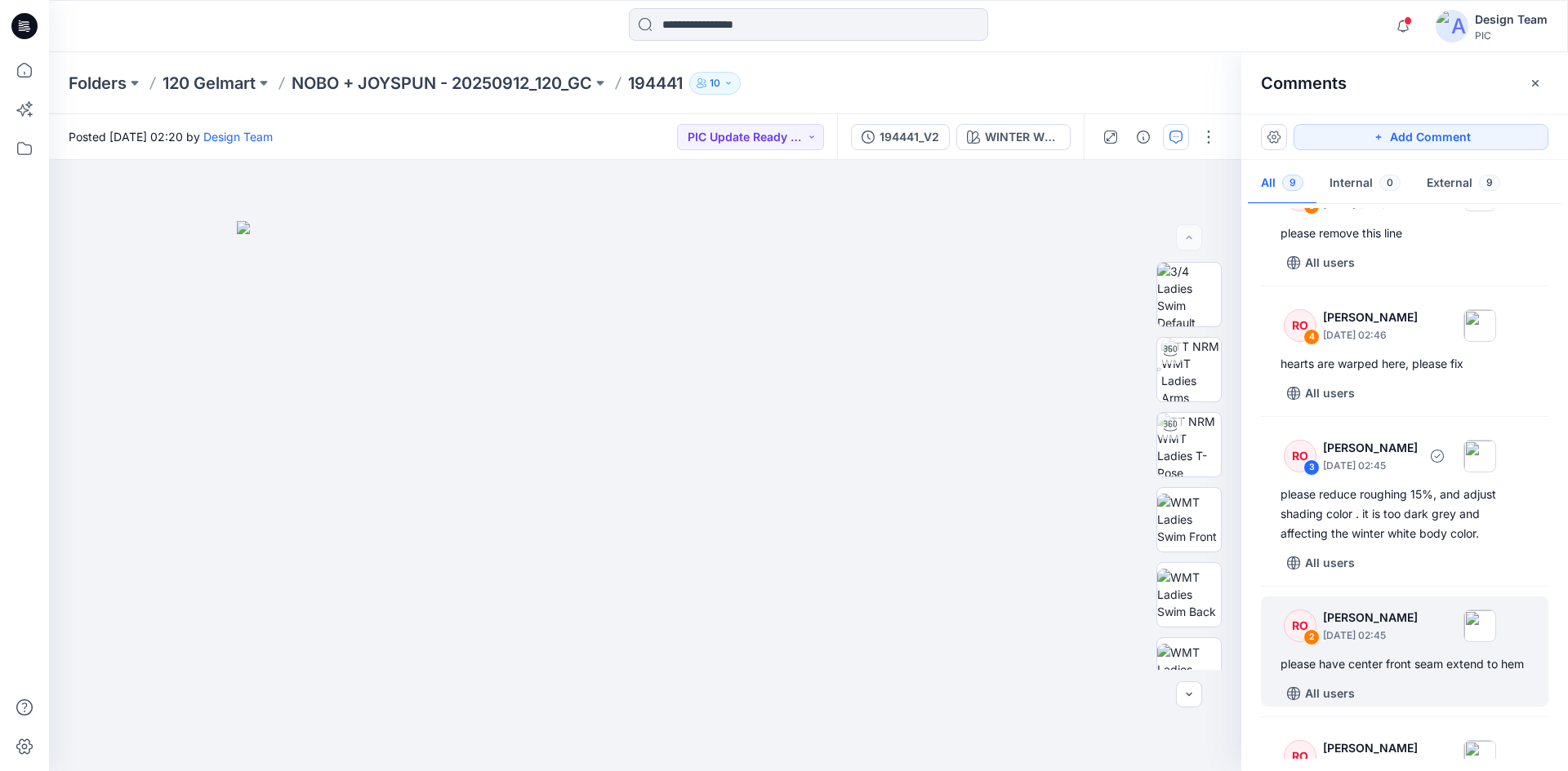
scroll to position [800, 0]
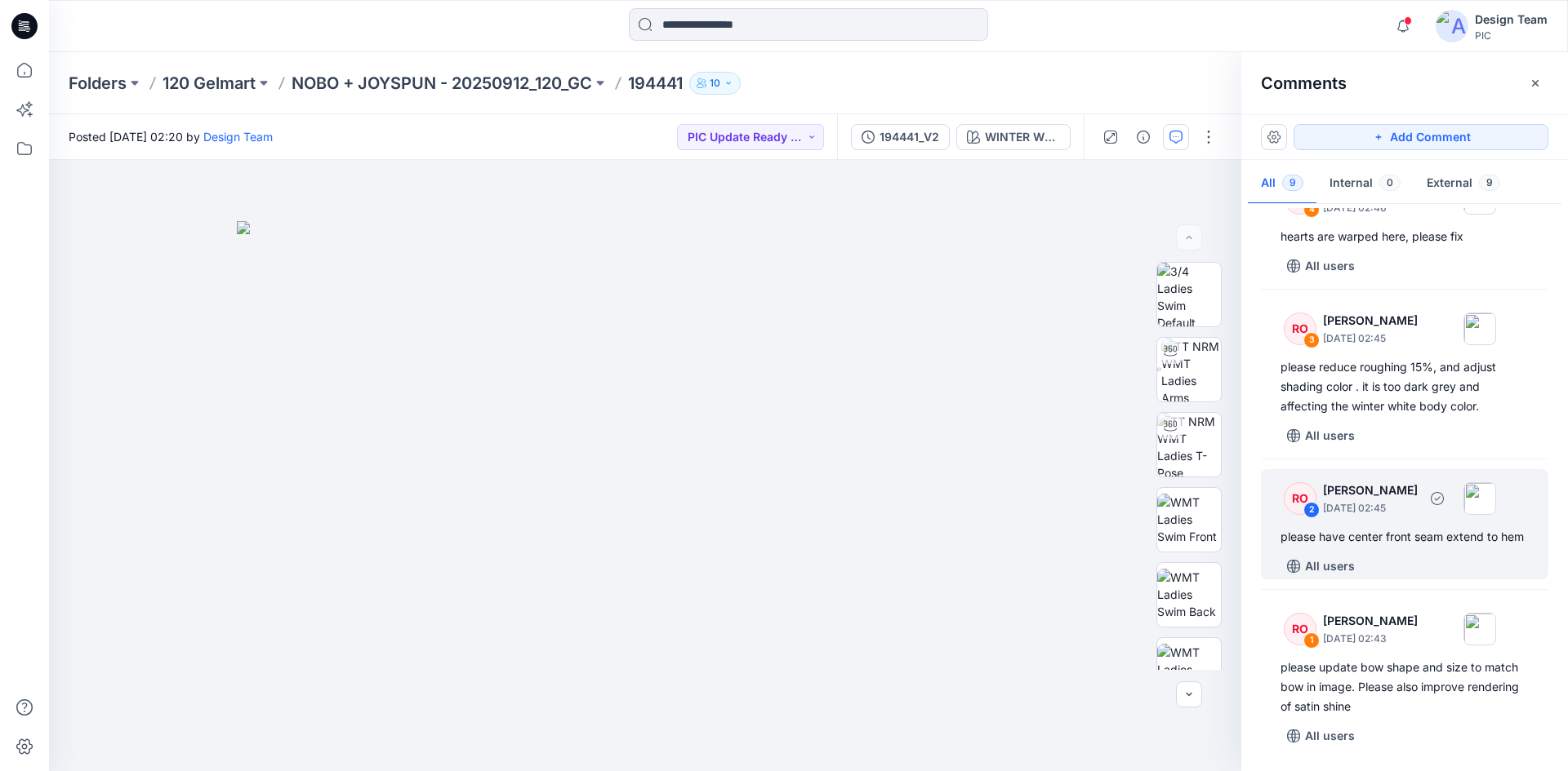
drag, startPoint x: 1428, startPoint y: 557, endPoint x: 1426, endPoint y: 539, distance: 18.1
click at [1428, 557] on div "All users" at bounding box center [1415, 566] width 268 height 26
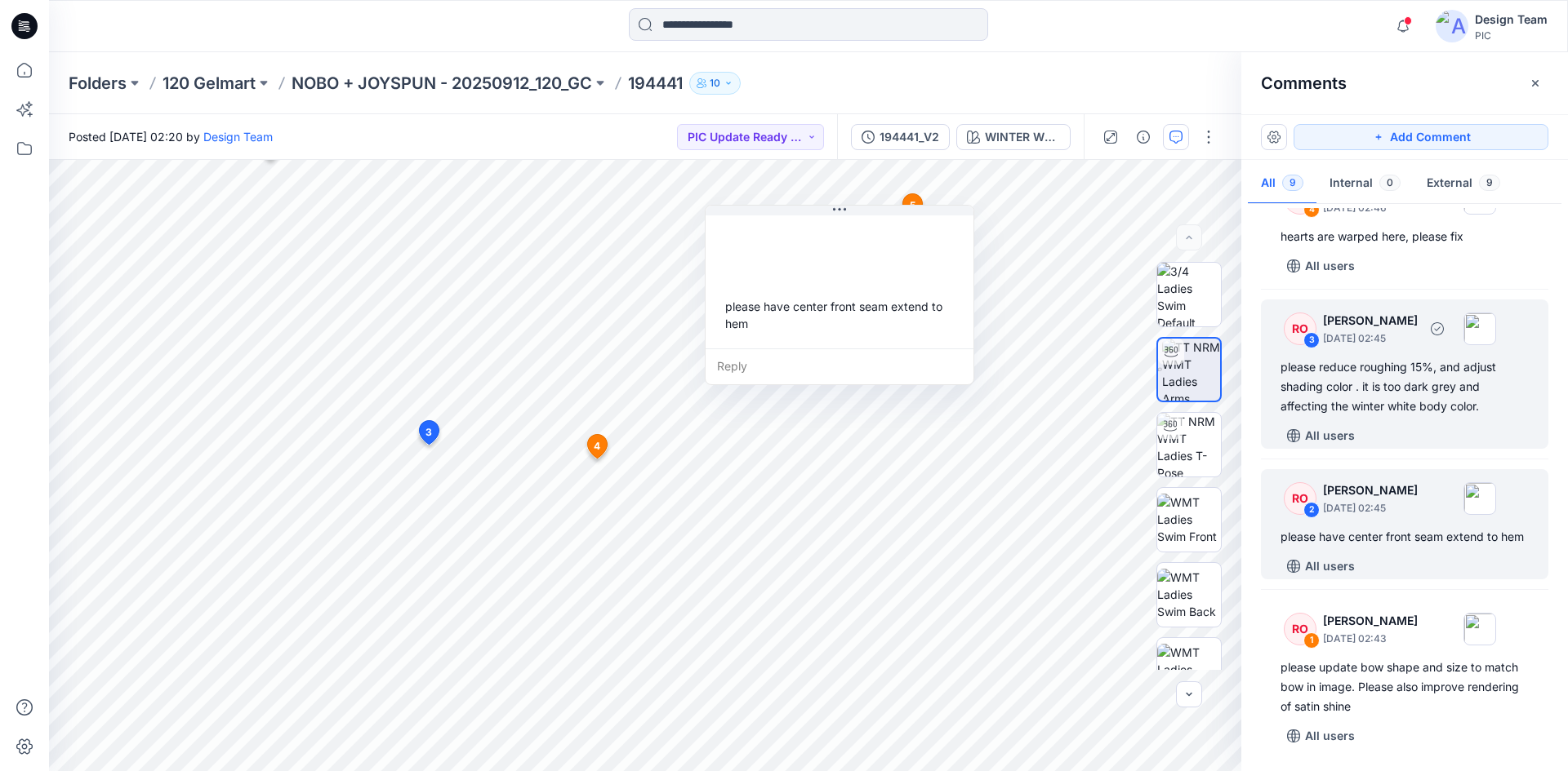
click at [1402, 398] on div "RO 3 Raquel Ortiz October 04, 2025 02:45 please reduce roughing 15%, and adjust…" at bounding box center [1404, 374] width 287 height 149
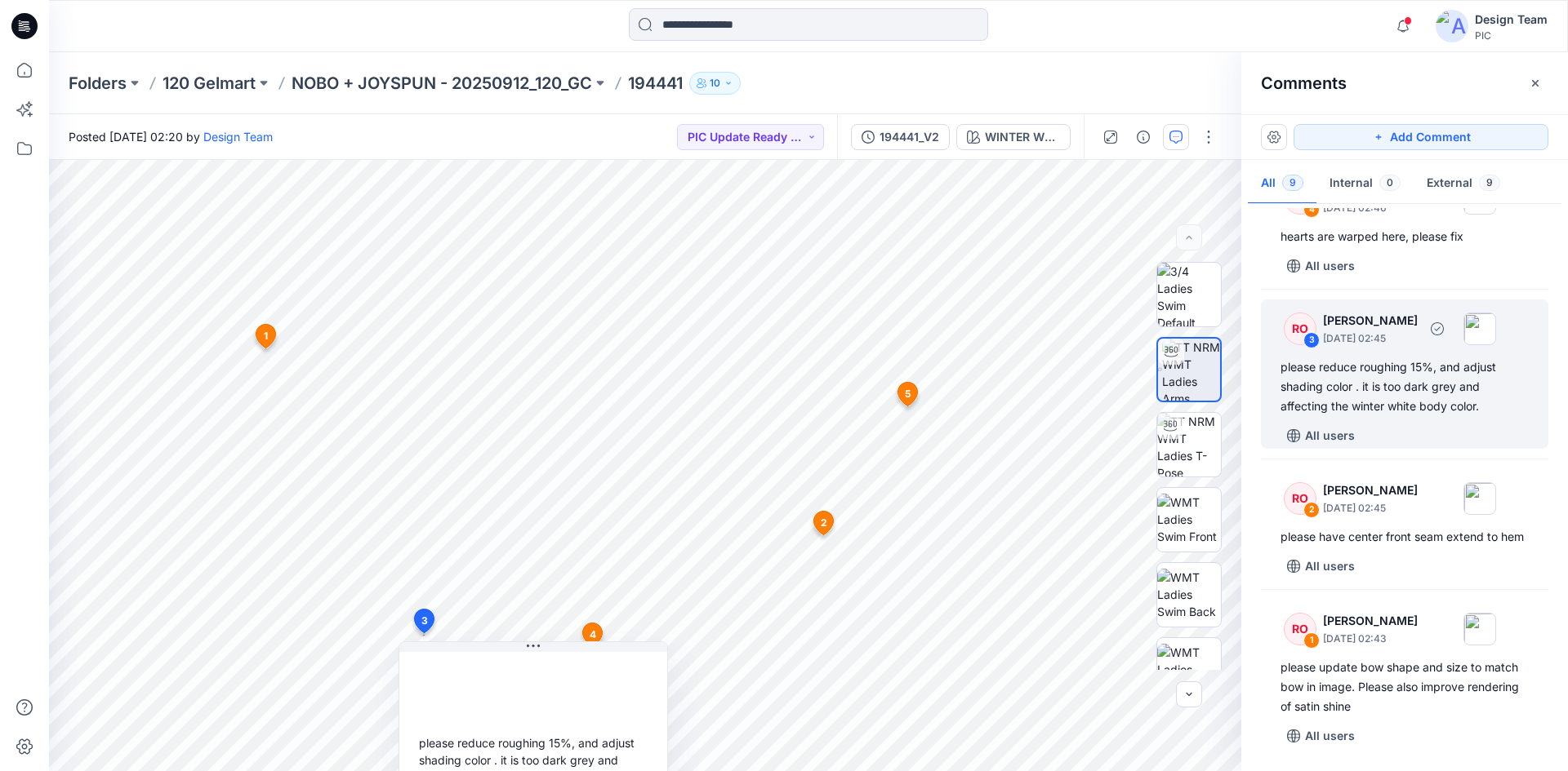
scroll to position [718, 0]
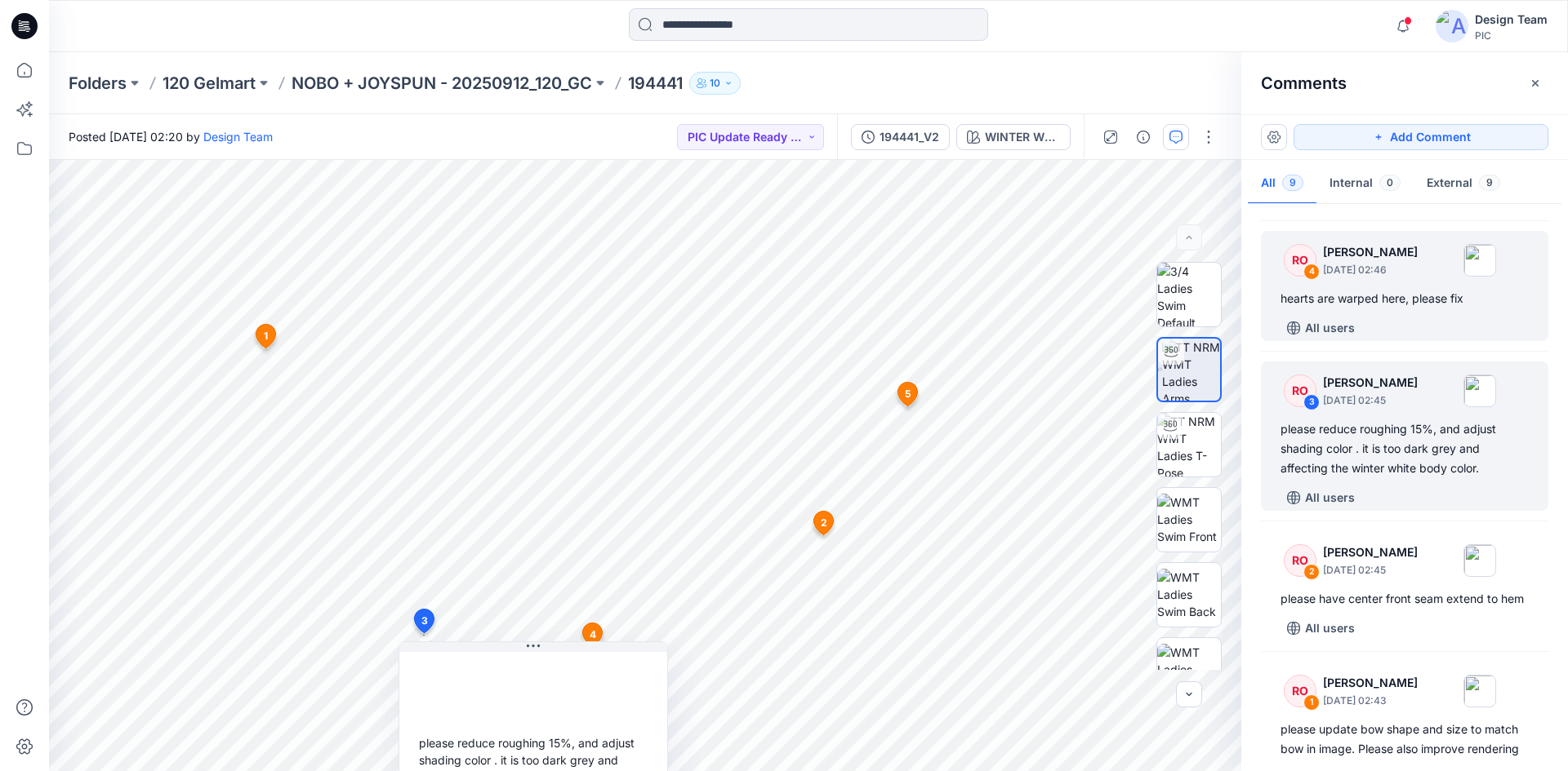
click at [1408, 329] on div "All users" at bounding box center [1415, 328] width 268 height 26
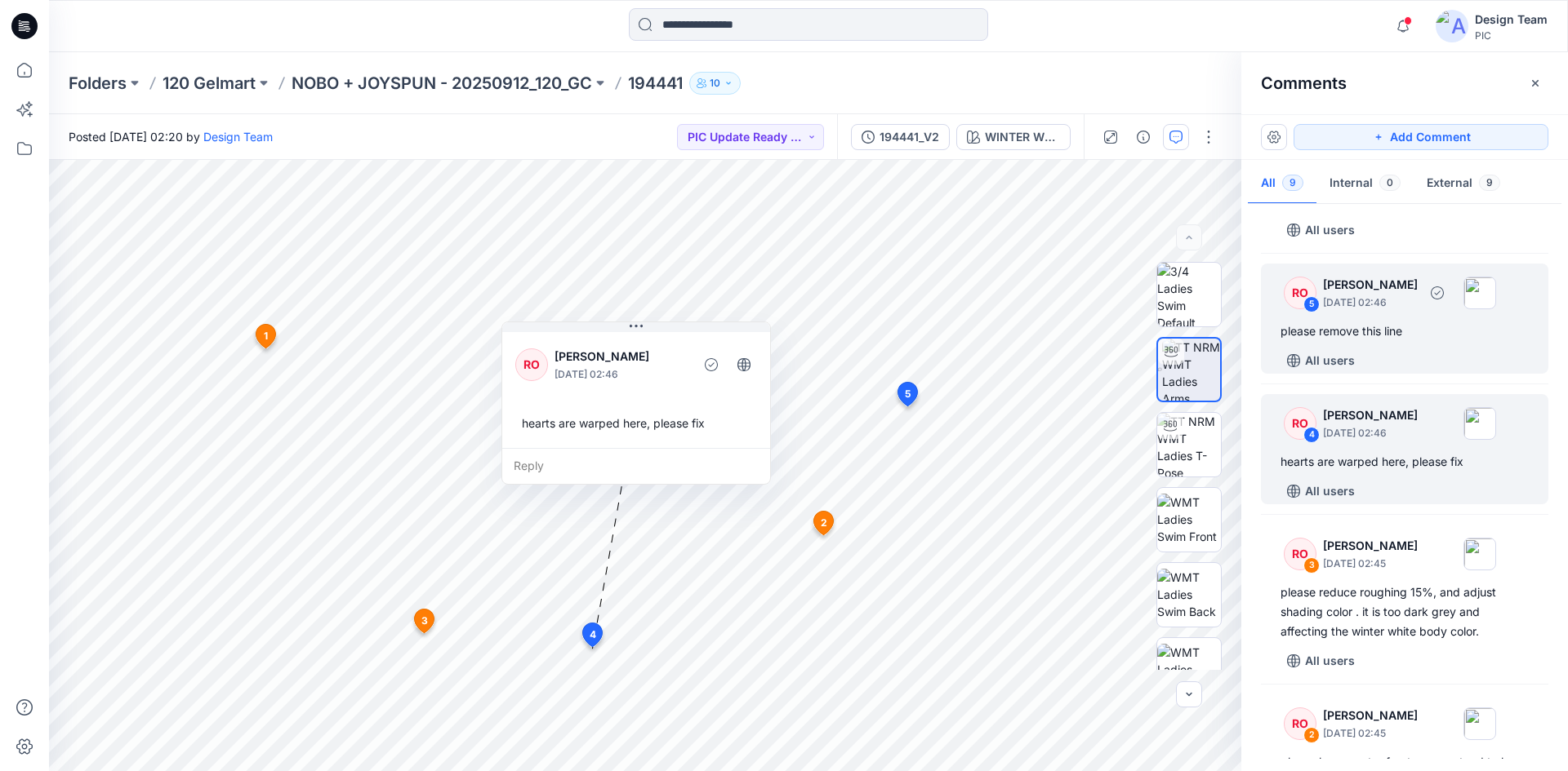
click at [1395, 333] on div "please remove this line" at bounding box center [1405, 332] width 248 height 20
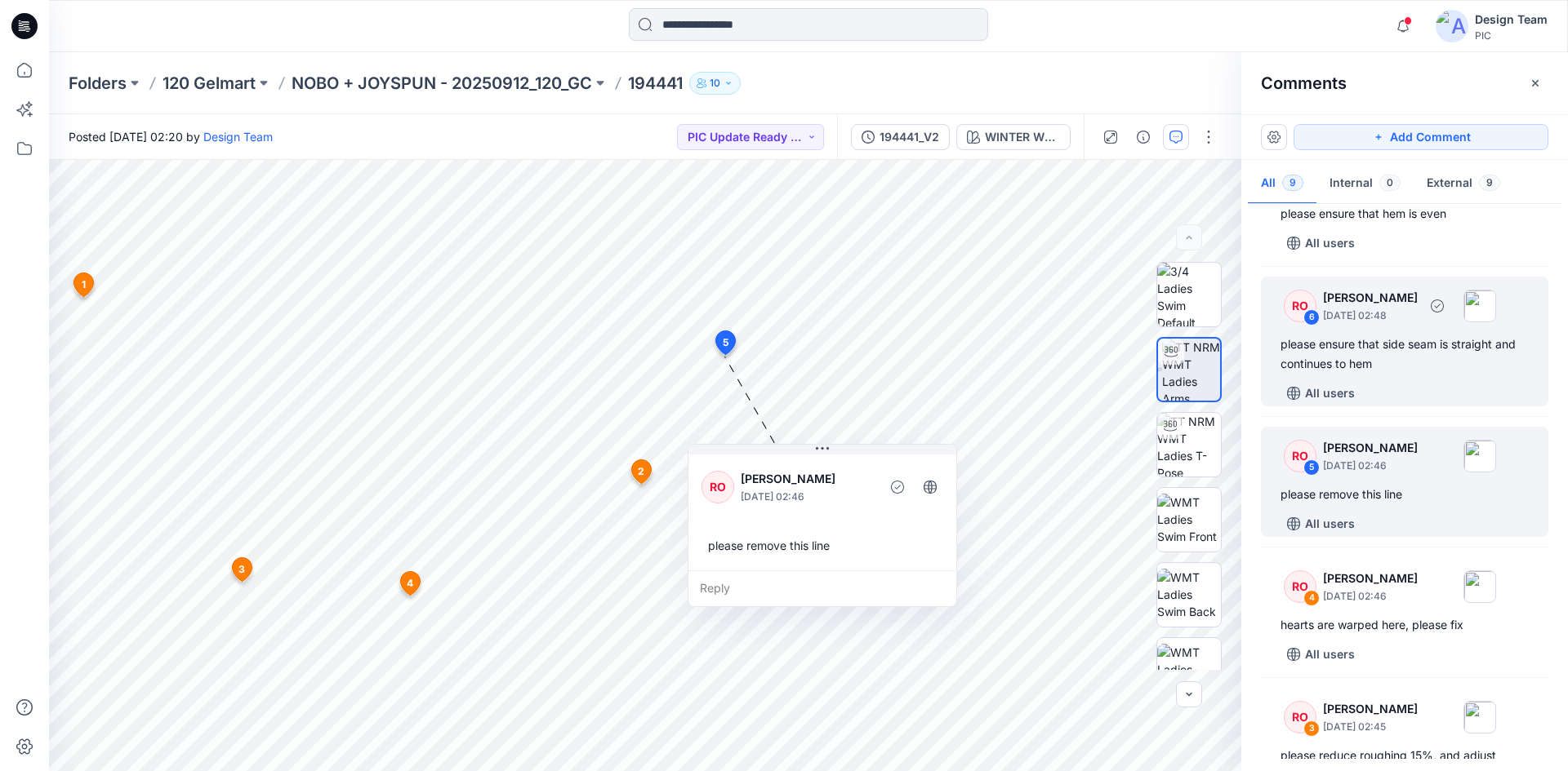
click at [1401, 347] on div "please ensure that side seam is straight and continues to hem" at bounding box center [1405, 353] width 248 height 39
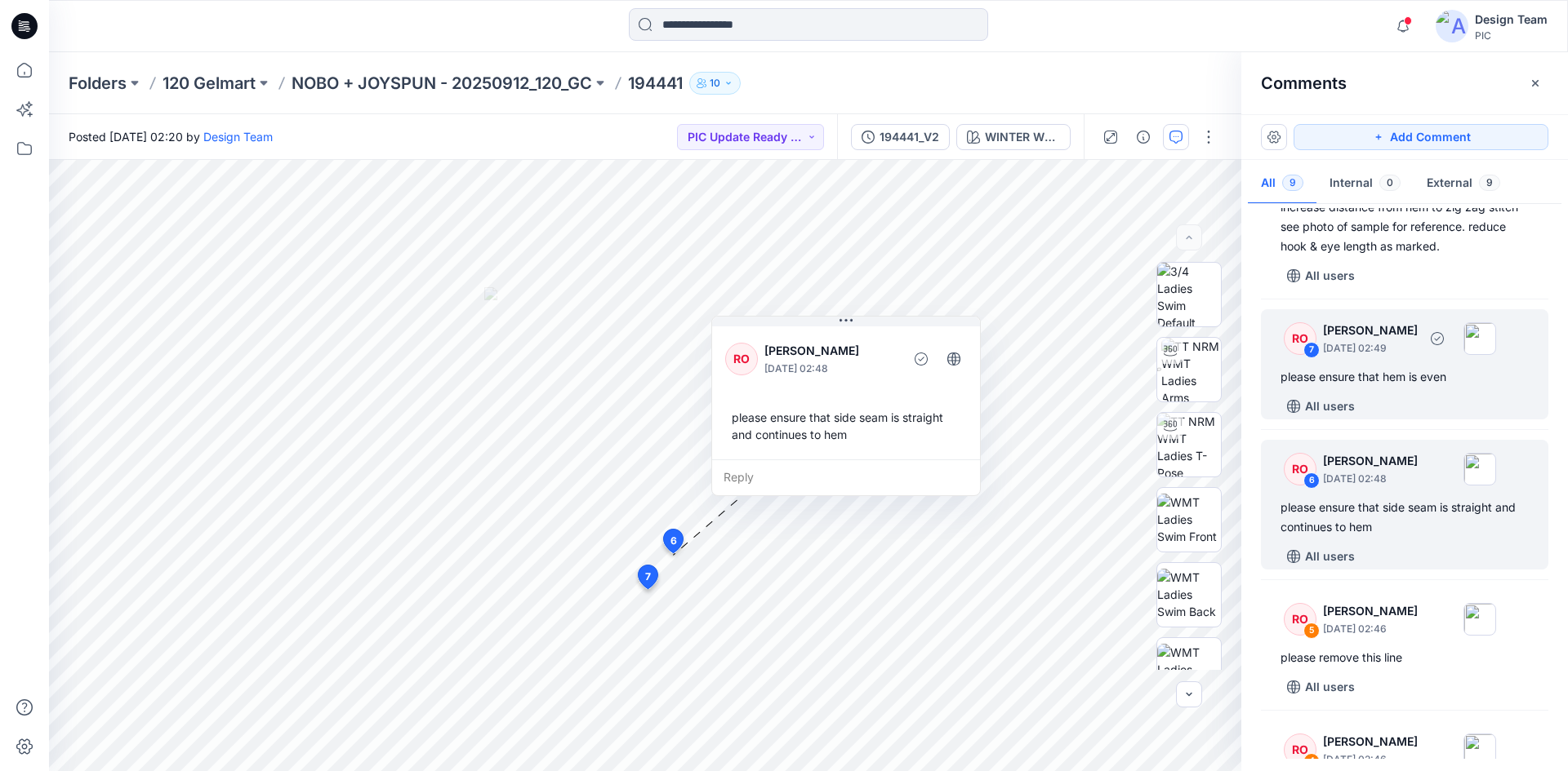
click at [1407, 365] on div "RO 7 Raquel Ortiz October 04, 2025 02:49 please ensure that hem is even All use…" at bounding box center [1404, 364] width 287 height 111
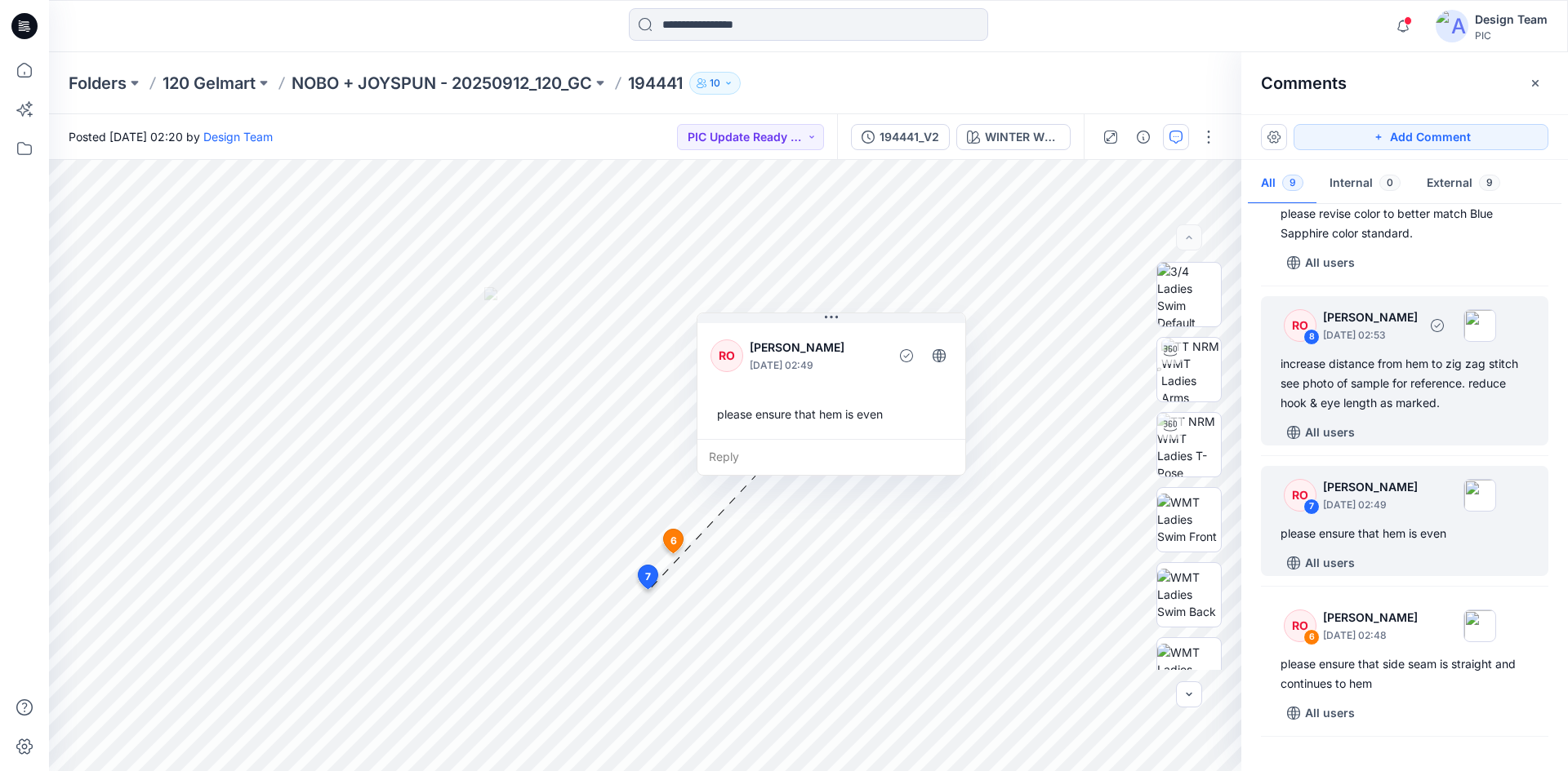
scroll to position [65, 0]
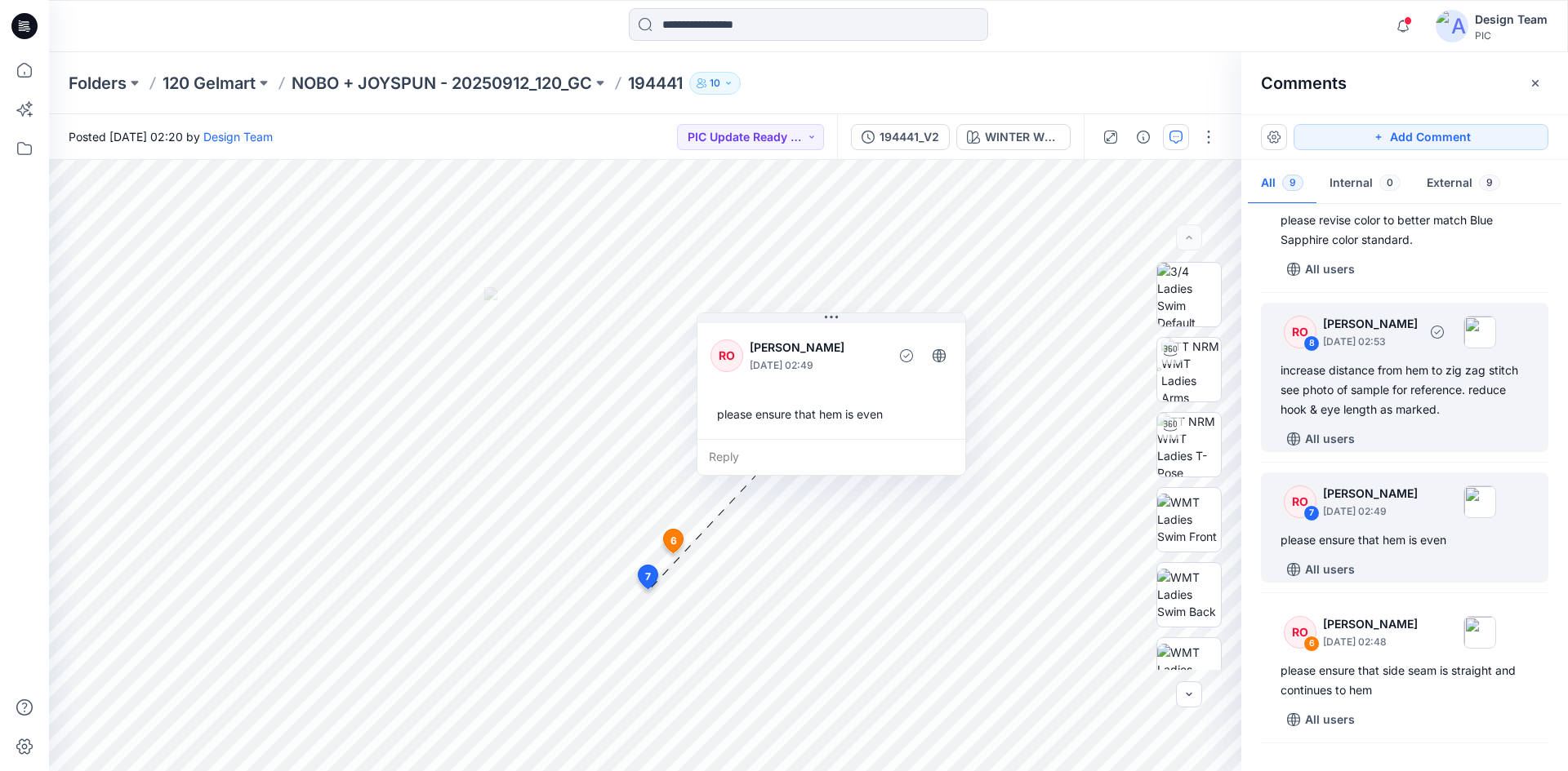
drag, startPoint x: 1399, startPoint y: 397, endPoint x: 1403, endPoint y: 405, distance: 8.9
click at [1401, 402] on div "increase distance from hem to zig zag stitch see photo of sample for reference.…" at bounding box center [1405, 390] width 248 height 59
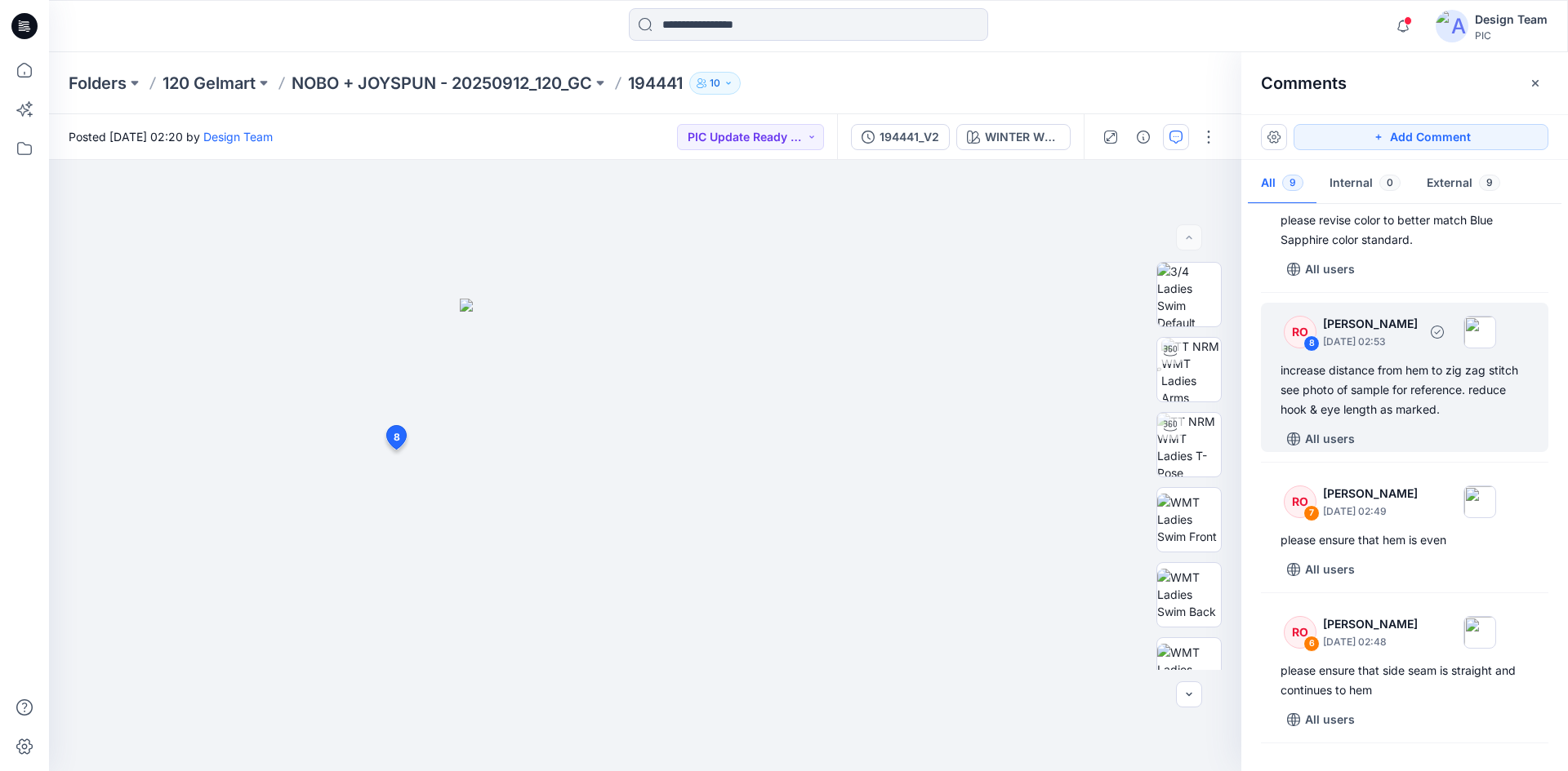
click at [1406, 446] on div "All users" at bounding box center [1415, 439] width 268 height 26
click at [1365, 410] on div "increase distance from hem to zig zag stitch see photo of sample for reference.…" at bounding box center [1405, 390] width 248 height 59
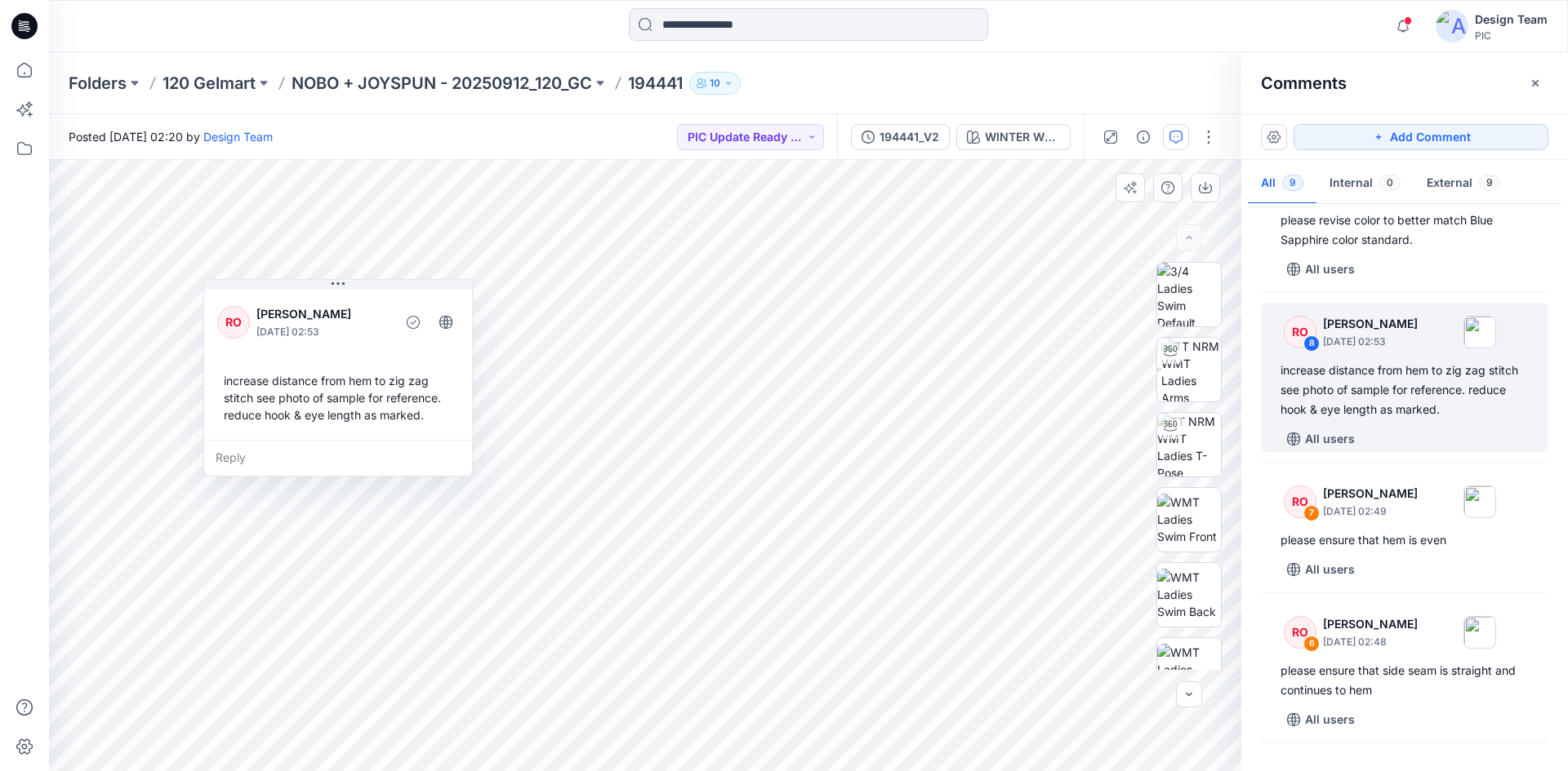
drag, startPoint x: 320, startPoint y: 421, endPoint x: 331, endPoint y: 407, distance: 17.8
click at [314, 409] on div "increase distance from hem to zig zag stitch see photo of sample for reference.…" at bounding box center [338, 398] width 242 height 64
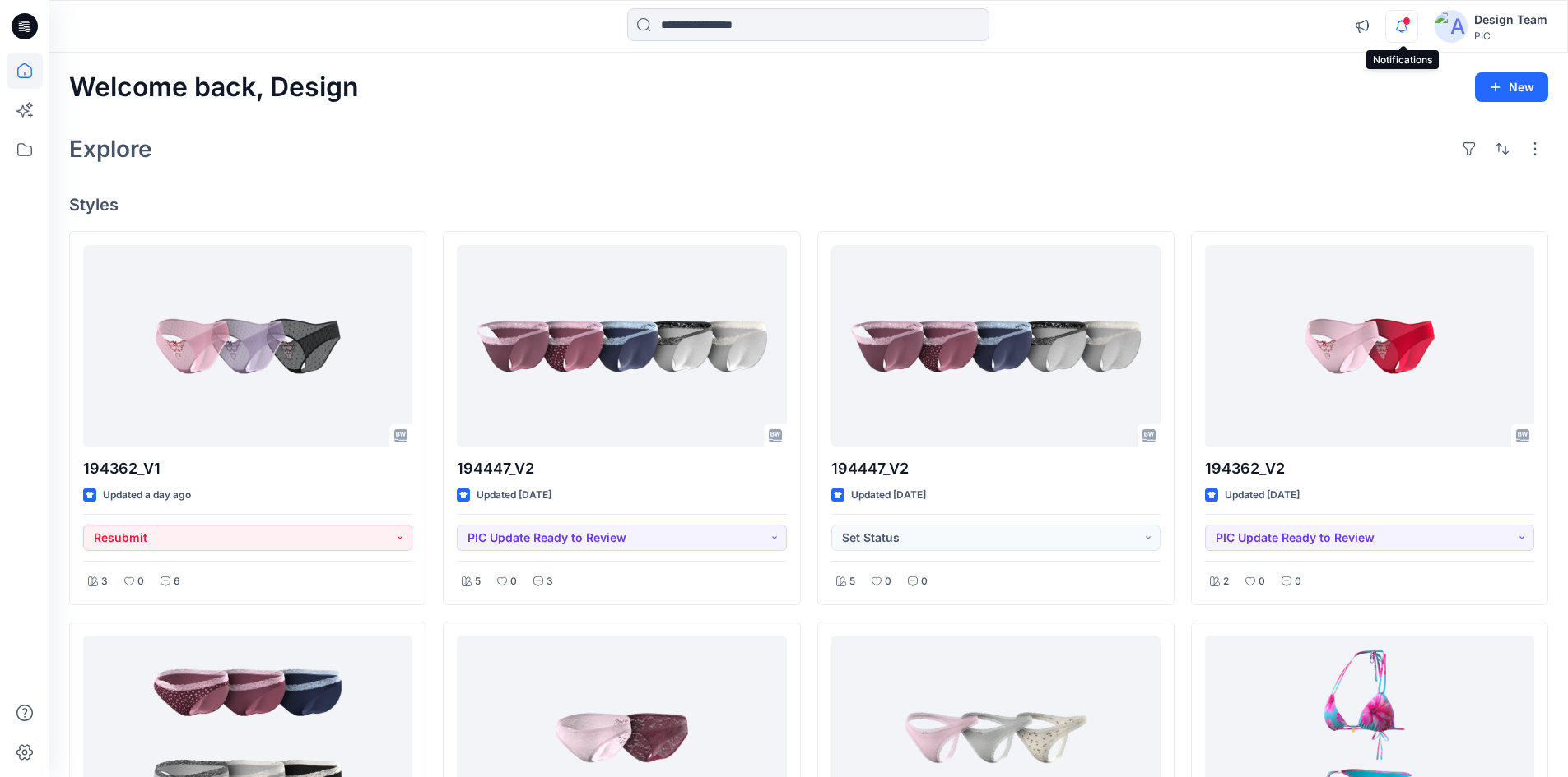
click at [1396, 23] on icon "button" at bounding box center [1401, 26] width 31 height 33
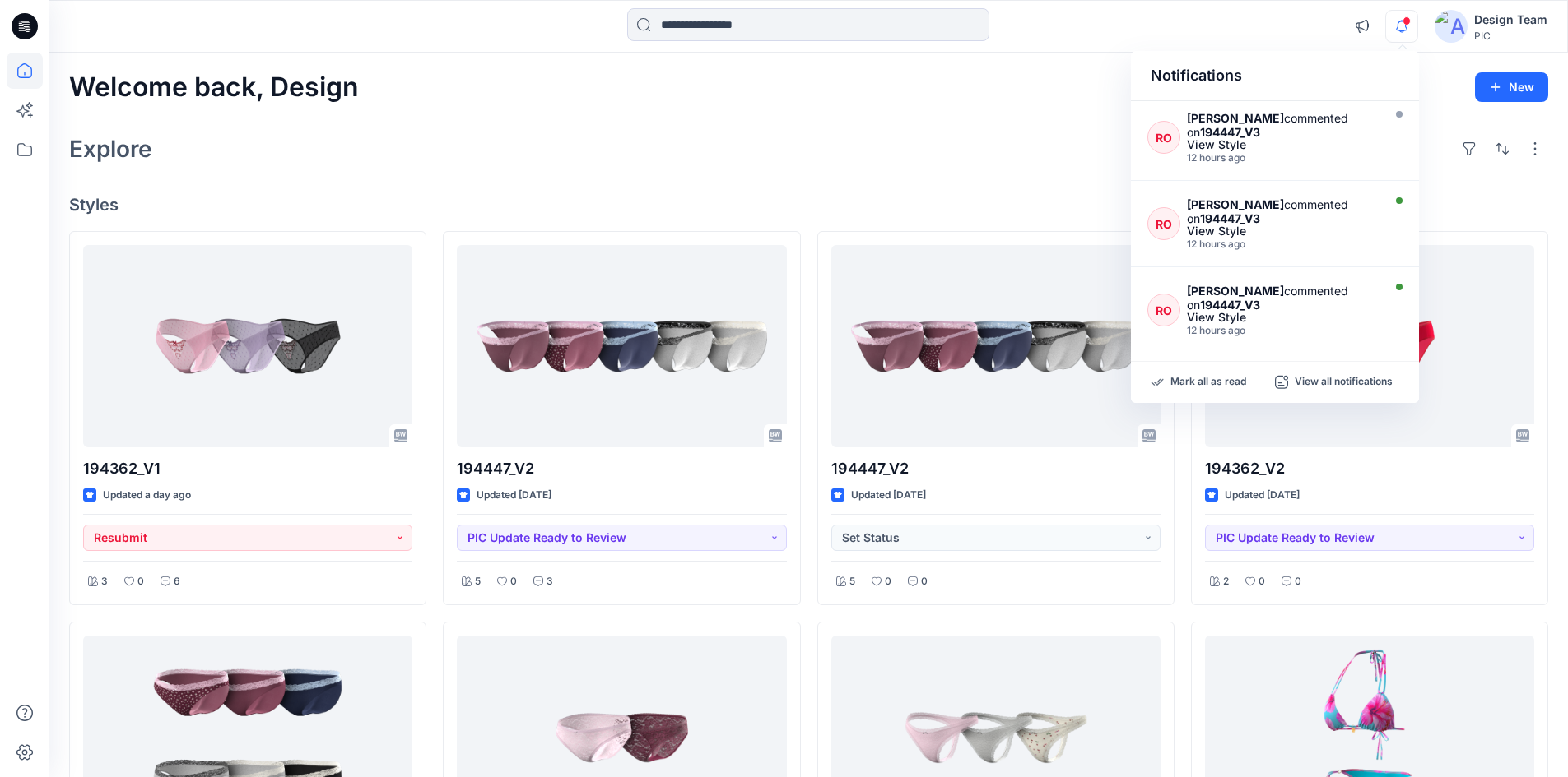
click at [1068, 92] on div "Welcome back, Design New" at bounding box center [808, 87] width 1479 height 30
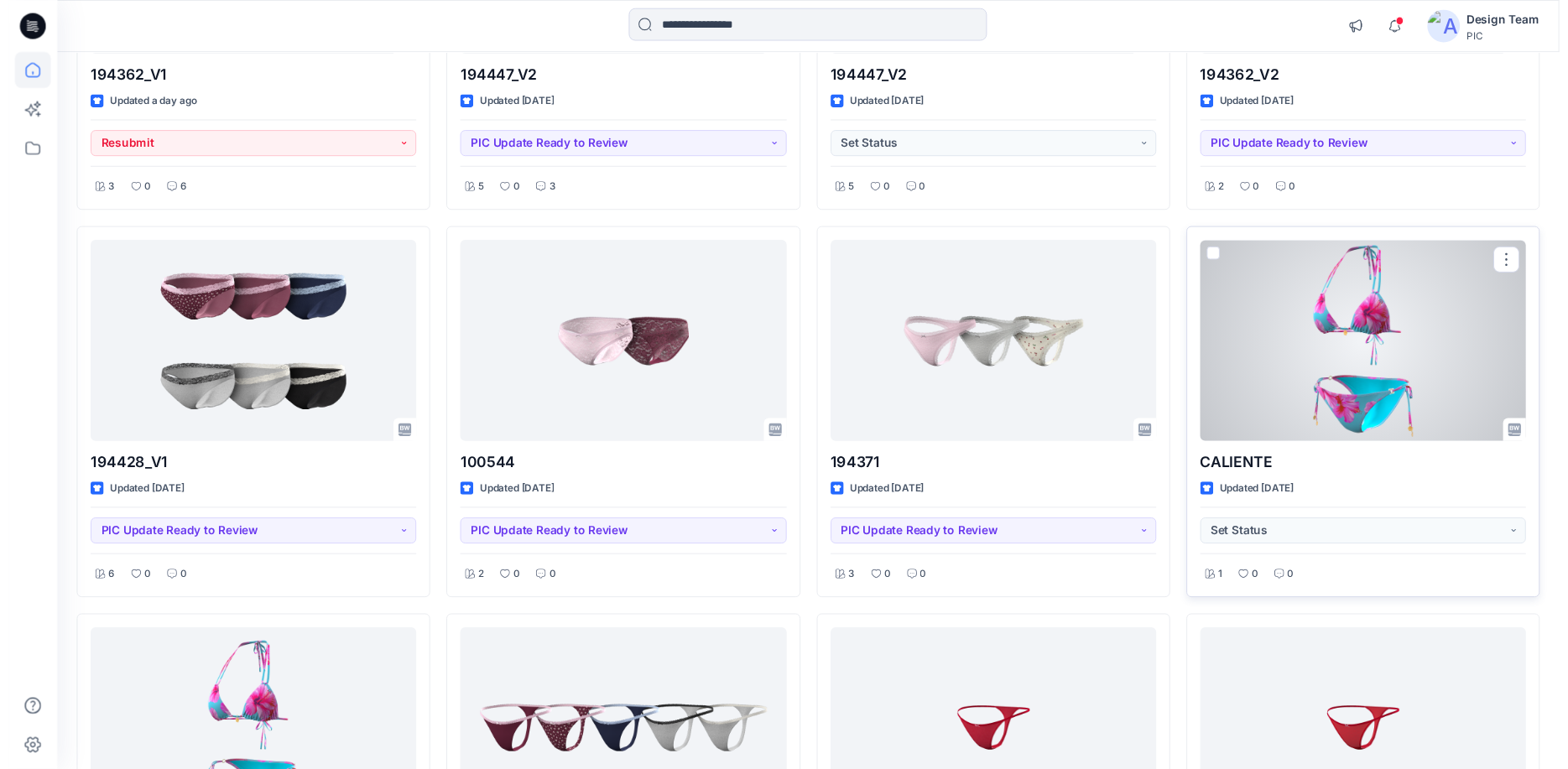
scroll to position [504, 0]
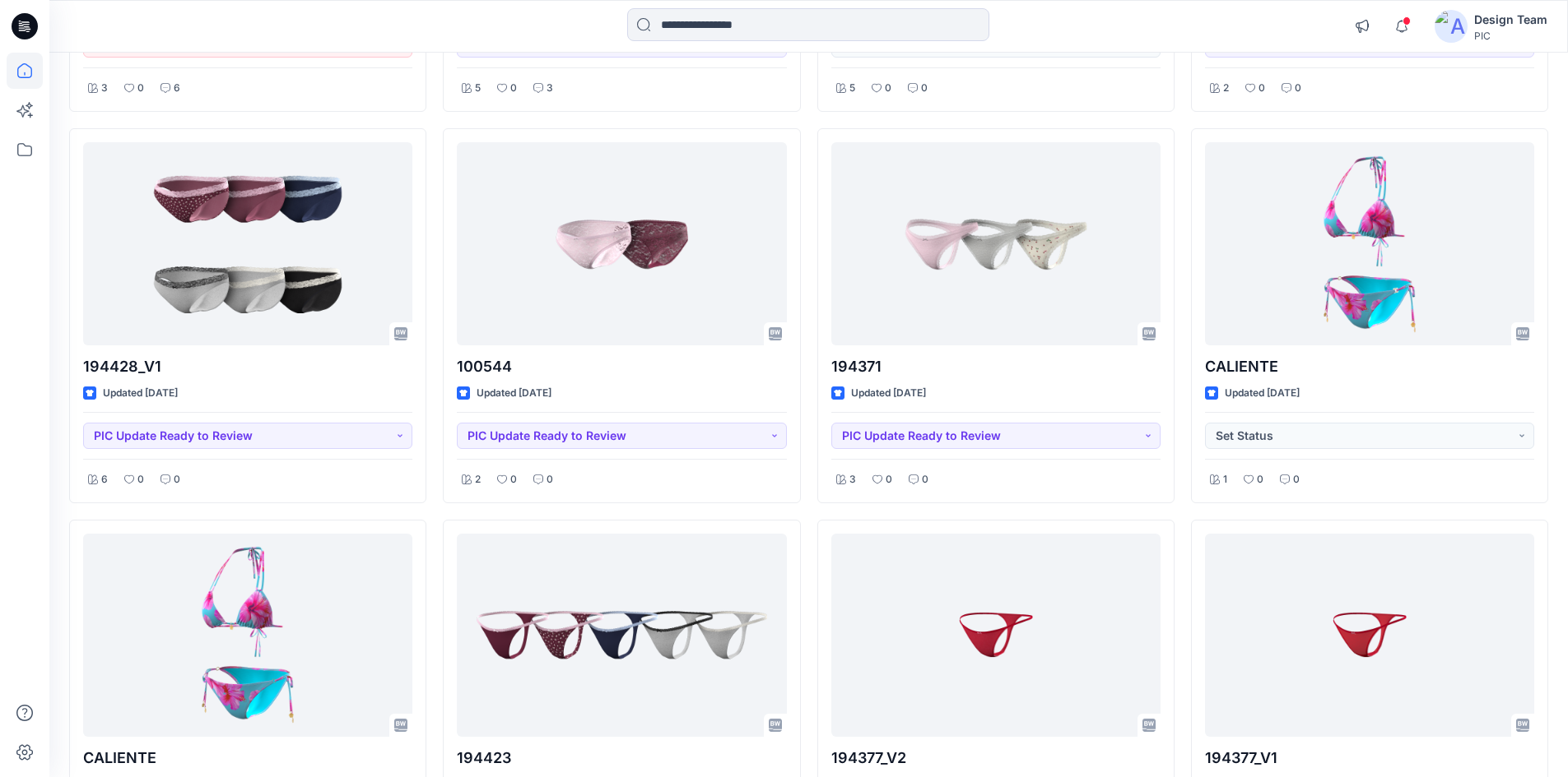
click at [1184, 288] on div "194362_V1 Updated a day ago Resubmit 3 0 6 194428_V1 Updated 3 days ago PIC Upd…" at bounding box center [808, 317] width 1479 height 1158
